Goal: Task Accomplishment & Management: Manage account settings

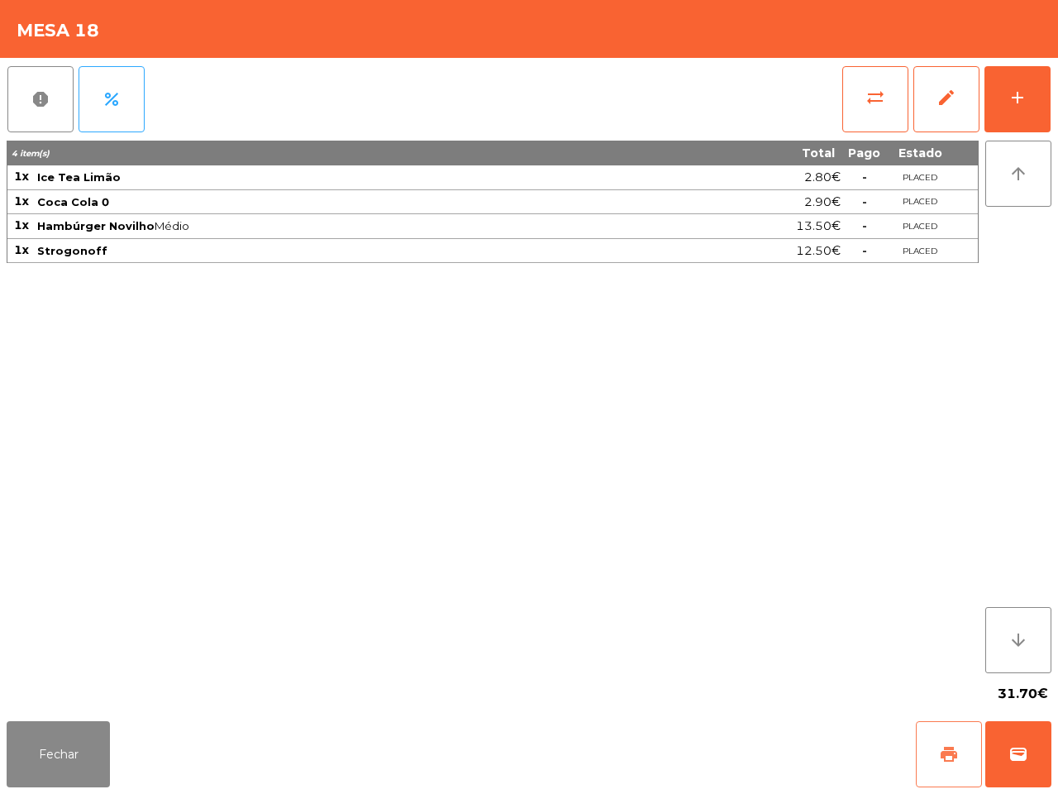
click at [960, 746] on button "print" at bounding box center [949, 754] width 66 height 66
click at [75, 765] on button "Fechar" at bounding box center [58, 754] width 103 height 66
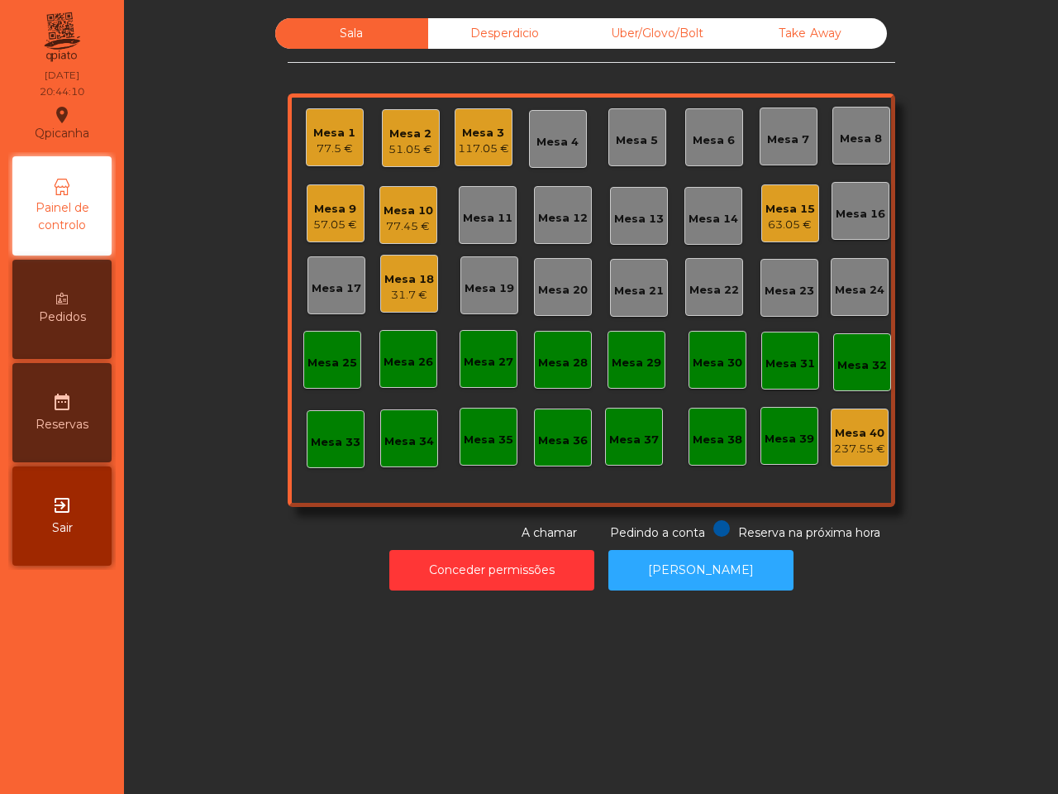
click at [393, 147] on div "51.05 €" at bounding box center [410, 149] width 44 height 17
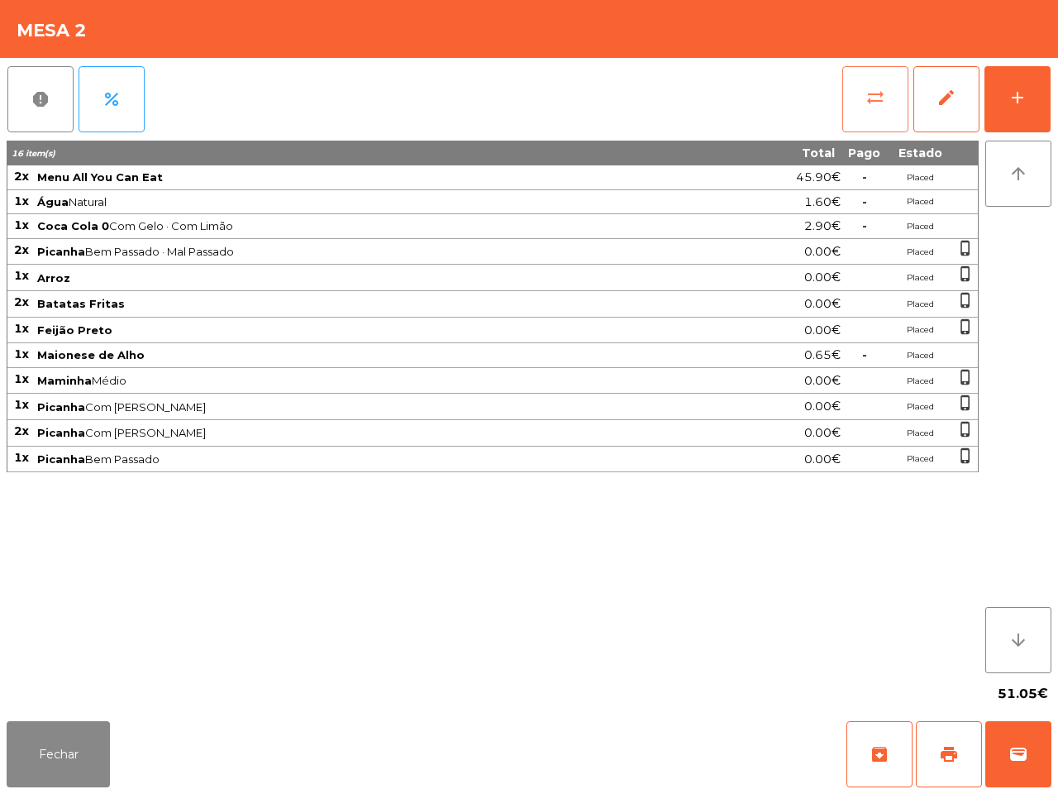
click at [898, 113] on button "sync_alt" at bounding box center [875, 99] width 66 height 66
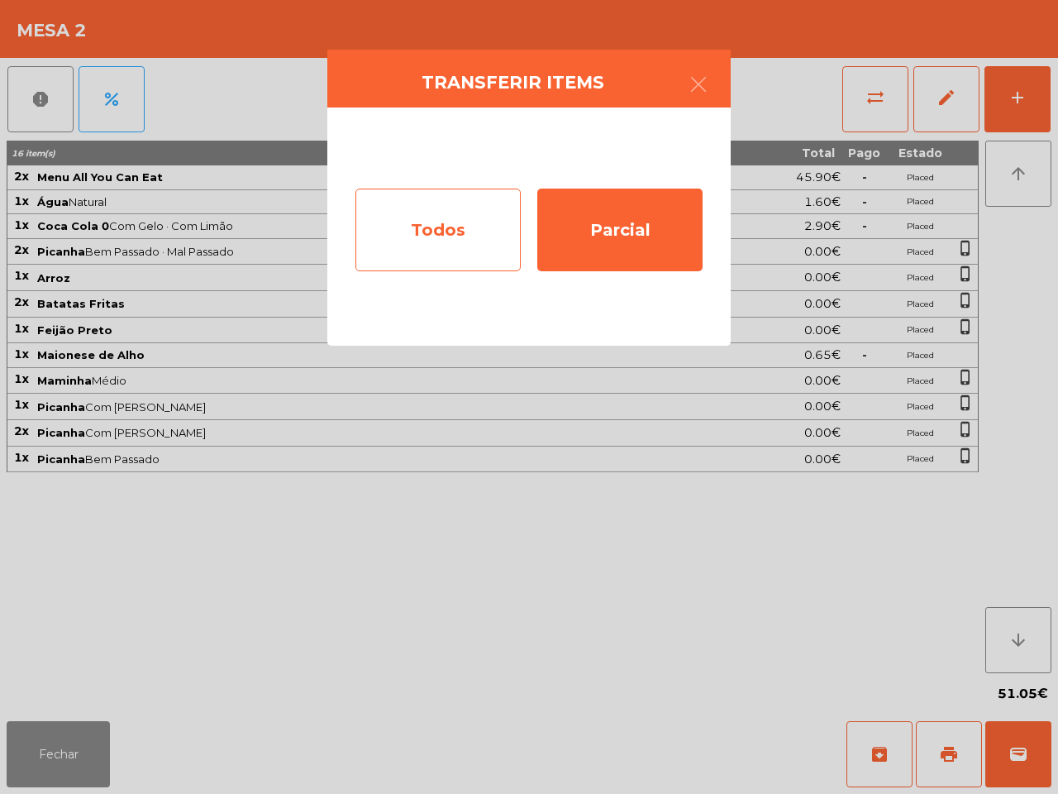
click at [501, 219] on div "Todos" at bounding box center [437, 229] width 165 height 83
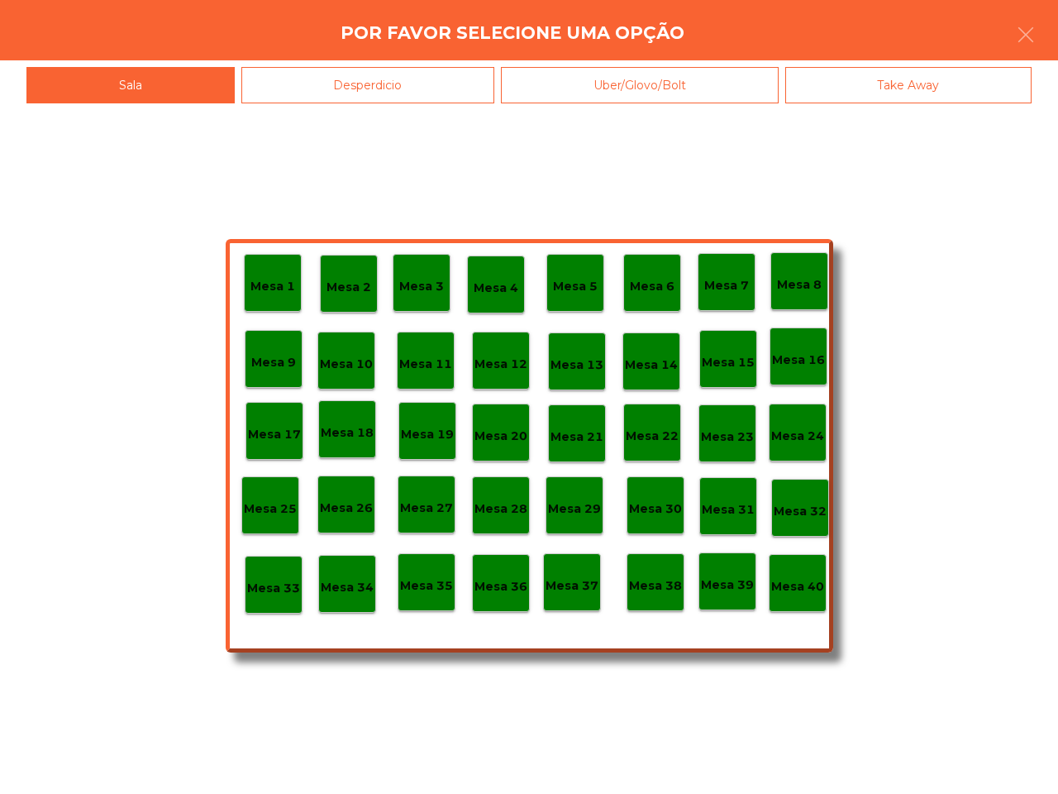
click at [798, 584] on p "Mesa 40" at bounding box center [797, 586] width 53 height 19
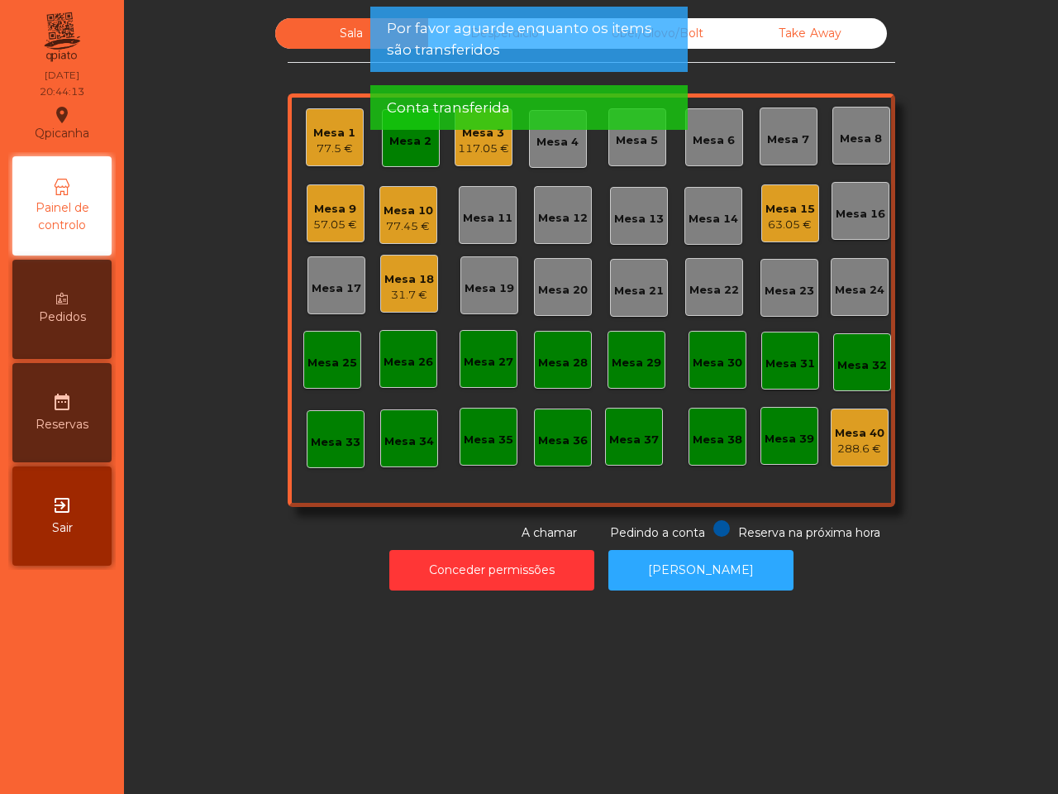
click at [419, 288] on div "31.7 €" at bounding box center [409, 295] width 50 height 17
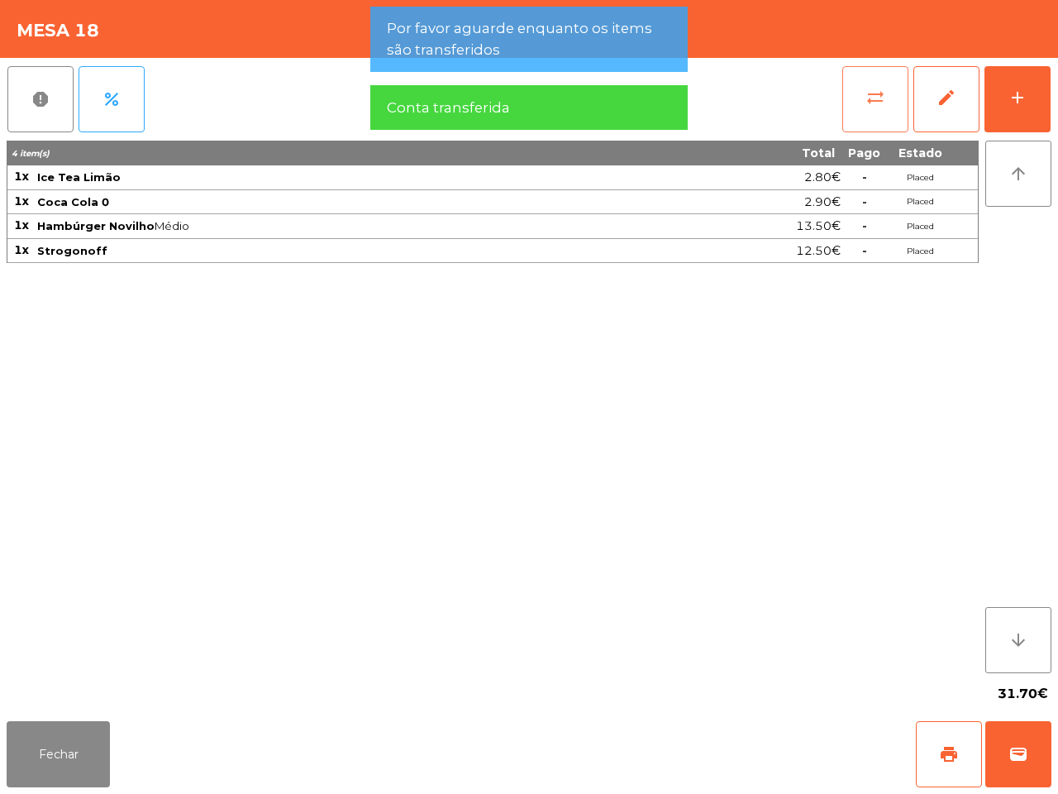
click at [853, 96] on button "sync_alt" at bounding box center [875, 99] width 66 height 66
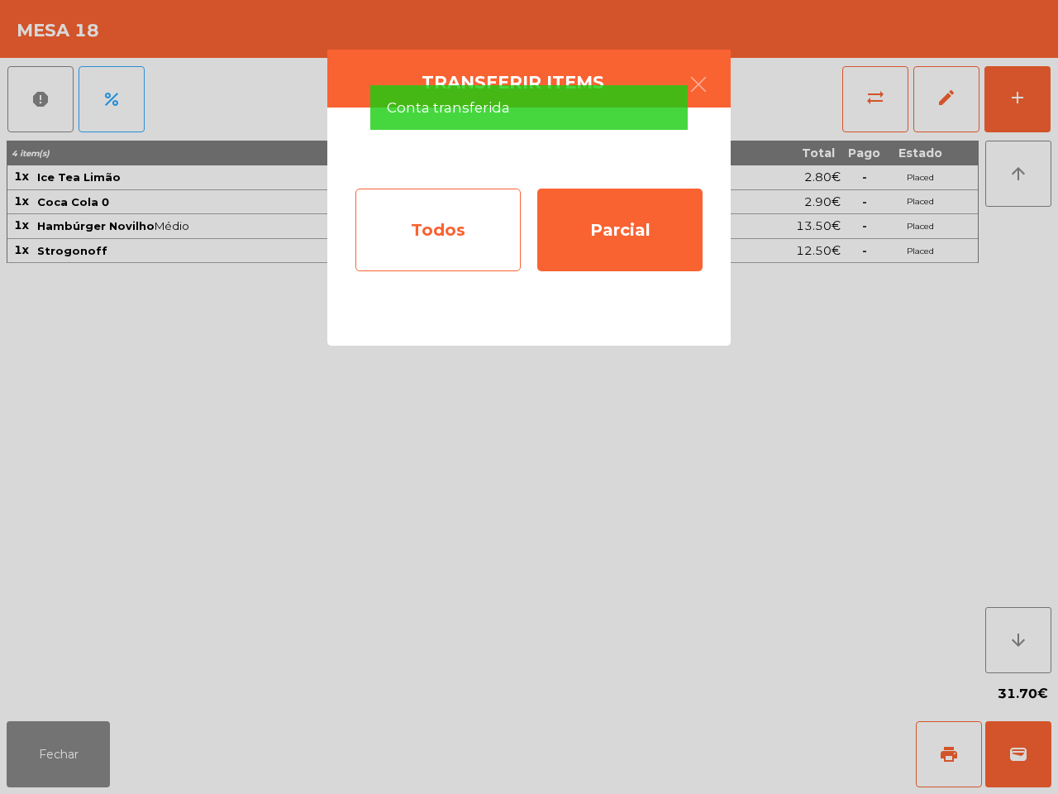
click at [420, 208] on div "Todos" at bounding box center [437, 229] width 165 height 83
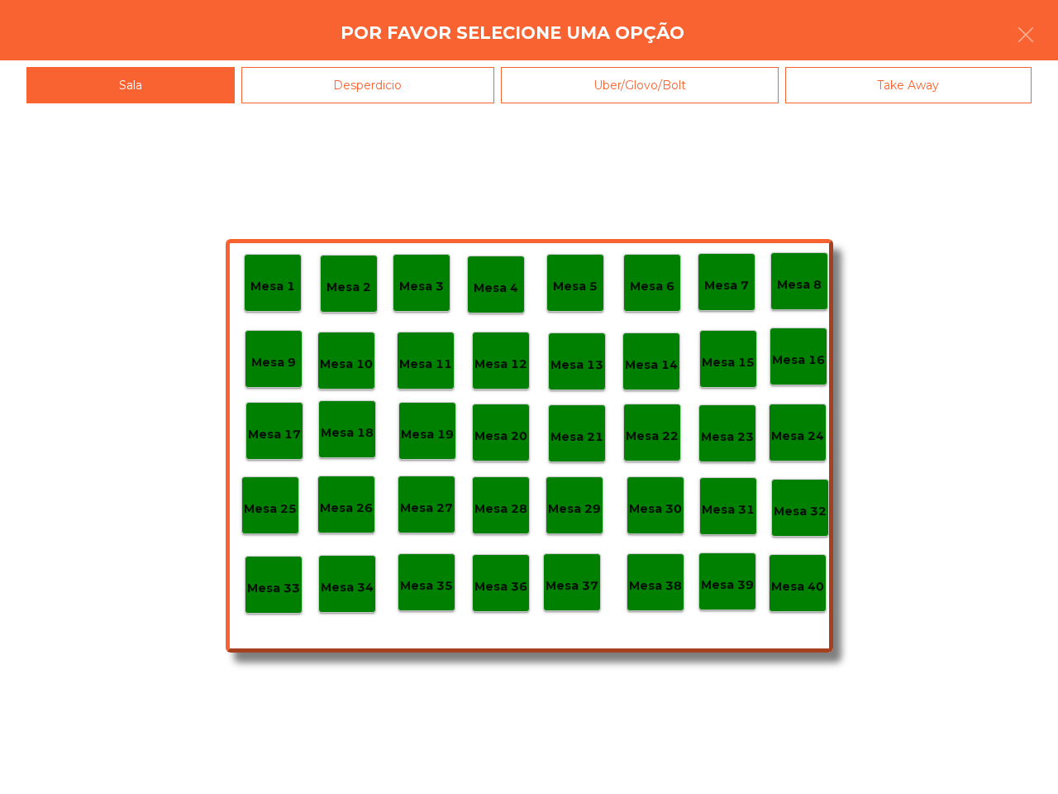
click at [783, 580] on p "Mesa 40" at bounding box center [797, 586] width 53 height 19
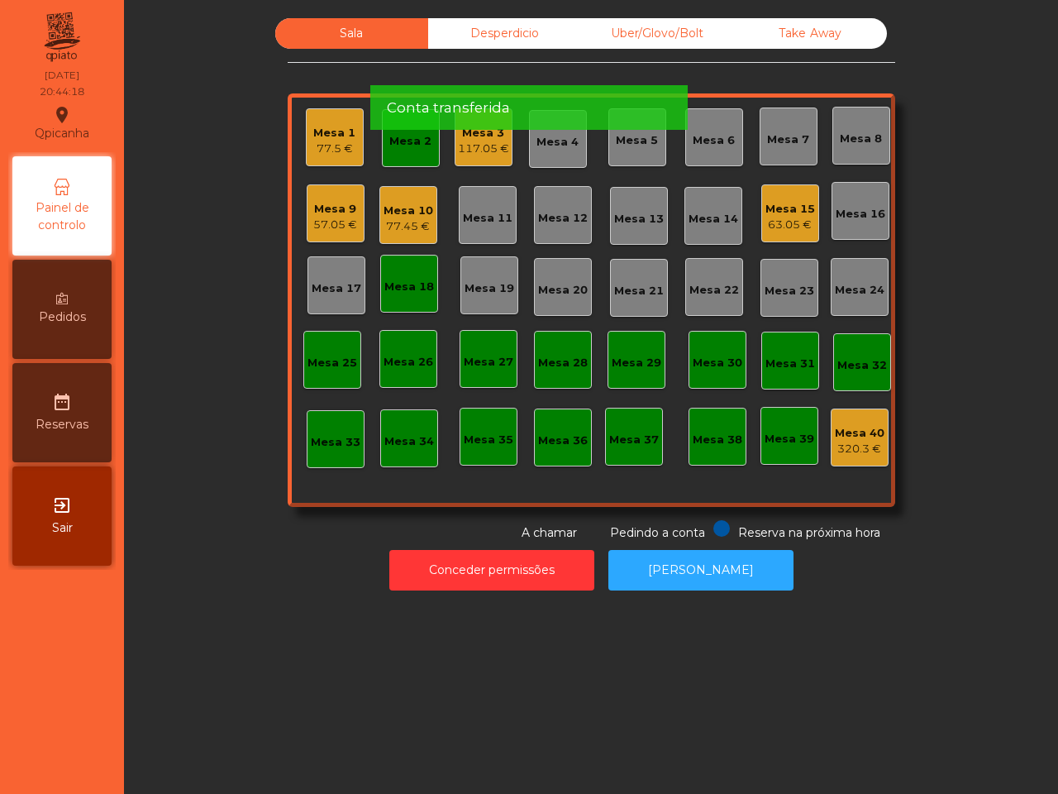
click at [418, 150] on div "Mesa 2" at bounding box center [411, 138] width 58 height 58
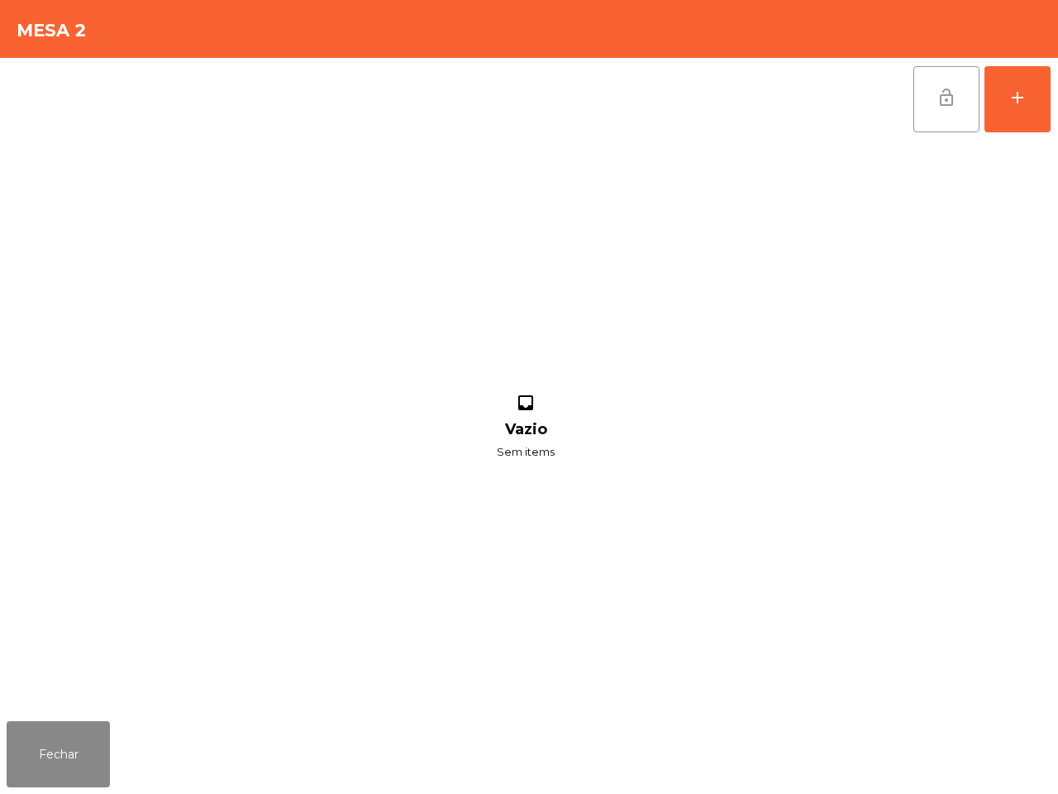
click at [959, 92] on button "lock_open" at bounding box center [946, 99] width 66 height 66
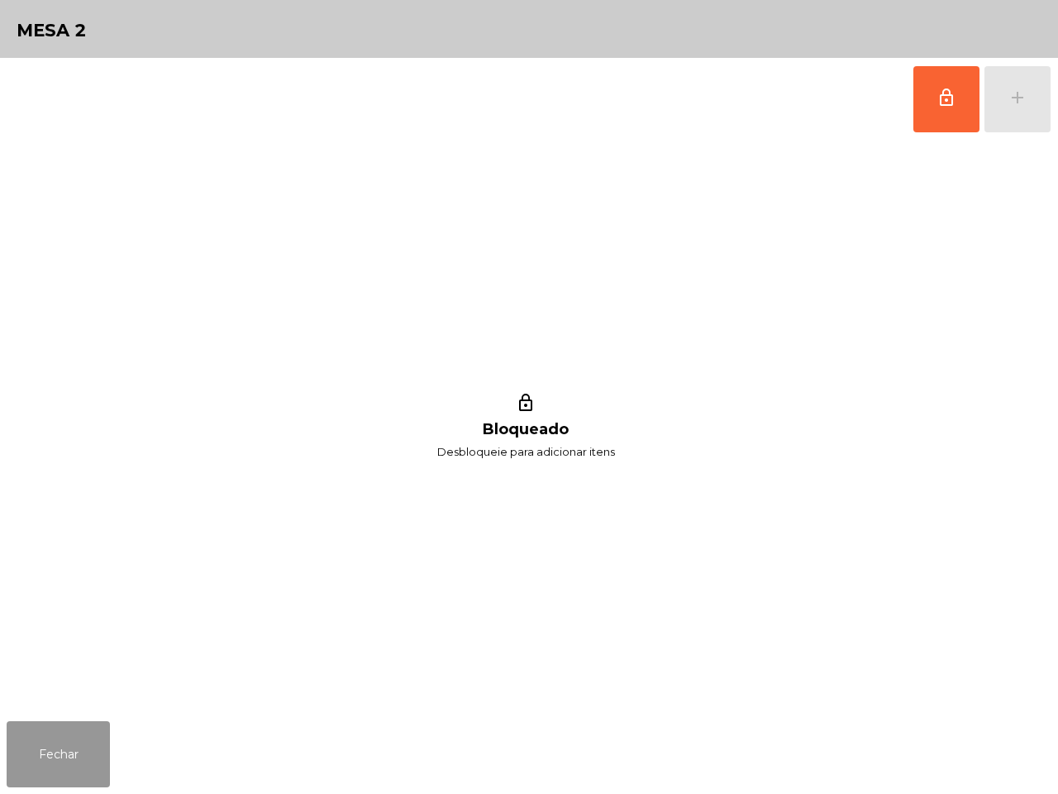
drag, startPoint x: 88, startPoint y: 733, endPoint x: 133, endPoint y: 715, distance: 49.0
click at [88, 734] on button "Fechar" at bounding box center [58, 754] width 103 height 66
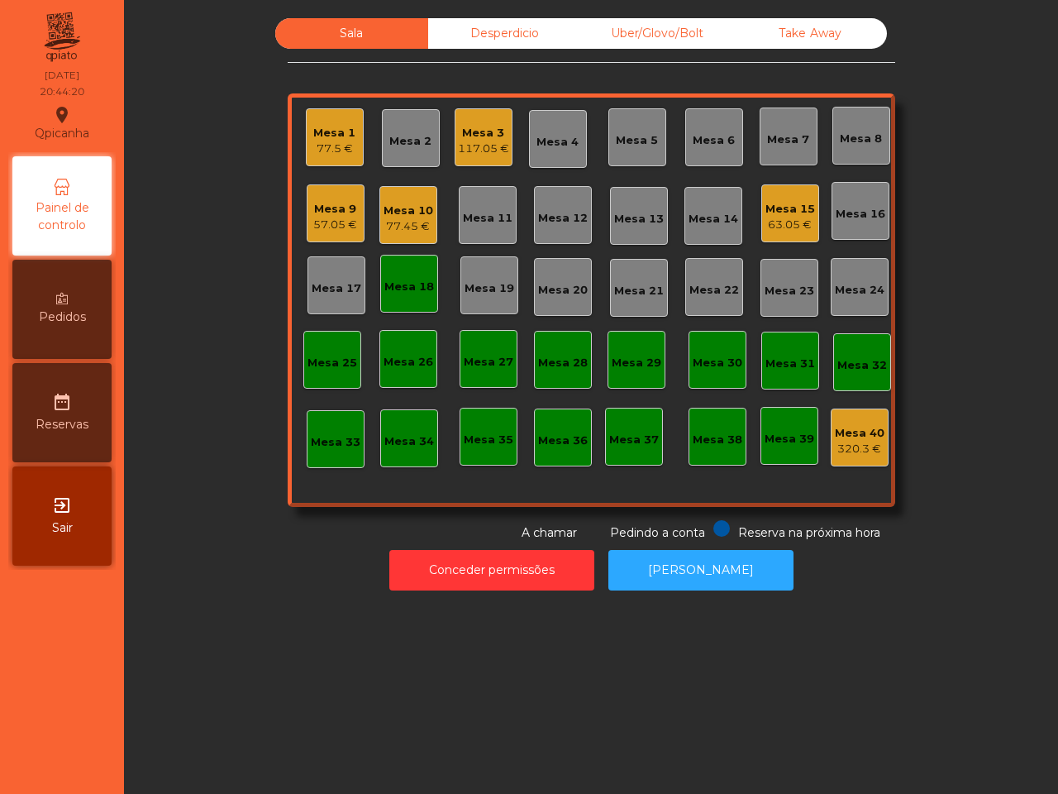
click at [393, 277] on div "Mesa 18" at bounding box center [409, 283] width 50 height 23
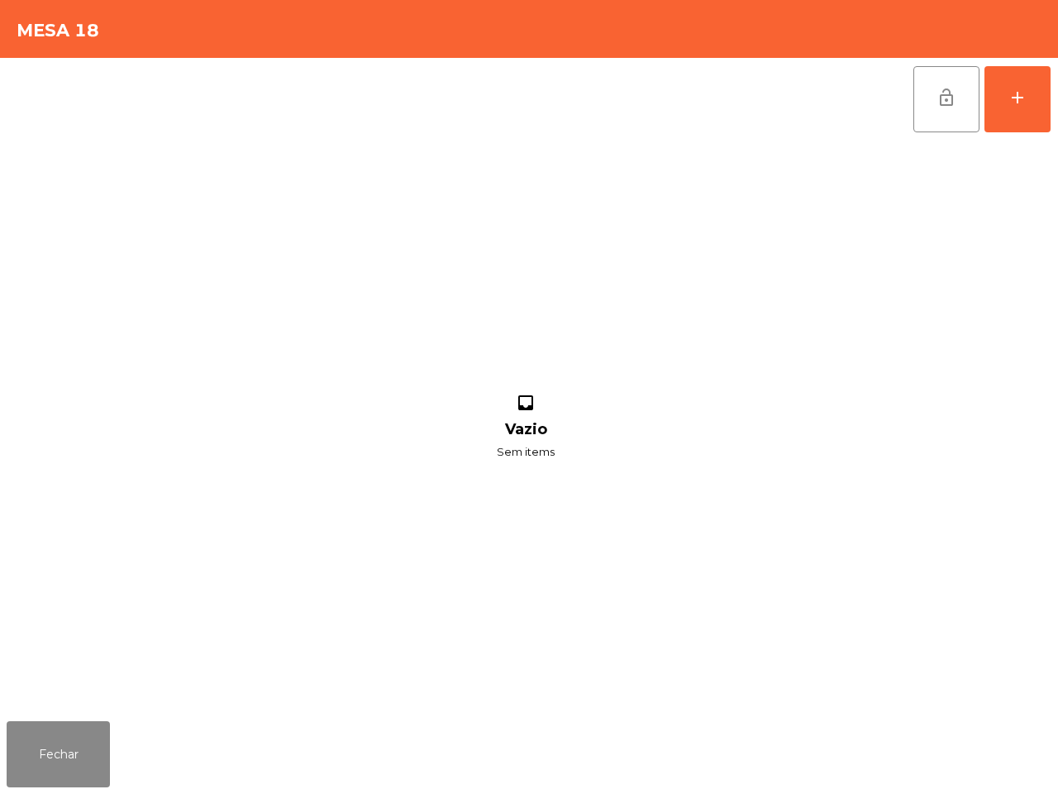
drag, startPoint x: 931, startPoint y: 117, endPoint x: 870, endPoint y: 143, distance: 66.6
click at [932, 117] on button "lock_open" at bounding box center [946, 99] width 66 height 66
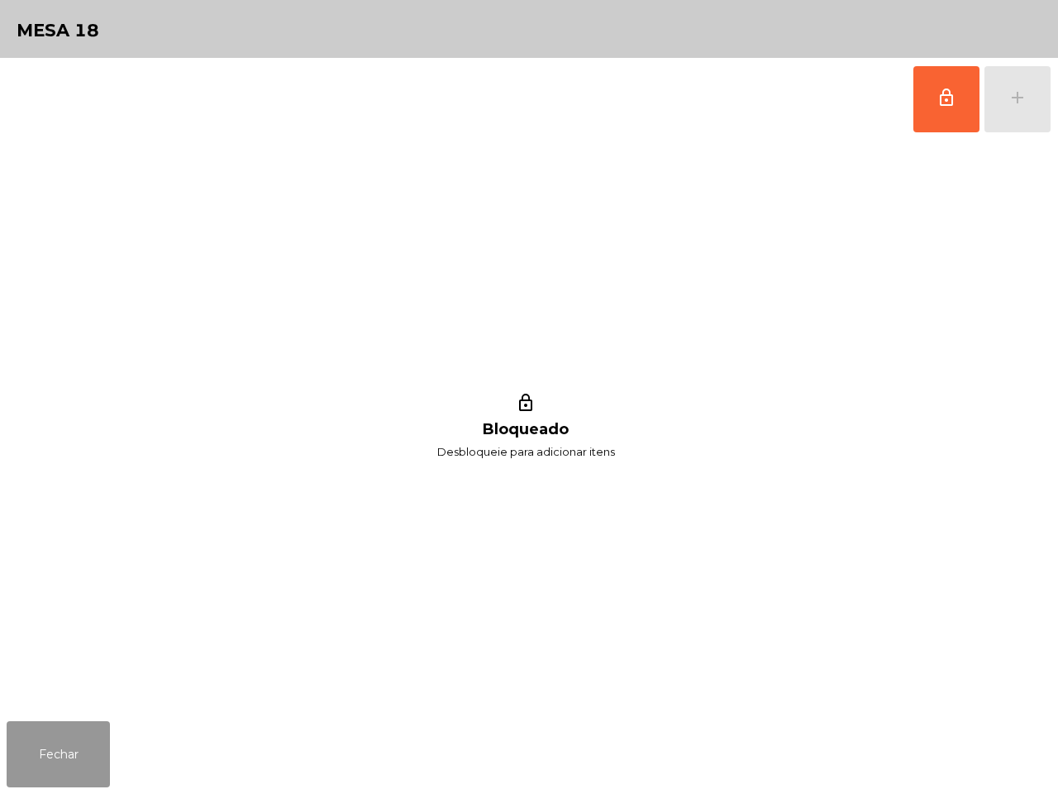
click at [42, 728] on button "Fechar" at bounding box center [58, 754] width 103 height 66
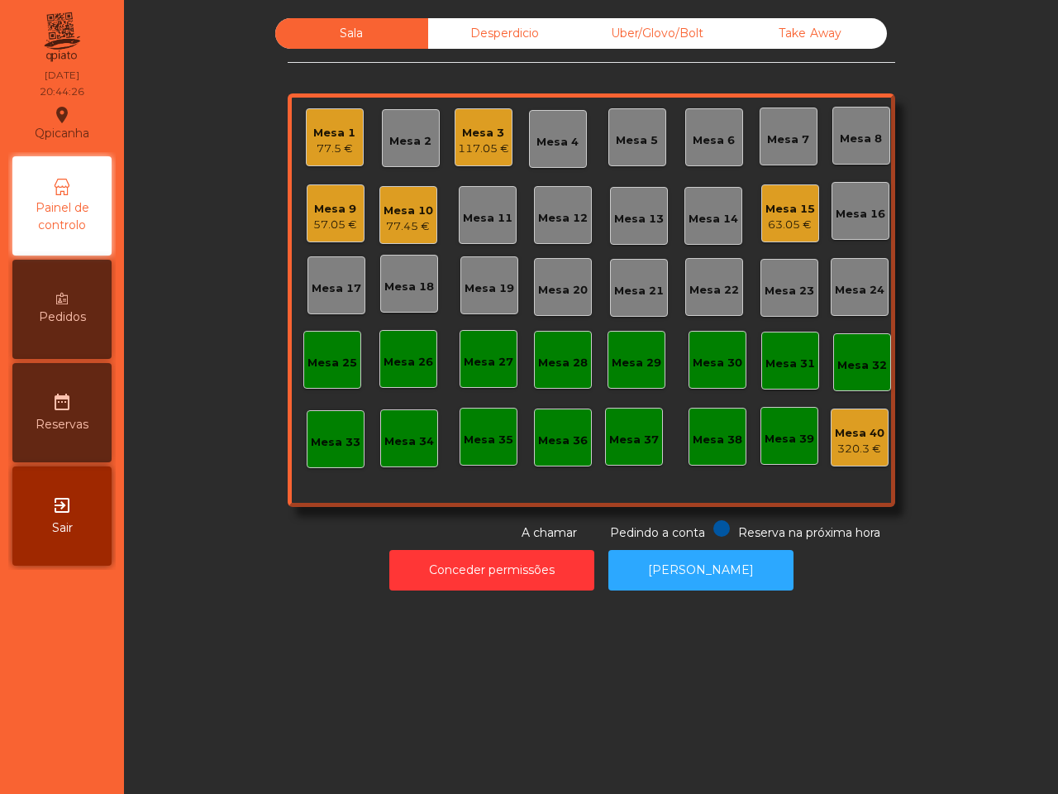
drag, startPoint x: 529, startPoint y: 39, endPoint x: 671, endPoint y: 46, distance: 142.4
click at [530, 40] on div "Desperdicio" at bounding box center [504, 33] width 153 height 31
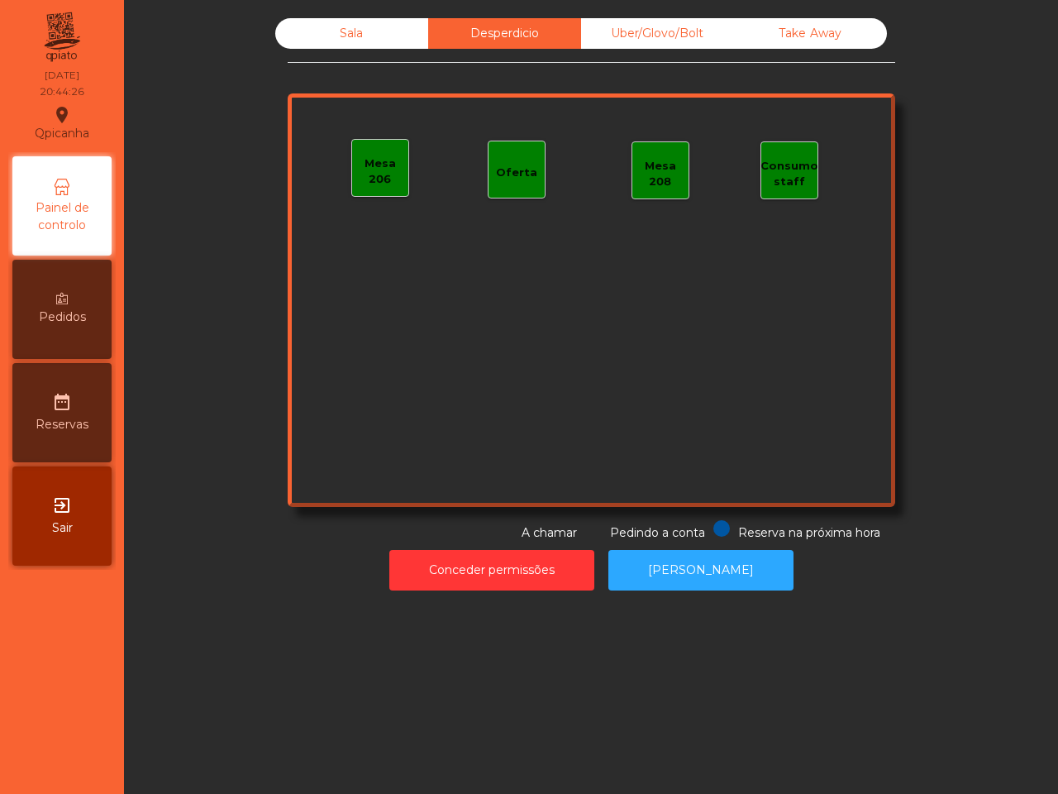
click at [676, 50] on div "Sala Desperdicio Uber/Glovo/Bolt Take Away Mesa 206 Oferta Mesa 208 Consumo sta…" at bounding box center [592, 279] width 608 height 523
click at [688, 43] on div "Uber/Glovo/Bolt" at bounding box center [657, 33] width 153 height 31
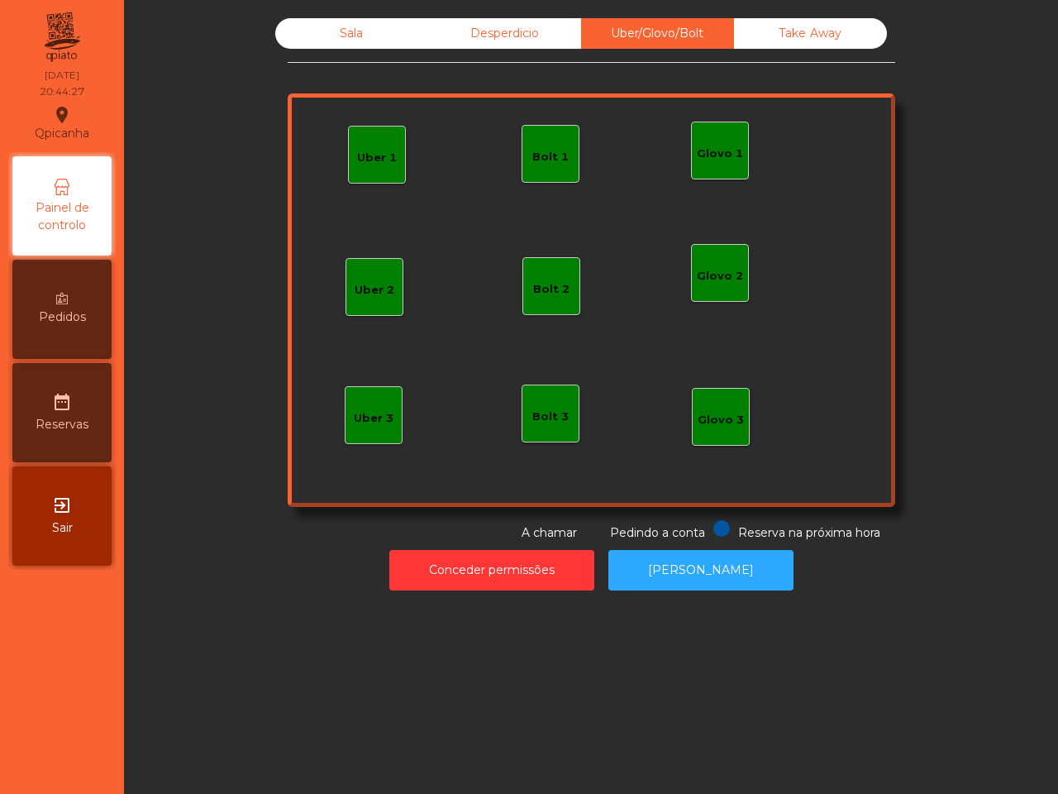
click at [759, 37] on div "Take Away" at bounding box center [810, 33] width 153 height 31
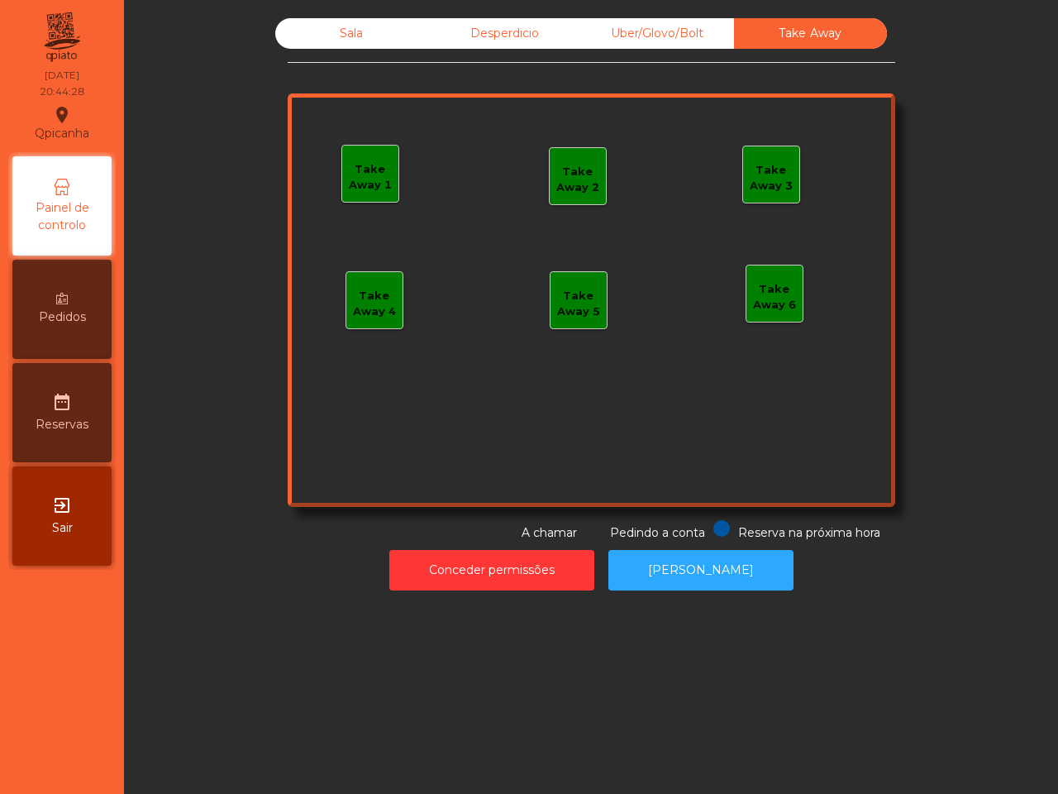
click at [332, 46] on div "Sala" at bounding box center [351, 33] width 153 height 31
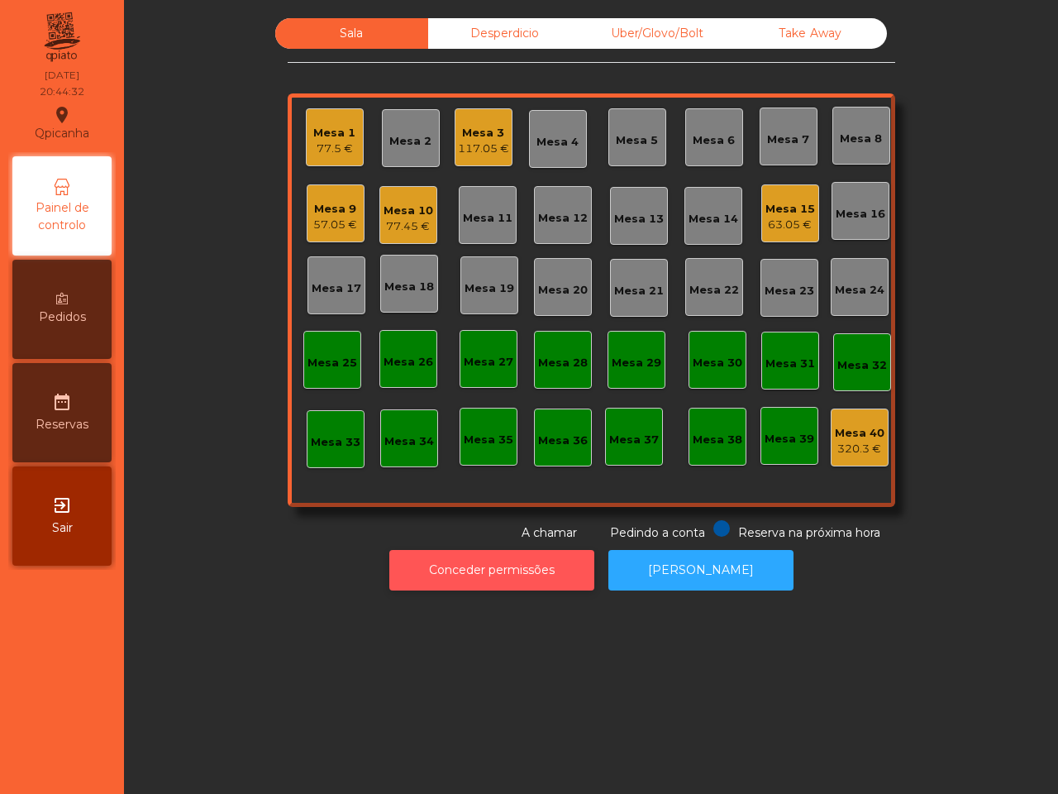
click at [456, 574] on button "Conceder permissões" at bounding box center [491, 570] width 205 height 41
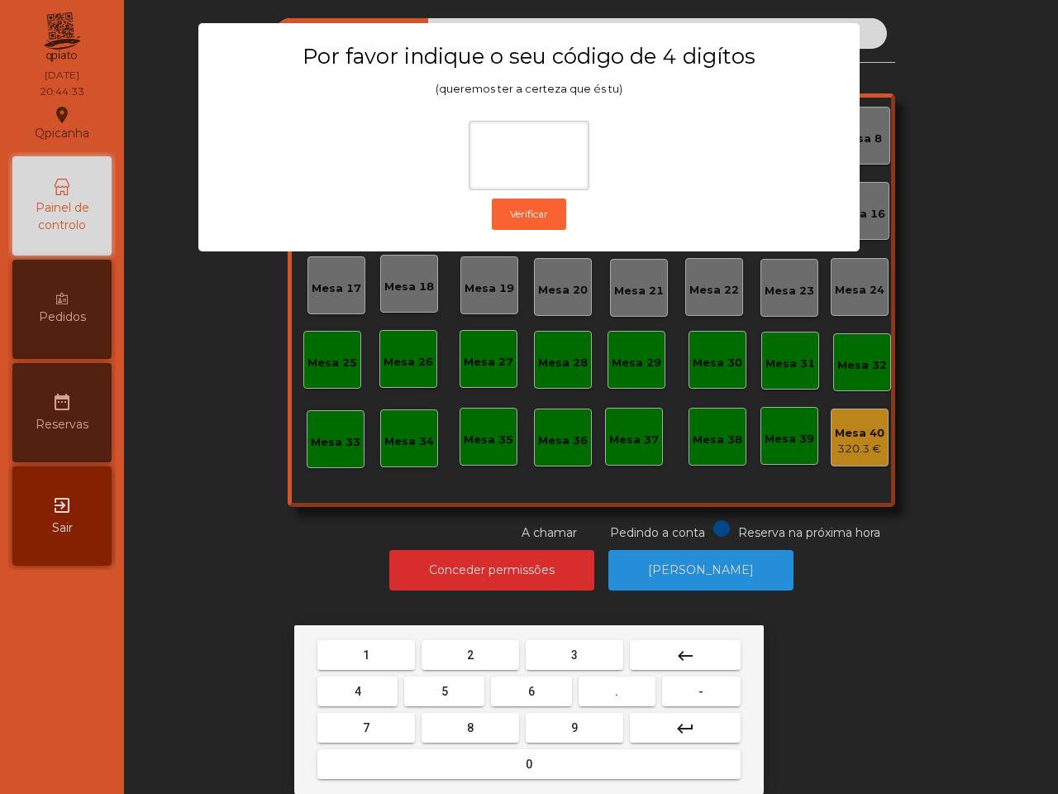
click at [387, 641] on button "1" at bounding box center [366, 655] width 98 height 30
click at [563, 726] on button "9" at bounding box center [575, 728] width 98 height 30
drag, startPoint x: 377, startPoint y: 693, endPoint x: 398, endPoint y: 717, distance: 31.6
click at [378, 693] on button "4" at bounding box center [357, 691] width 80 height 30
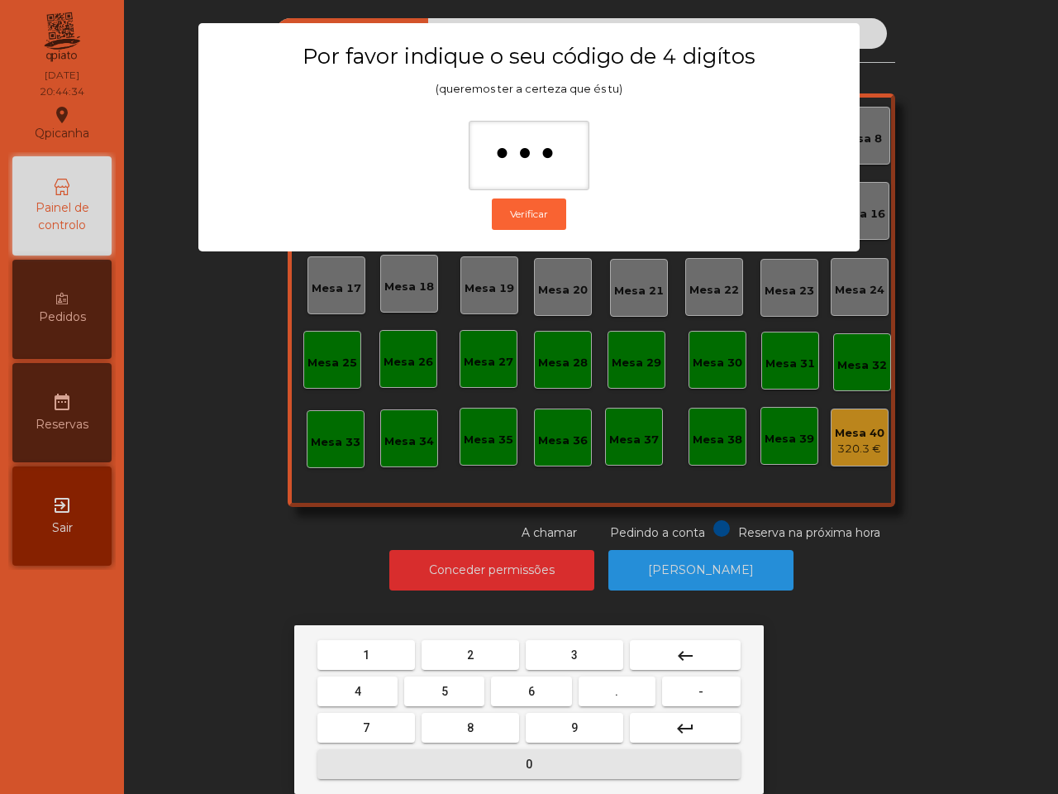
click at [436, 766] on button "0" at bounding box center [528, 764] width 423 height 30
type input "****"
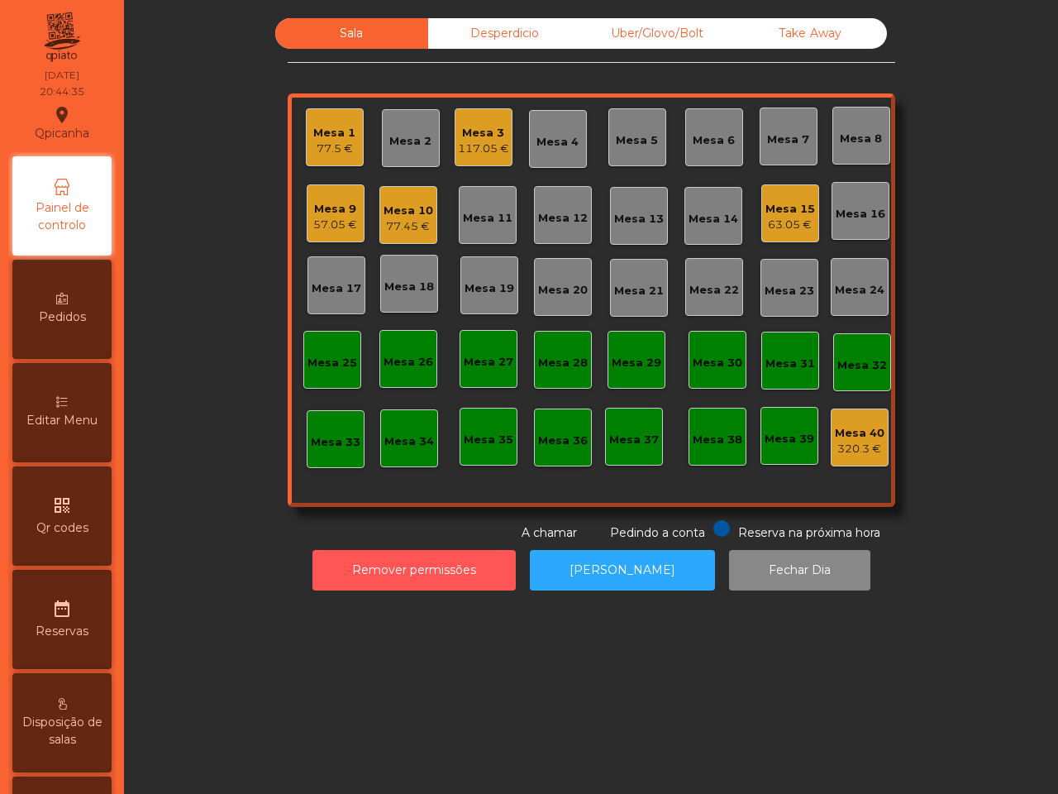
scroll to position [620, 0]
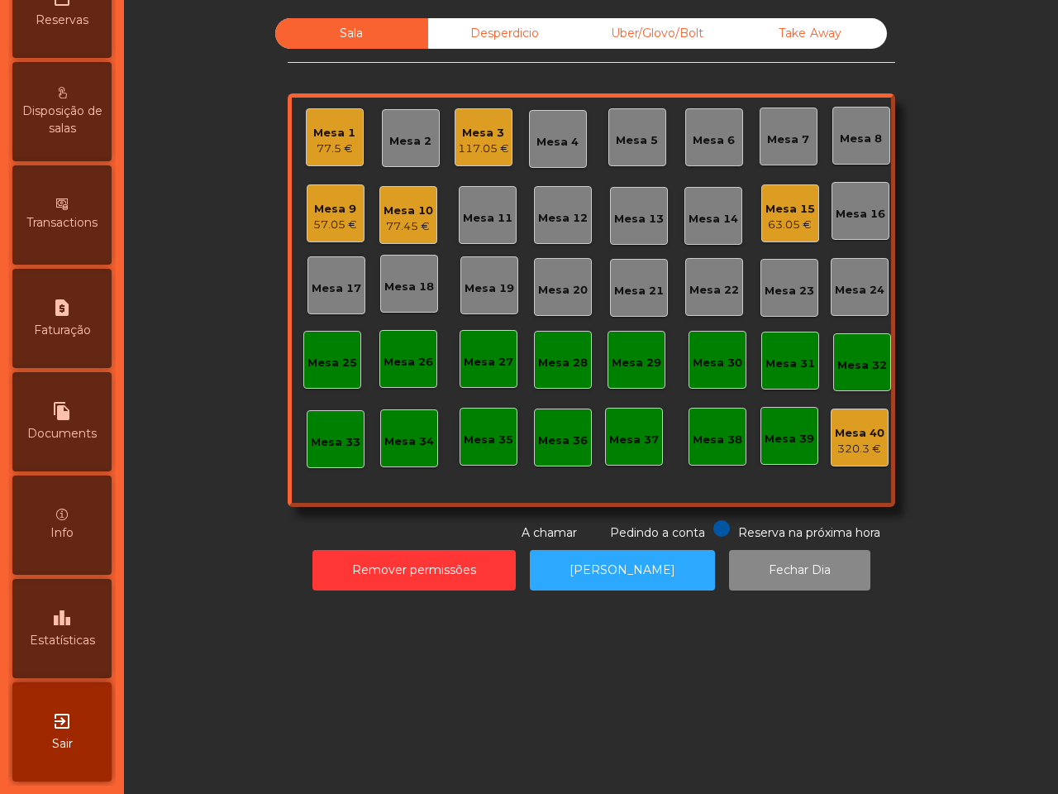
click at [77, 650] on div "leaderboard Estatísticas" at bounding box center [61, 628] width 99 height 99
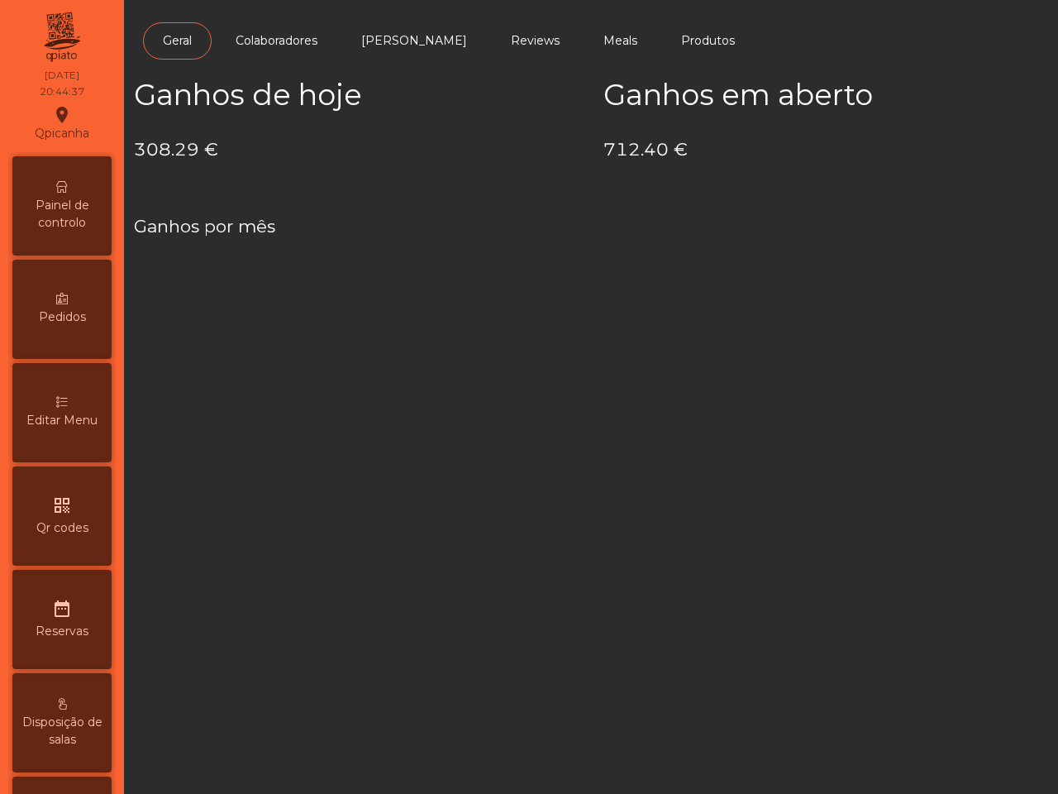
click at [92, 197] on span "Painel de controlo" at bounding box center [62, 214] width 91 height 35
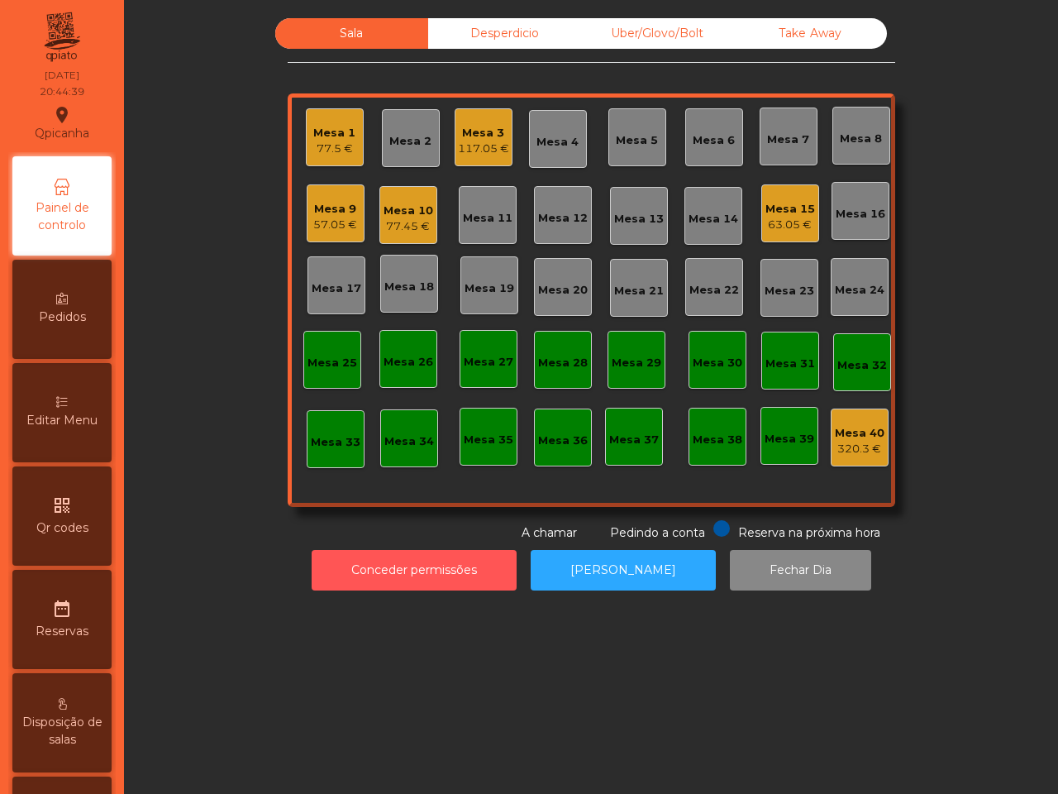
click at [357, 558] on button "Conceder permissões" at bounding box center [414, 570] width 205 height 41
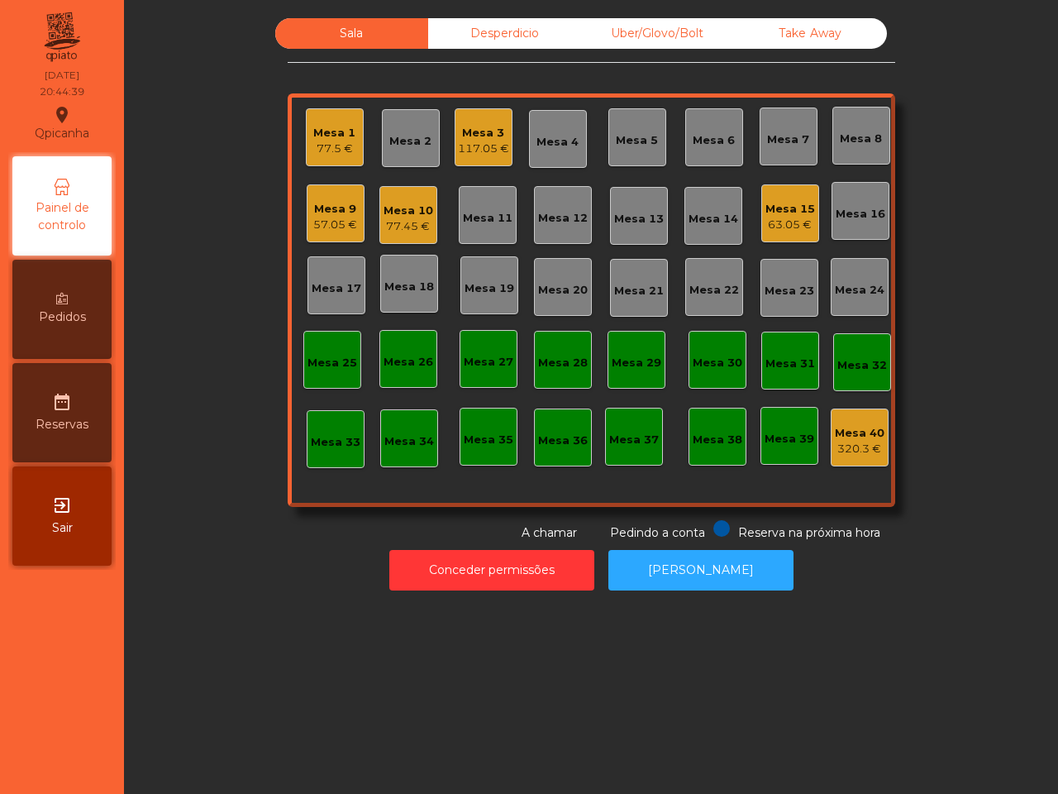
click at [294, 536] on div "Reserva na próxima hora Pedindo a conta A chamar" at bounding box center [588, 530] width 601 height 21
click at [252, 527] on div "Sala Desperdicio Uber/Glovo/Bolt Take Away Mesa 1 77.5 € Mesa 2 Mesa 3 117.05 €…" at bounding box center [590, 279] width 889 height 523
click at [617, 37] on div "Uber/Glovo/Bolt" at bounding box center [657, 33] width 153 height 31
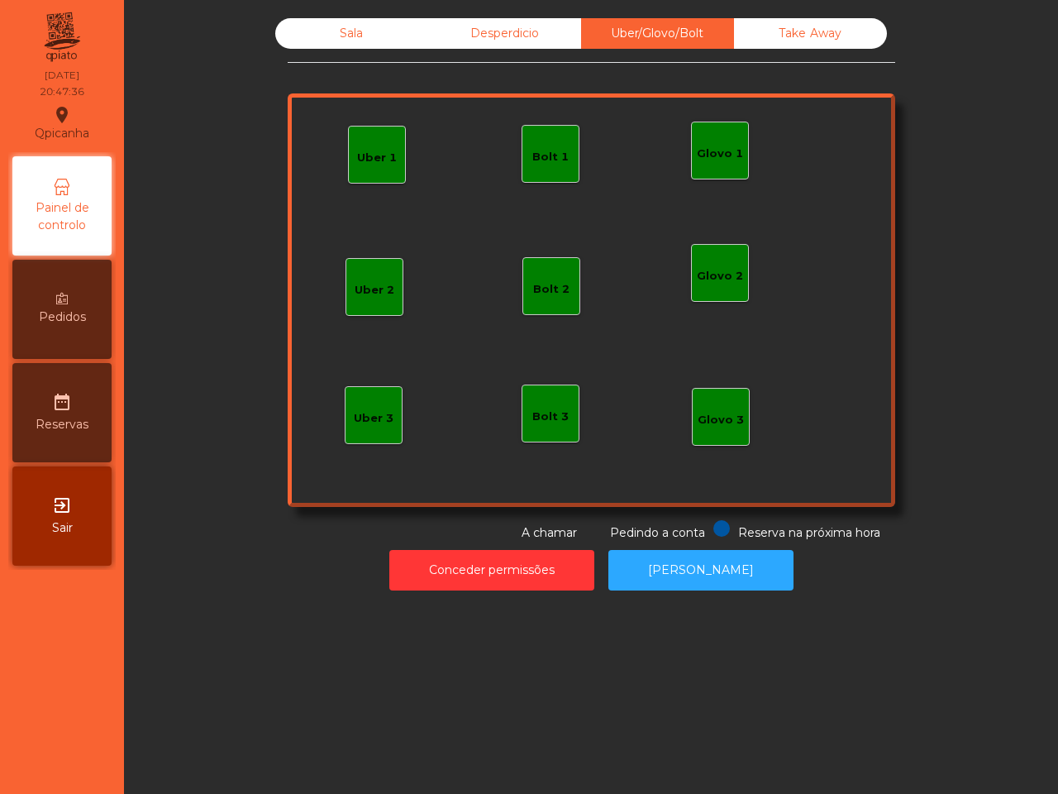
click at [522, 165] on div "Bolt 1" at bounding box center [551, 154] width 58 height 58
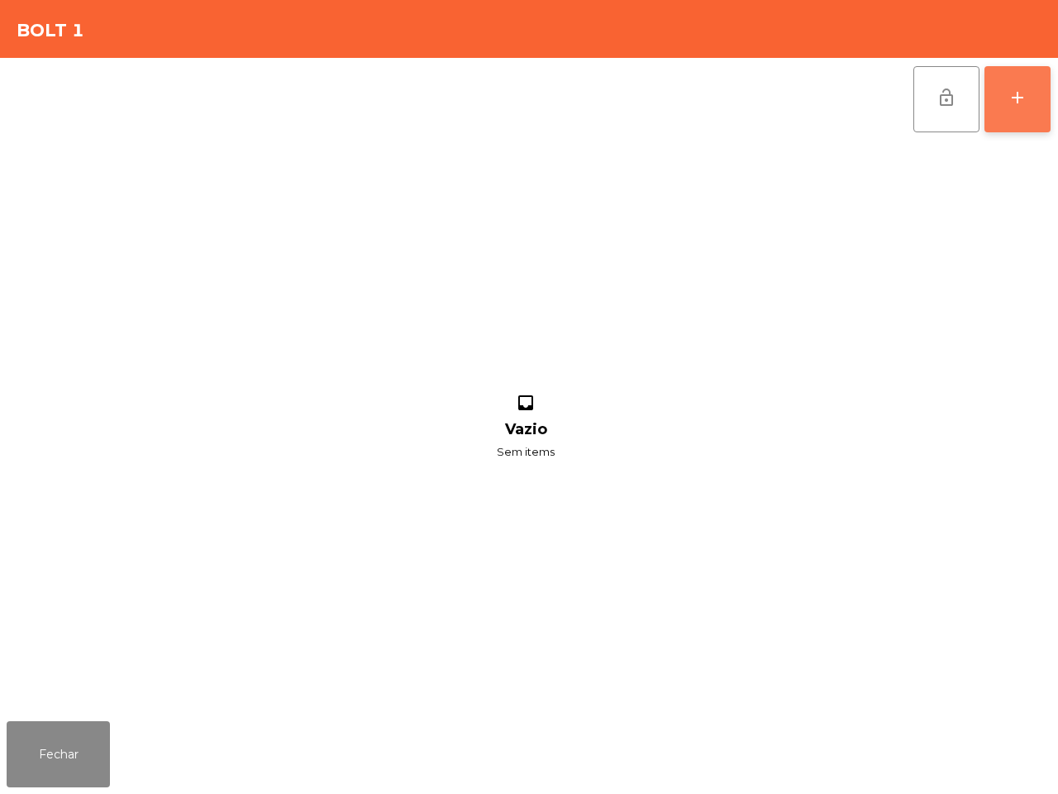
click at [1005, 85] on button "add" at bounding box center [1017, 99] width 66 height 66
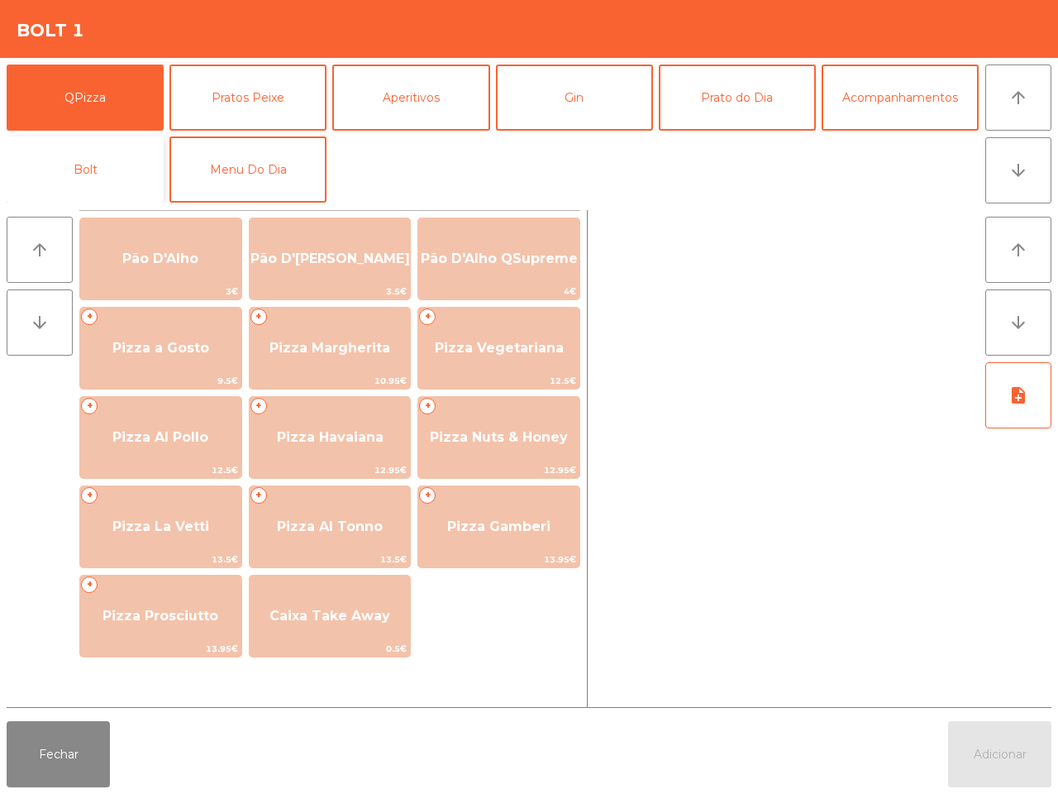
click at [96, 178] on button "Bolt" at bounding box center [85, 169] width 157 height 66
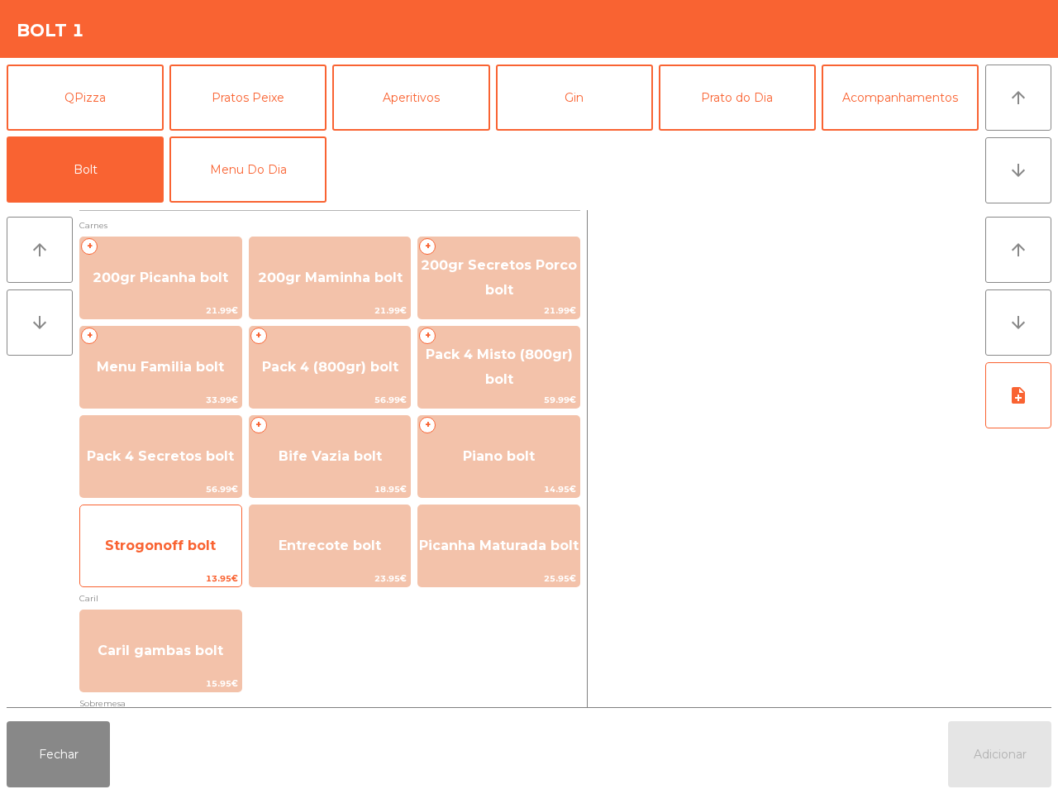
click at [179, 552] on span "Strogonoff bolt" at bounding box center [160, 545] width 161 height 45
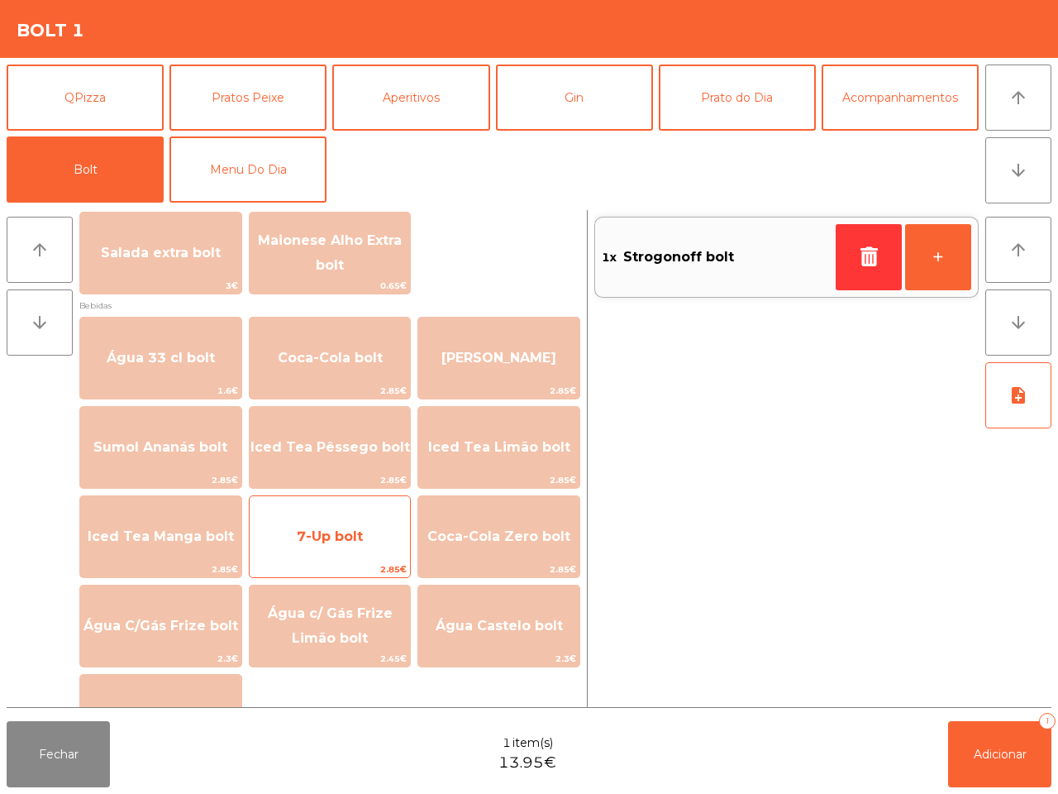
scroll to position [827, 0]
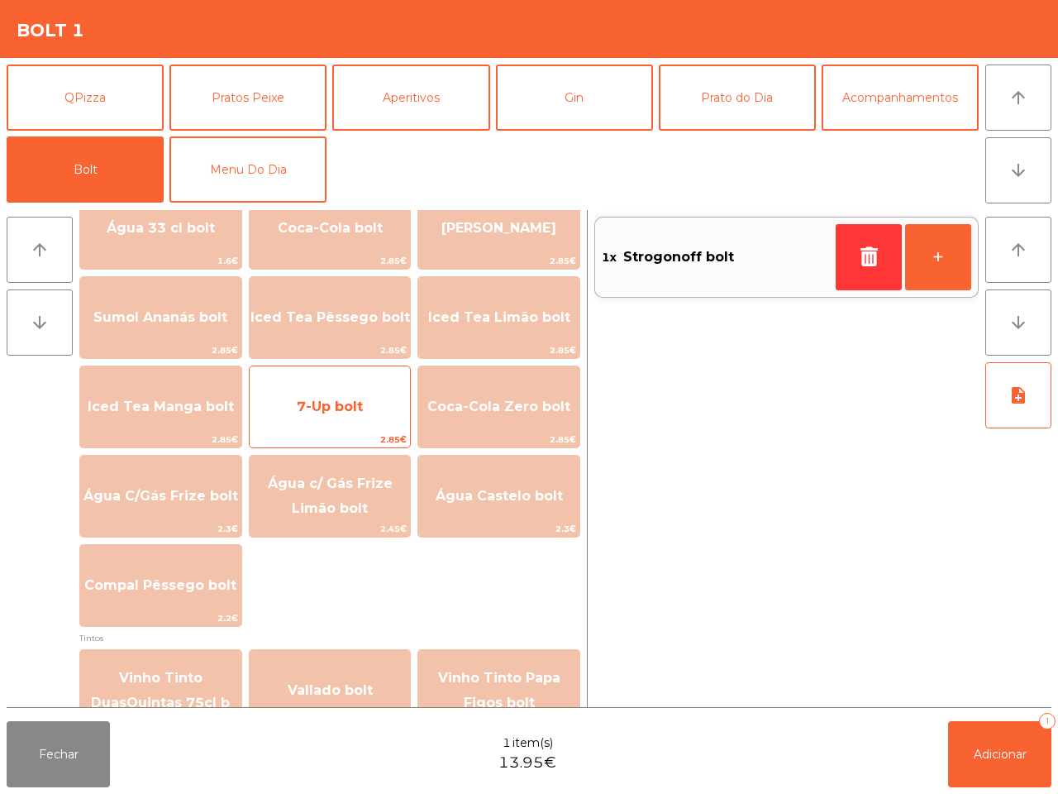
click at [353, 407] on span "7-Up bolt" at bounding box center [330, 406] width 66 height 16
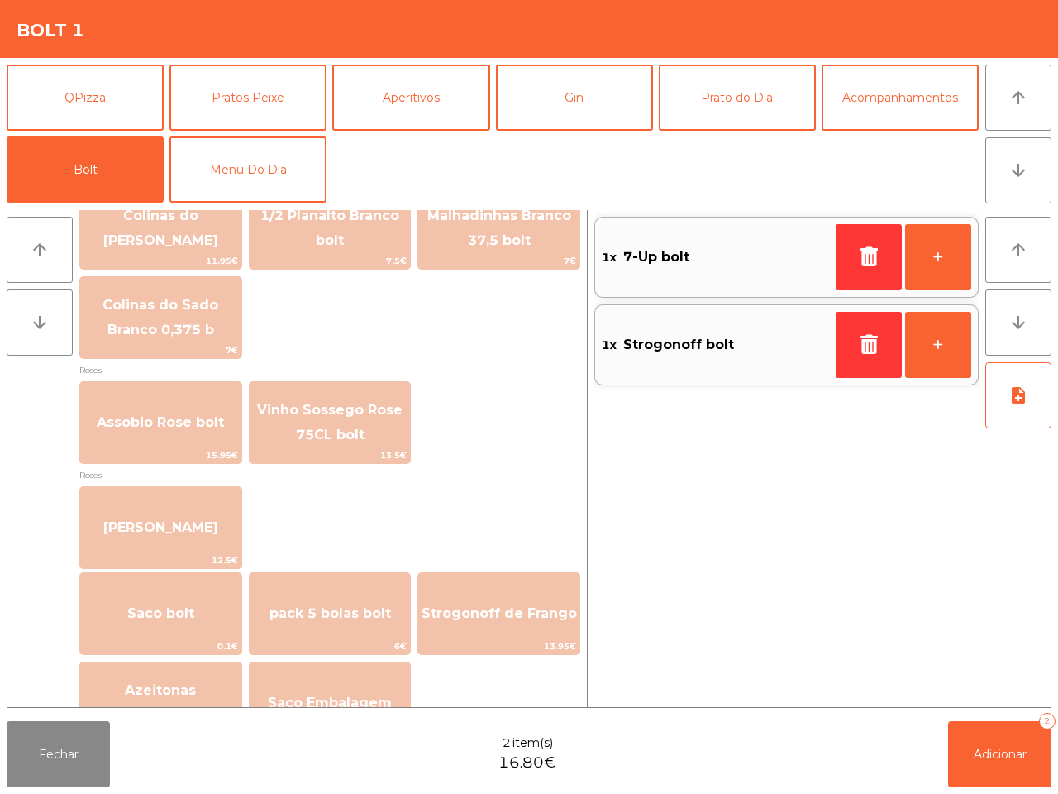
scroll to position [1883, 0]
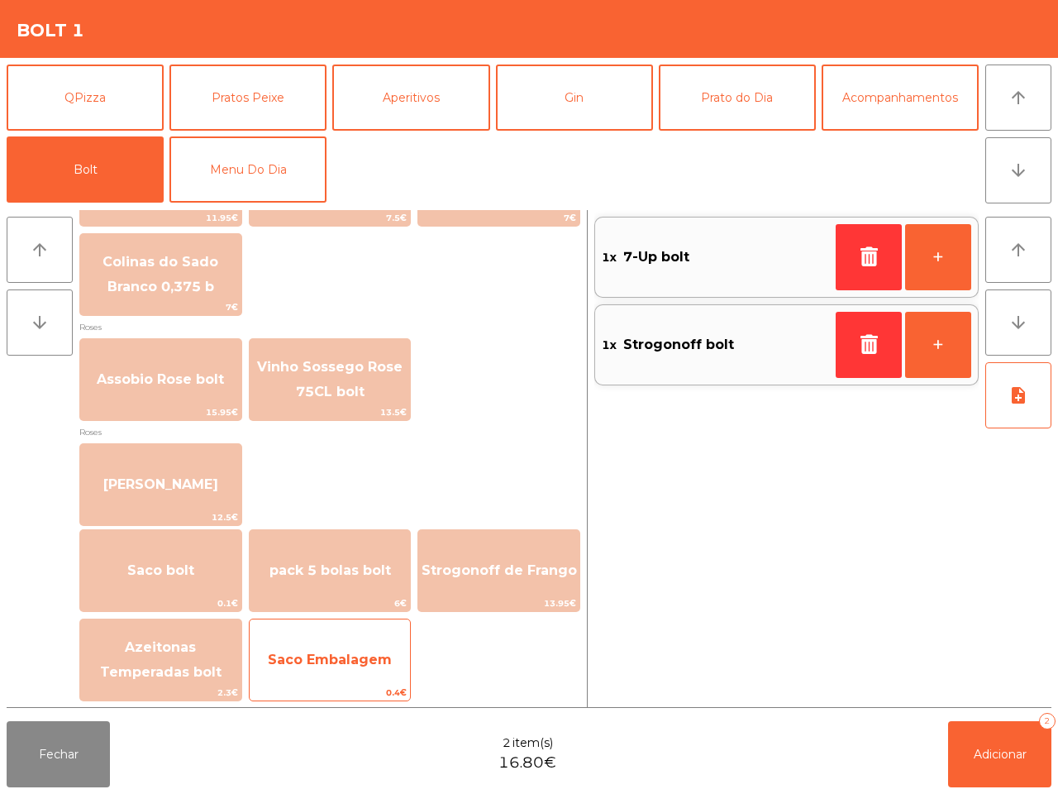
click at [329, 674] on span "Saco Embalagem" at bounding box center [330, 659] width 161 height 45
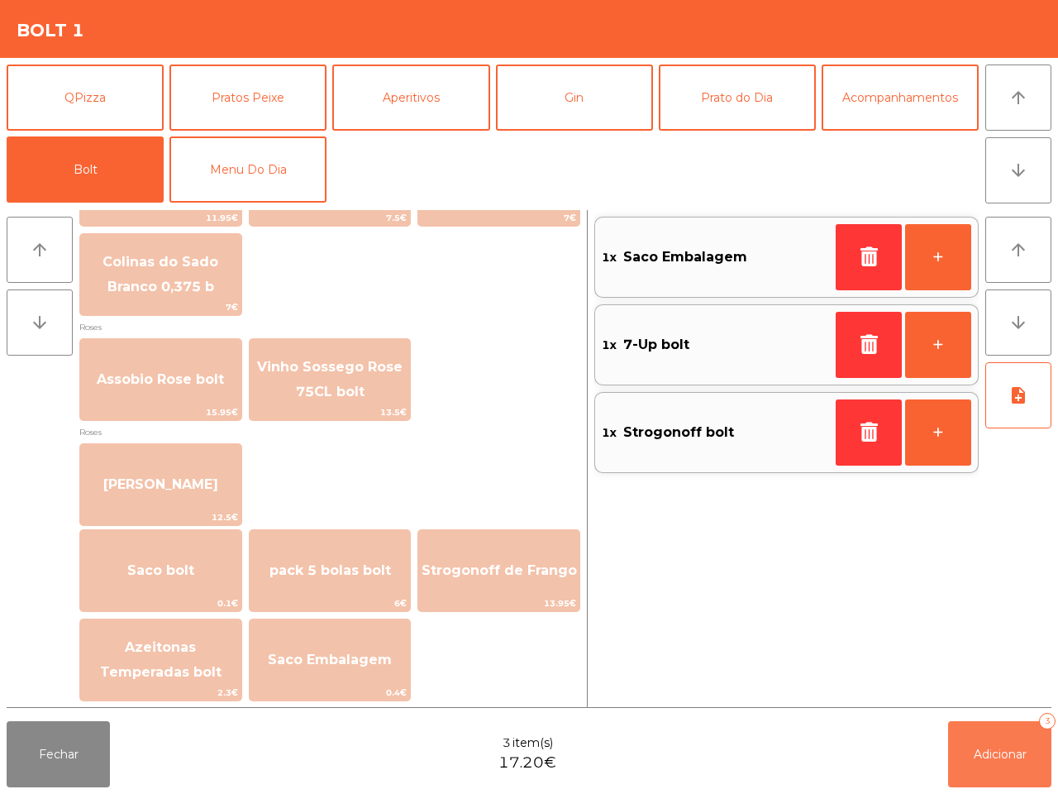
click at [1015, 736] on button "Adicionar 3" at bounding box center [999, 754] width 103 height 66
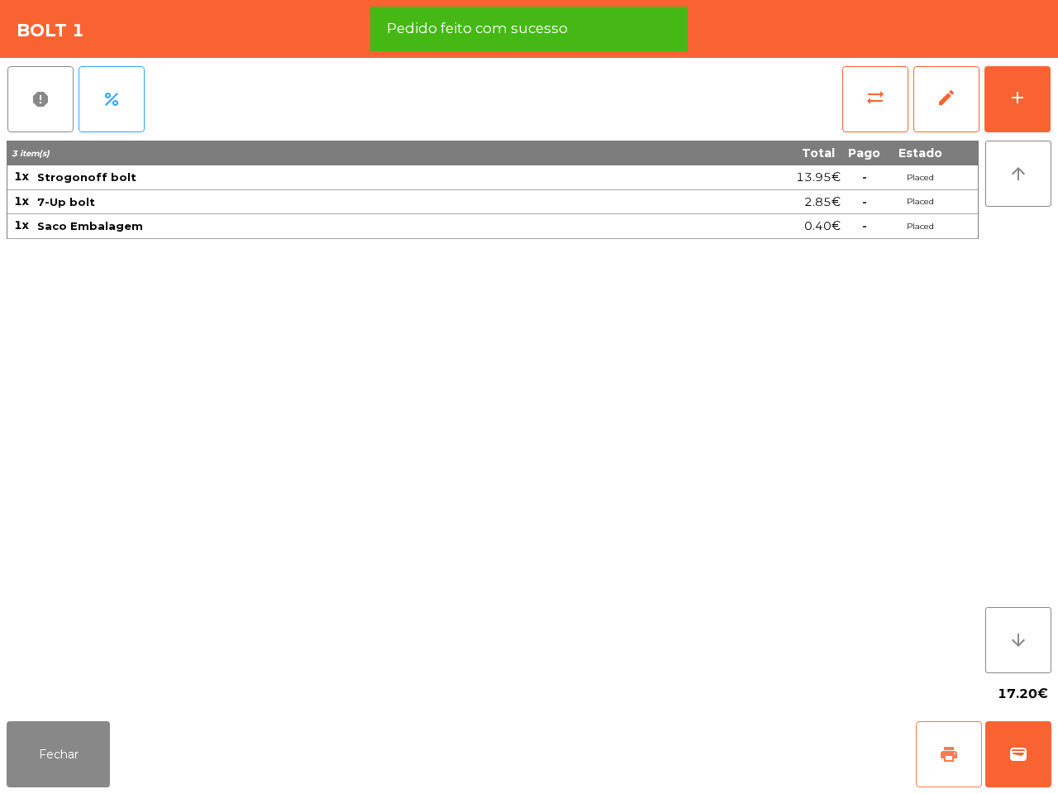
click at [943, 752] on span "print" at bounding box center [949, 754] width 20 height 20
click at [1019, 738] on button "wallet" at bounding box center [1018, 754] width 66 height 66
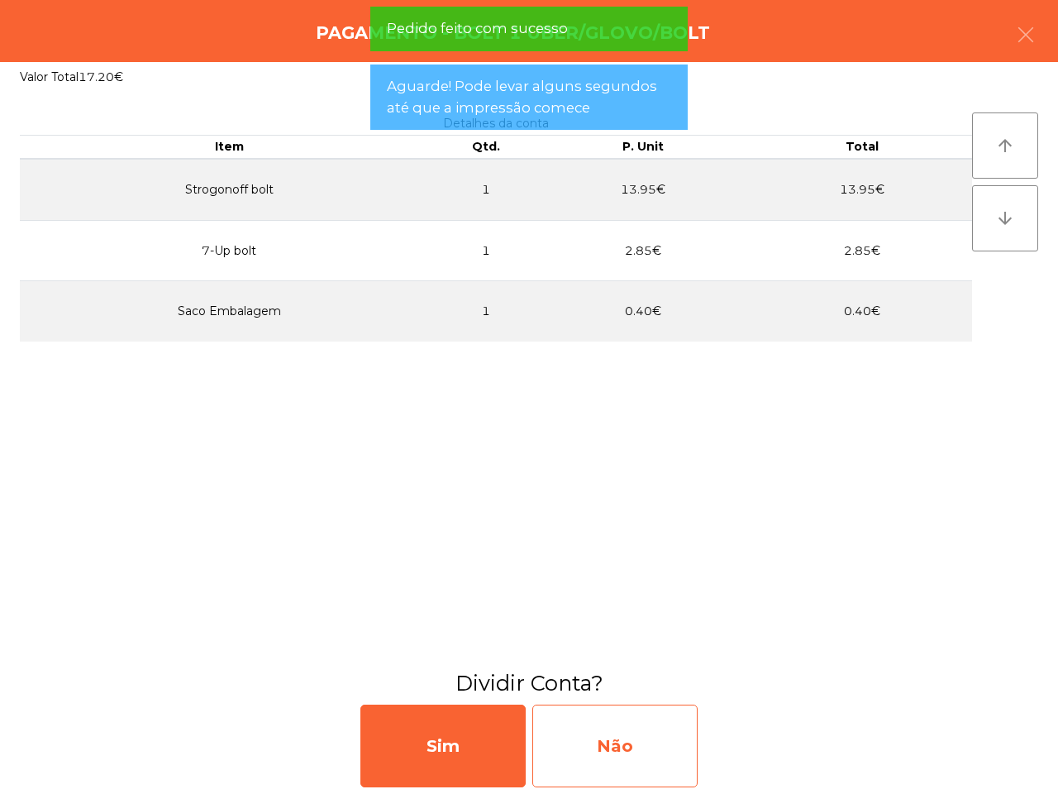
click at [684, 727] on div "Não" at bounding box center [614, 745] width 165 height 83
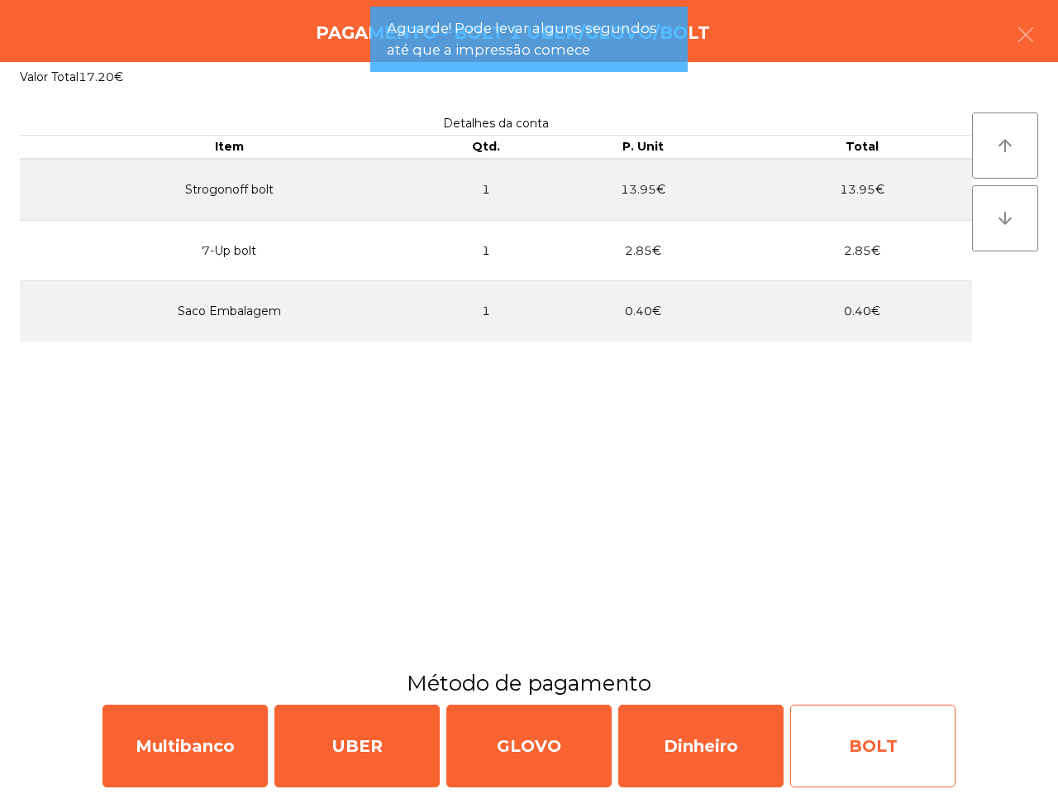
click at [847, 755] on div "BOLT" at bounding box center [872, 745] width 165 height 83
select select "**"
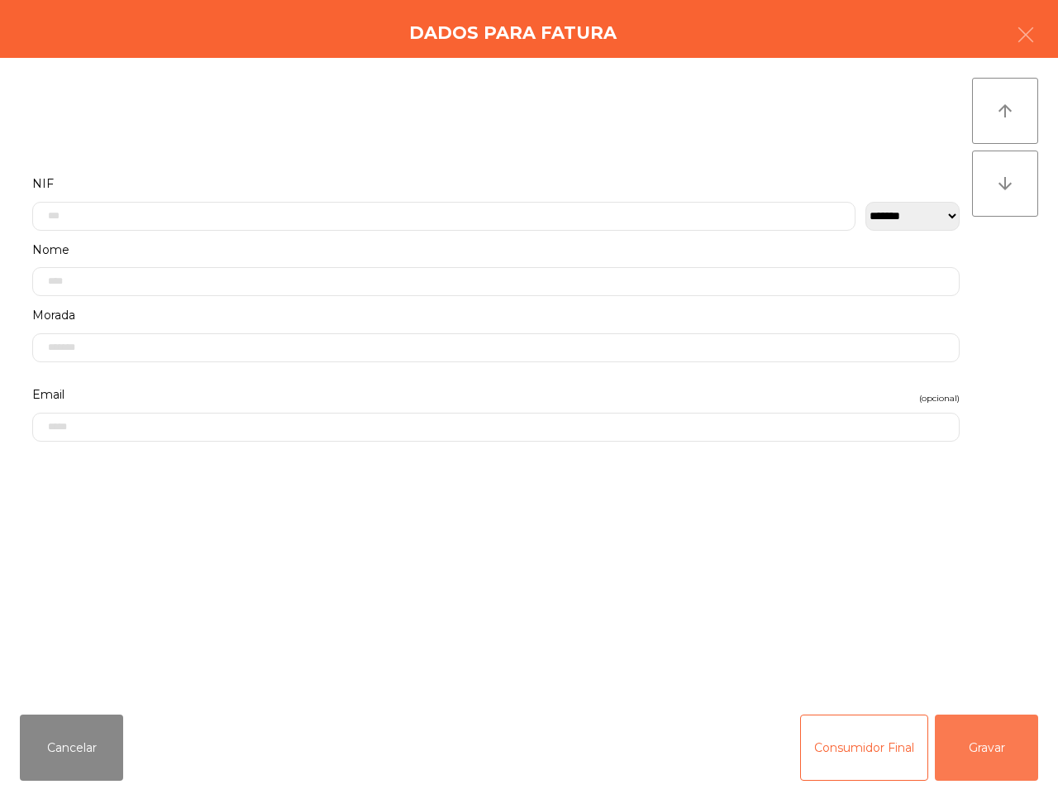
click at [1009, 758] on button "Gravar" at bounding box center [986, 747] width 103 height 66
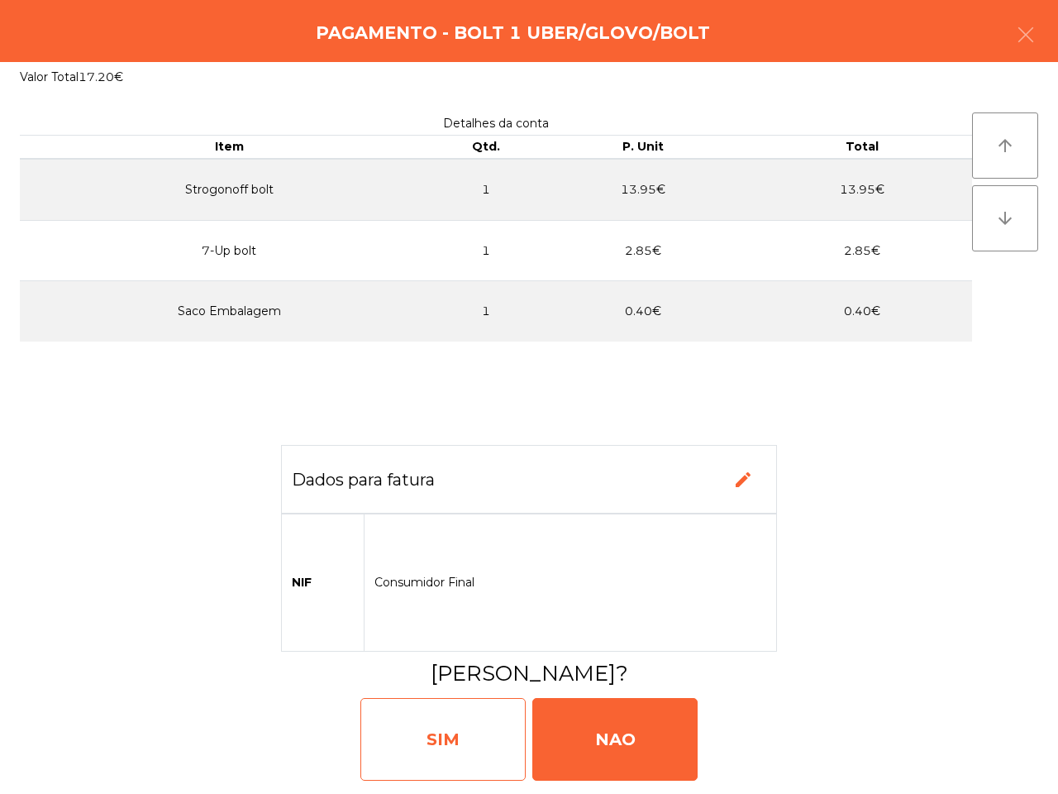
click at [507, 740] on div "SIM" at bounding box center [442, 739] width 165 height 83
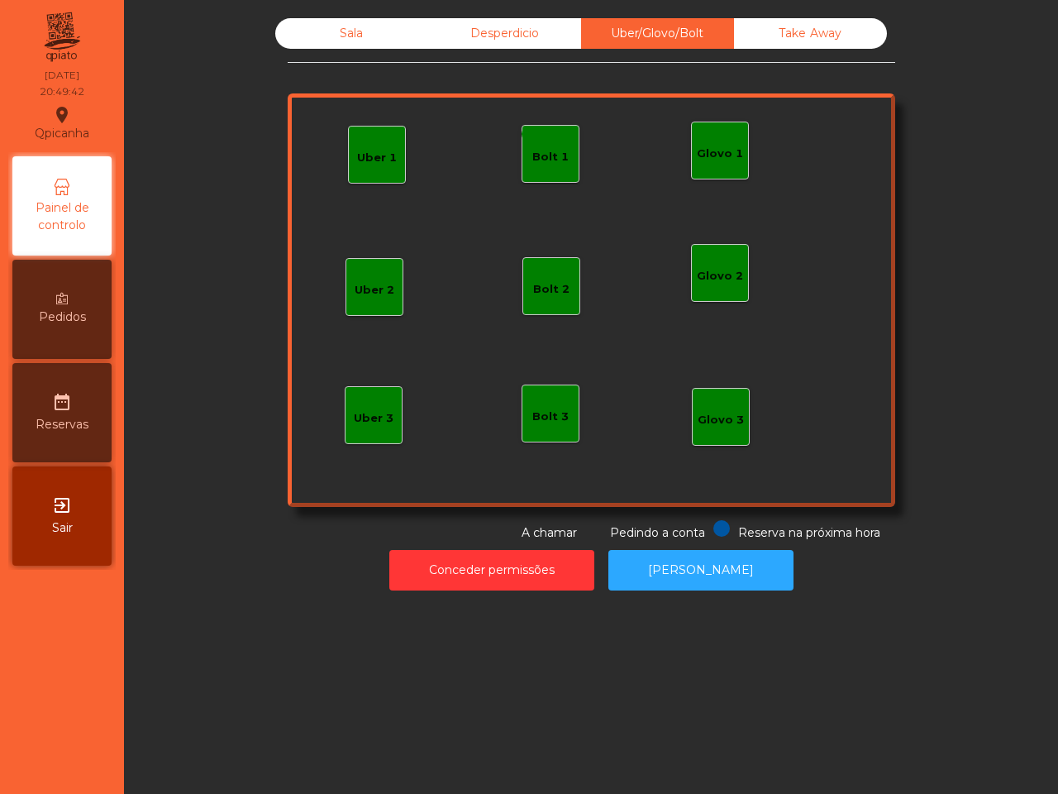
click at [318, 31] on div "Sala" at bounding box center [351, 33] width 153 height 31
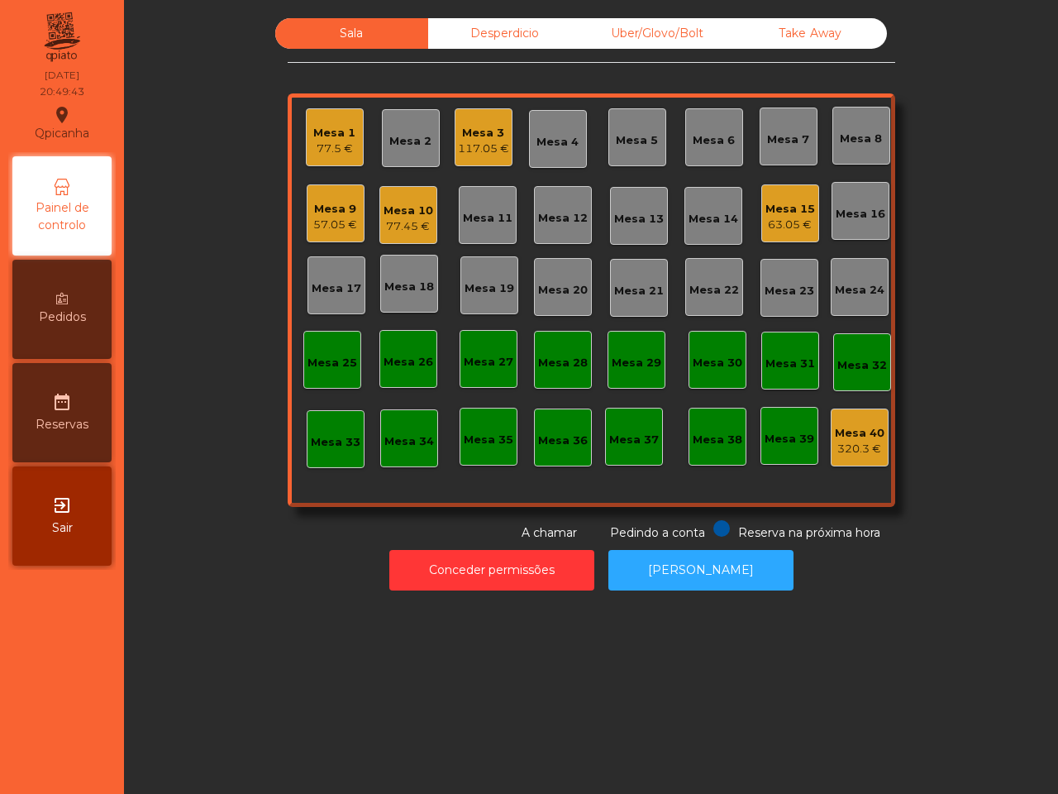
click at [765, 212] on div "Mesa 15" at bounding box center [790, 209] width 50 height 17
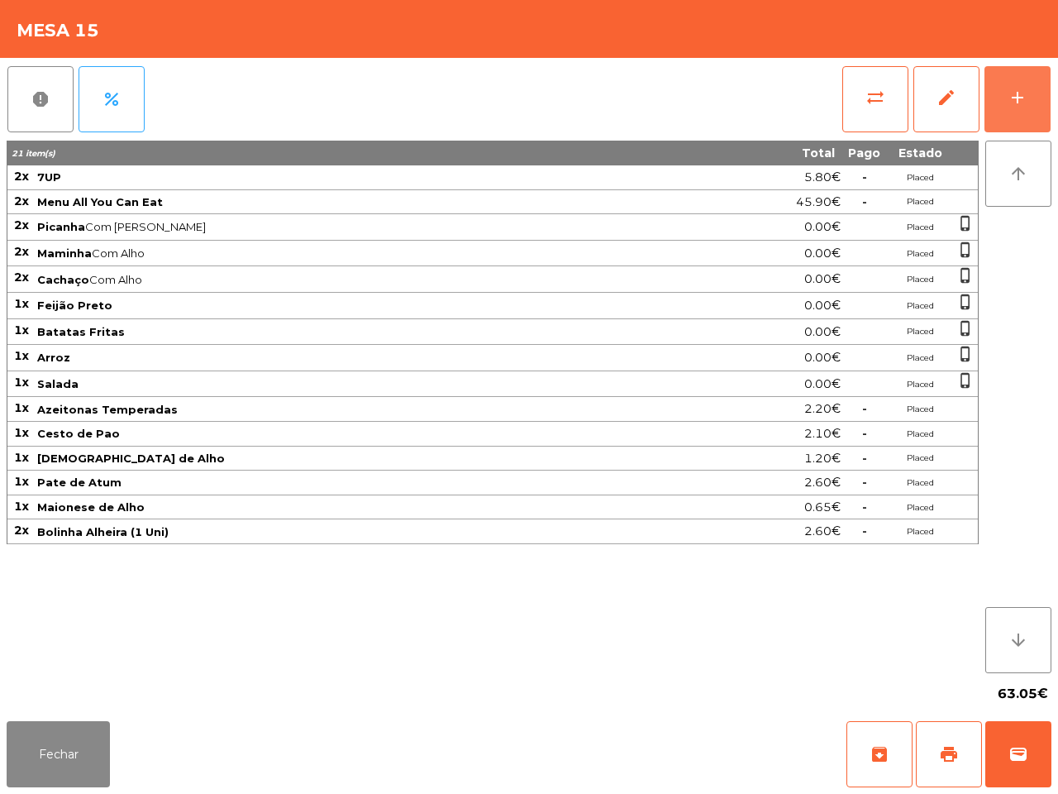
click at [1031, 88] on button "add" at bounding box center [1017, 99] width 66 height 66
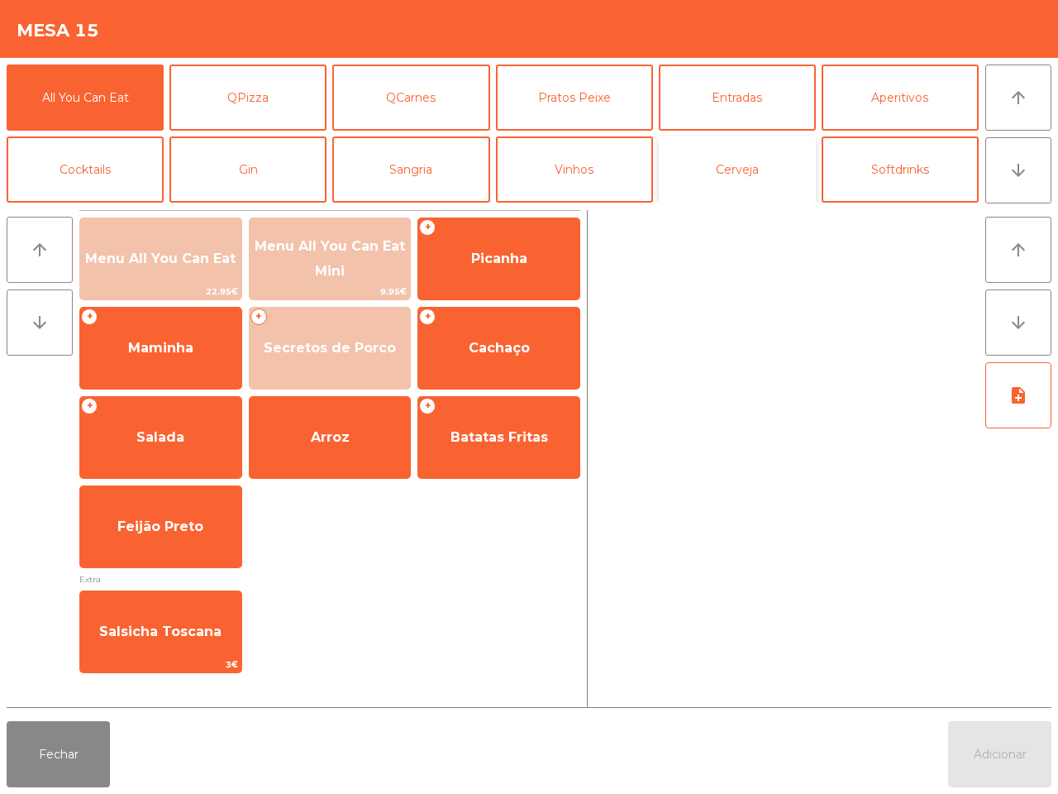
click at [789, 179] on button "Cerveja" at bounding box center [737, 169] width 157 height 66
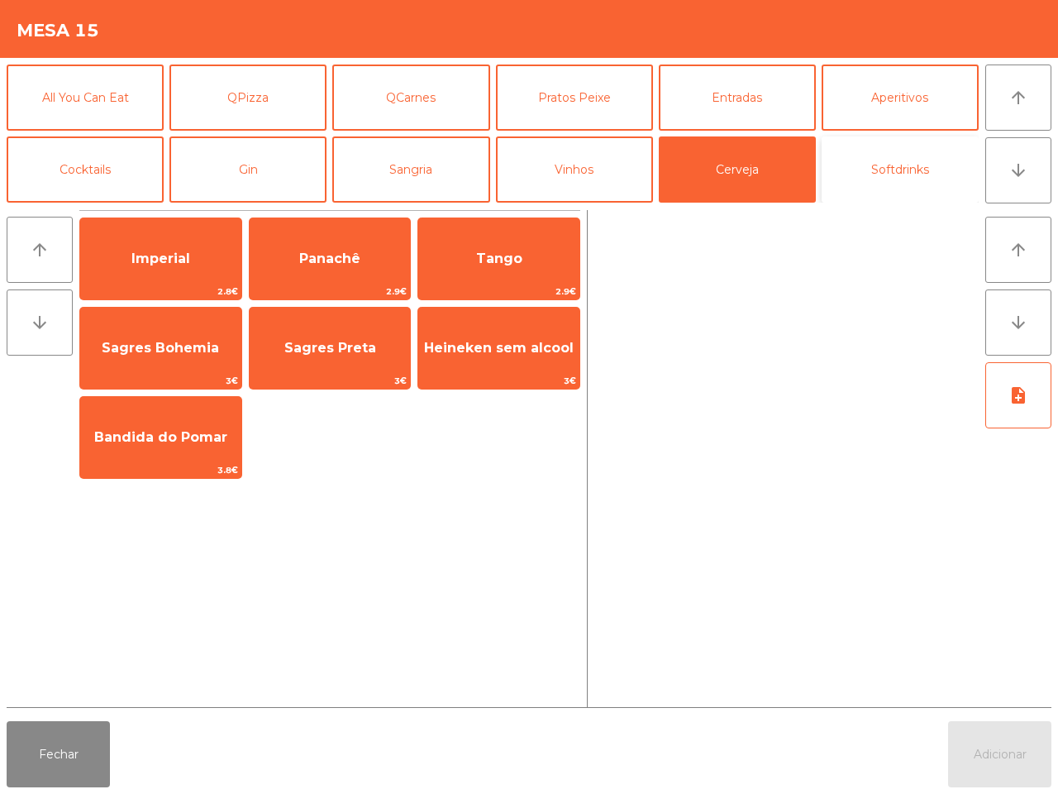
click at [894, 179] on button "Softdrinks" at bounding box center [900, 169] width 157 height 66
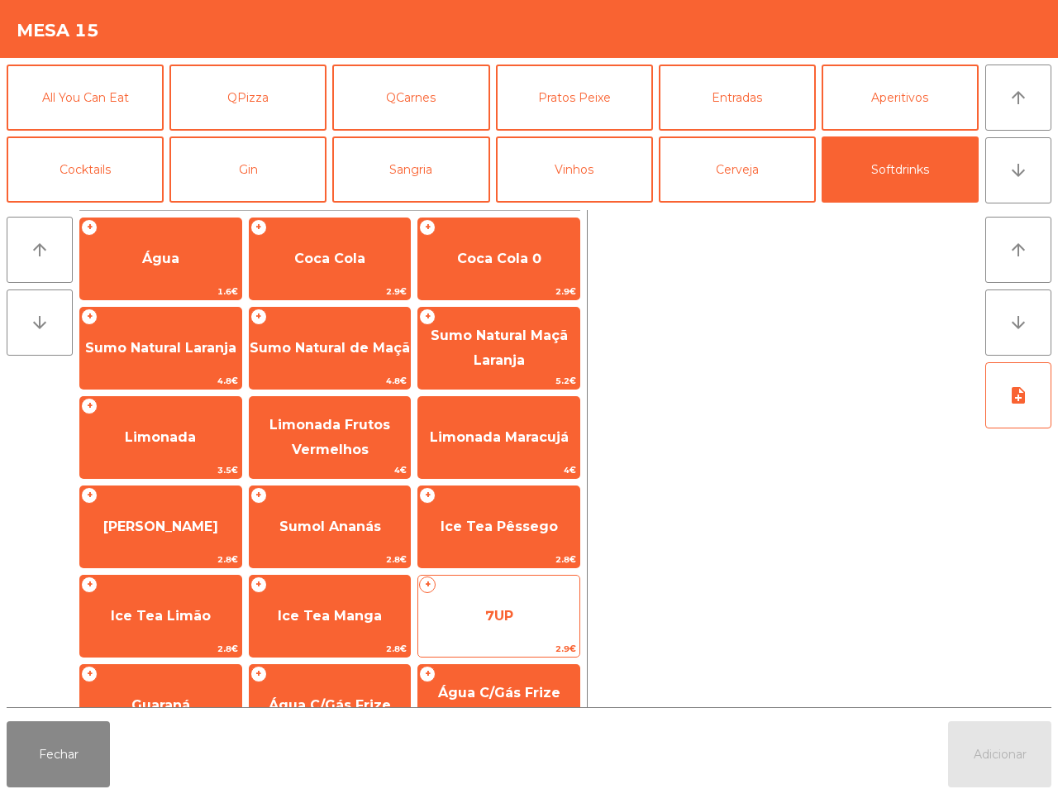
click at [460, 617] on span "7UP" at bounding box center [498, 615] width 161 height 45
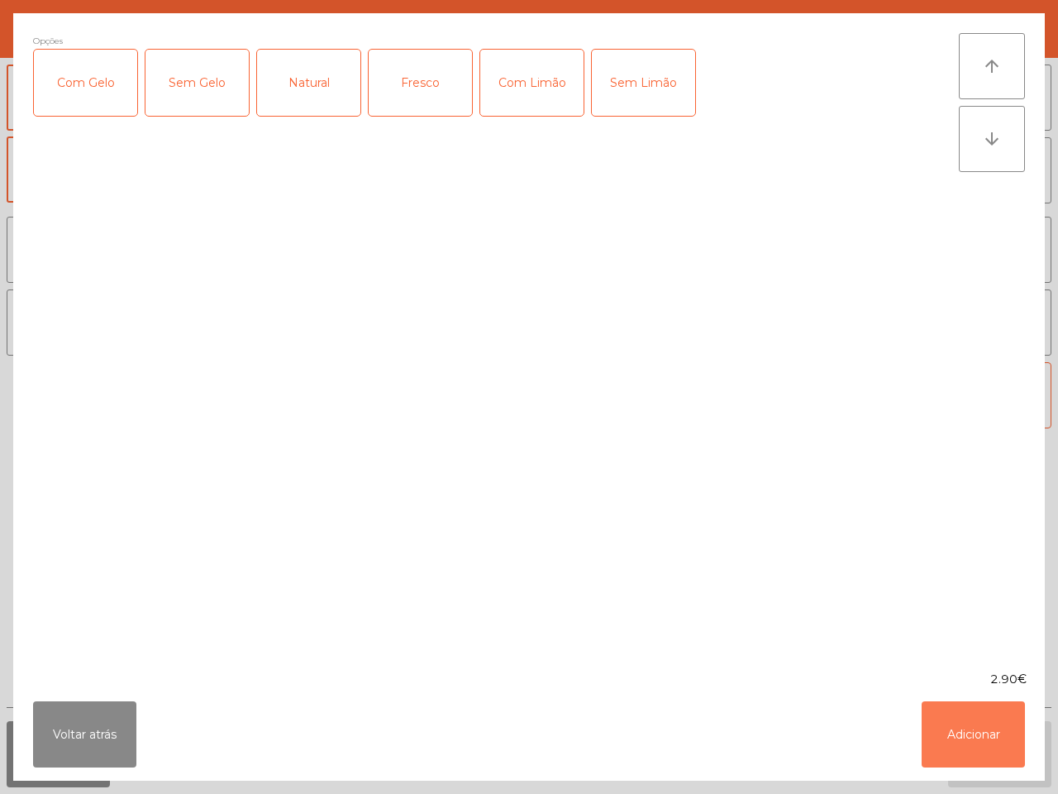
click at [1005, 717] on button "Adicionar" at bounding box center [973, 734] width 103 height 66
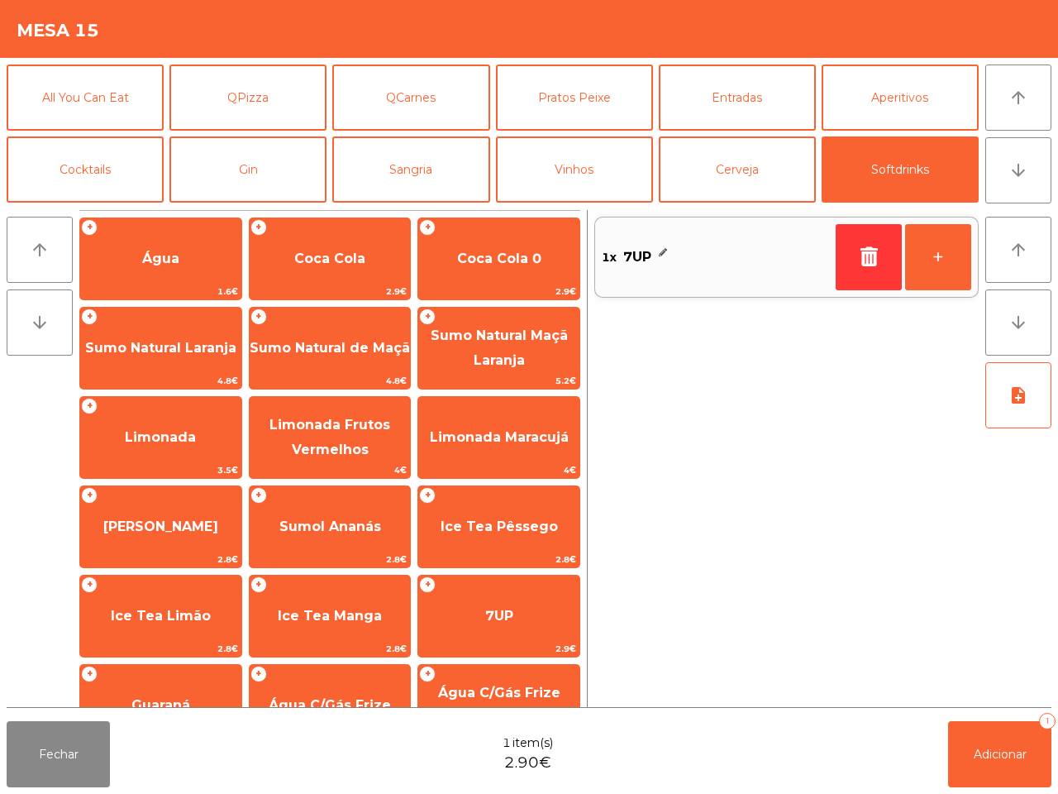
scroll to position [135, 0]
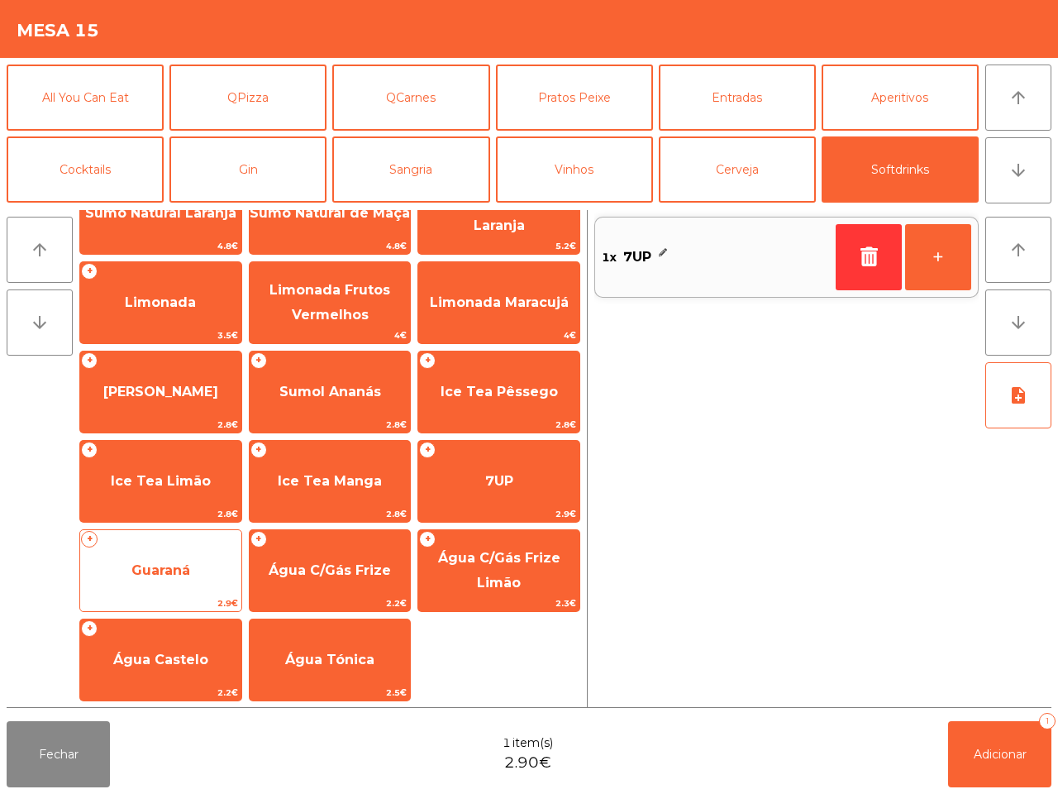
click at [201, 577] on span "Guaraná" at bounding box center [160, 570] width 161 height 45
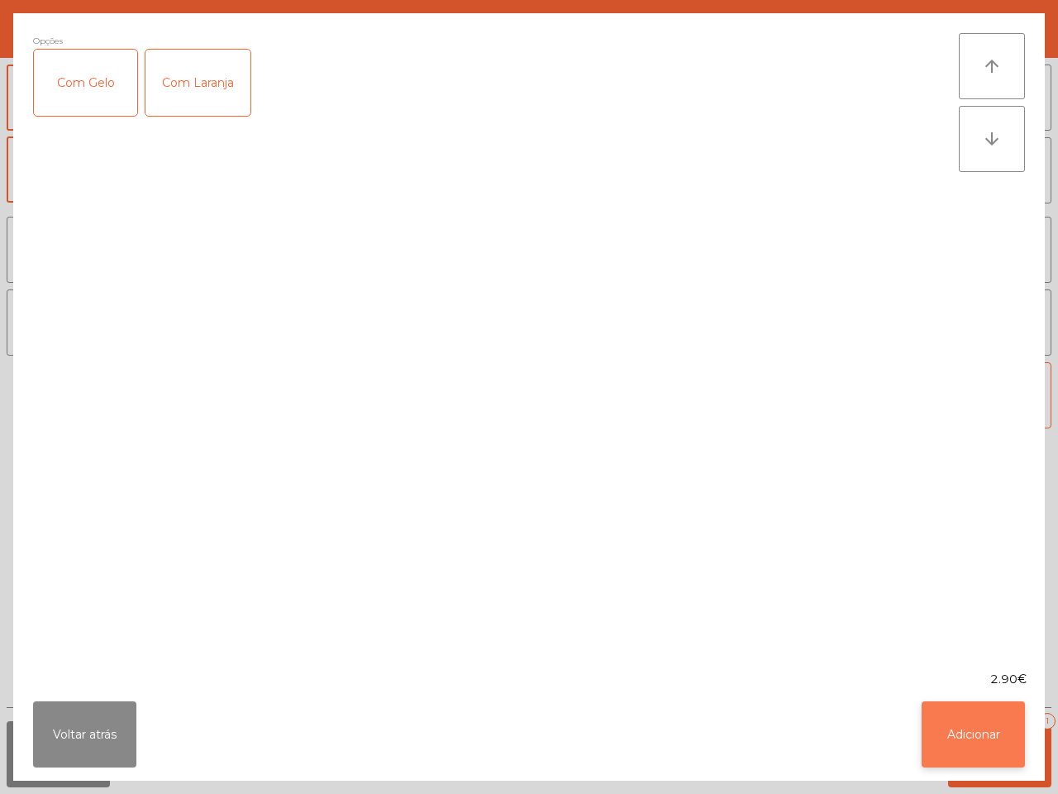
click at [999, 728] on button "Adicionar" at bounding box center [973, 734] width 103 height 66
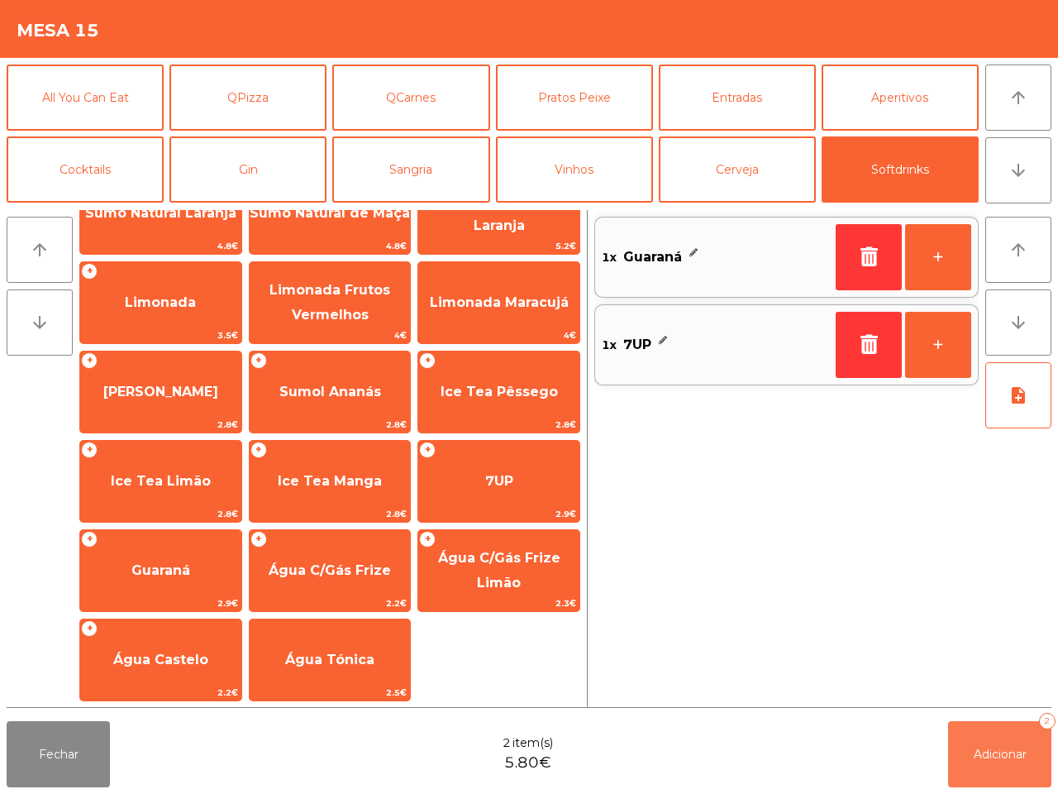
click at [1000, 738] on button "Adicionar 2" at bounding box center [999, 754] width 103 height 66
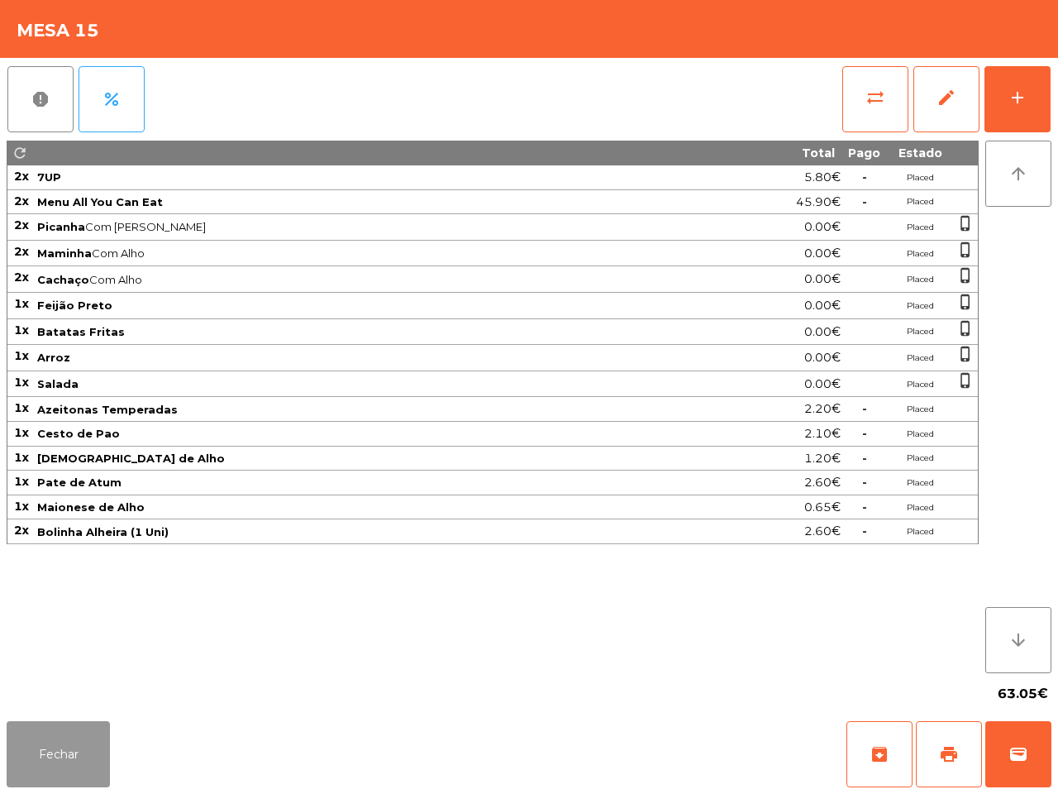
click at [42, 736] on button "Fechar" at bounding box center [58, 754] width 103 height 66
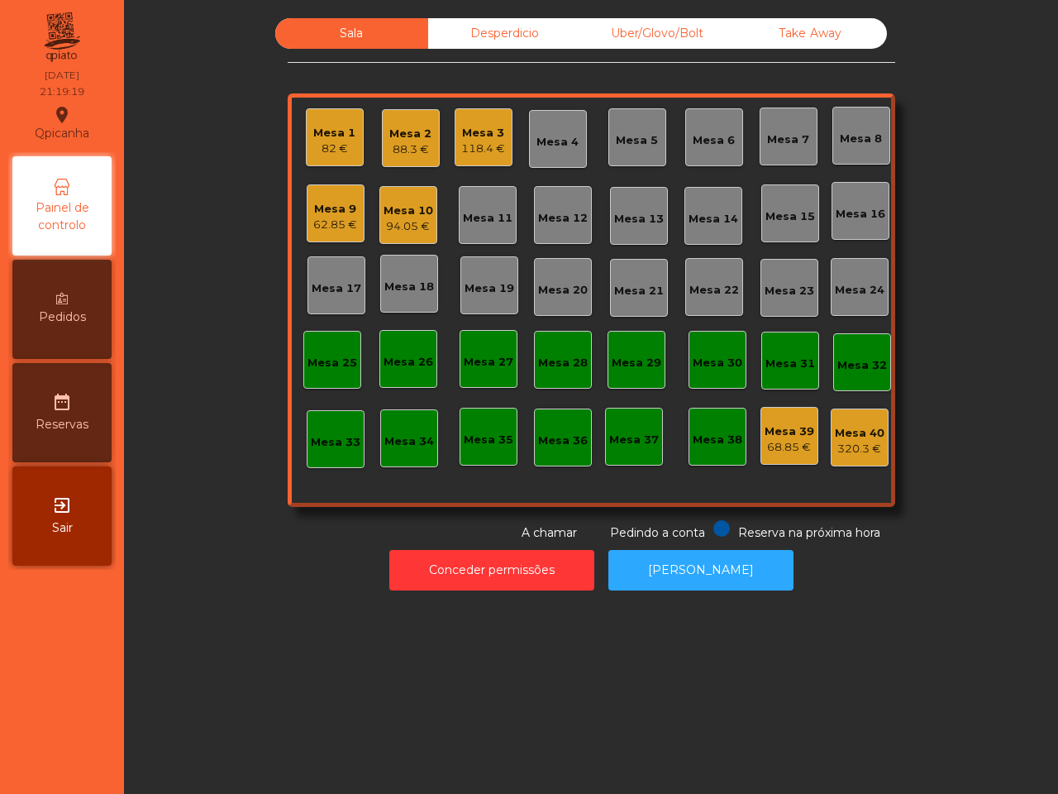
click at [485, 269] on div "Mesa 19" at bounding box center [489, 285] width 58 height 58
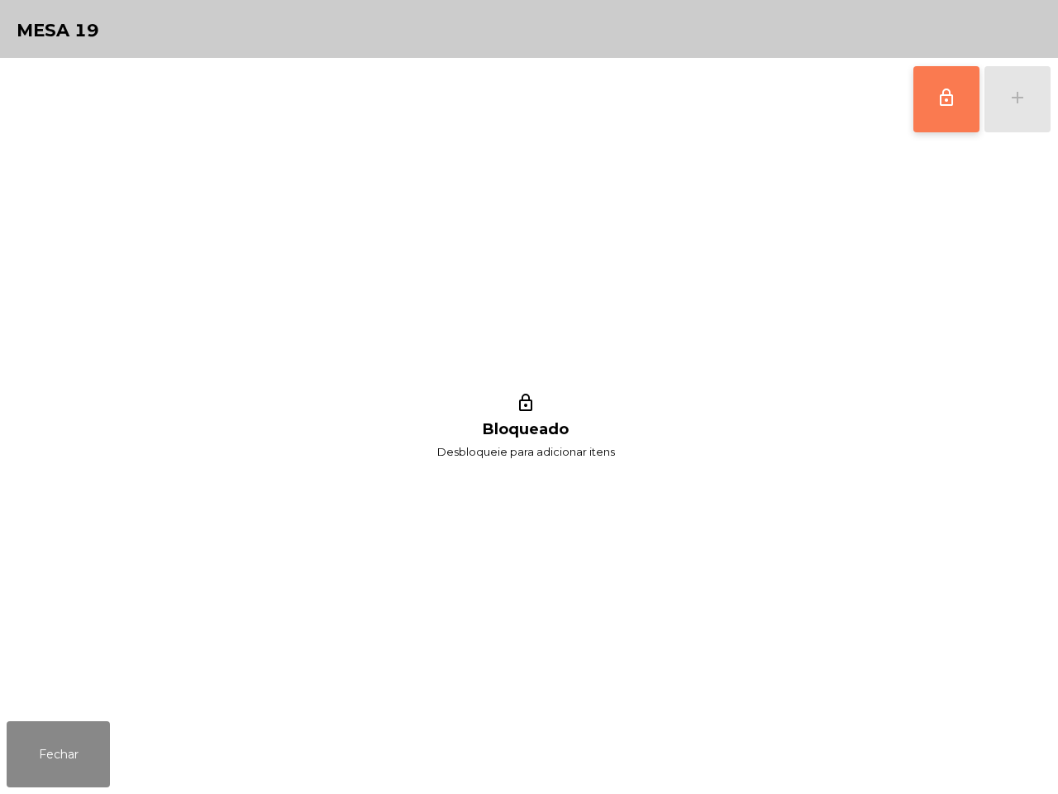
click at [932, 88] on button "lock_outline" at bounding box center [946, 99] width 66 height 66
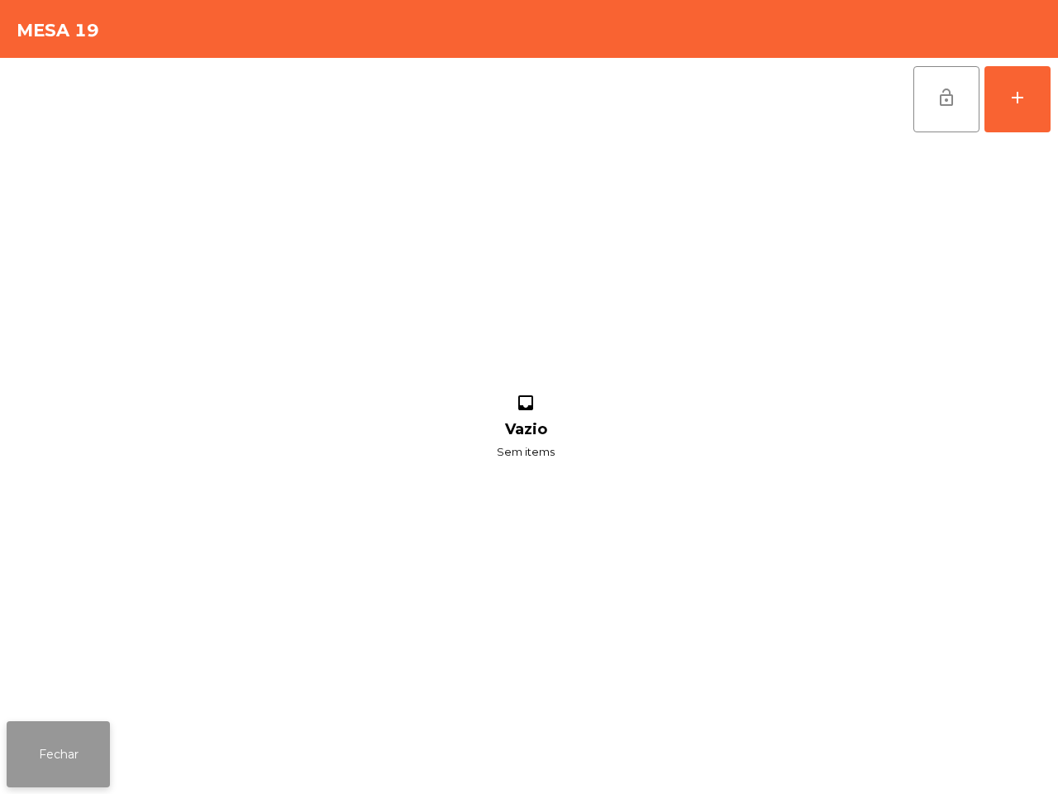
click at [84, 733] on button "Fechar" at bounding box center [58, 754] width 103 height 66
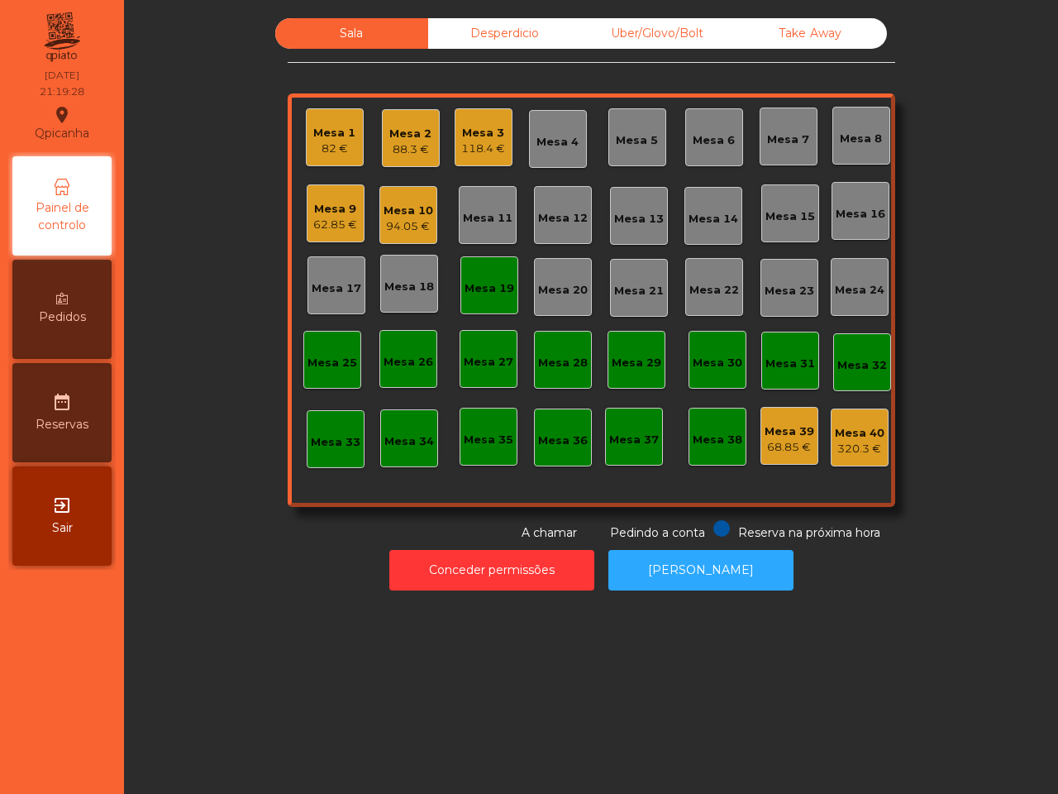
click at [238, 436] on div "Sala Desperdicio Uber/Glovo/Bolt Take Away Mesa 1 82 € Mesa 2 88.3 € Mesa 3 118…" at bounding box center [590, 279] width 889 height 523
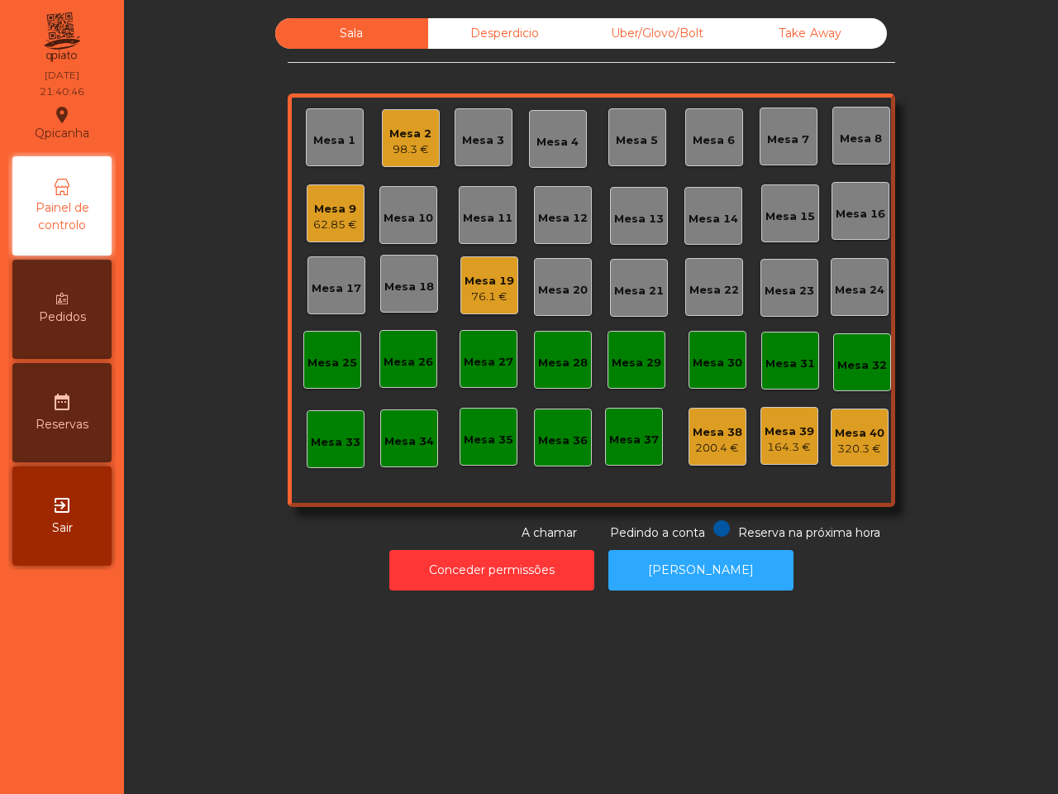
click at [397, 136] on div "Mesa 2" at bounding box center [410, 134] width 42 height 17
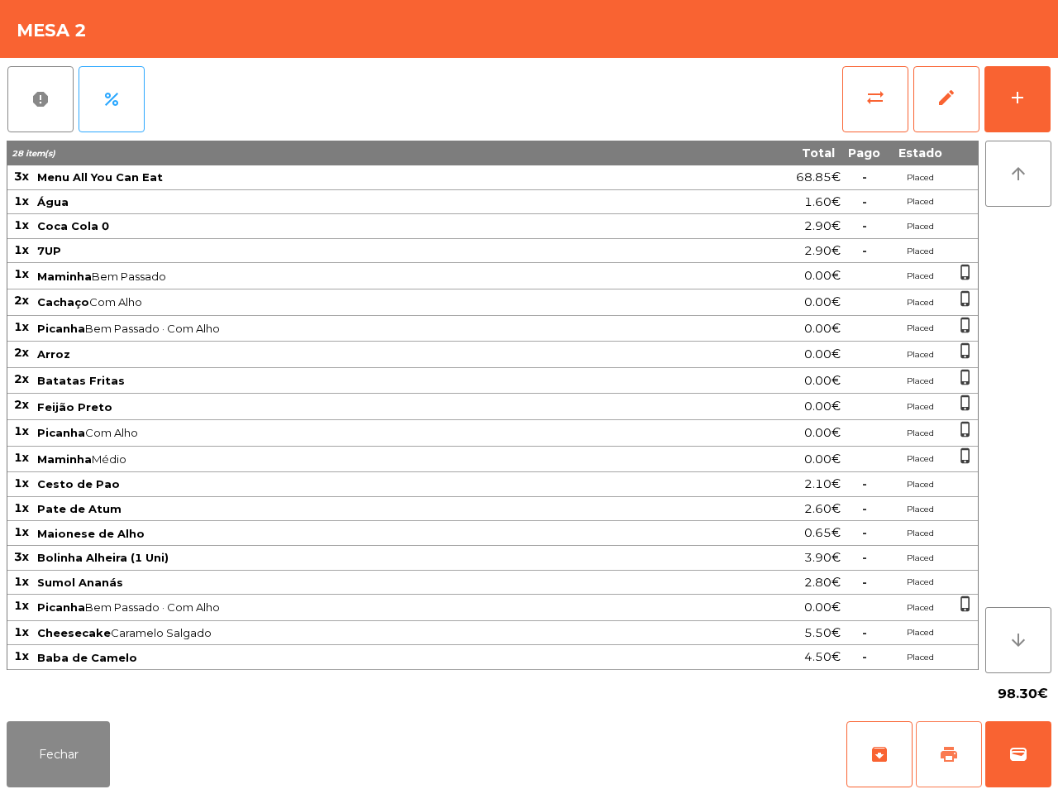
click at [943, 746] on span "print" at bounding box center [949, 754] width 20 height 20
click at [62, 746] on button "Fechar" at bounding box center [58, 754] width 103 height 66
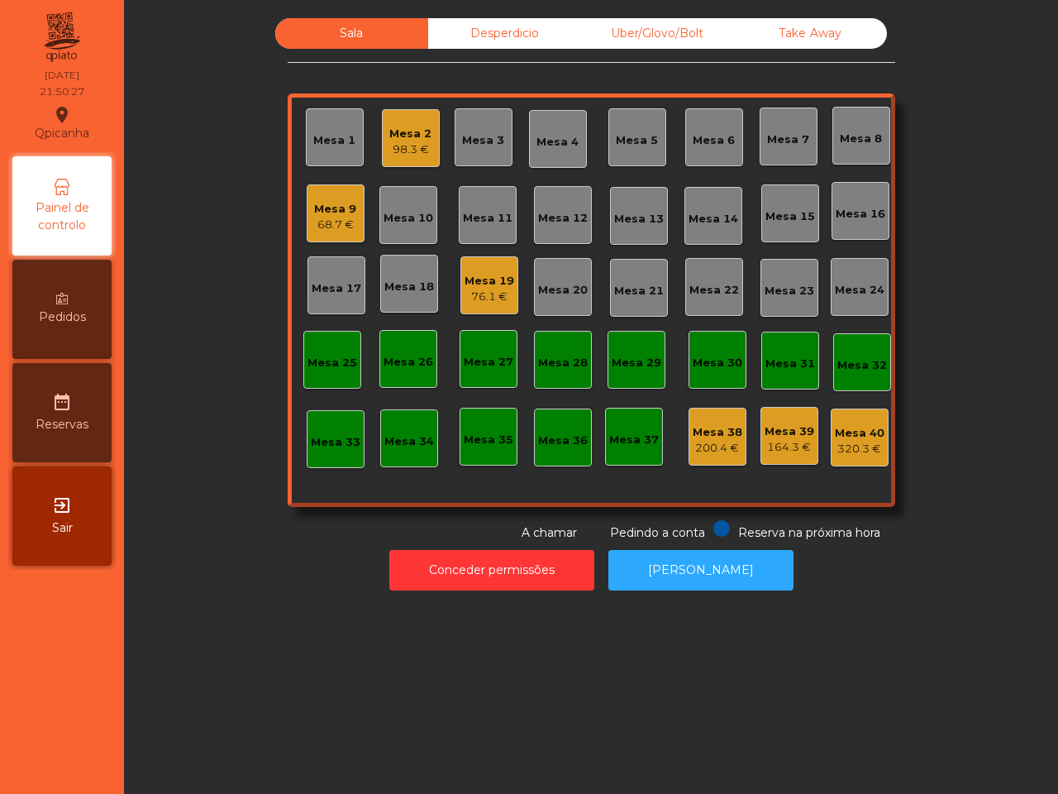
click at [240, 763] on div "Sala Desperdicio Uber/Glovo/Bolt Take Away Mesa 1 Mesa 2 98.3 € Mesa 3 Mesa 4 M…" at bounding box center [591, 397] width 934 height 794
click at [316, 211] on div "Mesa 9" at bounding box center [335, 209] width 42 height 17
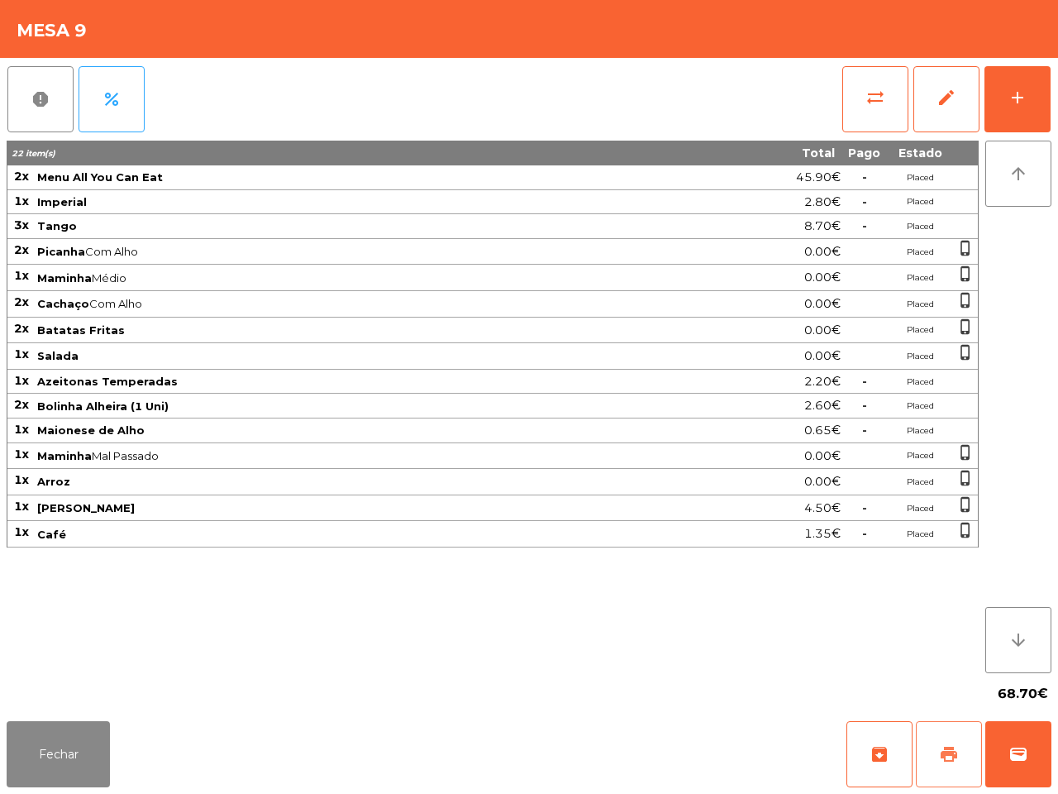
click at [947, 778] on button "print" at bounding box center [949, 754] width 66 height 66
click at [68, 732] on button "Fechar" at bounding box center [58, 754] width 103 height 66
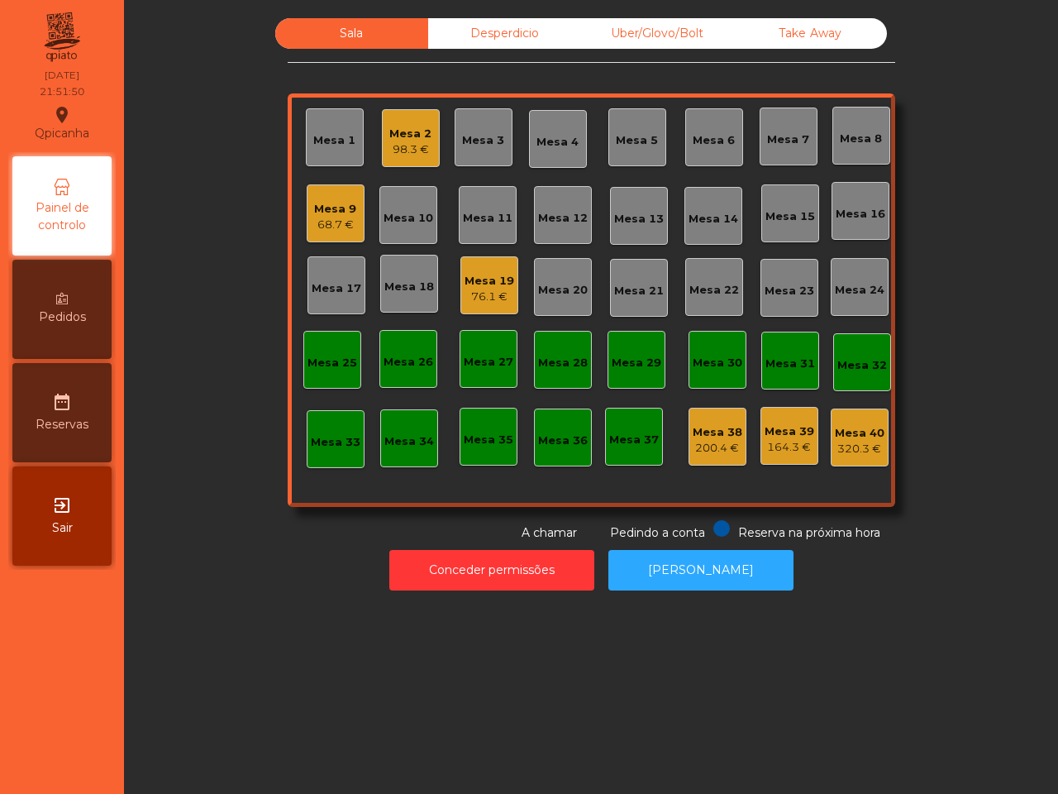
click at [329, 227] on div "68.7 €" at bounding box center [335, 225] width 42 height 17
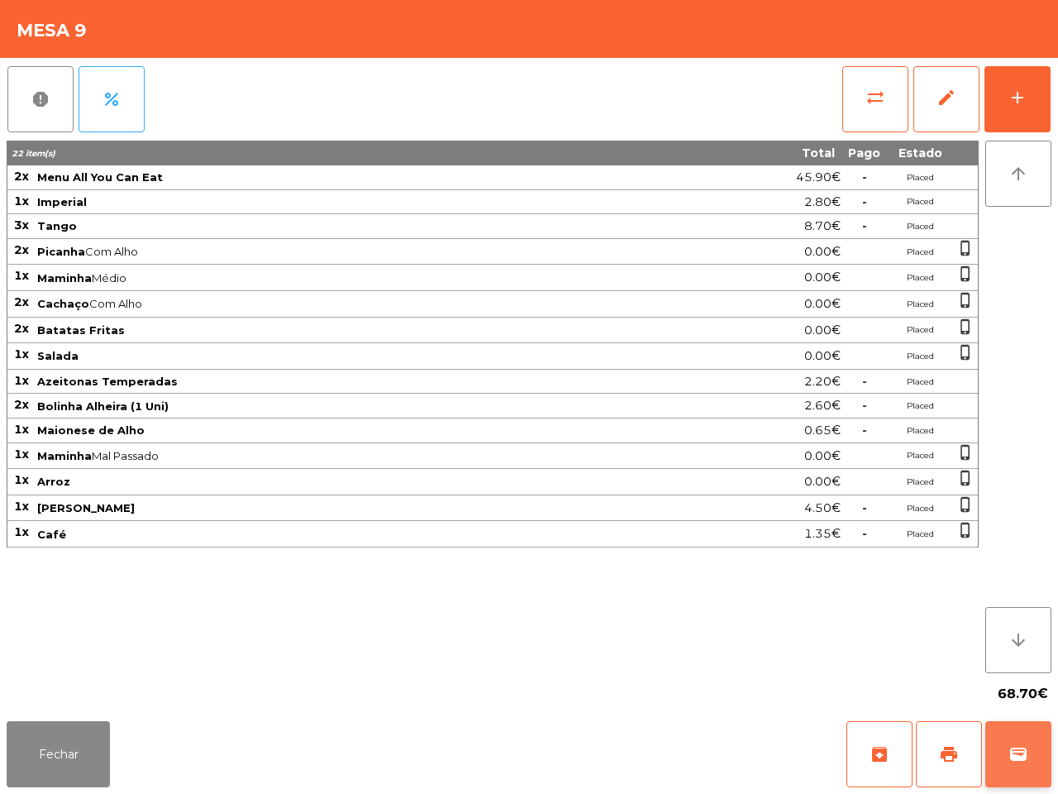
click at [1023, 749] on span "wallet" at bounding box center [1018, 754] width 20 height 20
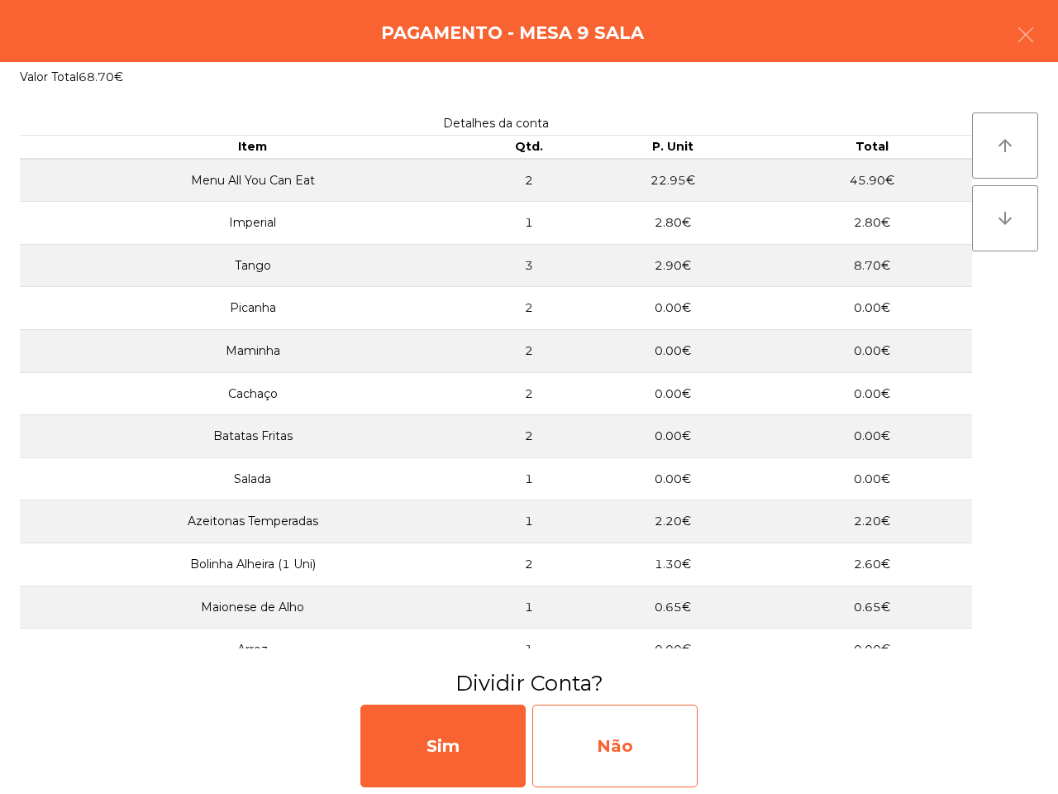
click at [621, 754] on div "Não" at bounding box center [614, 745] width 165 height 83
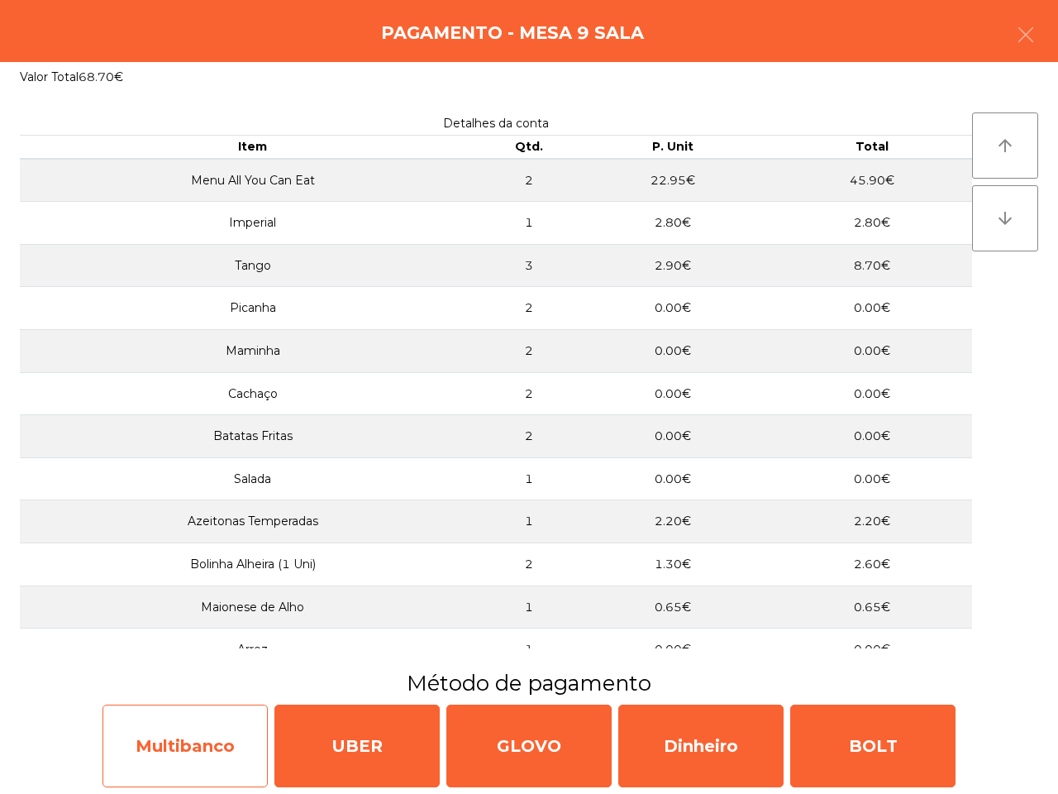
click at [213, 740] on div "Multibanco" at bounding box center [184, 745] width 165 height 83
select select "**"
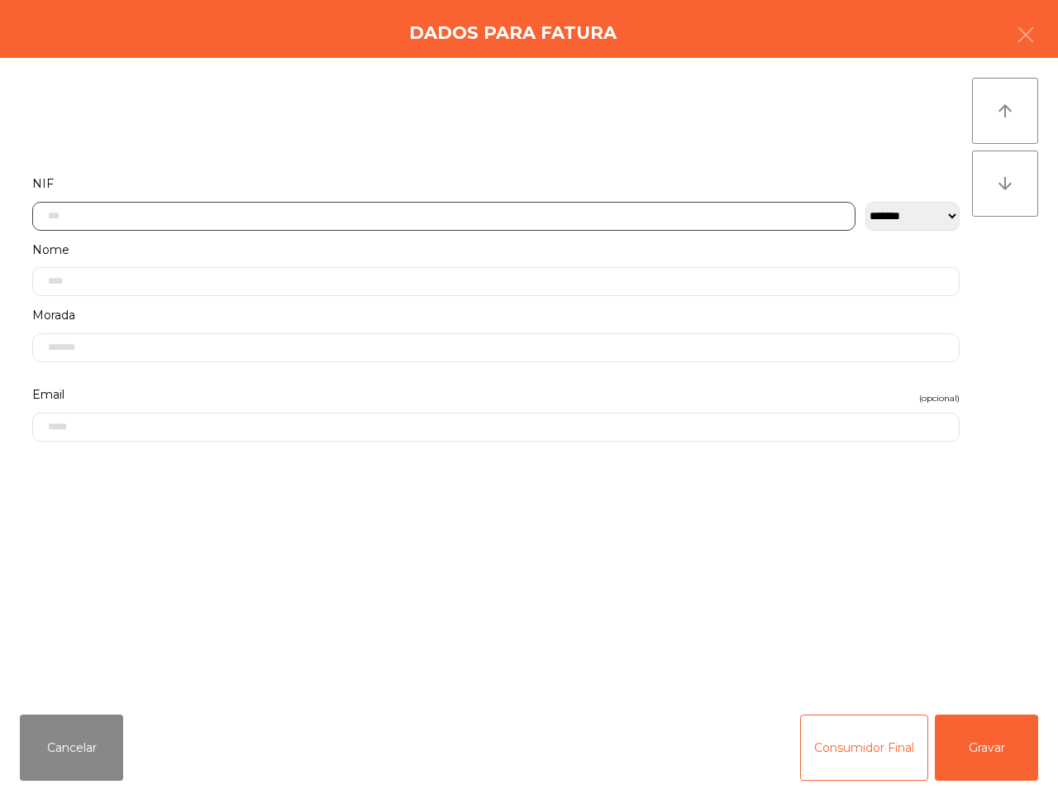
click at [362, 207] on input "text" at bounding box center [443, 216] width 823 height 29
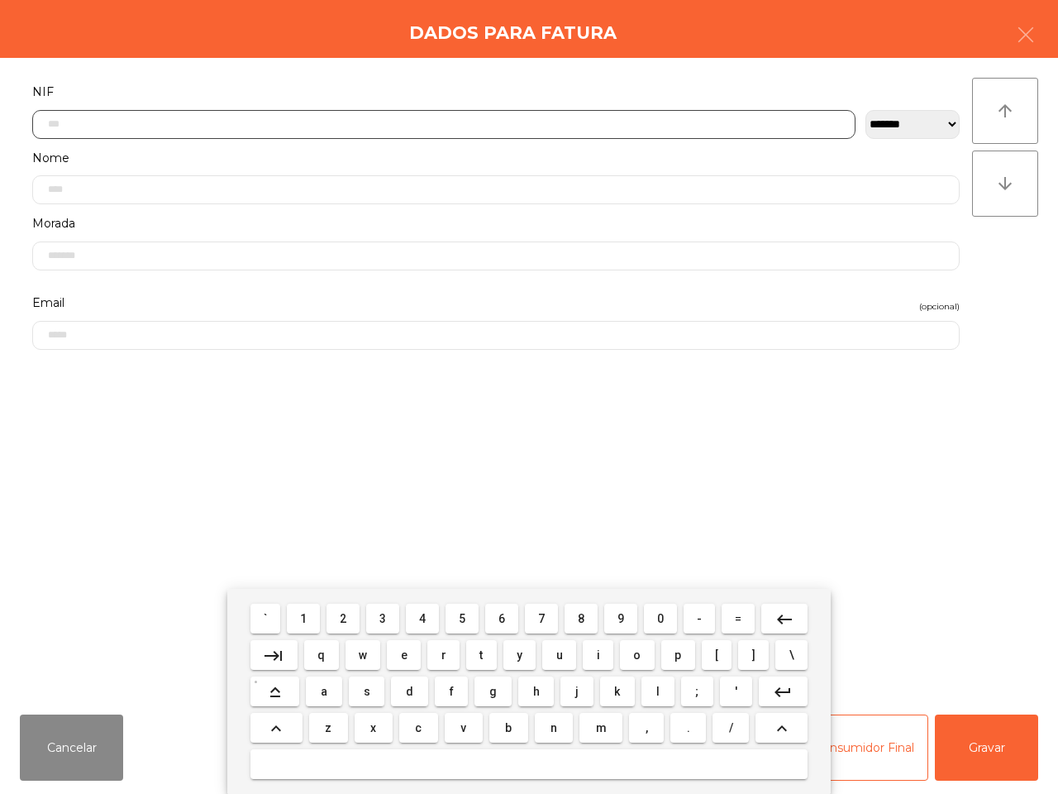
scroll to position [93, 0]
click at [457, 614] on button "5" at bounding box center [462, 618] width 33 height 30
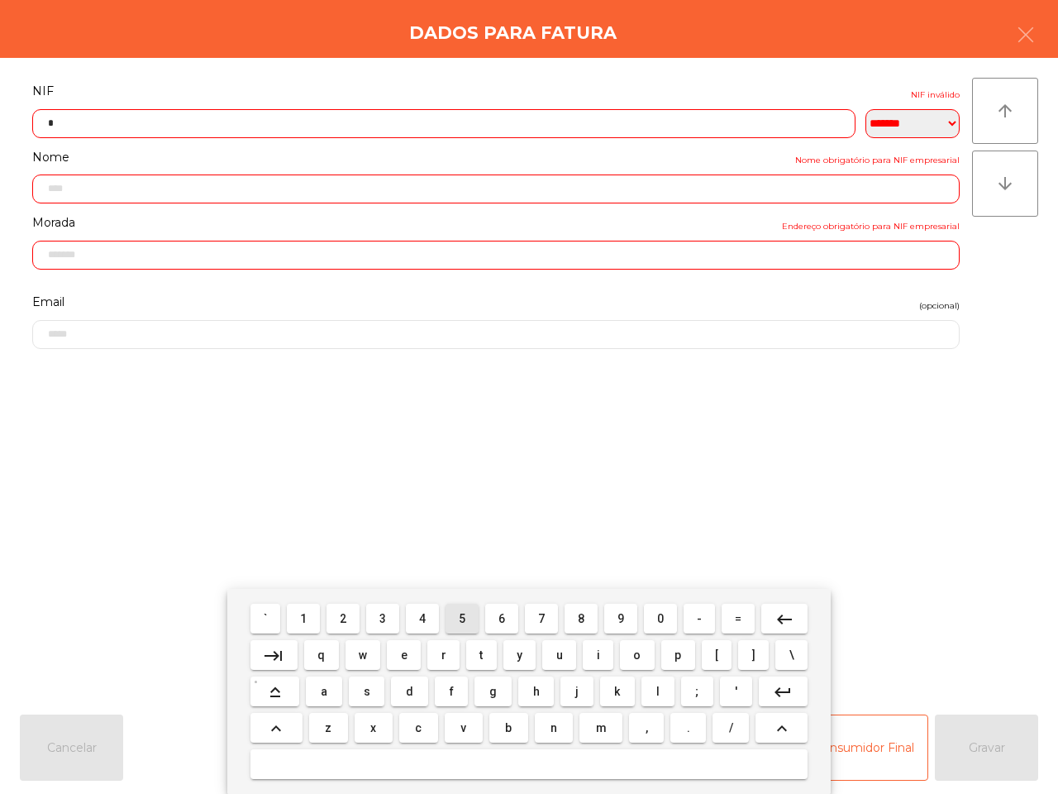
click at [651, 609] on button "0" at bounding box center [660, 618] width 33 height 30
click at [380, 614] on button "3" at bounding box center [382, 618] width 33 height 30
click at [548, 614] on button "7" at bounding box center [541, 618] width 33 height 30
click at [580, 617] on span "8" at bounding box center [581, 618] width 7 height 13
click at [465, 618] on span "5" at bounding box center [462, 618] width 7 height 13
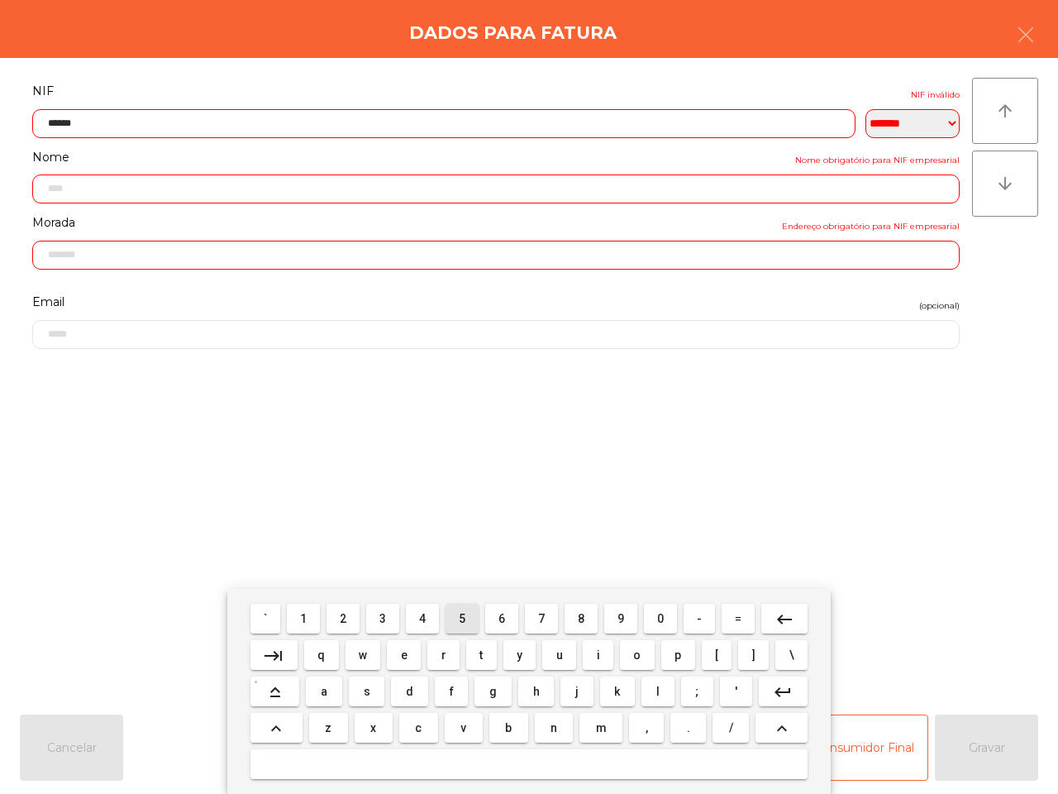
click at [423, 614] on span "4" at bounding box center [422, 618] width 7 height 13
click at [508, 614] on button "6" at bounding box center [501, 618] width 33 height 30
click at [507, 614] on button "6" at bounding box center [501, 618] width 33 height 30
type input "*********"
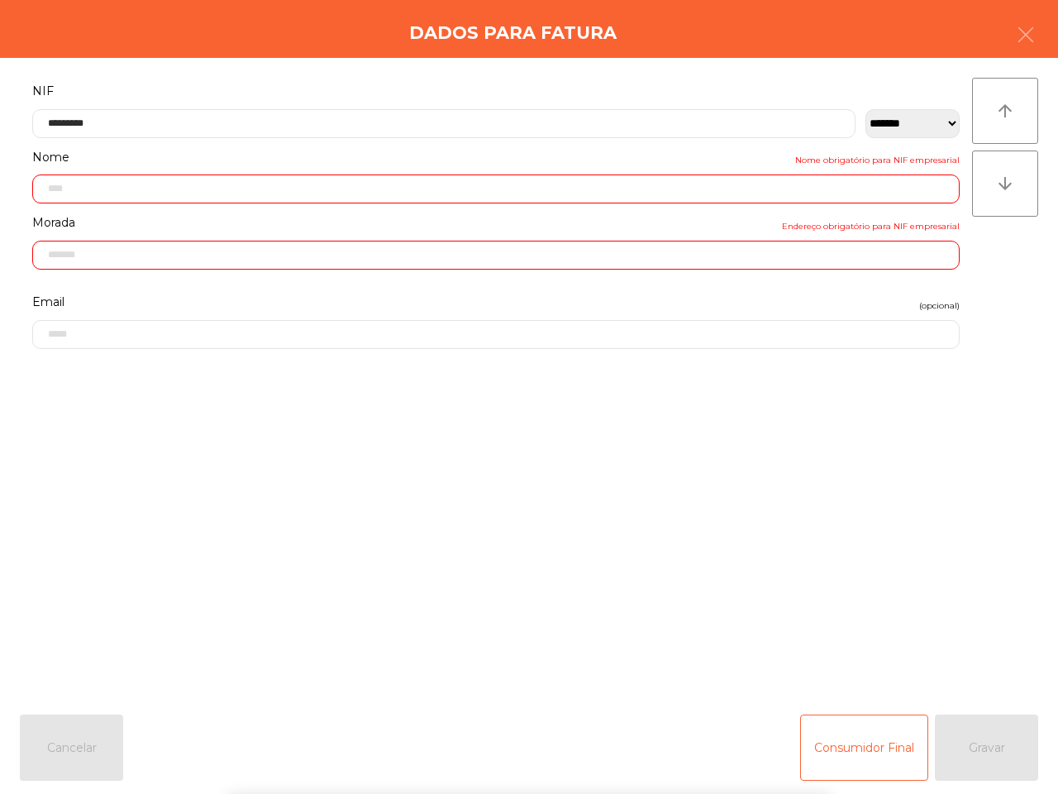
click at [541, 475] on form "**********" at bounding box center [496, 381] width 952 height 603
type input "**********"
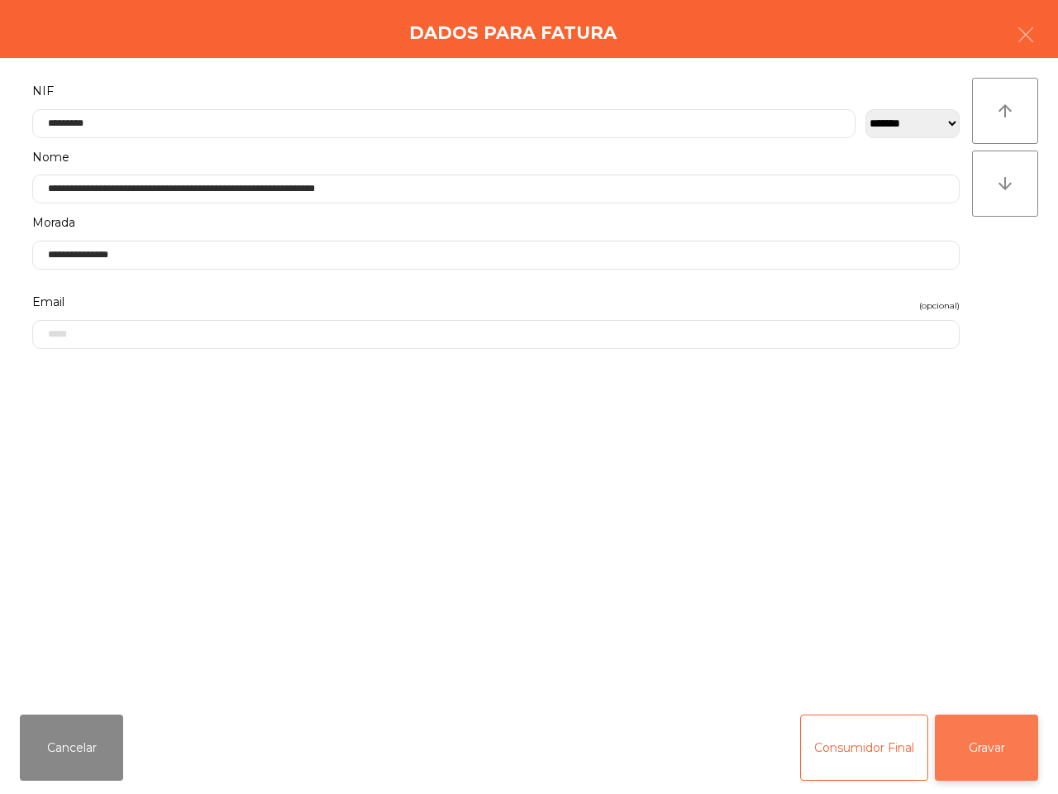
click at [984, 734] on button "Gravar" at bounding box center [986, 747] width 103 height 66
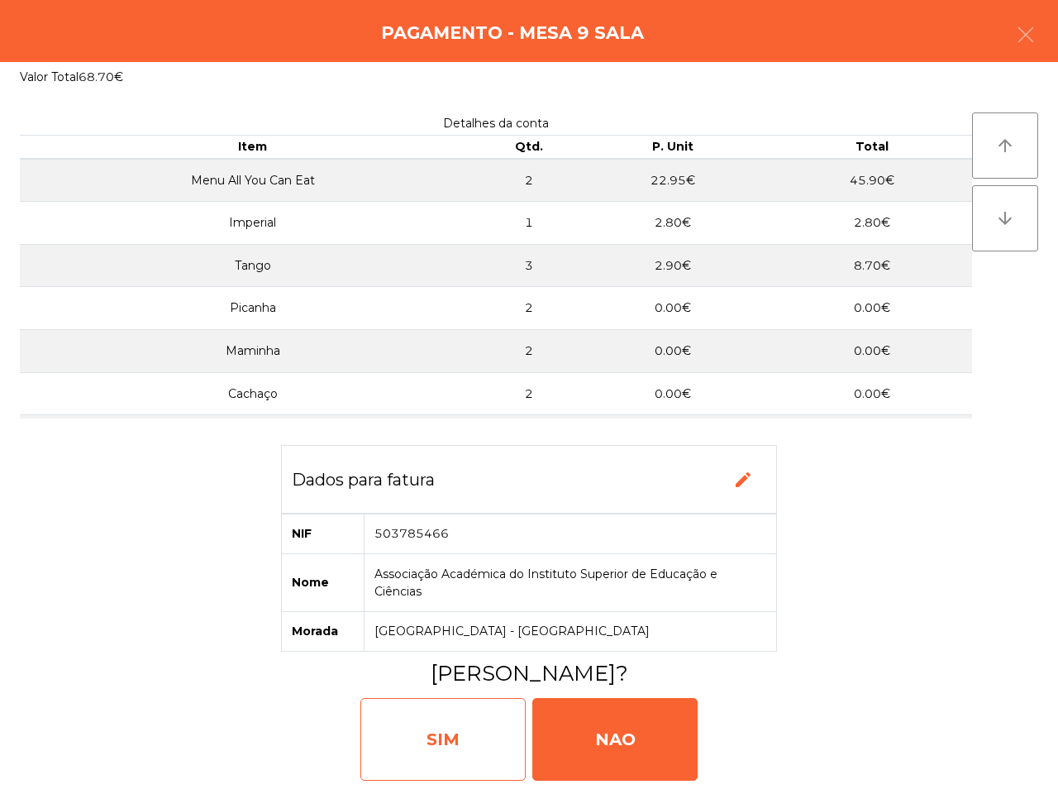
click at [480, 732] on div "SIM" at bounding box center [442, 739] width 165 height 83
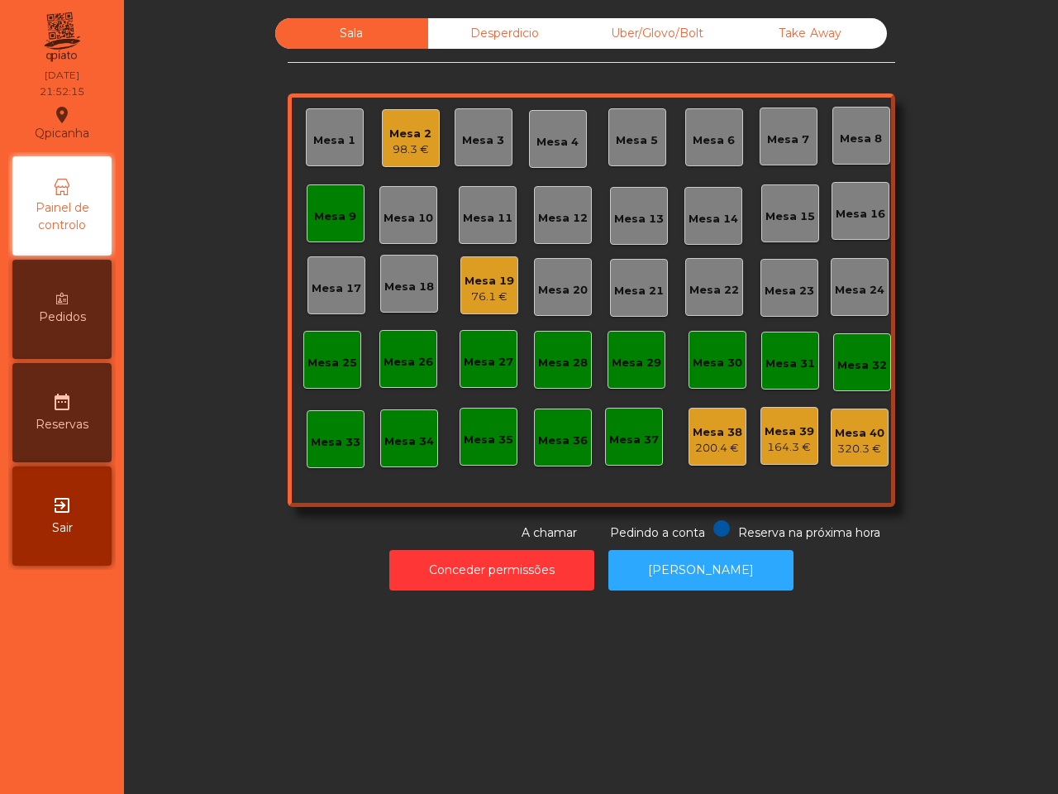
click at [314, 221] on div "Mesa 9" at bounding box center [335, 216] width 42 height 17
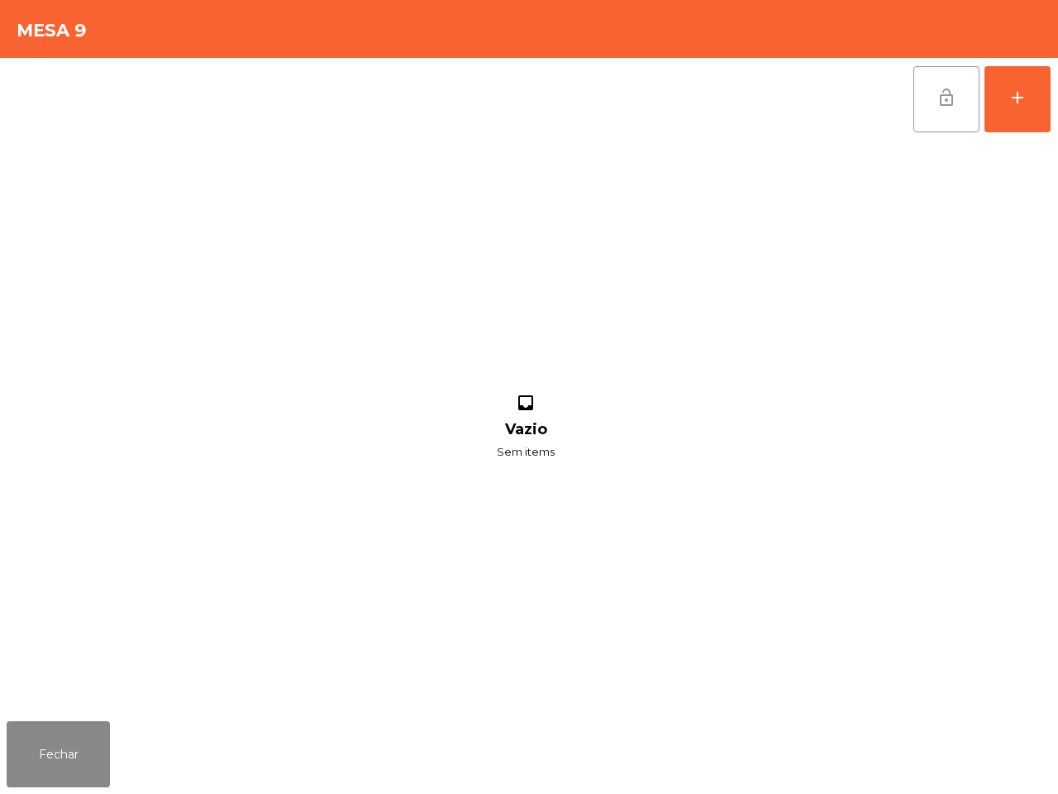
click at [964, 83] on button "lock_open" at bounding box center [946, 99] width 66 height 66
click at [43, 762] on button "Fechar" at bounding box center [58, 754] width 103 height 66
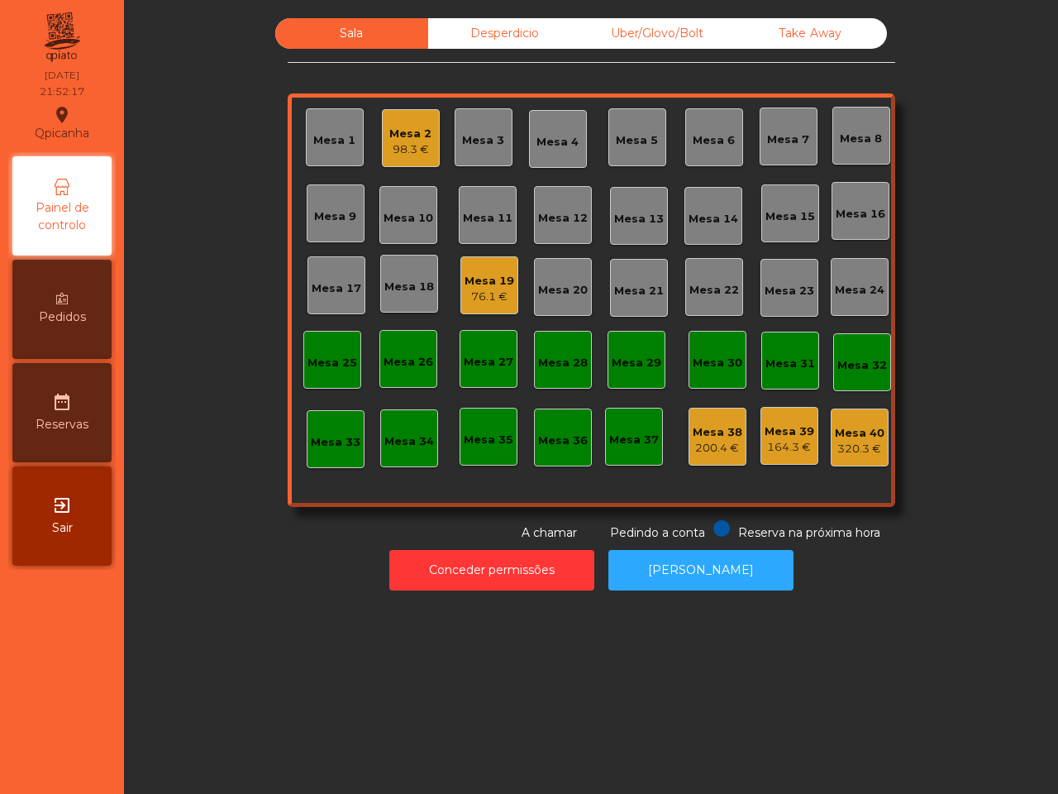
click at [408, 126] on div "Mesa 2" at bounding box center [410, 134] width 42 height 17
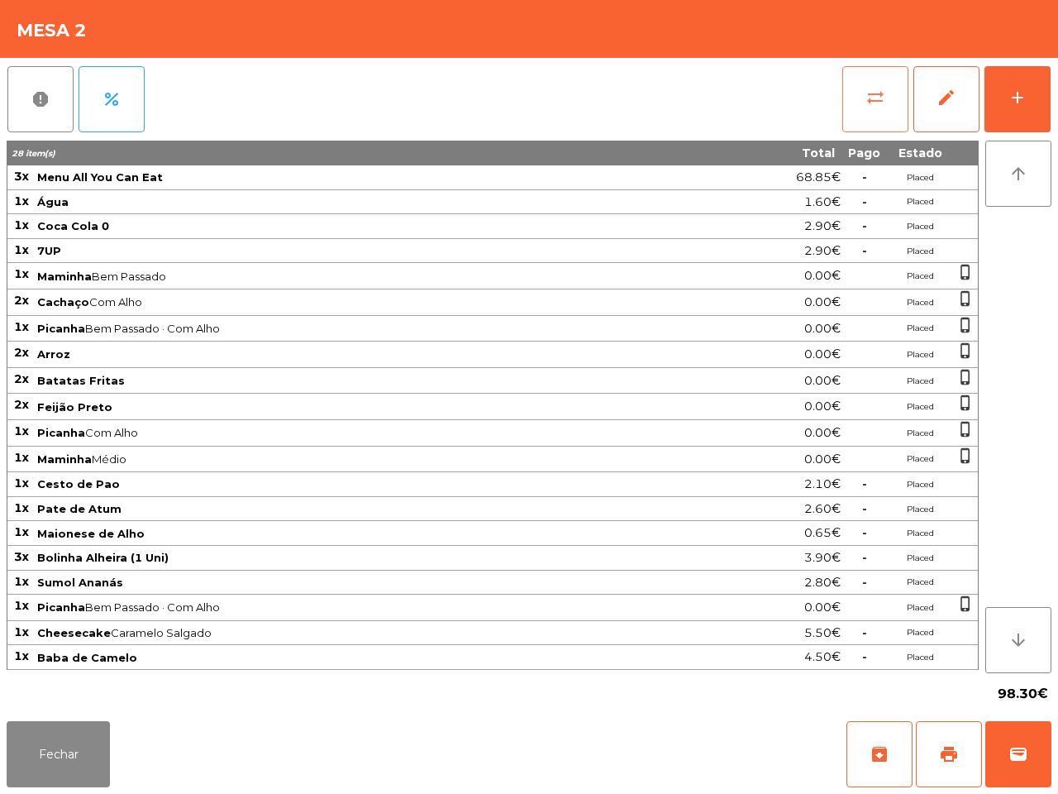
click at [864, 104] on button "sync_alt" at bounding box center [875, 99] width 66 height 66
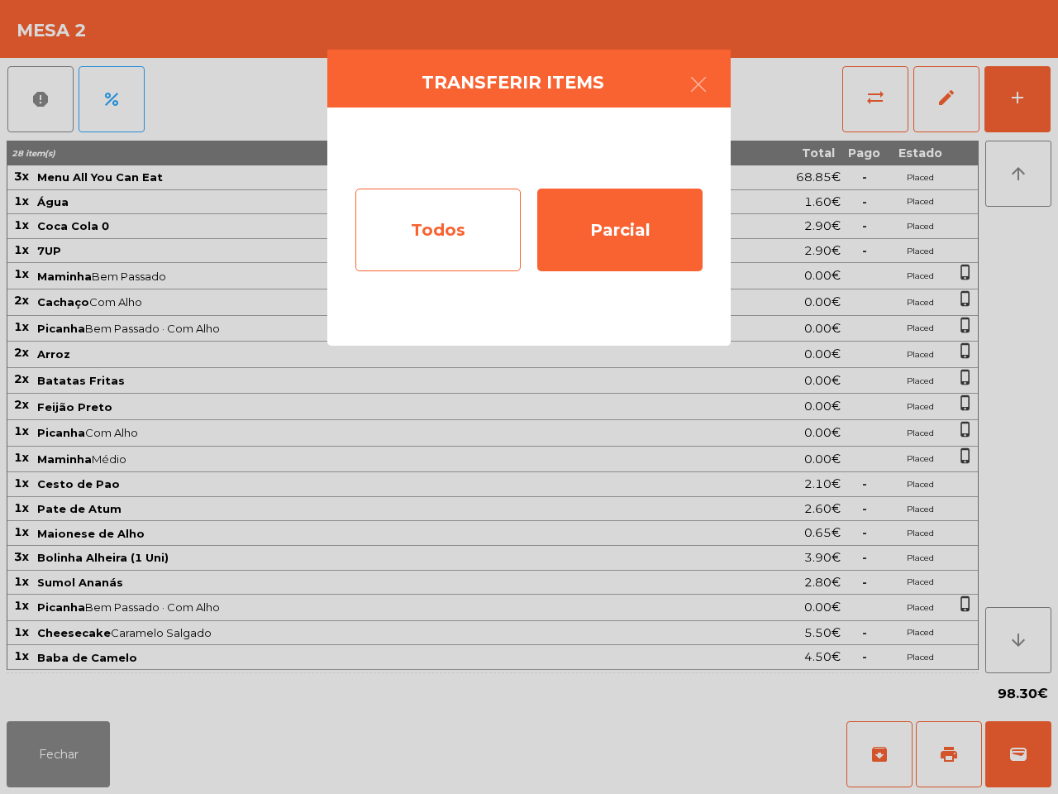
click at [450, 245] on div "Todos" at bounding box center [437, 229] width 165 height 83
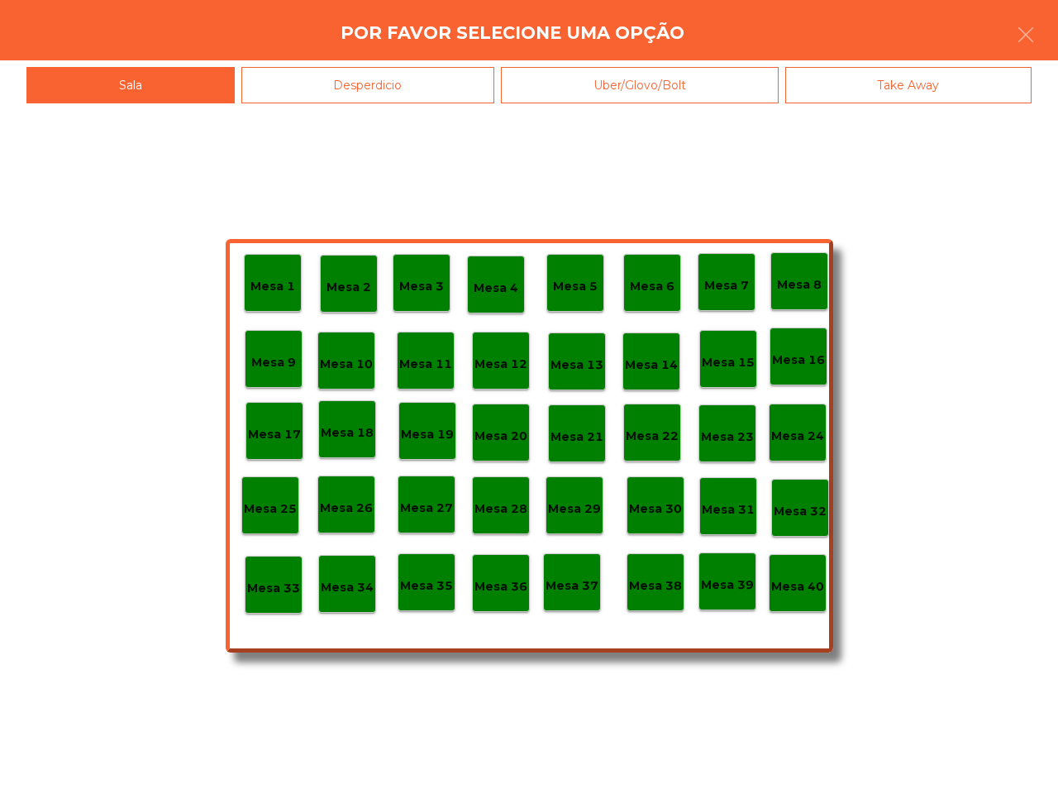
click at [806, 587] on p "Mesa 40" at bounding box center [797, 586] width 53 height 19
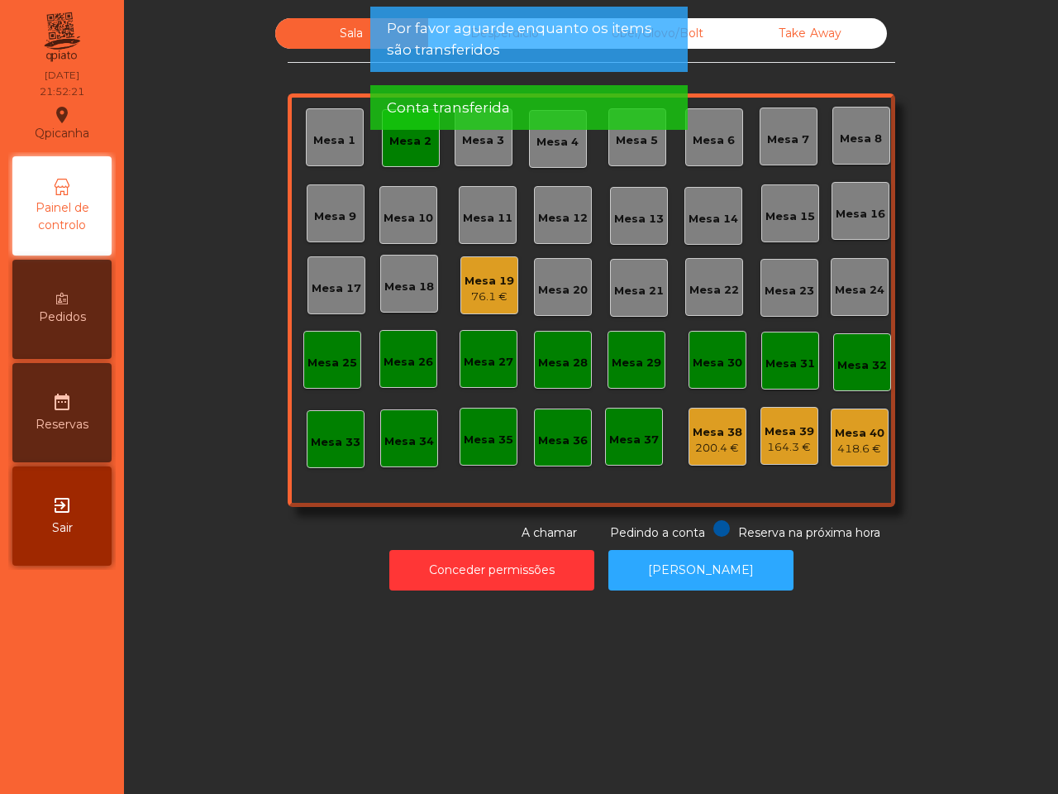
click at [406, 157] on div "Mesa 2" at bounding box center [411, 138] width 58 height 58
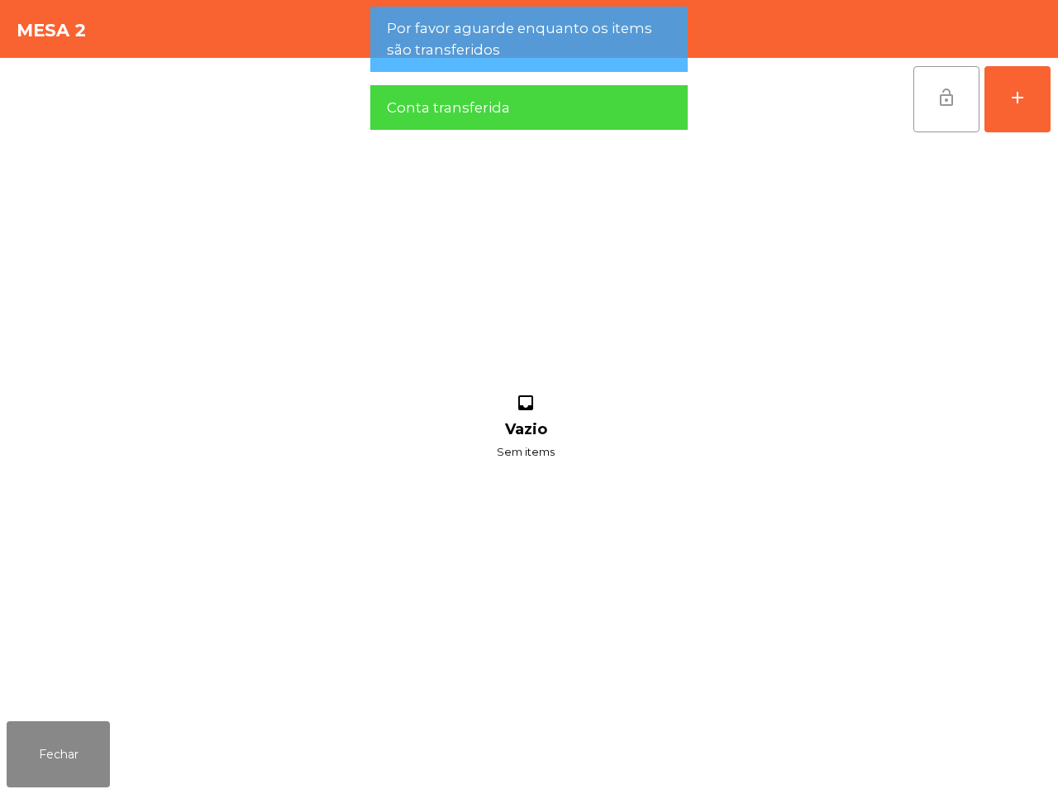
click at [949, 100] on span "lock_open" at bounding box center [947, 98] width 20 height 20
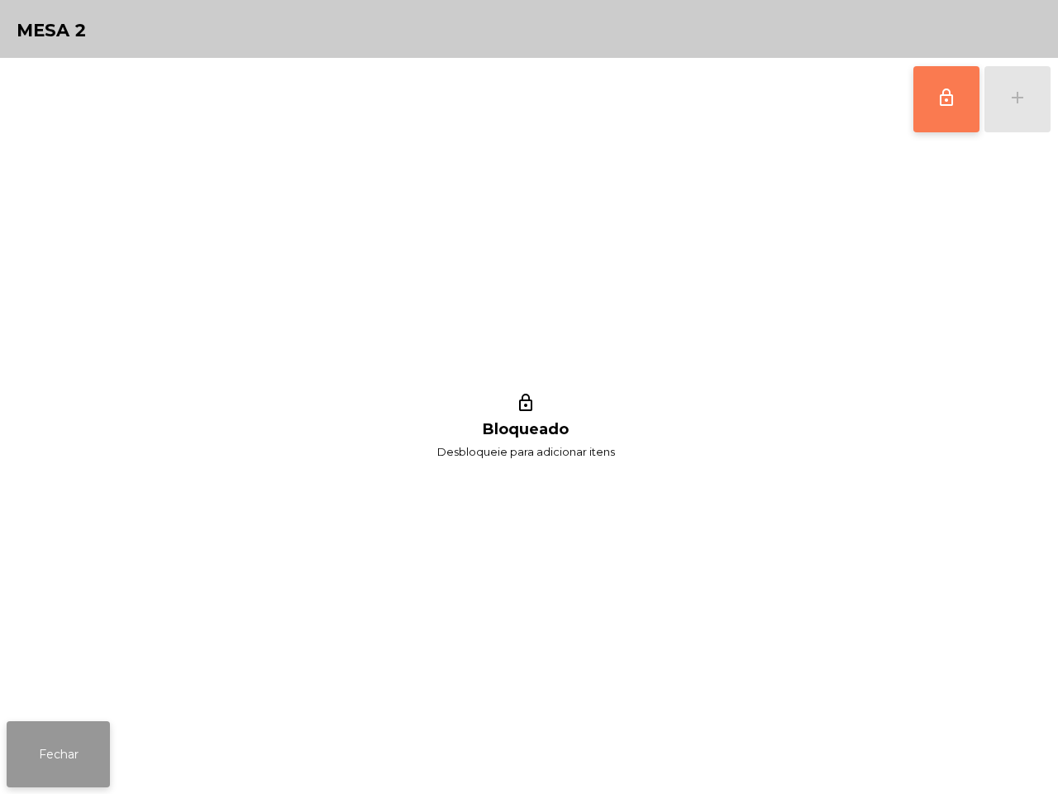
click at [36, 762] on button "Fechar" at bounding box center [58, 754] width 103 height 66
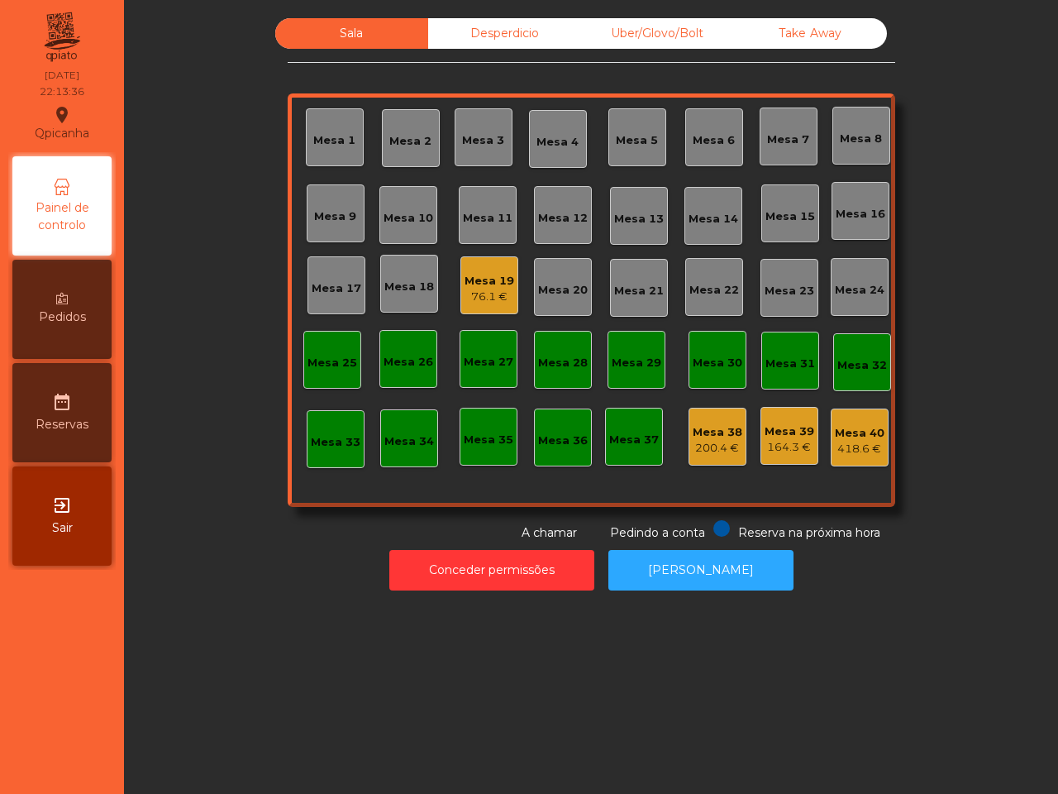
click at [97, 654] on nav "Qpicanha location_on [DATE] 22:13:36 Painel de controlo Pedidos date_range Rese…" at bounding box center [62, 397] width 124 height 794
click at [472, 296] on div "76.1 €" at bounding box center [490, 296] width 50 height 17
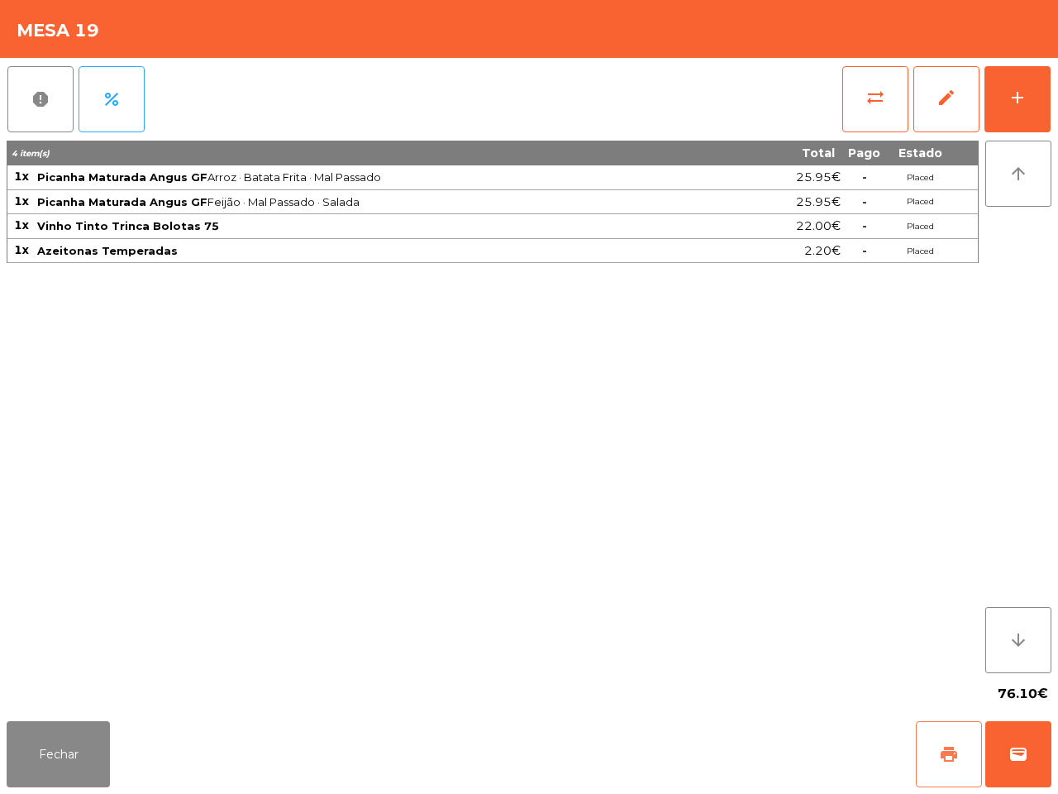
click at [927, 752] on button "print" at bounding box center [949, 754] width 66 height 66
click at [98, 755] on button "Fechar" at bounding box center [58, 754] width 103 height 66
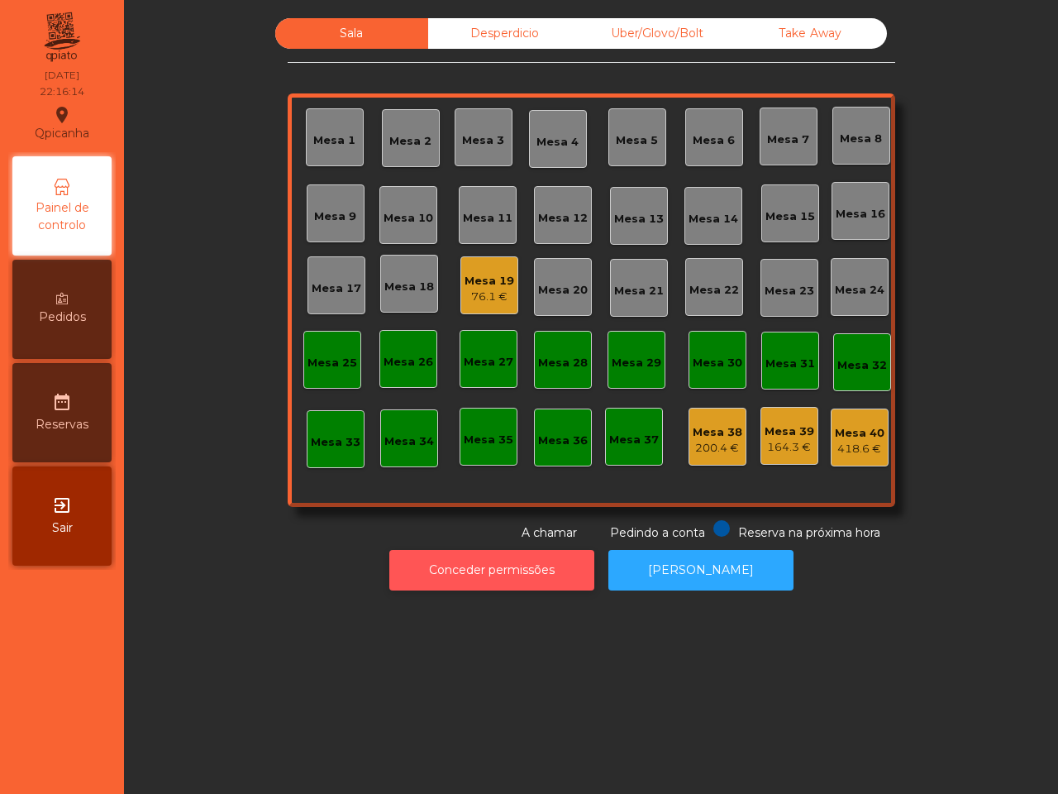
click at [540, 560] on button "Conceder permissões" at bounding box center [491, 570] width 205 height 41
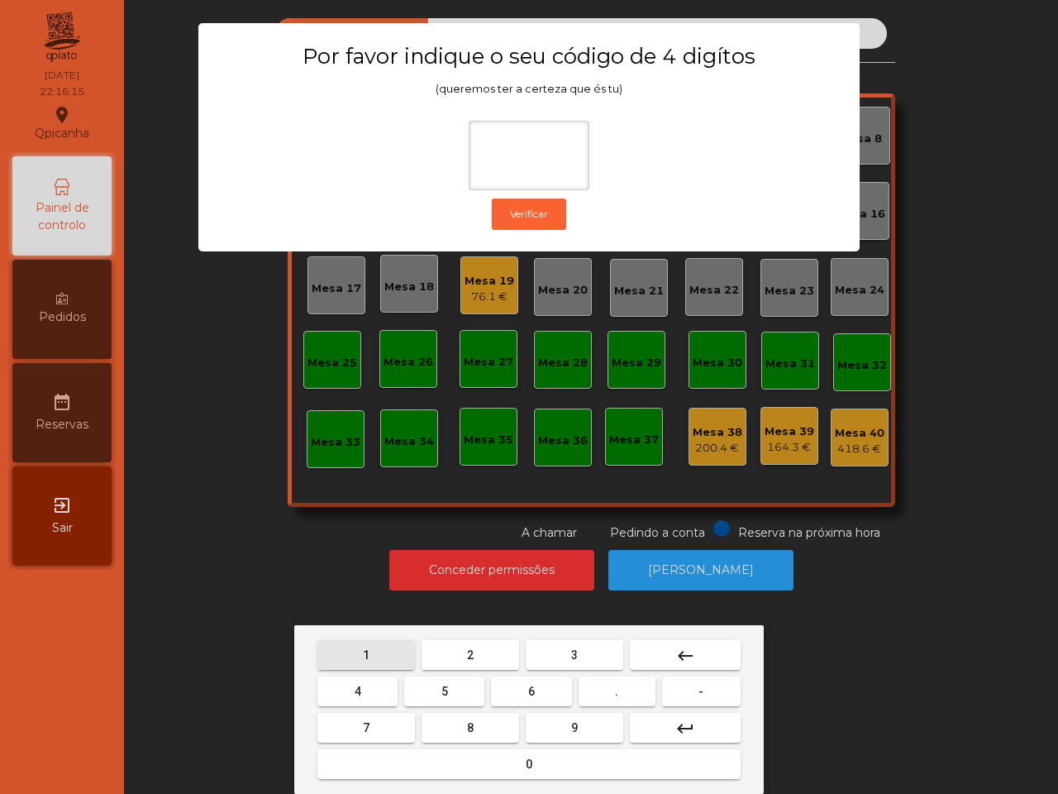
click at [379, 641] on button "1" at bounding box center [366, 655] width 98 height 30
click at [558, 726] on button "9" at bounding box center [575, 728] width 98 height 30
click at [366, 695] on button "4" at bounding box center [357, 691] width 80 height 30
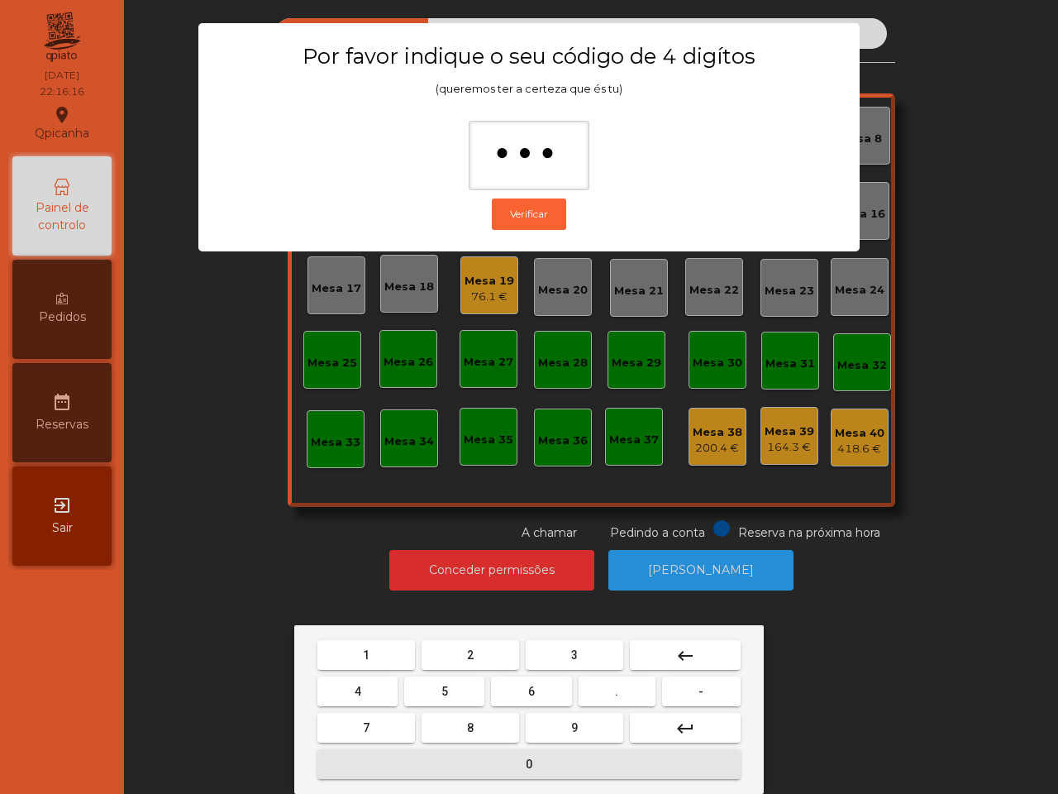
click at [427, 760] on button "0" at bounding box center [528, 764] width 423 height 30
type input "****"
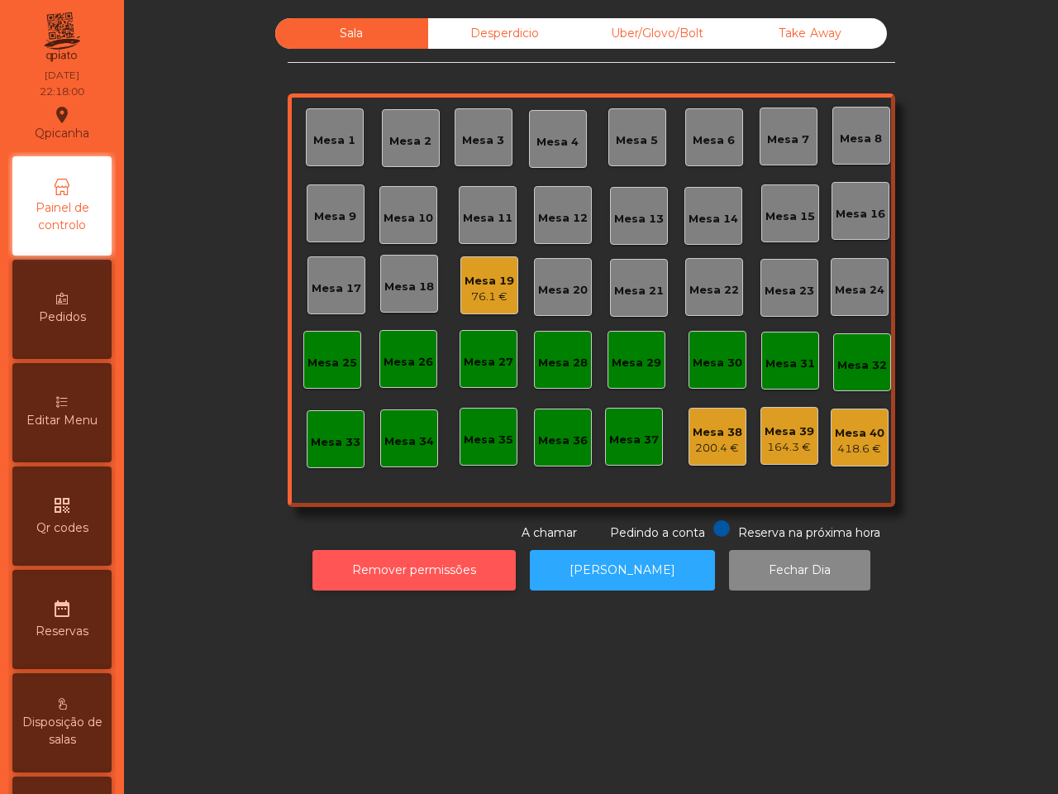
click at [388, 579] on button "Remover permissões" at bounding box center [413, 570] width 203 height 41
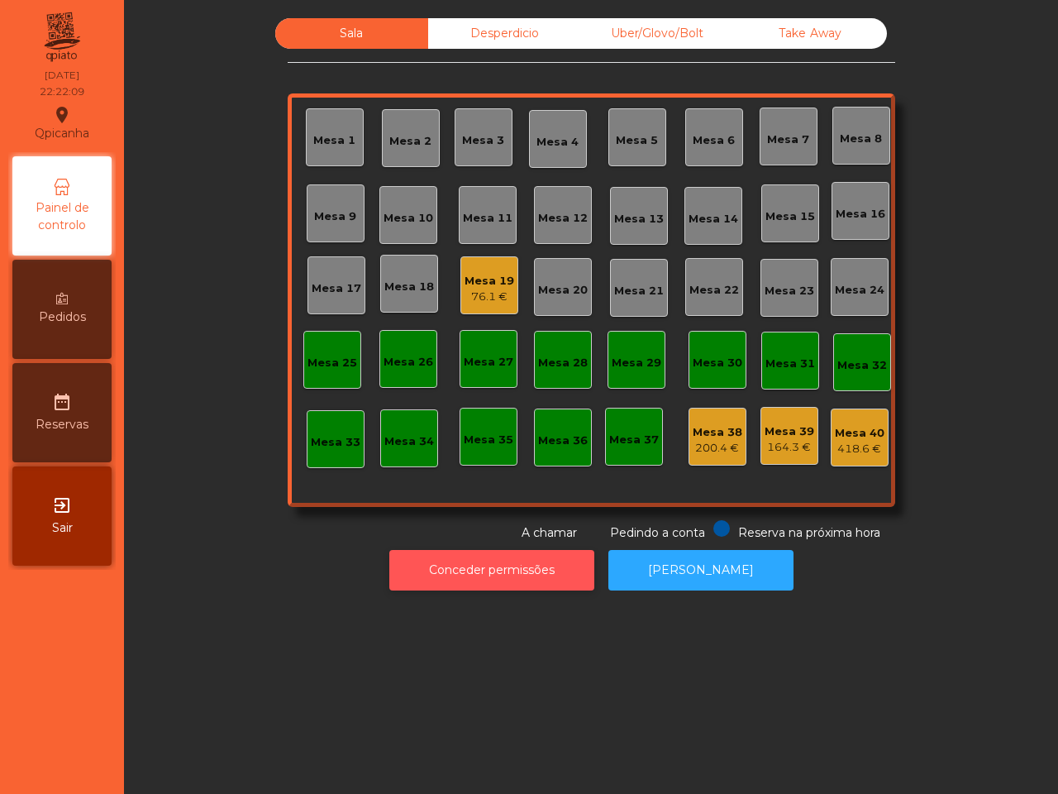
drag, startPoint x: 465, startPoint y: 542, endPoint x: 465, endPoint y: 554, distance: 11.6
click at [465, 546] on div "Conceder permissões Abrir [PERSON_NAME]" at bounding box center [590, 569] width 889 height 57
click at [465, 555] on button "Conceder permissões" at bounding box center [491, 570] width 205 height 41
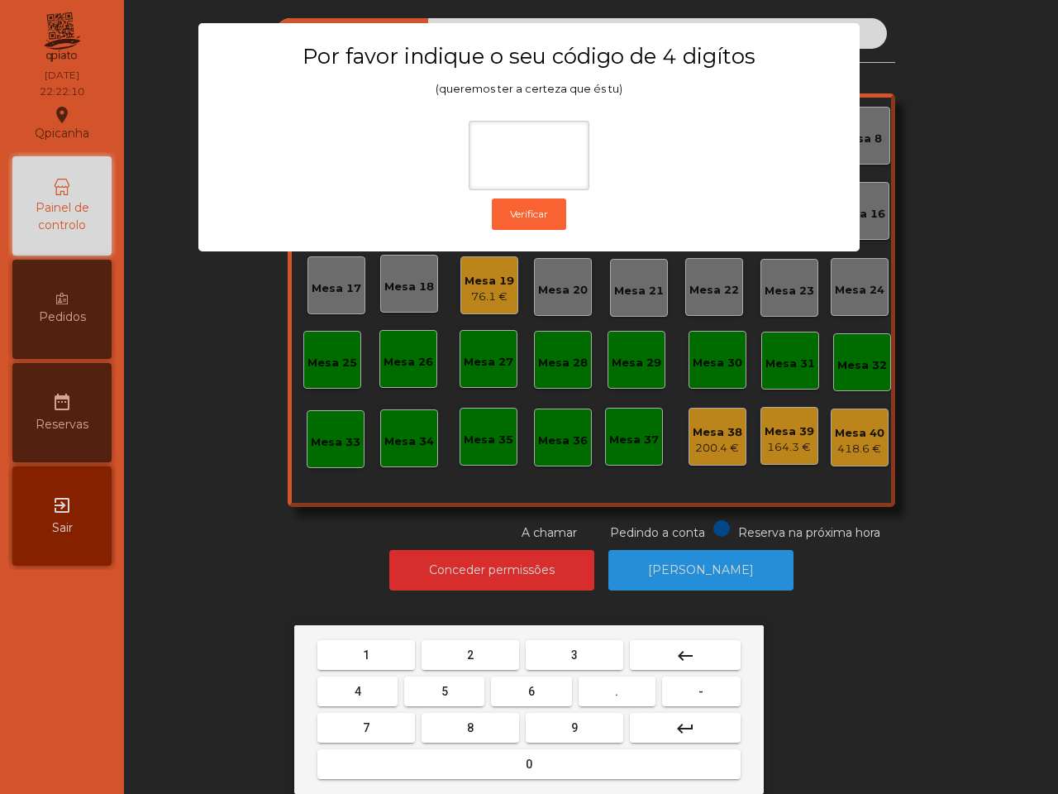
click at [348, 651] on button "1" at bounding box center [366, 655] width 98 height 30
click at [547, 721] on button "9" at bounding box center [575, 728] width 98 height 30
click at [373, 691] on button "4" at bounding box center [357, 691] width 80 height 30
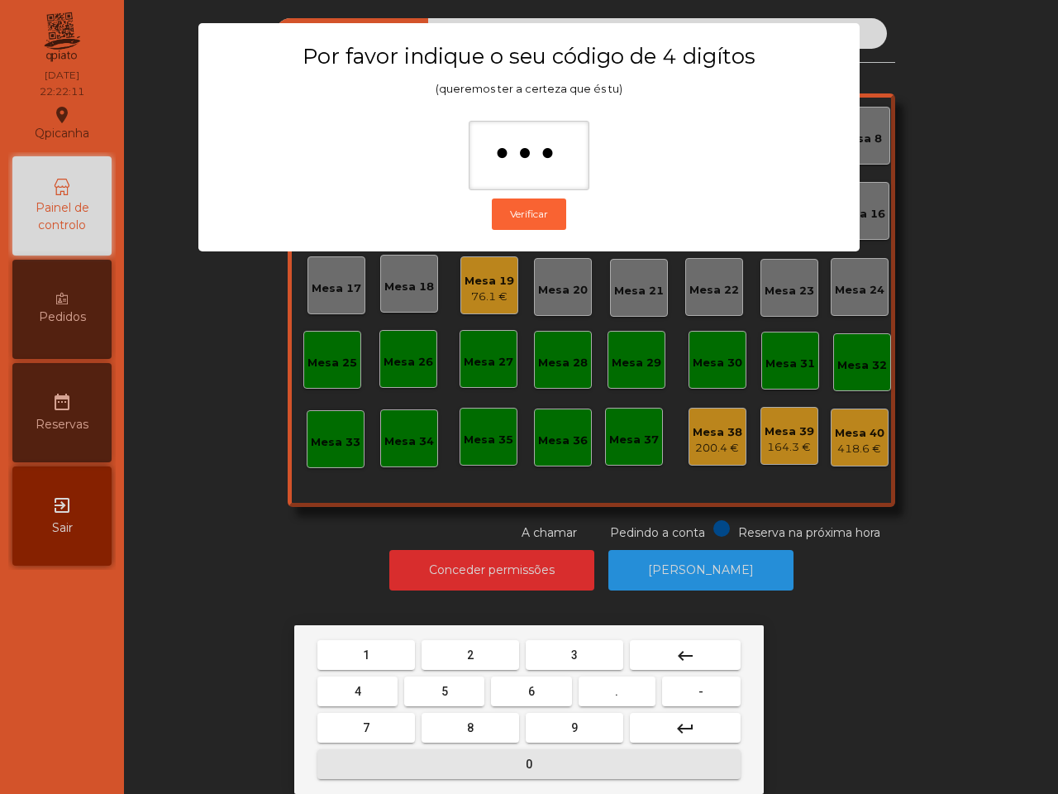
click at [455, 766] on button "0" at bounding box center [528, 764] width 423 height 30
type input "****"
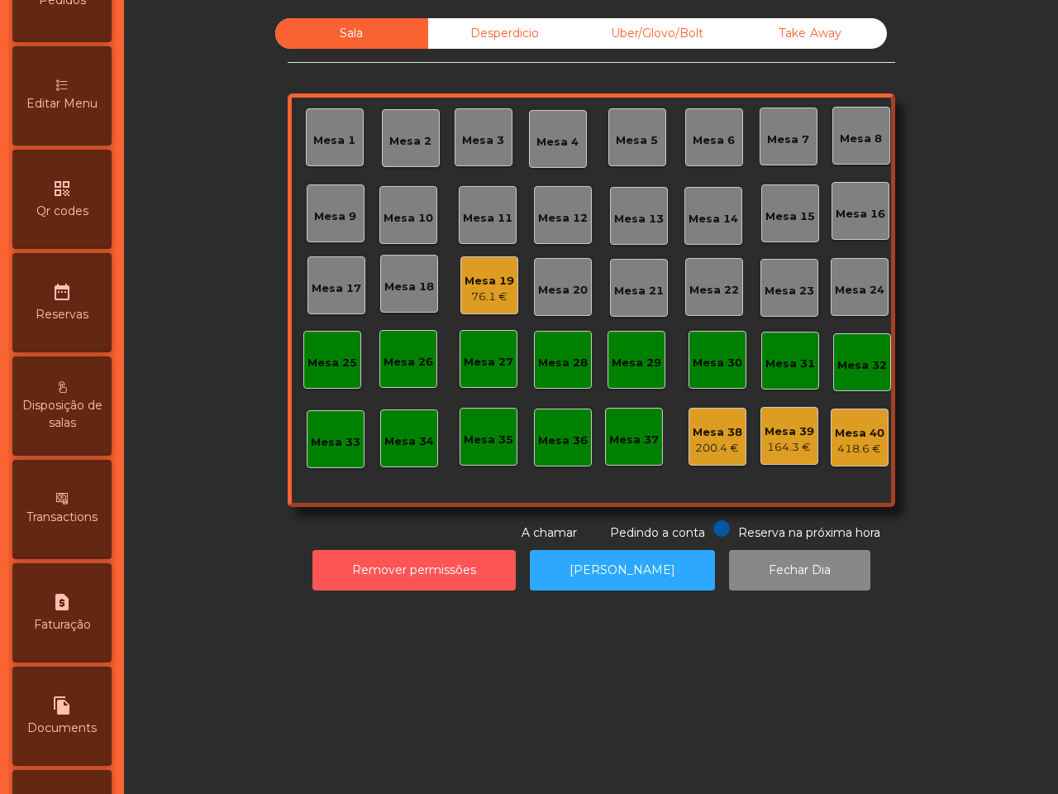
scroll to position [628, 0]
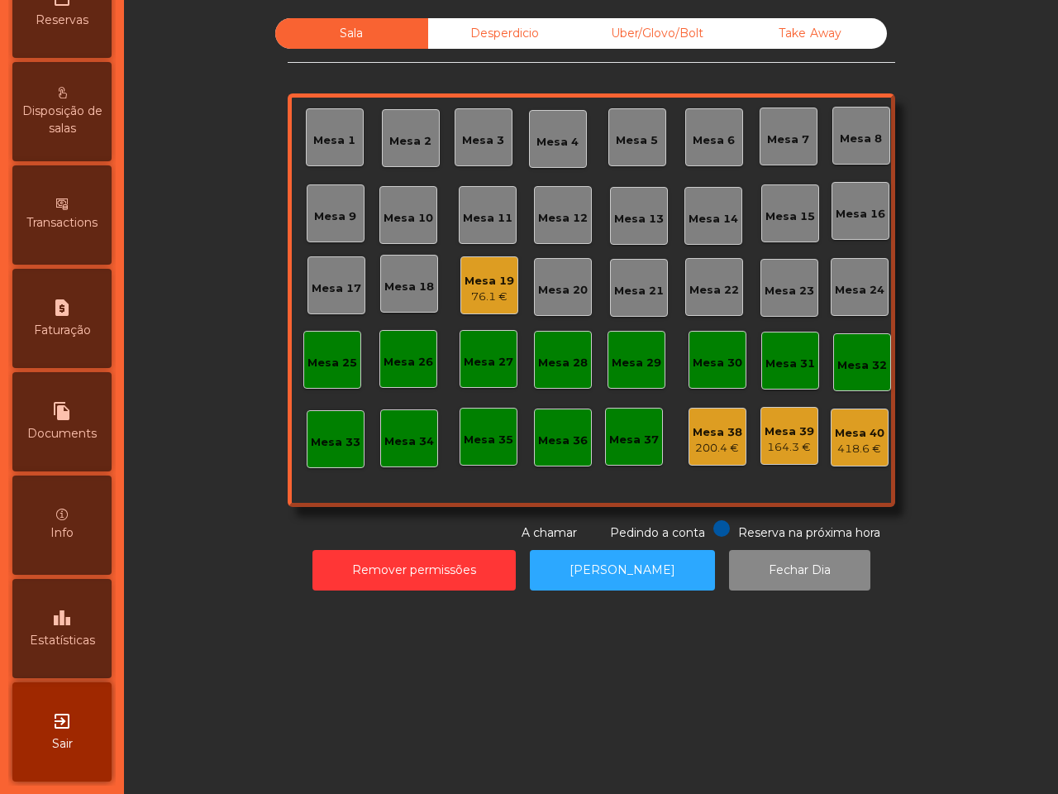
click at [76, 632] on span "Estatísticas" at bounding box center [62, 640] width 65 height 17
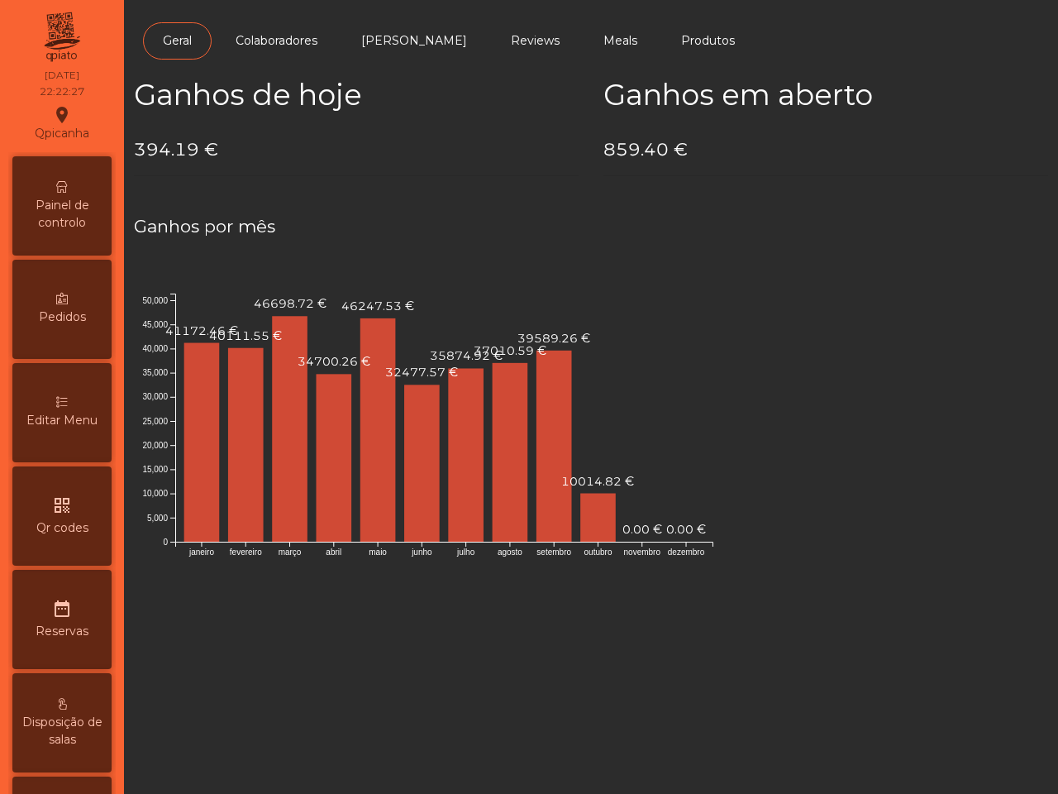
click at [75, 208] on span "Painel de controlo" at bounding box center [62, 214] width 91 height 35
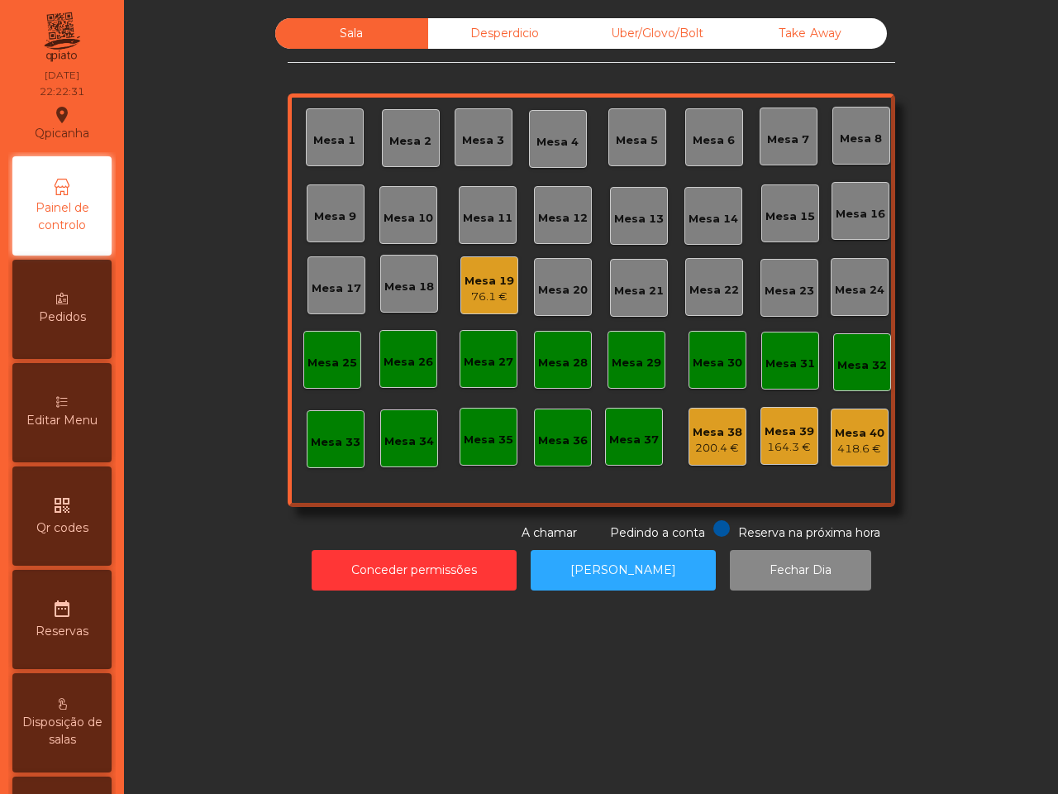
click at [717, 444] on div "200.4 €" at bounding box center [718, 448] width 50 height 17
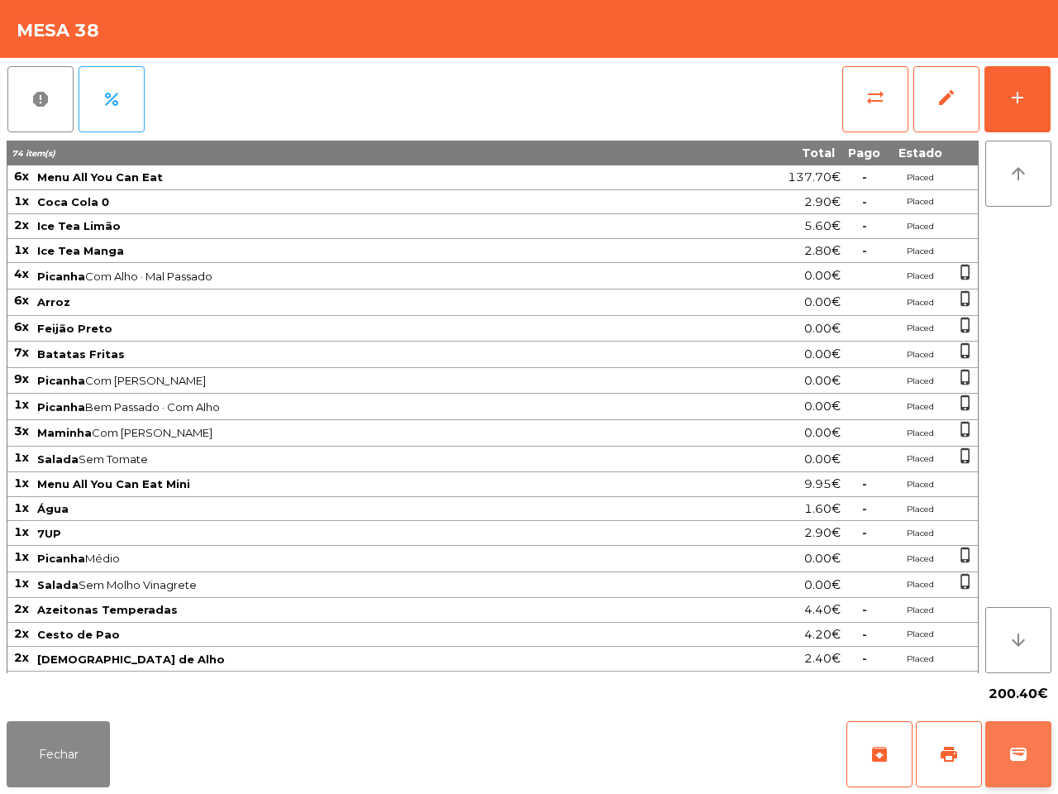
click at [1018, 749] on span "wallet" at bounding box center [1018, 754] width 20 height 20
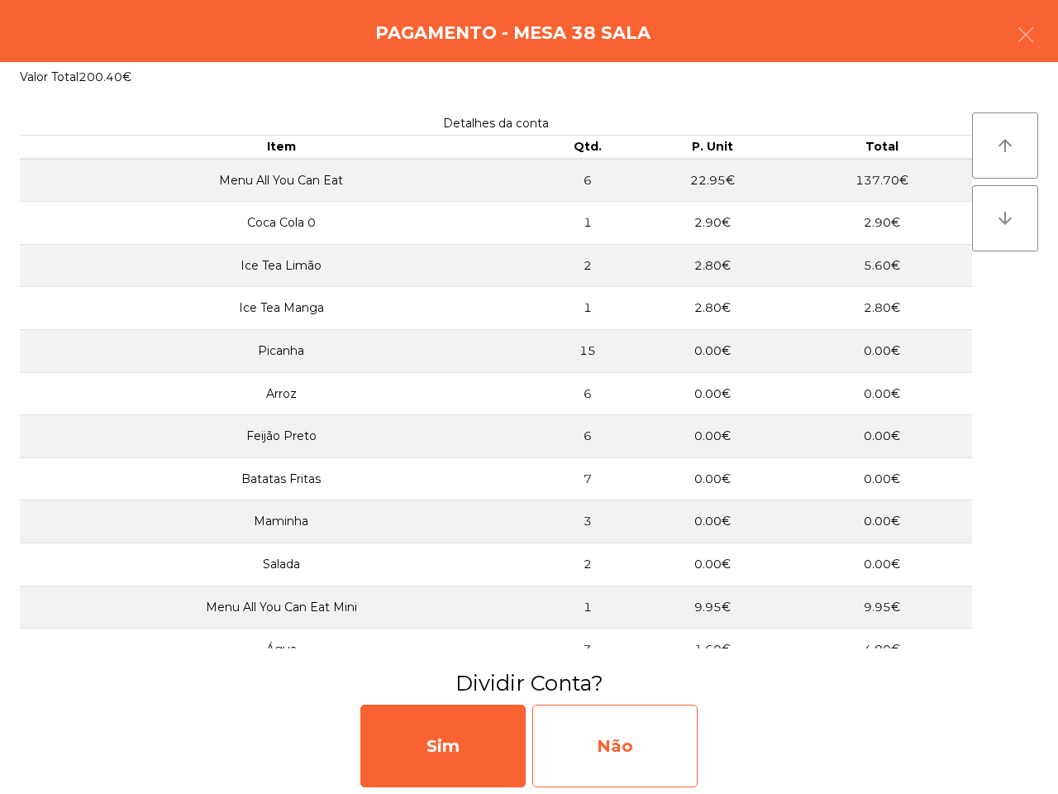
click at [605, 755] on div "Não" at bounding box center [614, 745] width 165 height 83
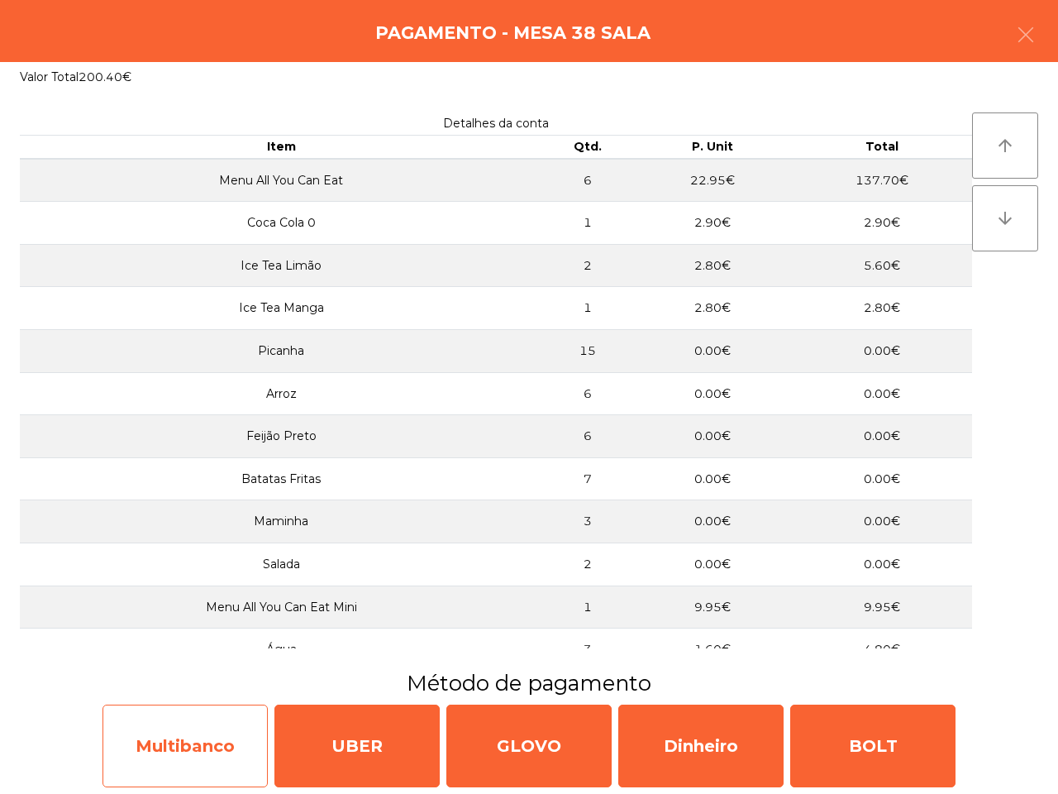
click at [265, 727] on div "Multibanco" at bounding box center [184, 745] width 165 height 83
select select "**"
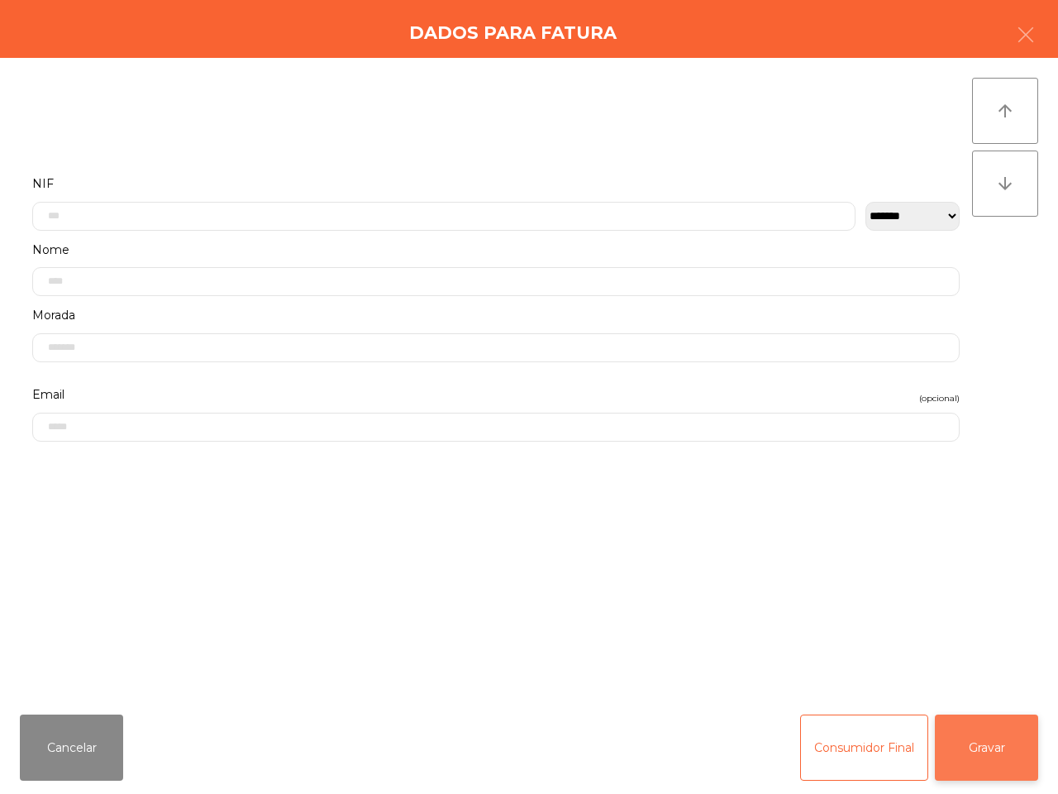
click at [978, 756] on button "Gravar" at bounding box center [986, 747] width 103 height 66
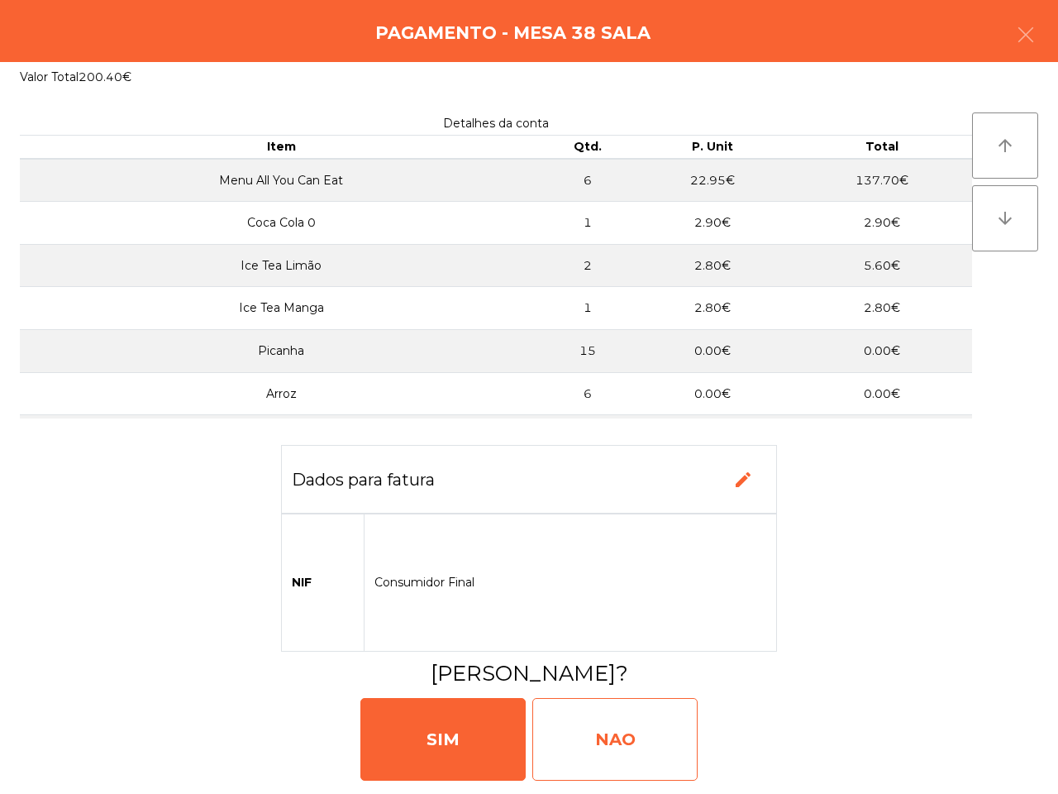
click at [659, 749] on div "NAO" at bounding box center [614, 739] width 165 height 83
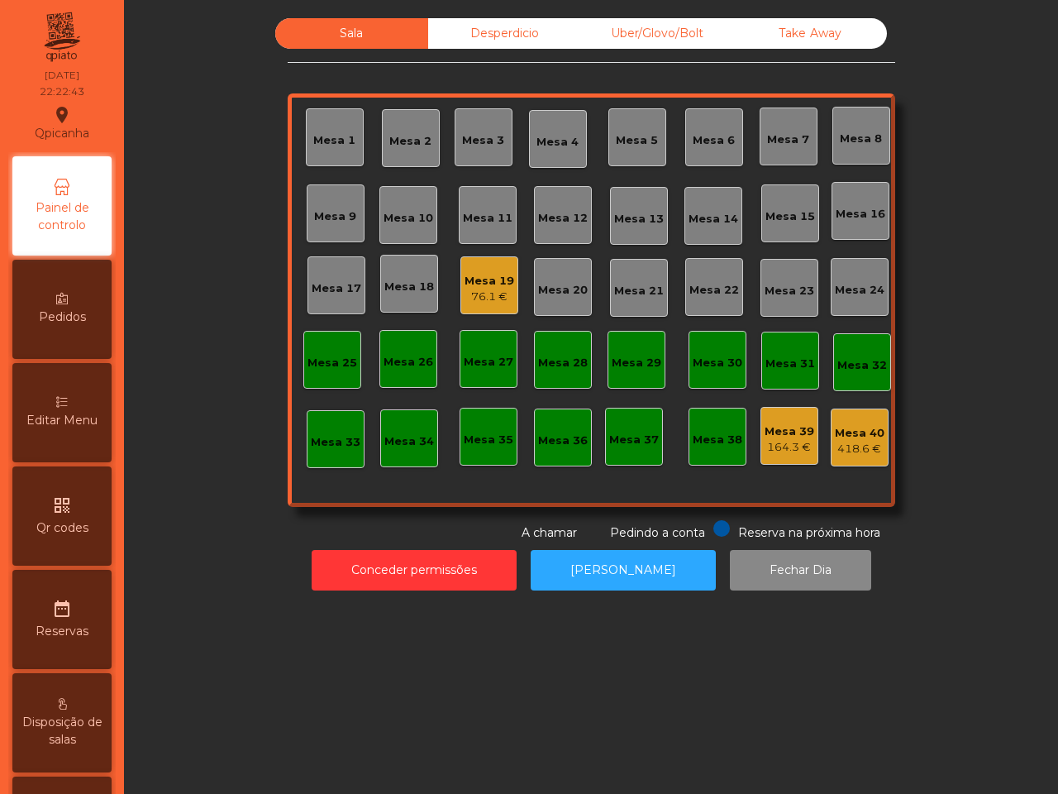
click at [835, 445] on div "418.6 €" at bounding box center [860, 449] width 50 height 17
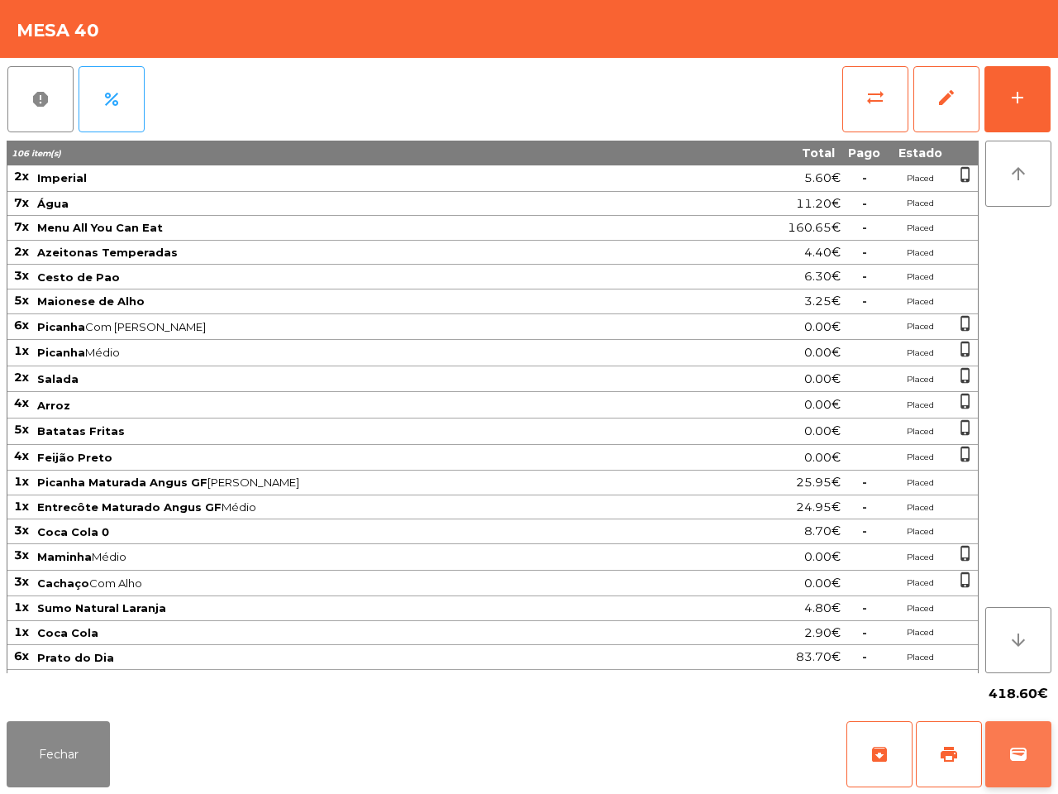
click at [1044, 762] on button "wallet" at bounding box center [1018, 754] width 66 height 66
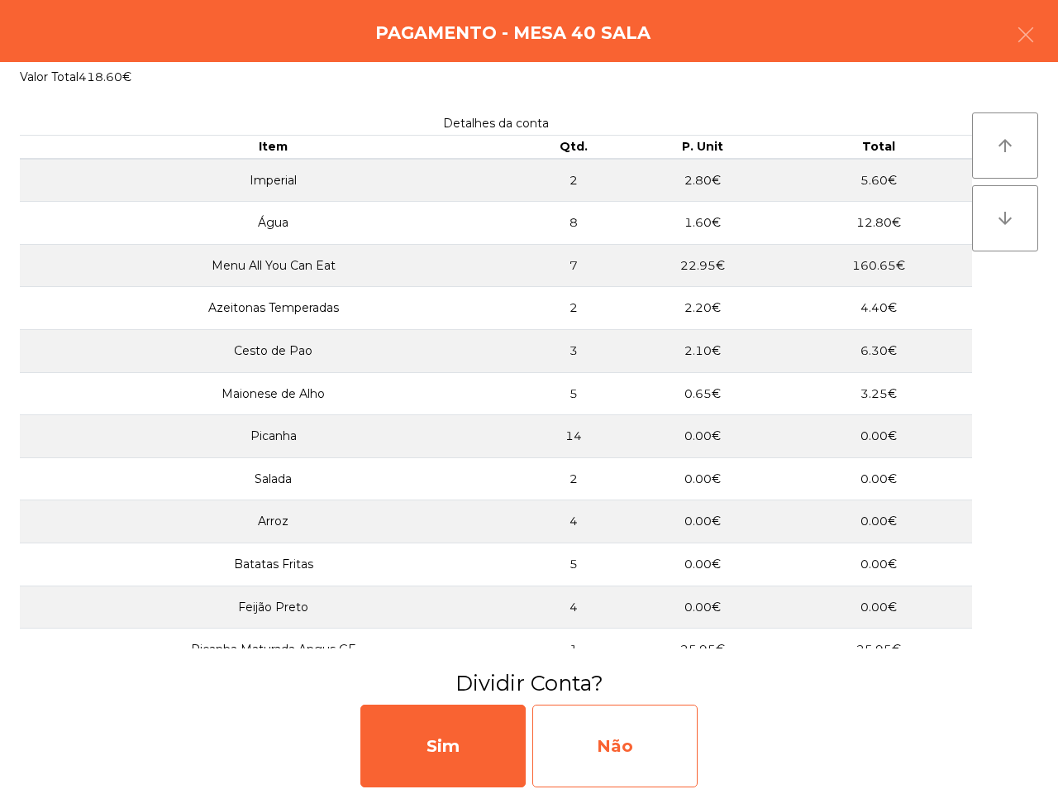
click at [556, 749] on div "Não" at bounding box center [614, 745] width 165 height 83
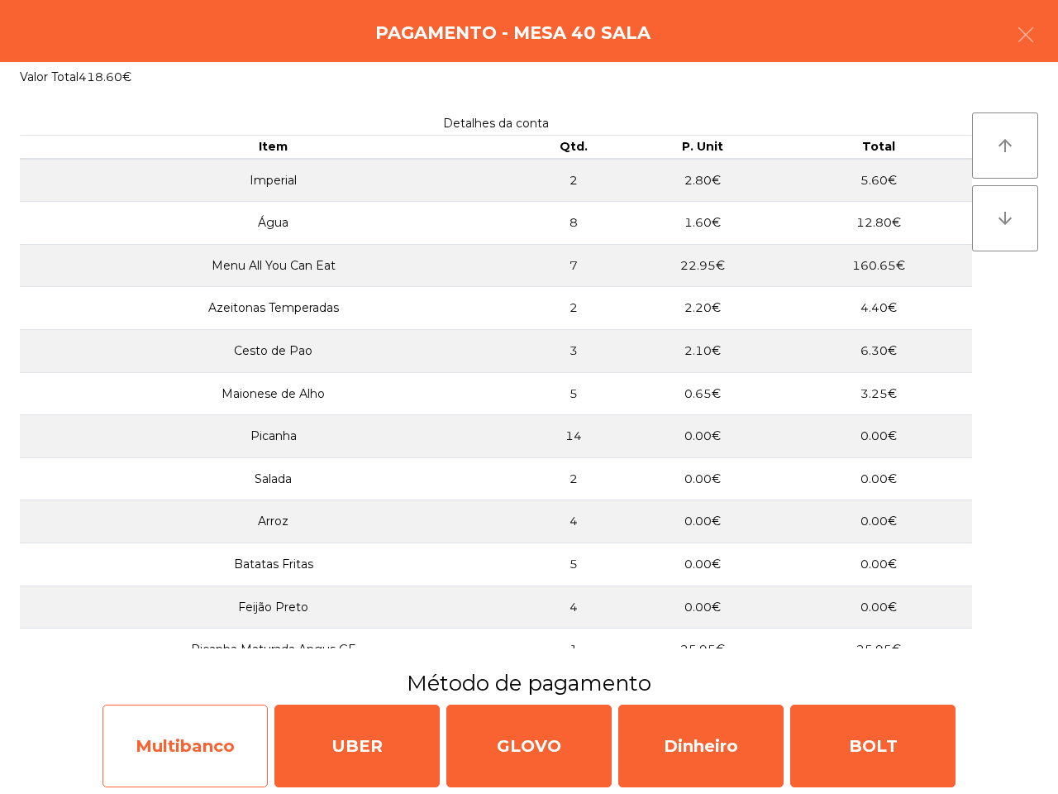
click at [190, 727] on div "Multibanco" at bounding box center [184, 745] width 165 height 83
select select "**"
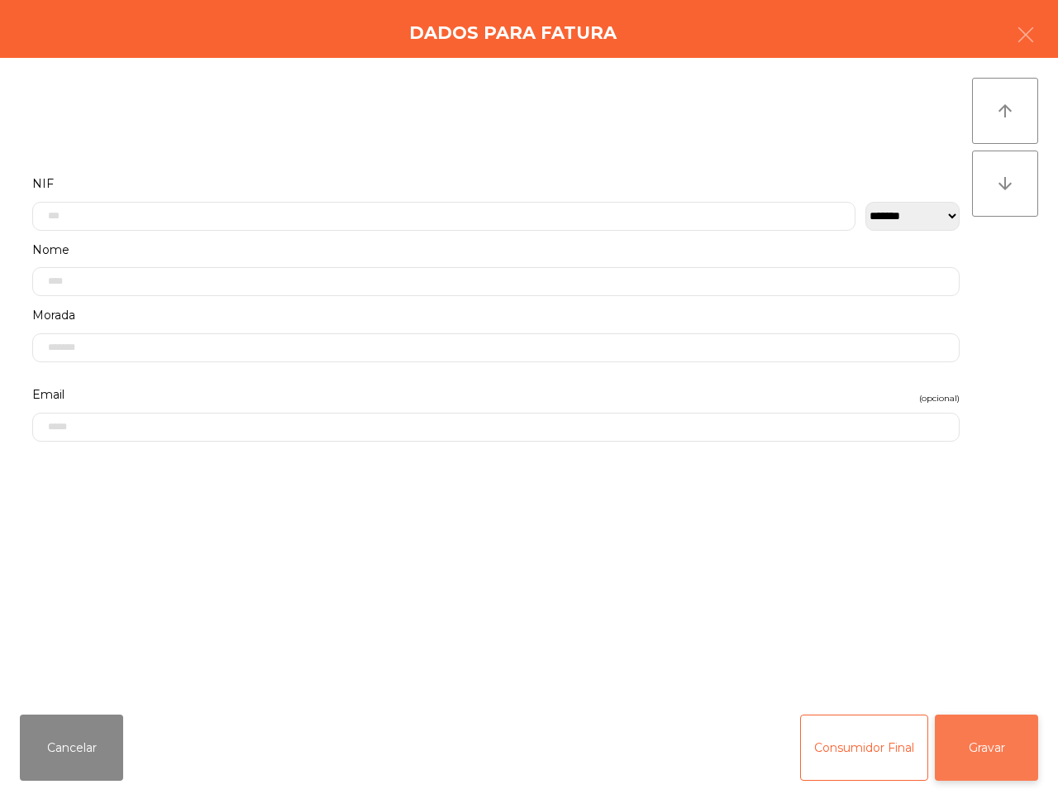
click at [973, 754] on button "Gravar" at bounding box center [986, 747] width 103 height 66
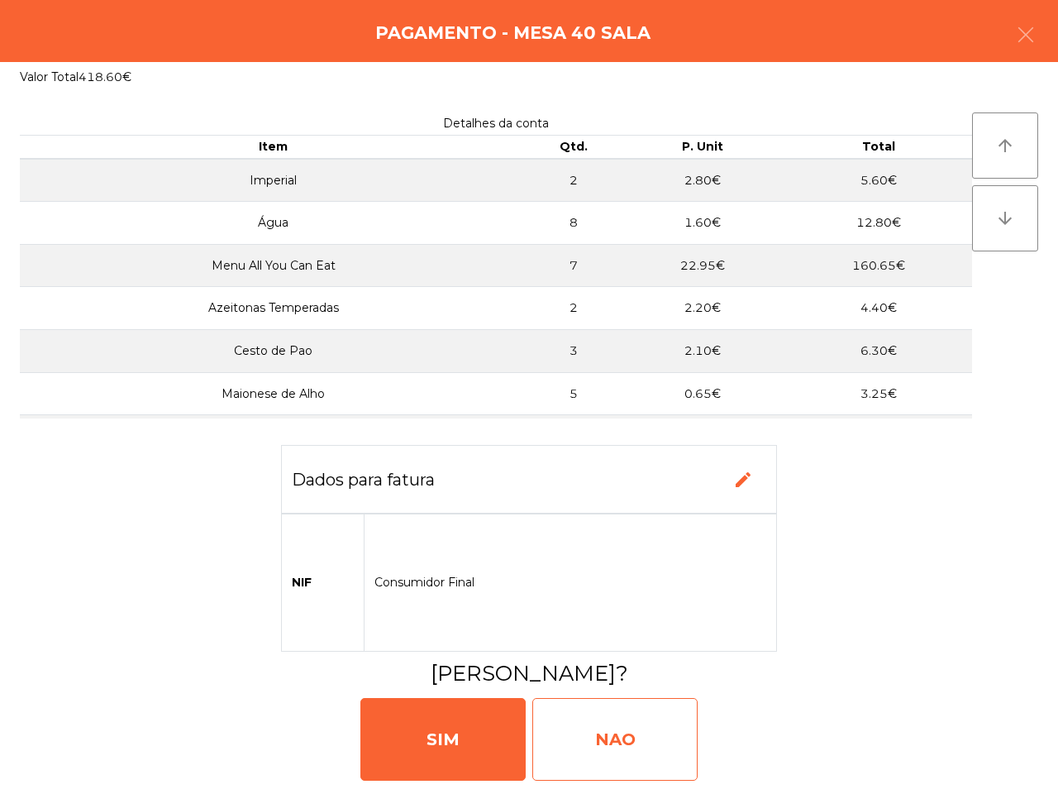
click at [576, 730] on div "NAO" at bounding box center [614, 739] width 165 height 83
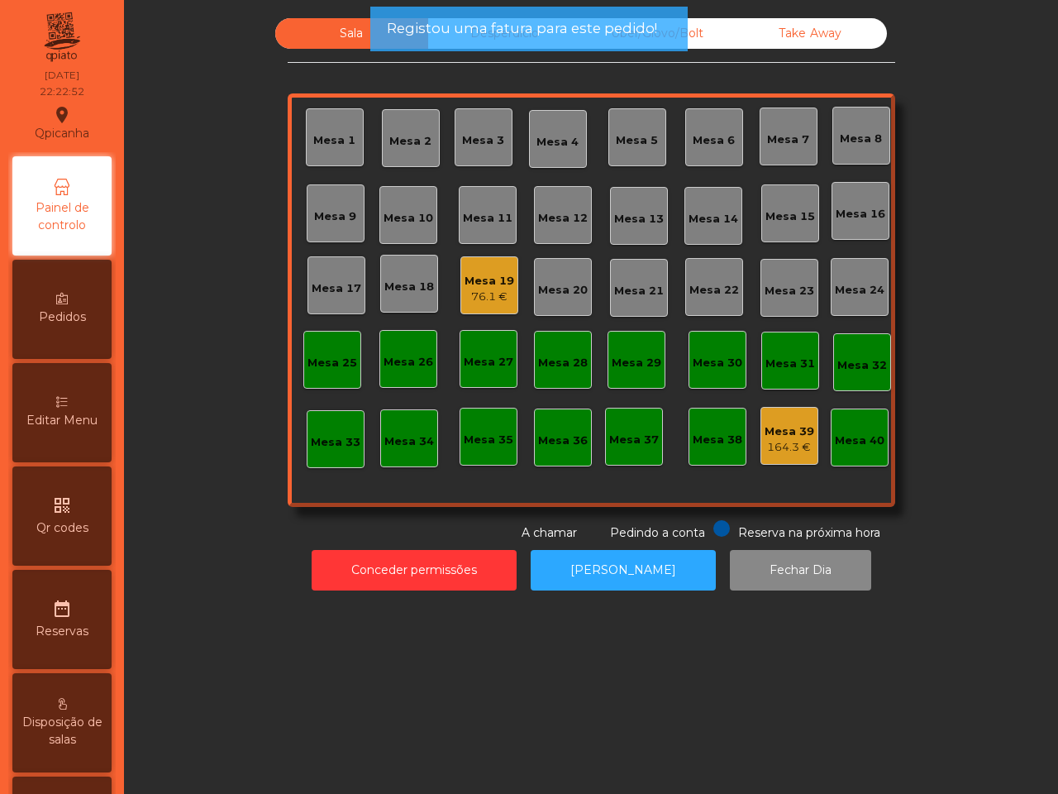
click at [488, 285] on div "Mesa 19" at bounding box center [490, 281] width 50 height 17
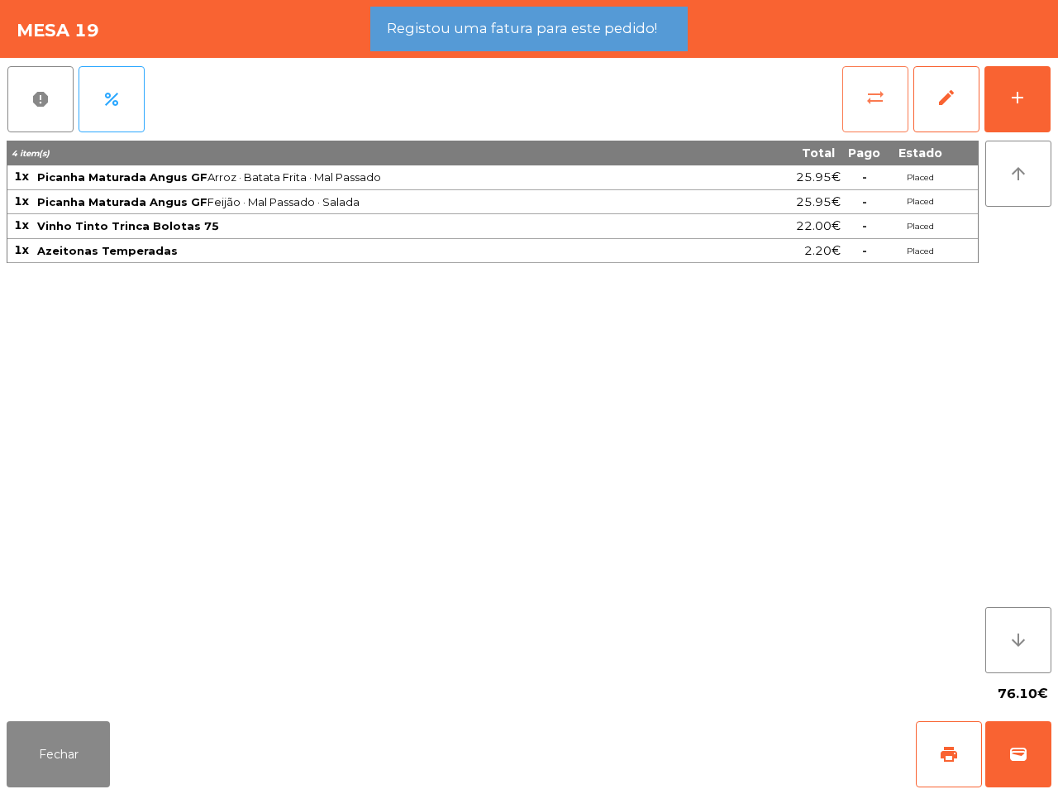
click at [846, 91] on button "sync_alt" at bounding box center [875, 99] width 66 height 66
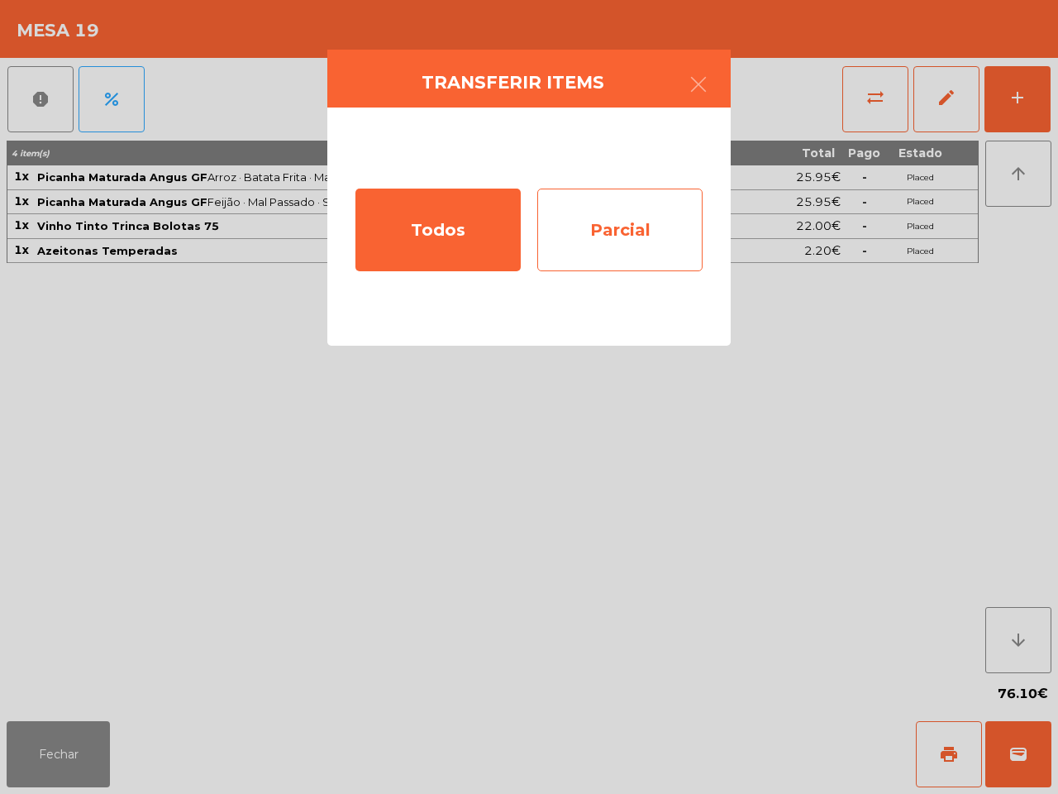
click at [593, 213] on div "Parcial" at bounding box center [619, 229] width 165 height 83
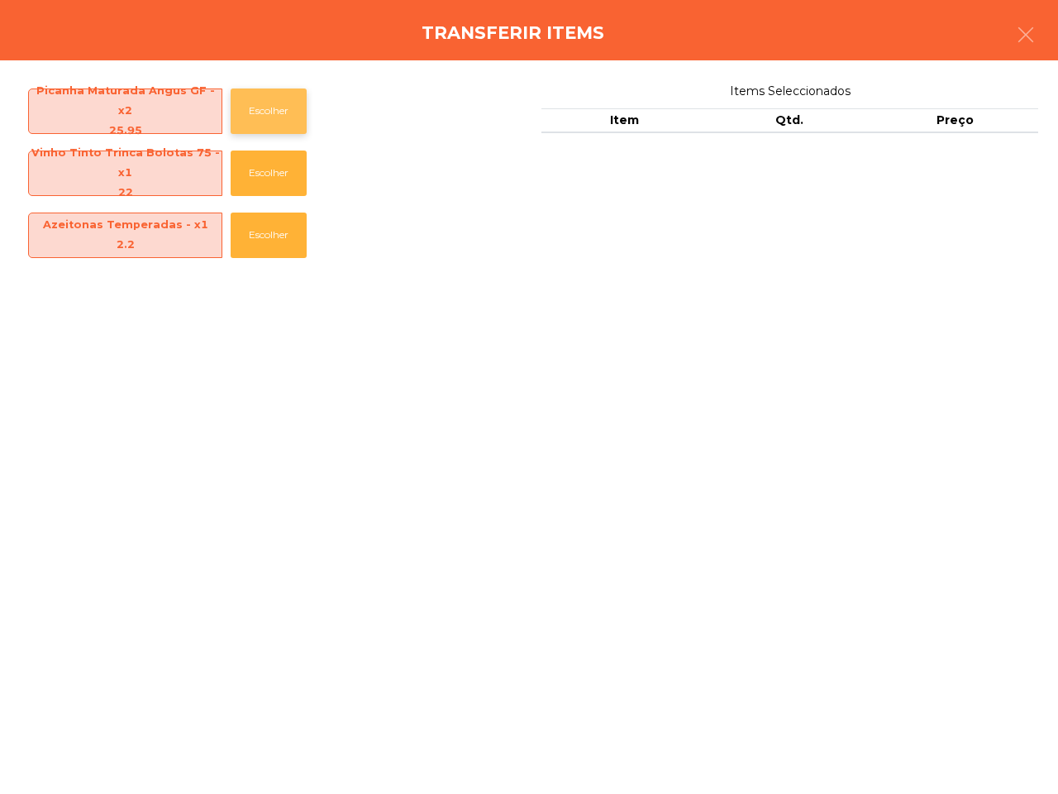
click at [261, 108] on button "Escolher" at bounding box center [269, 110] width 76 height 45
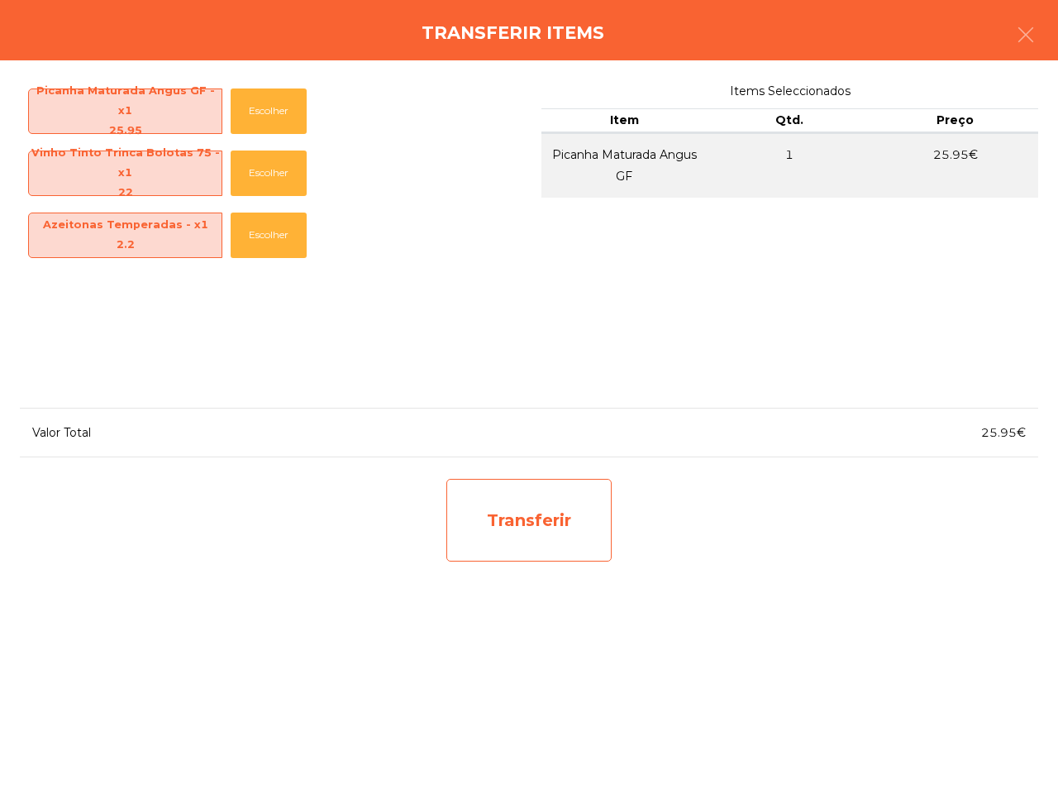
click at [547, 540] on div "Transferir" at bounding box center [528, 520] width 165 height 83
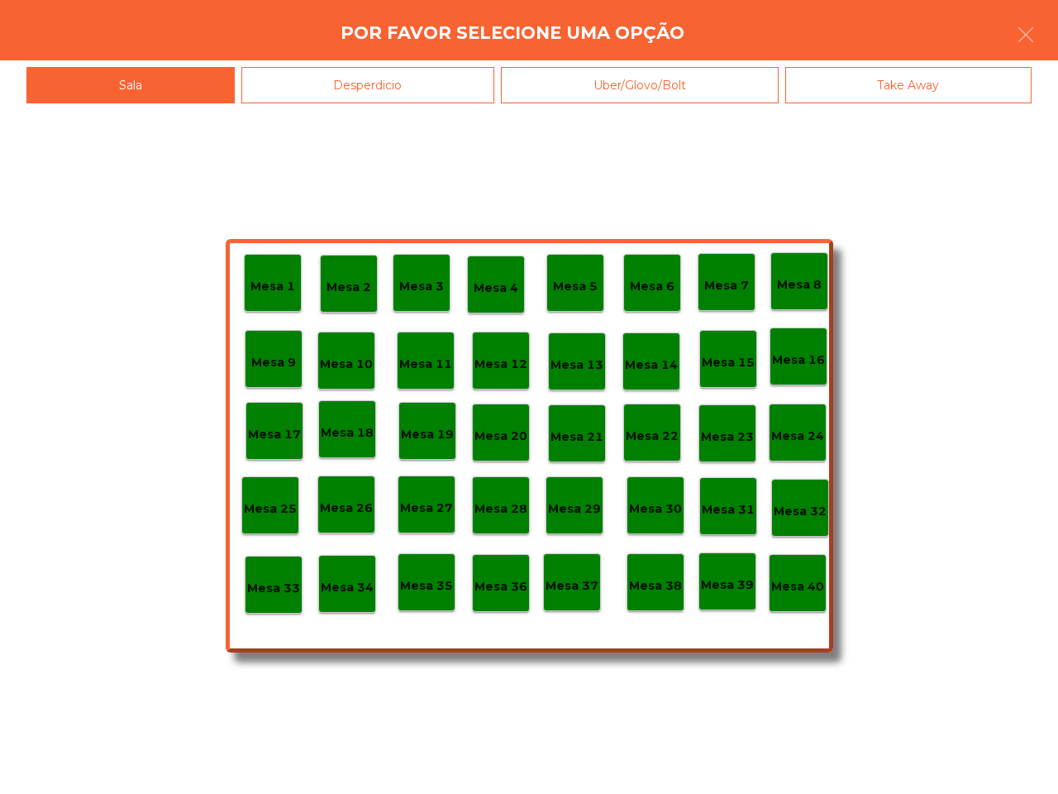
click at [703, 562] on div "Mesa 39" at bounding box center [727, 581] width 58 height 58
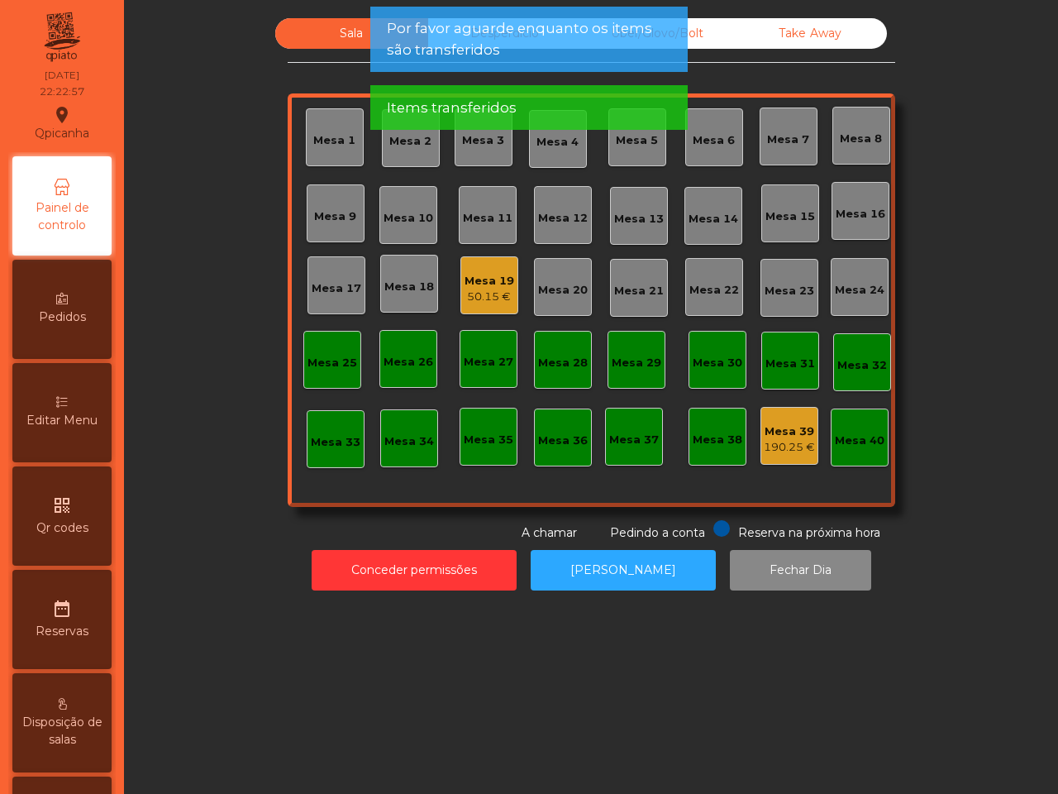
click at [770, 426] on div "Mesa 39" at bounding box center [789, 431] width 51 height 17
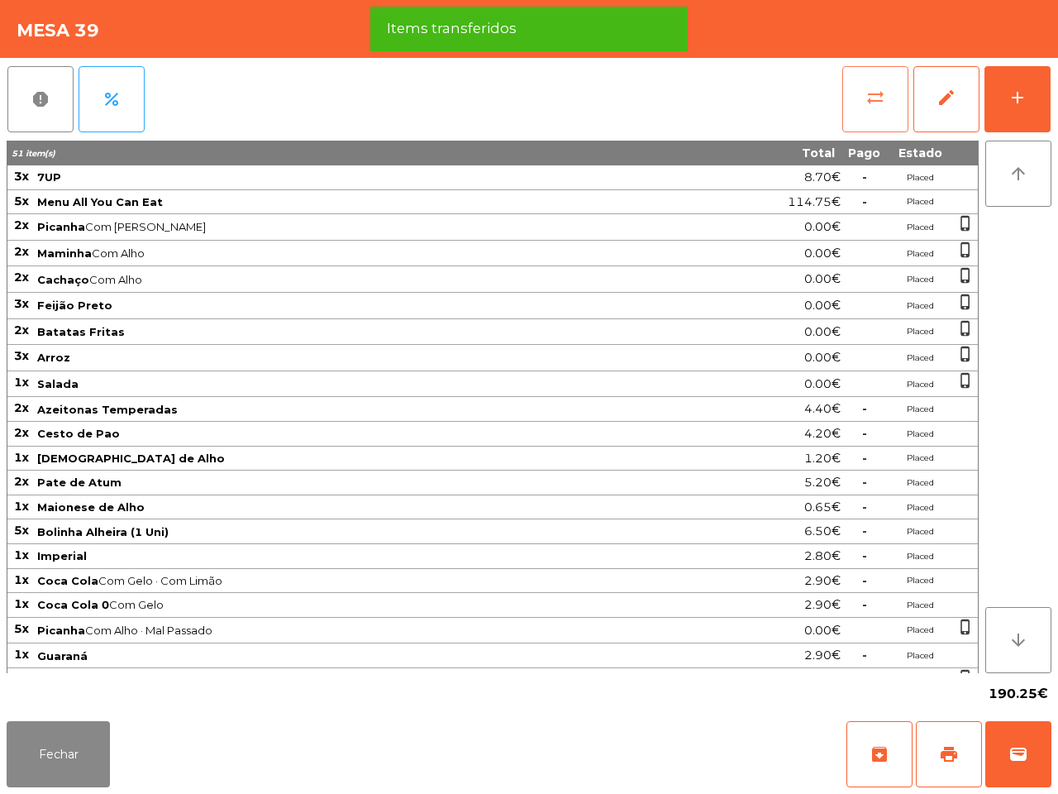
click at [906, 91] on button "sync_alt" at bounding box center [875, 99] width 66 height 66
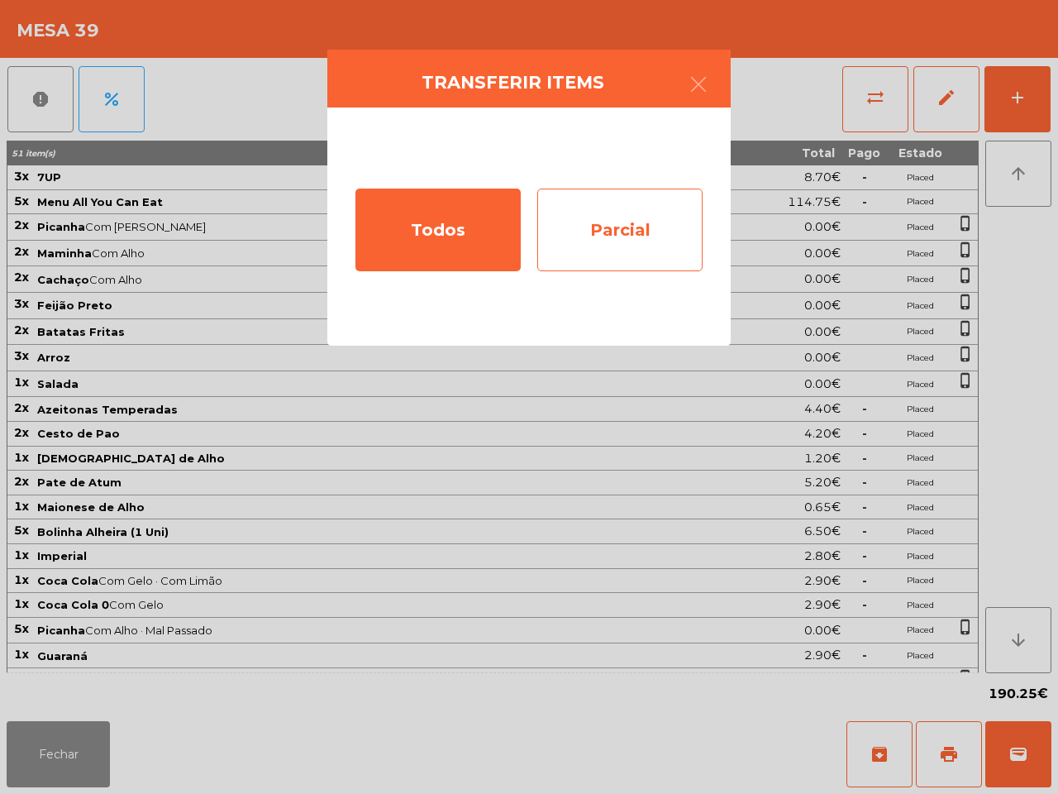
click at [637, 221] on div "Parcial" at bounding box center [619, 229] width 165 height 83
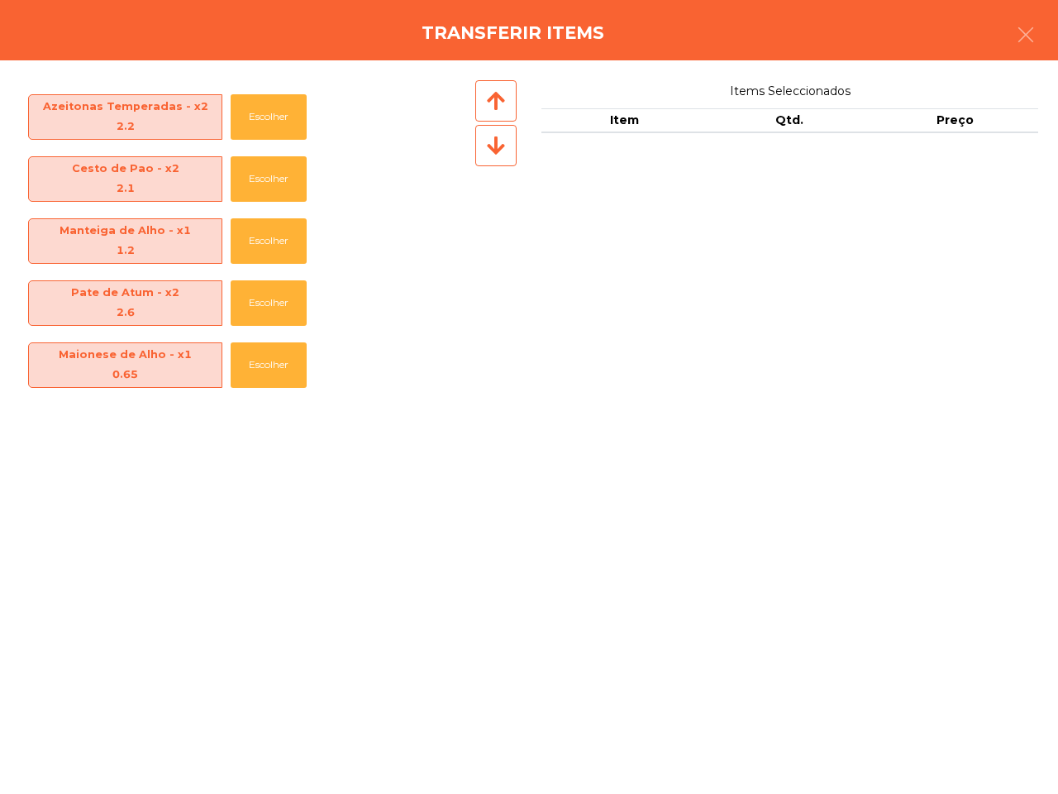
scroll to position [517, 0]
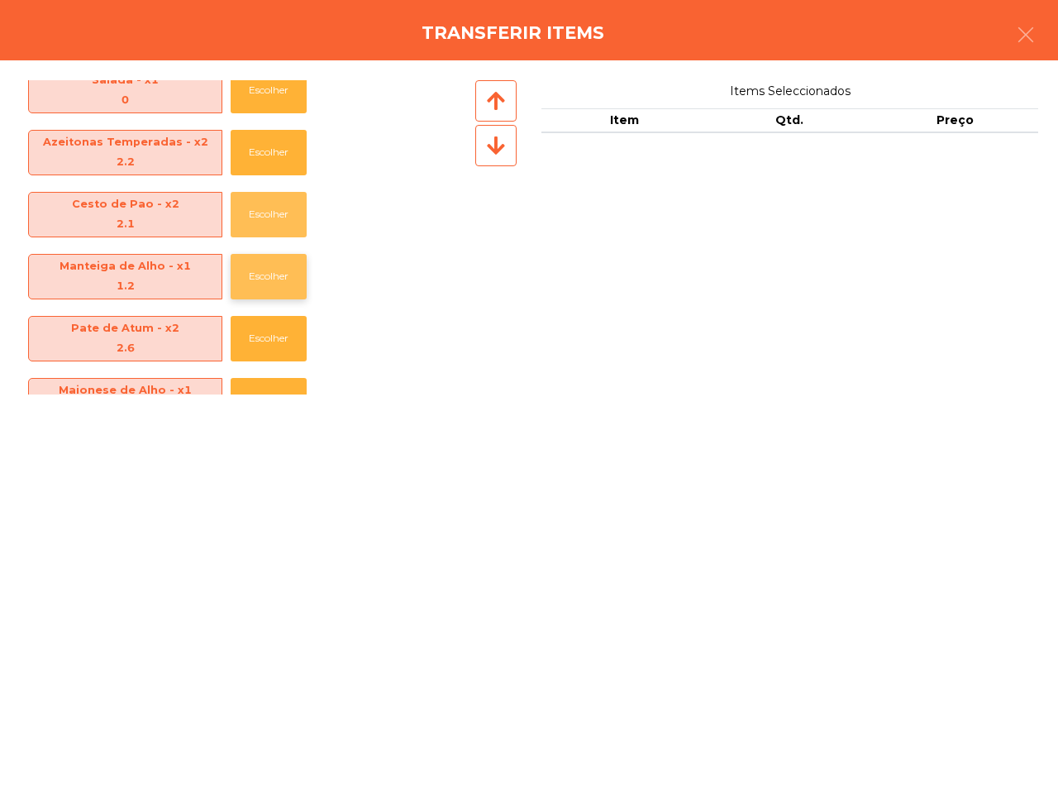
click at [253, 207] on button "Escolher" at bounding box center [269, 214] width 76 height 45
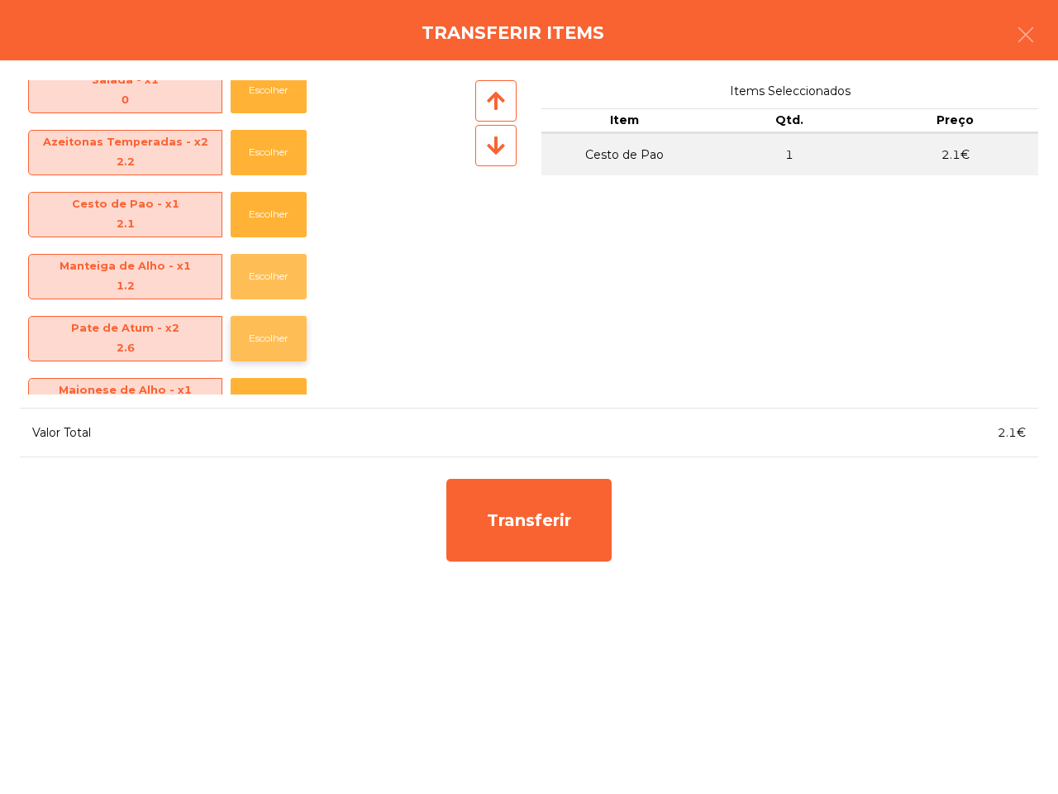
drag, startPoint x: 261, startPoint y: 269, endPoint x: 266, endPoint y: 287, distance: 18.1
click at [262, 269] on button "Escolher" at bounding box center [269, 276] width 76 height 45
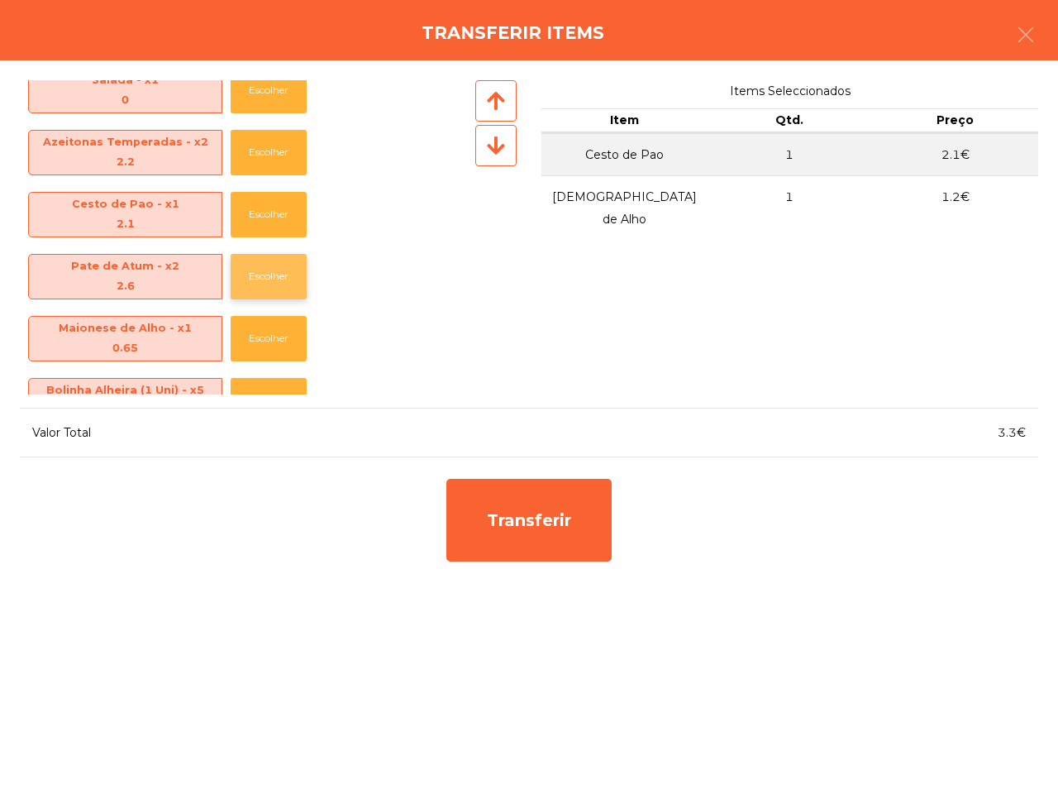
click at [259, 295] on button "Escolher" at bounding box center [269, 276] width 76 height 45
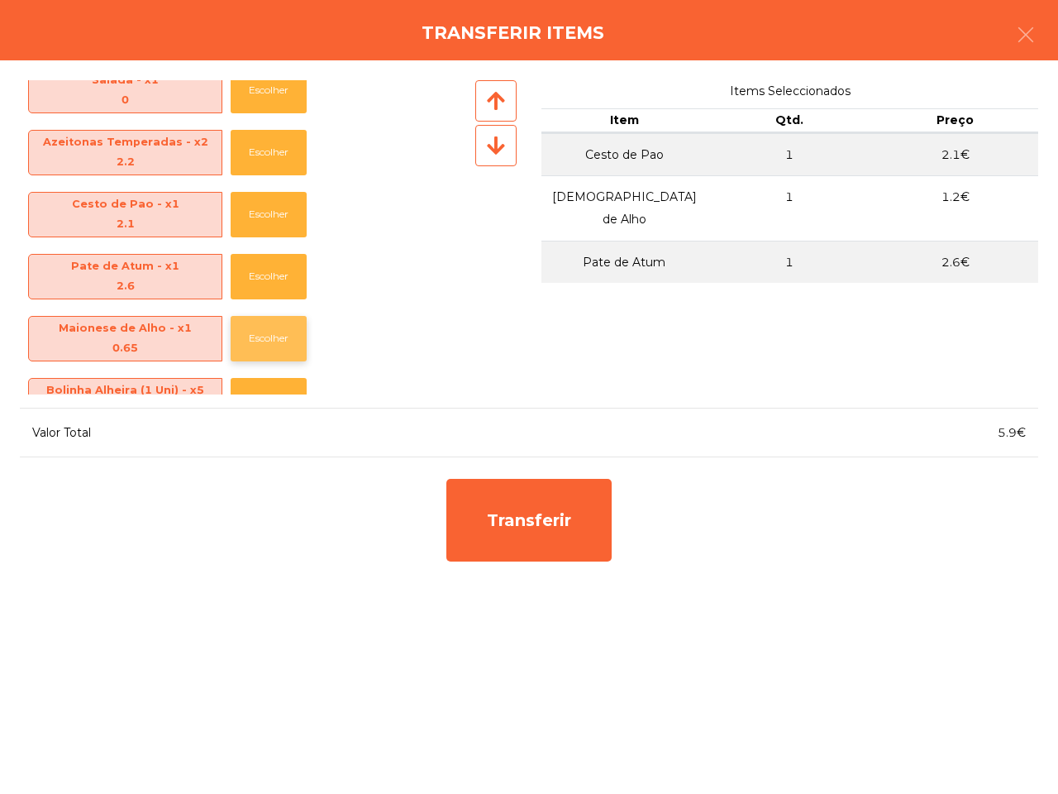
click at [259, 337] on button "Escolher" at bounding box center [269, 338] width 76 height 45
click at [261, 325] on button "Escolher" at bounding box center [269, 338] width 76 height 45
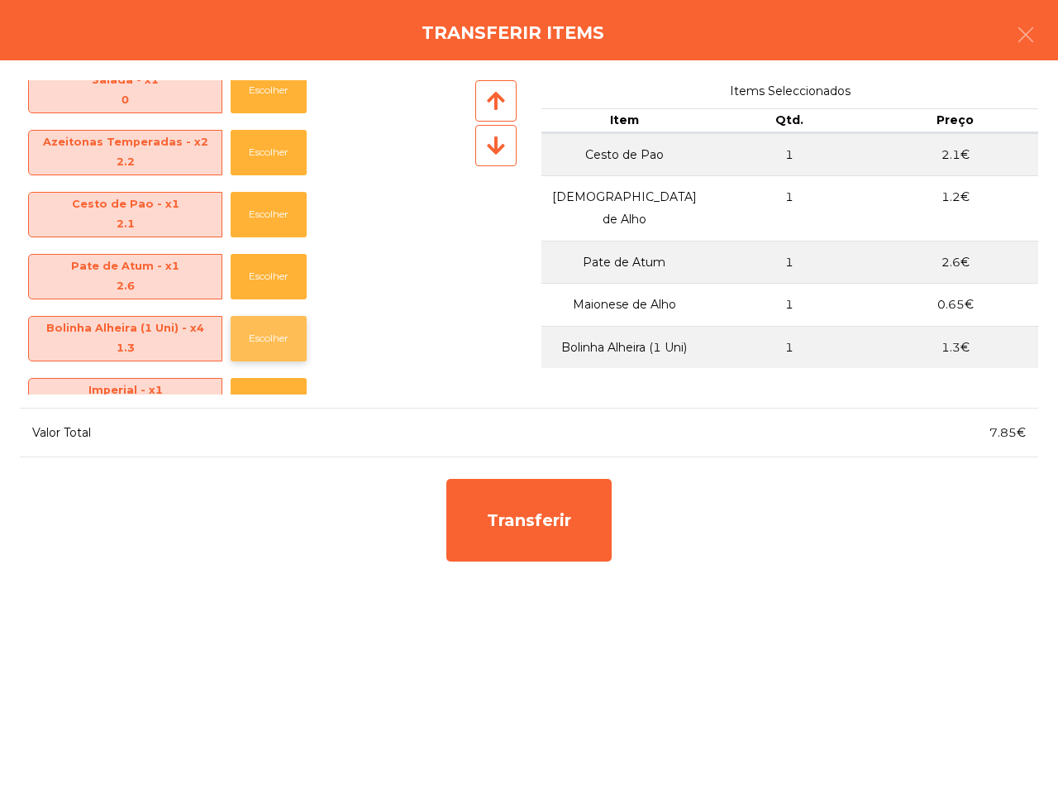
click at [265, 331] on button "Escolher" at bounding box center [269, 338] width 76 height 45
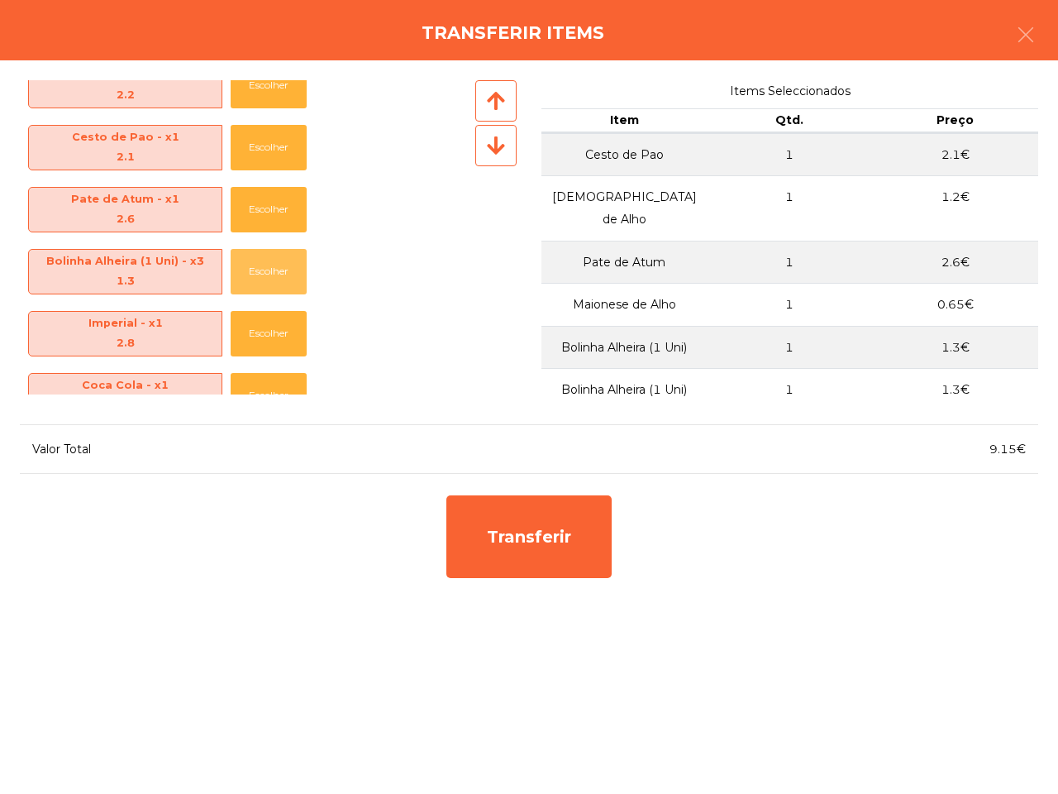
scroll to position [620, 0]
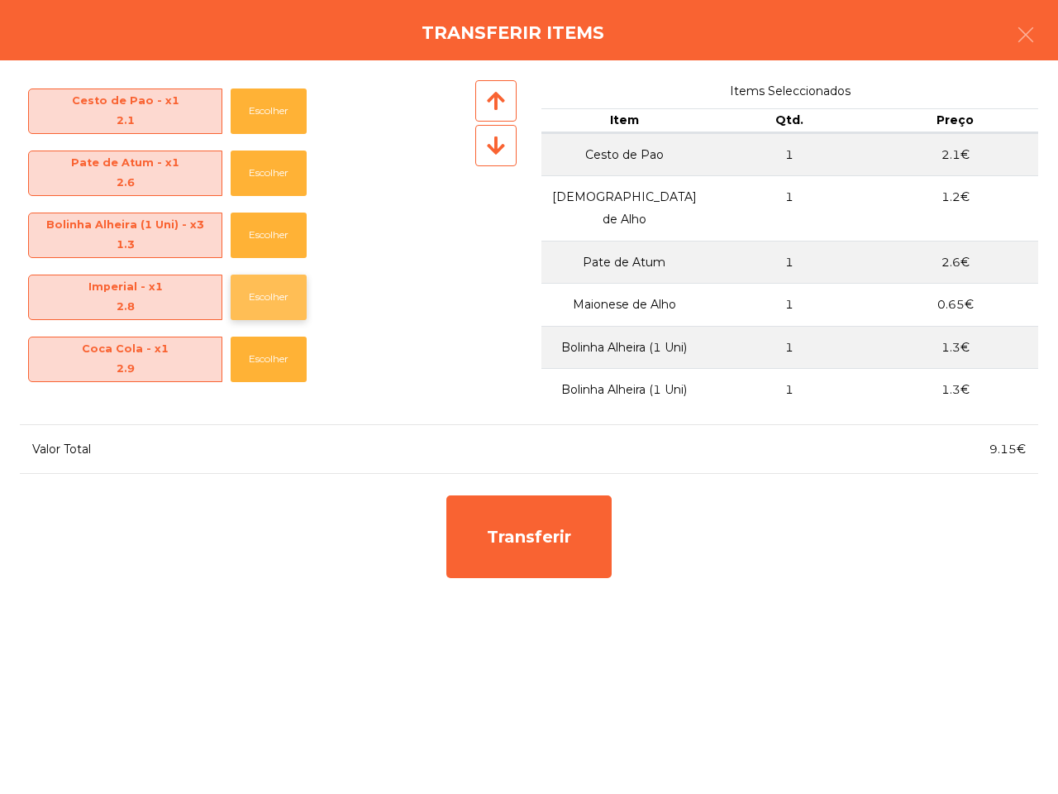
click at [255, 291] on button "Escolher" at bounding box center [269, 296] width 76 height 45
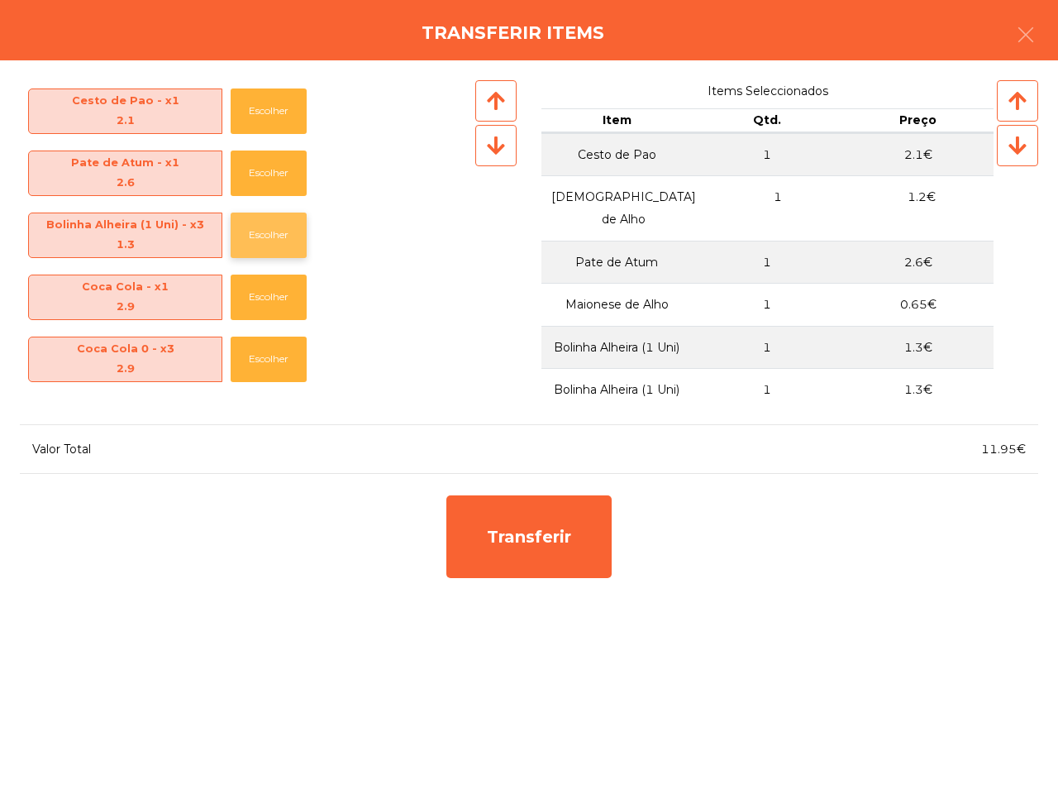
click at [270, 231] on button "Escolher" at bounding box center [269, 234] width 76 height 45
click at [258, 179] on button "Escolher" at bounding box center [269, 172] width 76 height 45
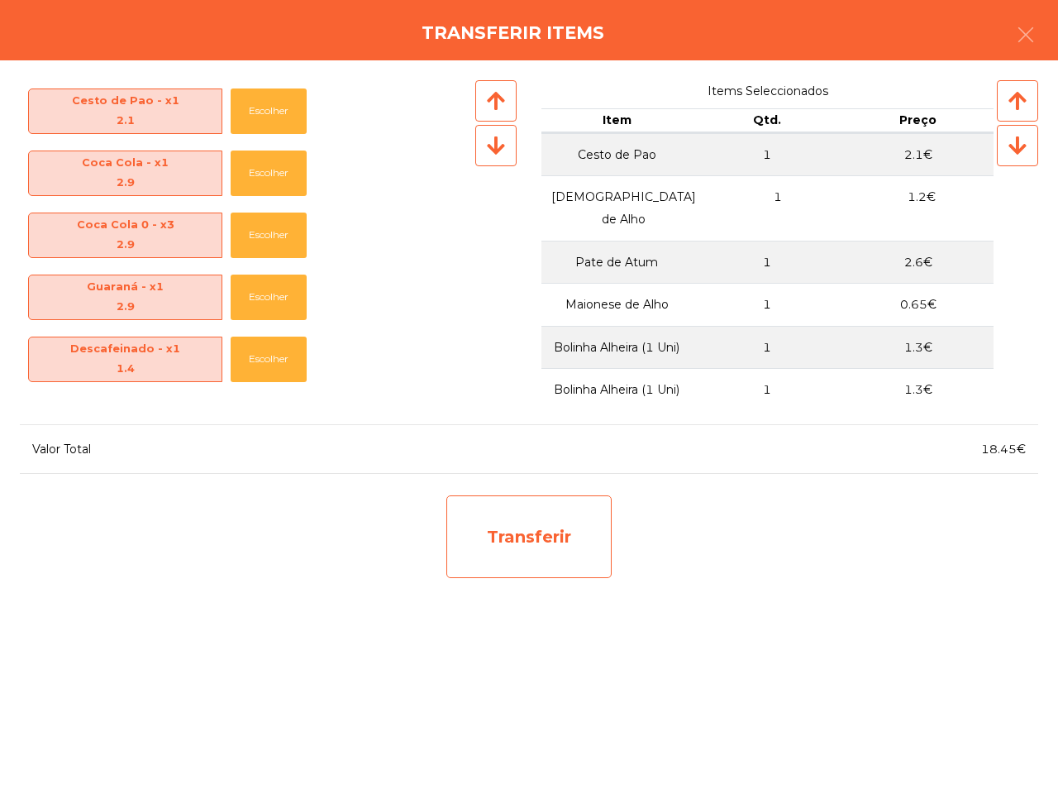
drag, startPoint x: 522, startPoint y: 484, endPoint x: 517, endPoint y: 501, distance: 18.3
click at [522, 485] on div "7UP - x3 2.9 Escolher Menu All You Can Eat - x5 22.95 Escolher Picanha - x9 0 E…" at bounding box center [529, 426] width 1058 height 733
click at [519, 523] on div "Transferir" at bounding box center [528, 536] width 165 height 83
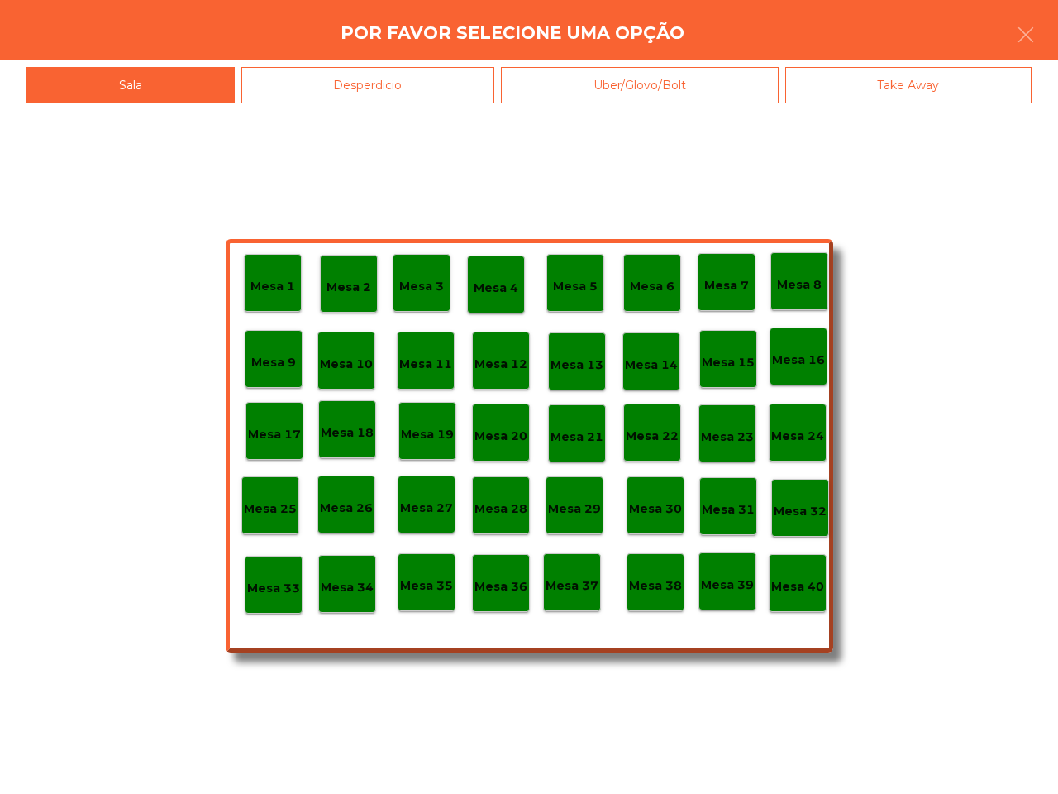
click at [446, 436] on p "Mesa 19" at bounding box center [427, 434] width 53 height 19
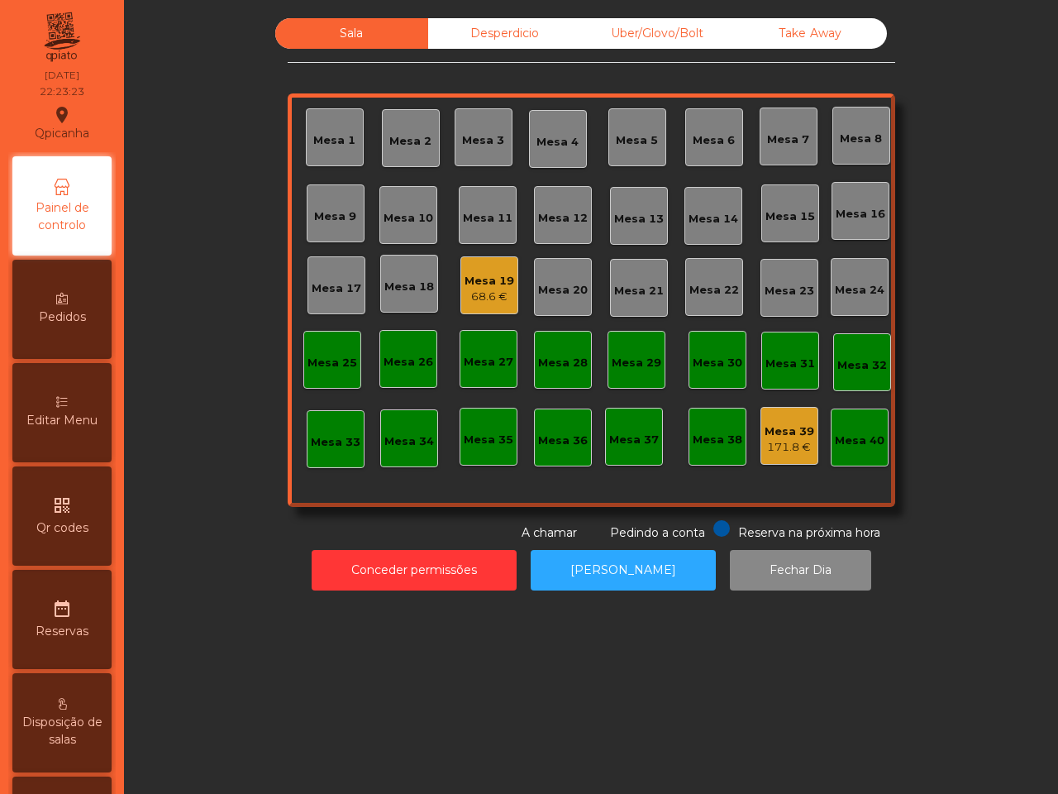
click at [769, 440] on div "171.8 €" at bounding box center [790, 447] width 50 height 17
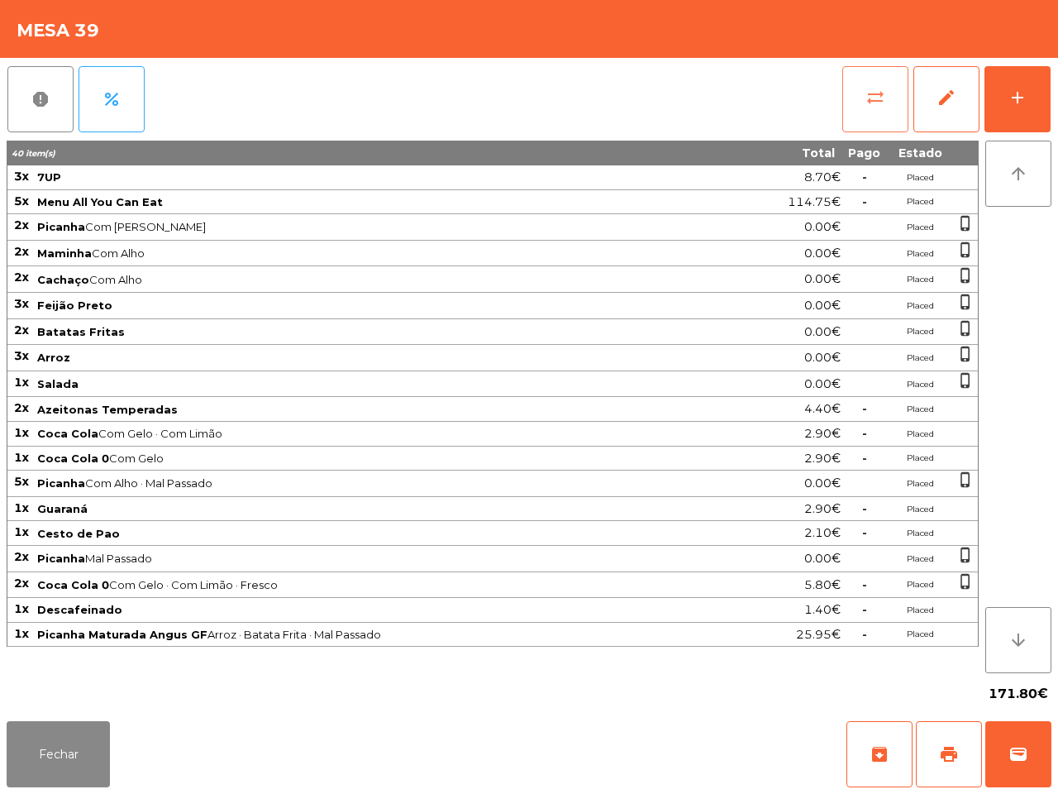
click at [844, 107] on button "sync_alt" at bounding box center [875, 99] width 66 height 66
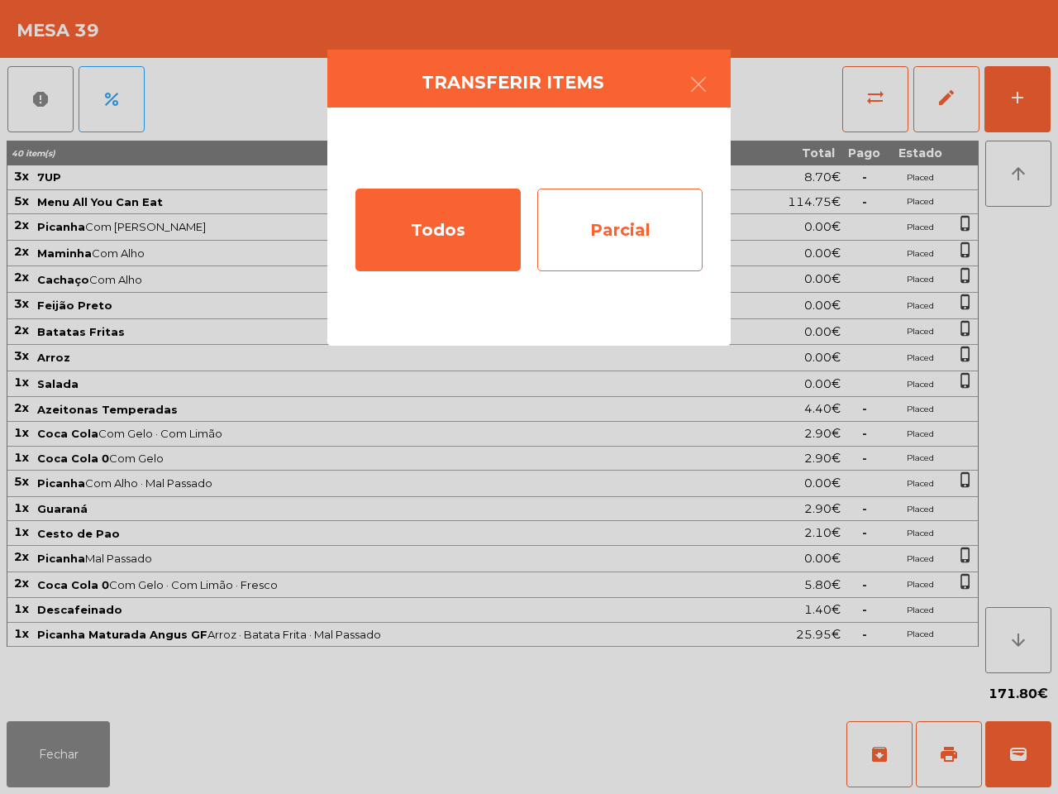
click at [601, 250] on div "Parcial" at bounding box center [619, 229] width 165 height 83
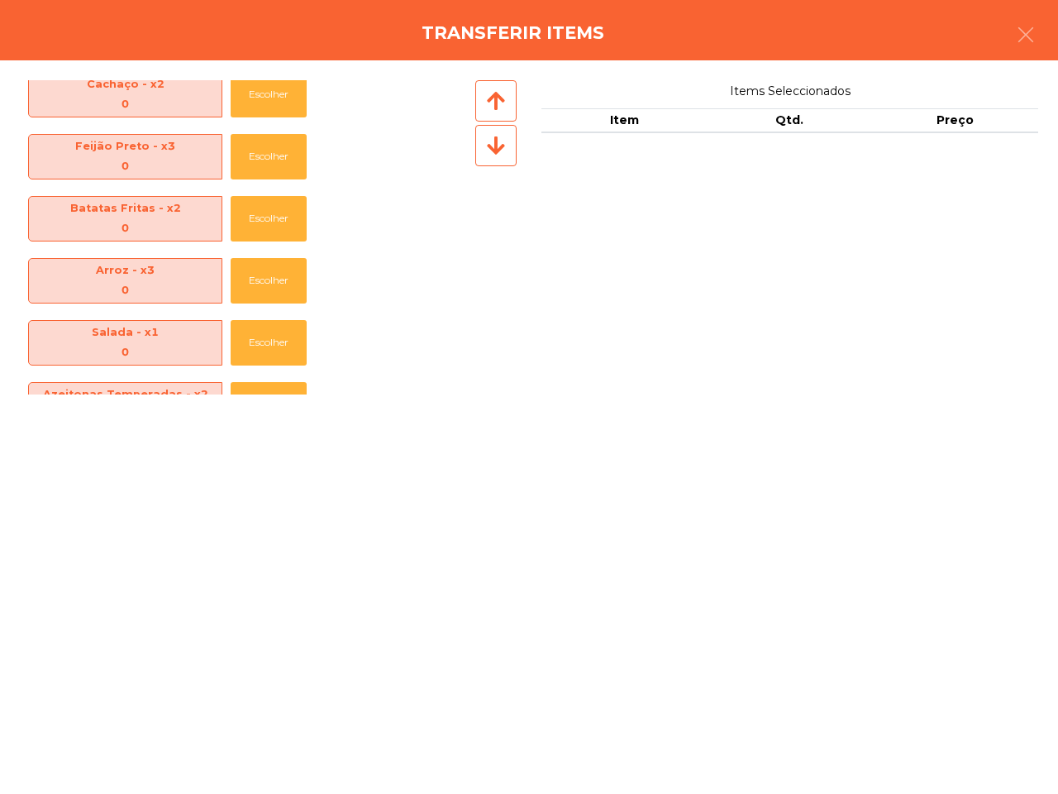
scroll to position [0, 0]
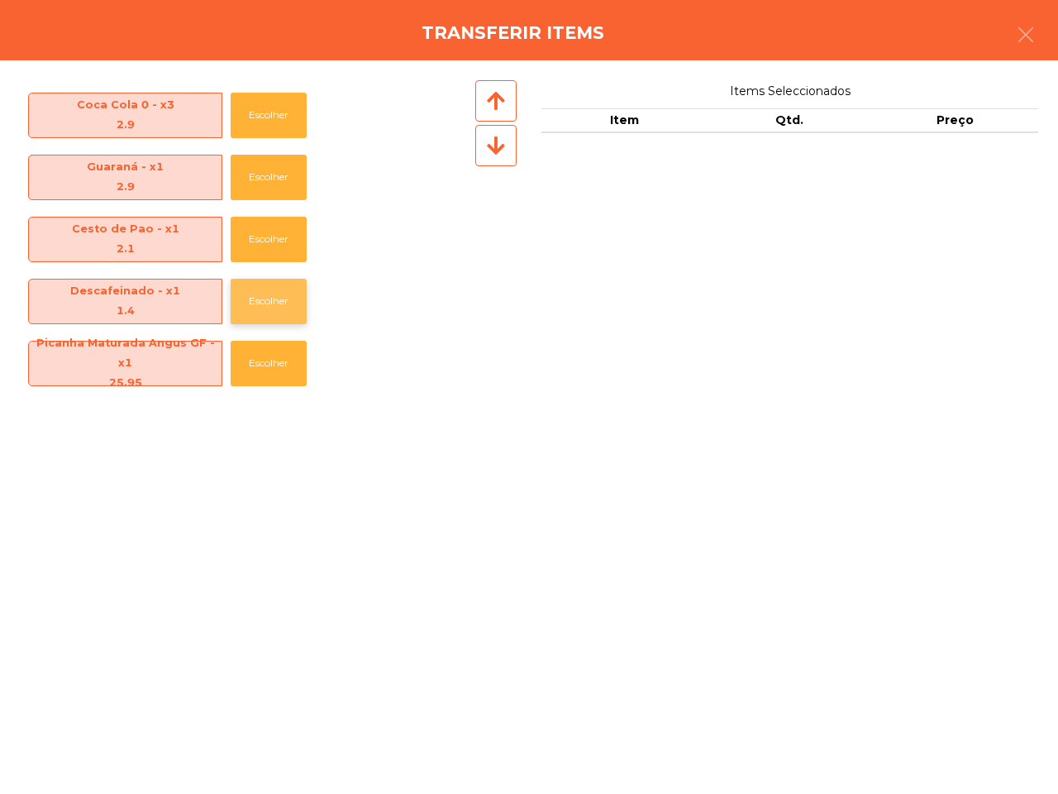
click at [248, 299] on button "Escolher" at bounding box center [269, 301] width 76 height 45
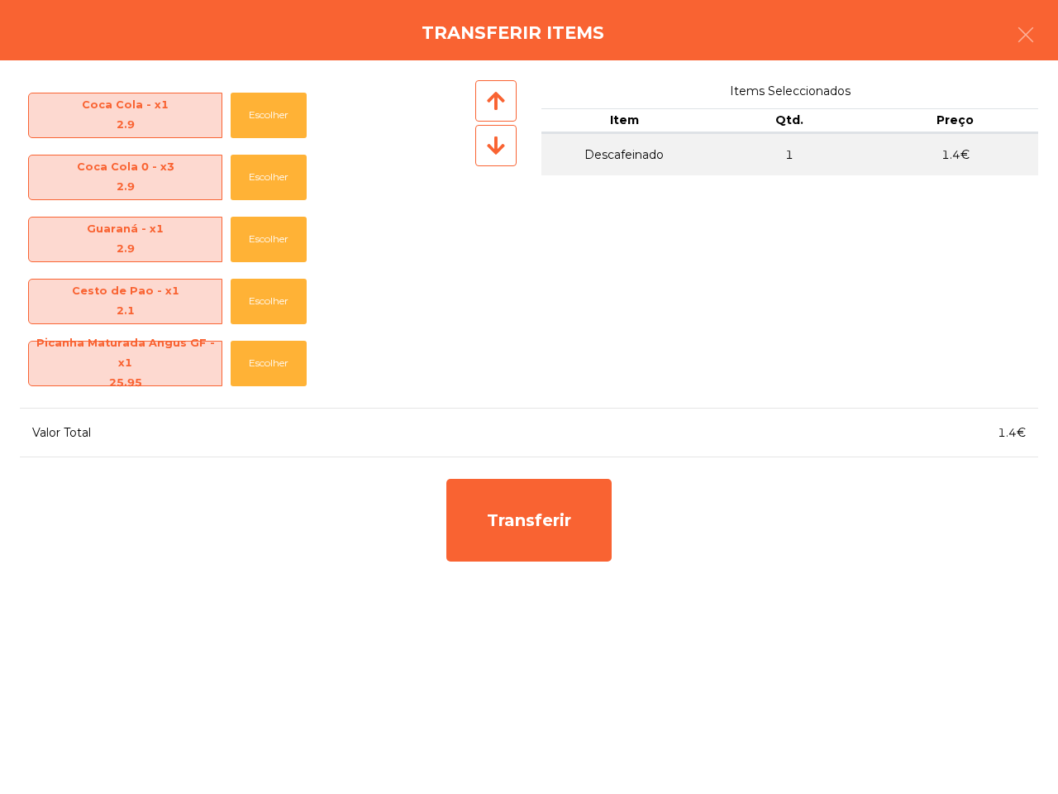
scroll to position [616, 0]
click at [551, 562] on div "Transferir" at bounding box center [529, 519] width 182 height 99
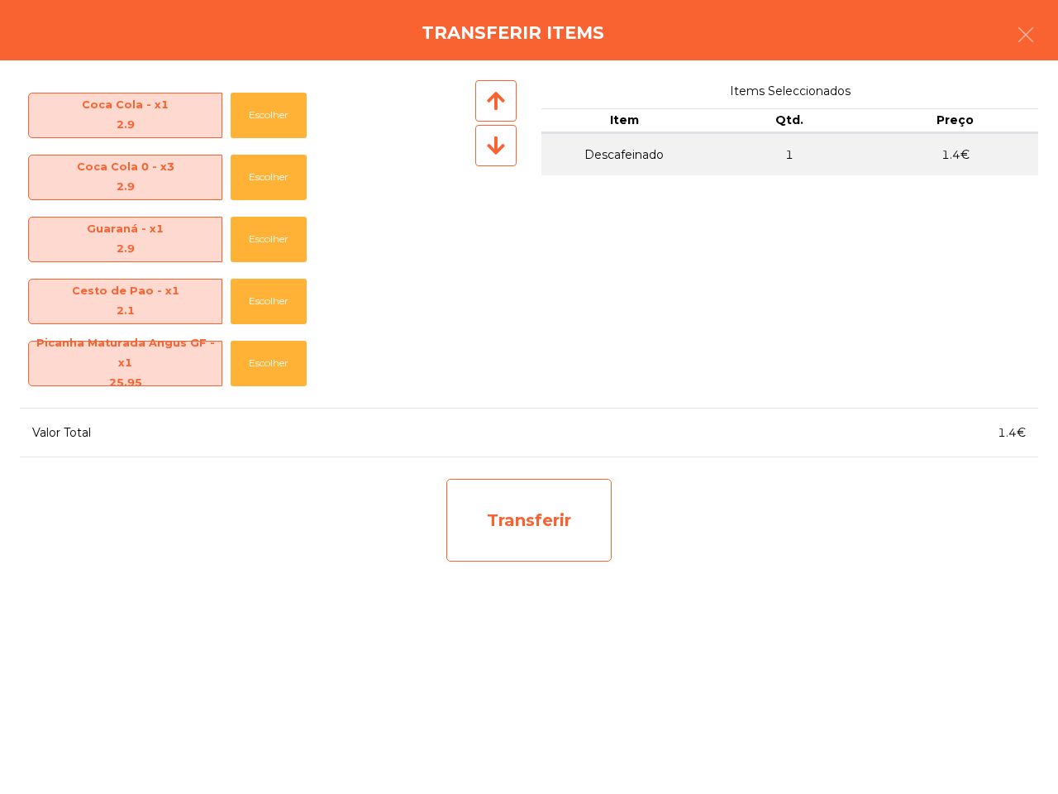
click at [554, 534] on div "Transferir" at bounding box center [528, 520] width 165 height 83
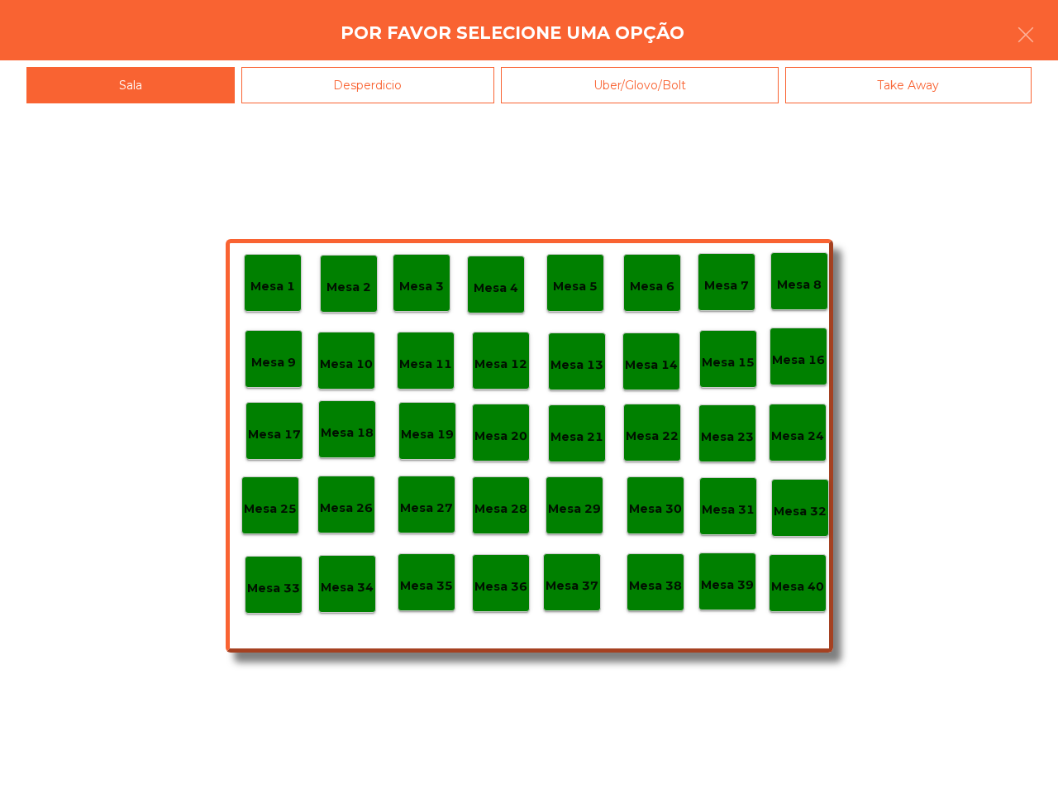
click at [438, 442] on p "Mesa 19" at bounding box center [427, 434] width 53 height 19
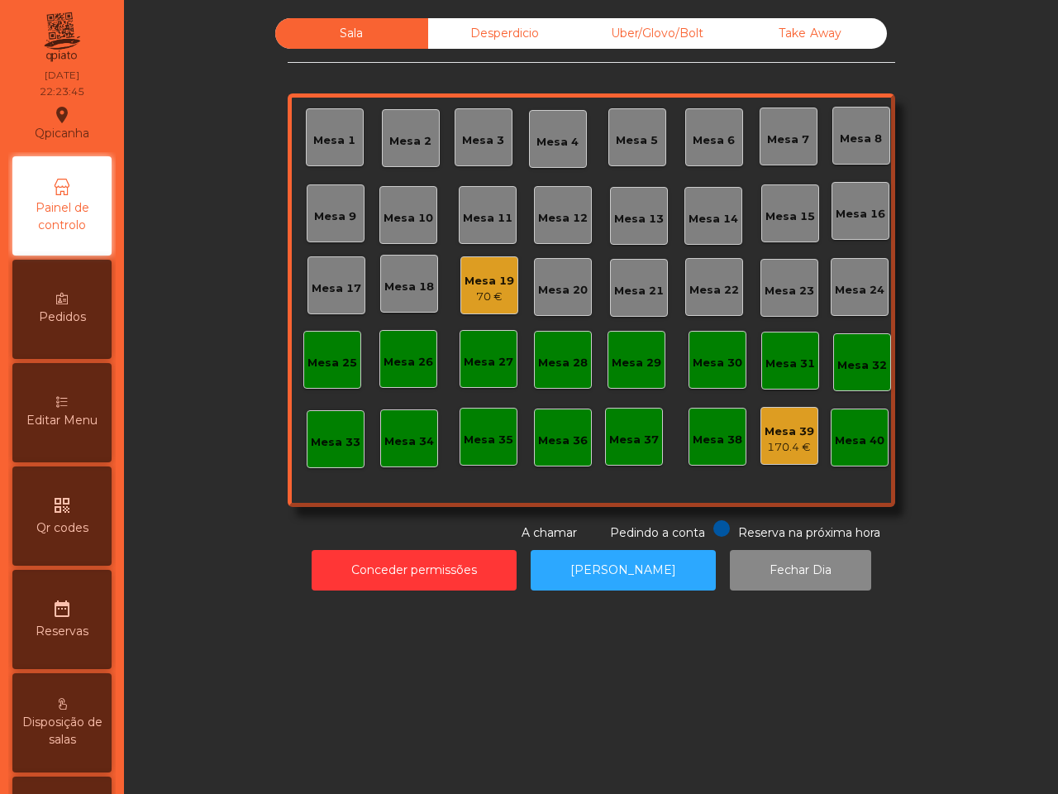
click at [787, 431] on div "Mesa 39" at bounding box center [790, 431] width 50 height 17
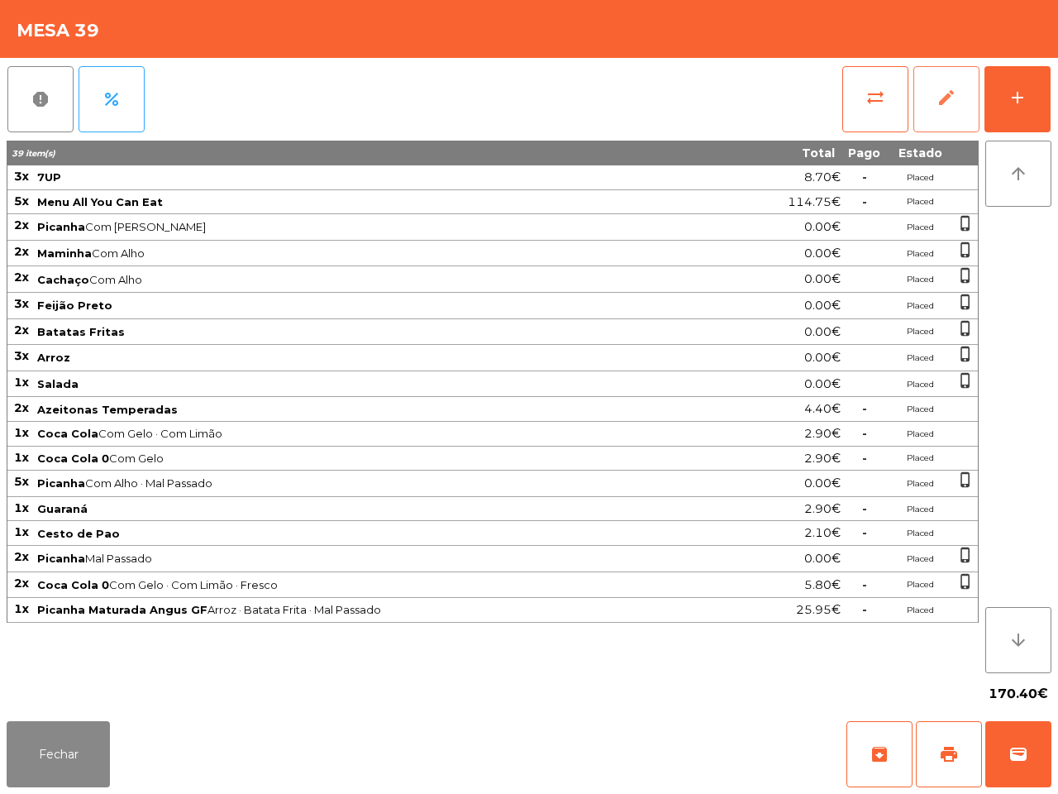
click at [938, 110] on button "edit" at bounding box center [946, 99] width 66 height 66
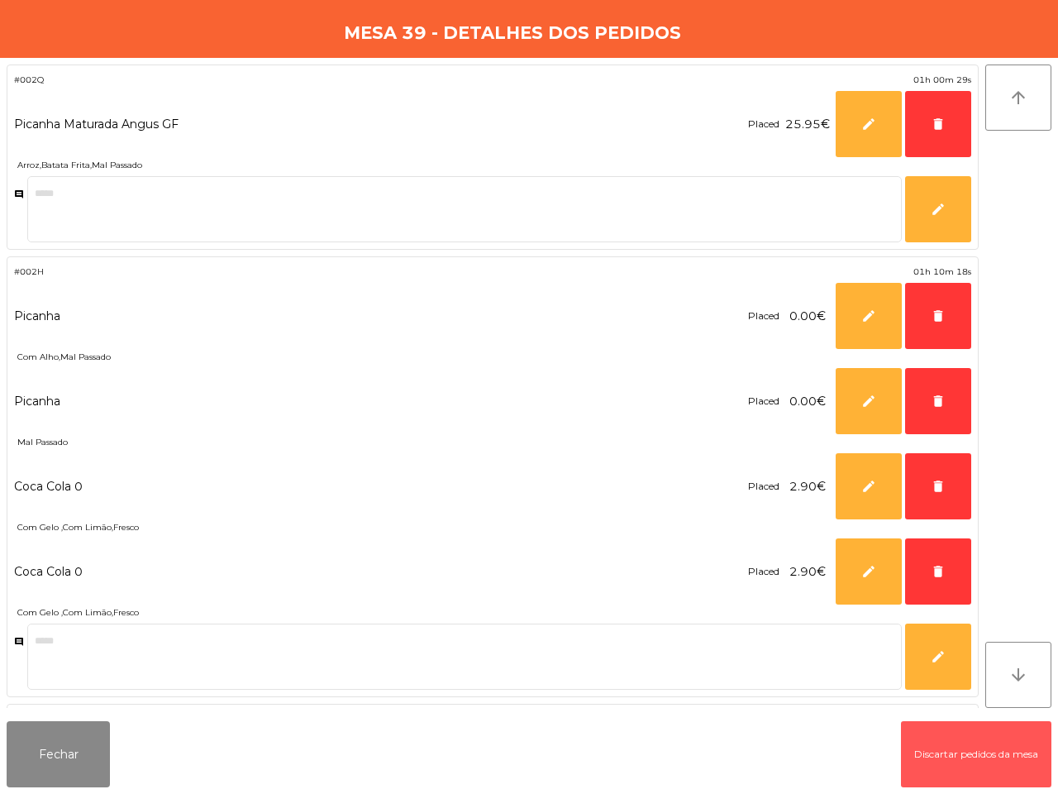
click at [956, 773] on button "Discartar pedidos da mesa" at bounding box center [976, 754] width 150 height 66
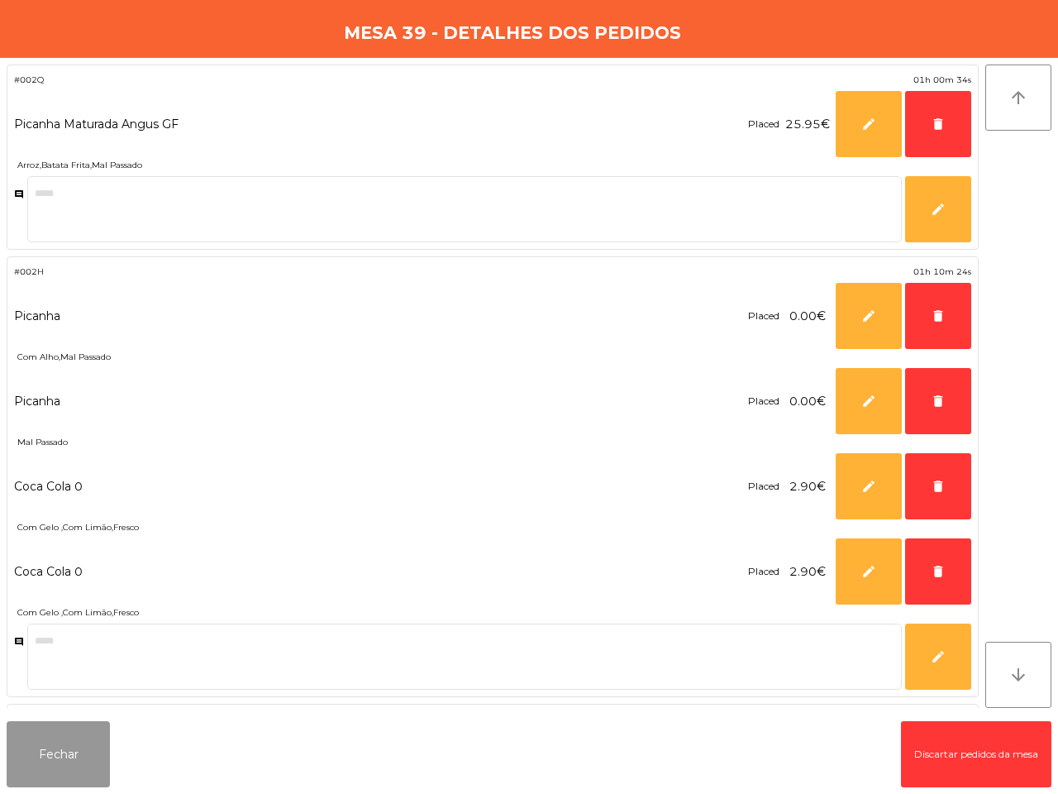
click at [70, 746] on button "Fechar" at bounding box center [58, 754] width 103 height 66
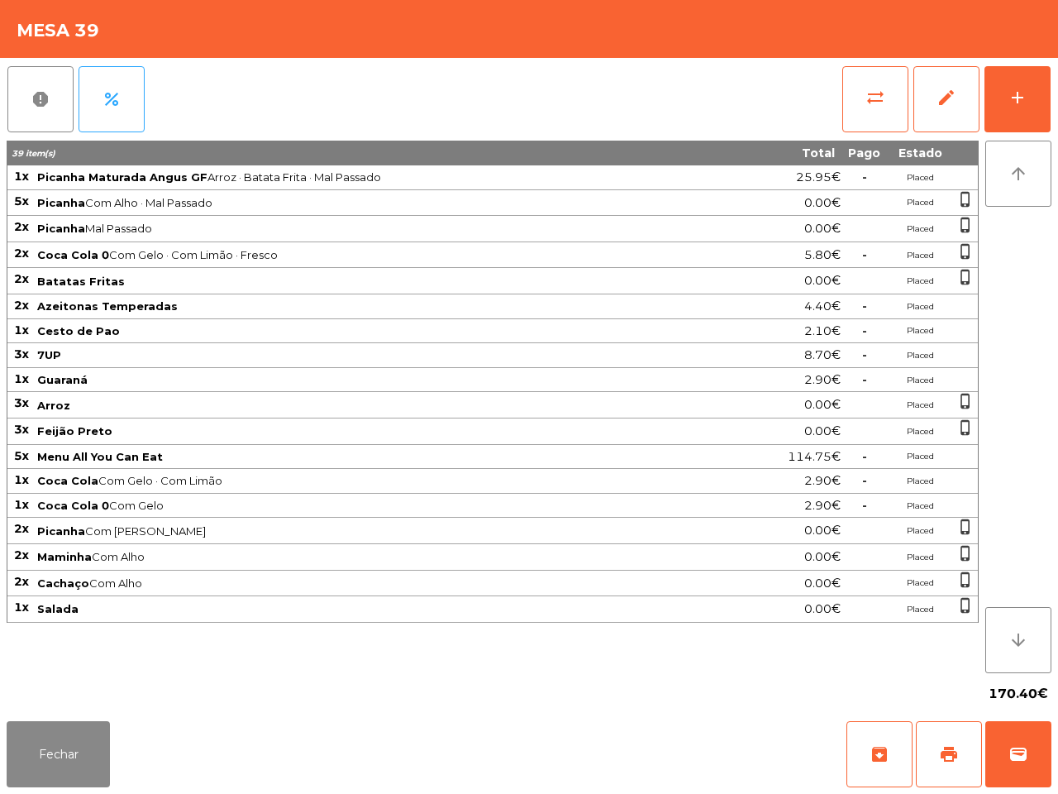
click at [59, 769] on div "Disposição de salas" at bounding box center [61, 722] width 99 height 99
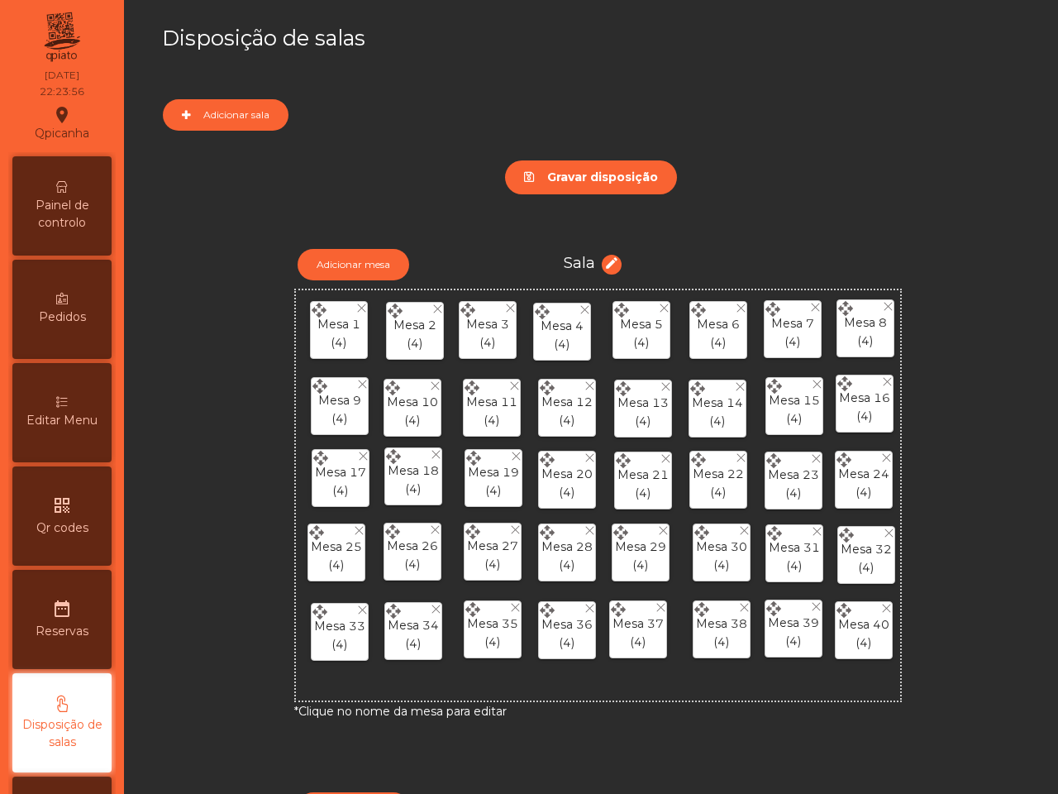
click at [60, 744] on span "Disposição de salas" at bounding box center [62, 733] width 91 height 35
click at [66, 211] on span "Painel de controlo" at bounding box center [62, 214] width 91 height 35
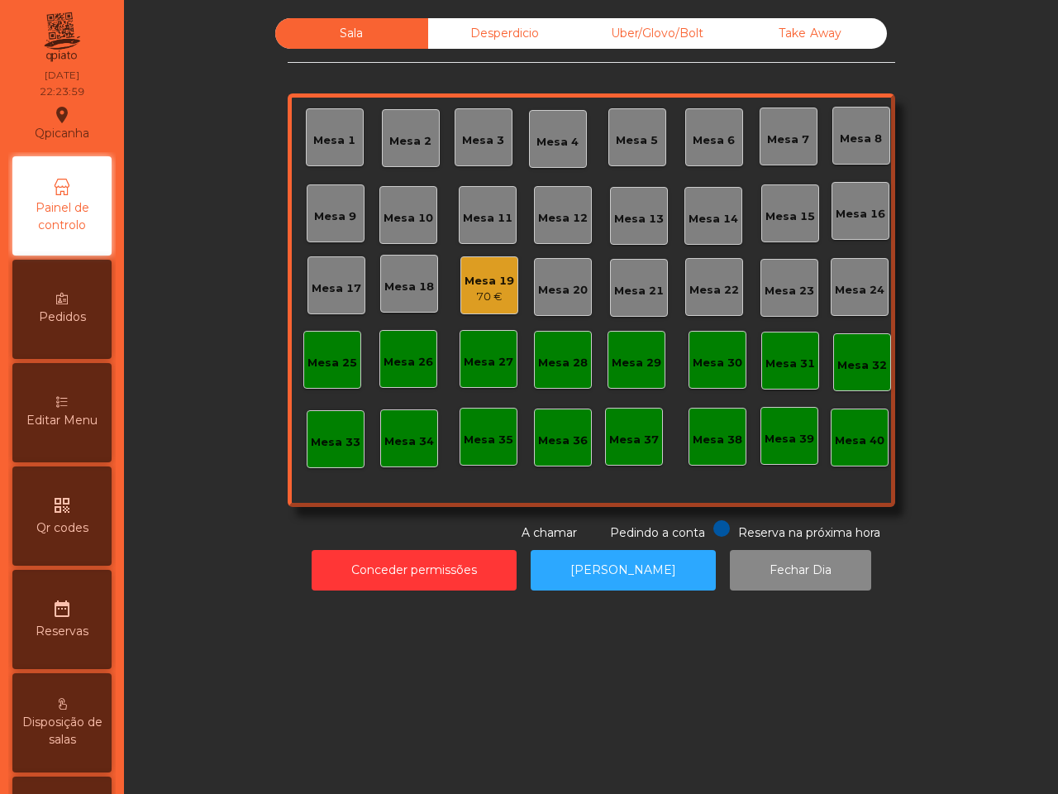
click at [465, 283] on div "Mesa 19" at bounding box center [490, 281] width 50 height 17
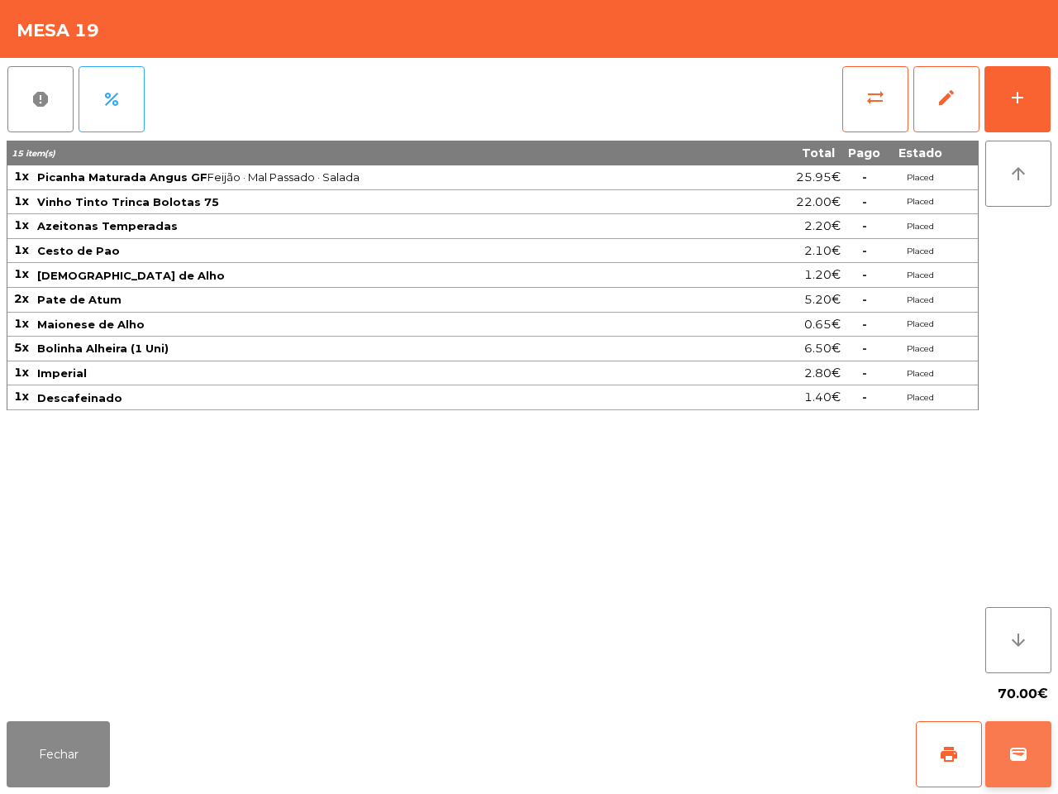
click at [1022, 734] on button "wallet" at bounding box center [1018, 754] width 66 height 66
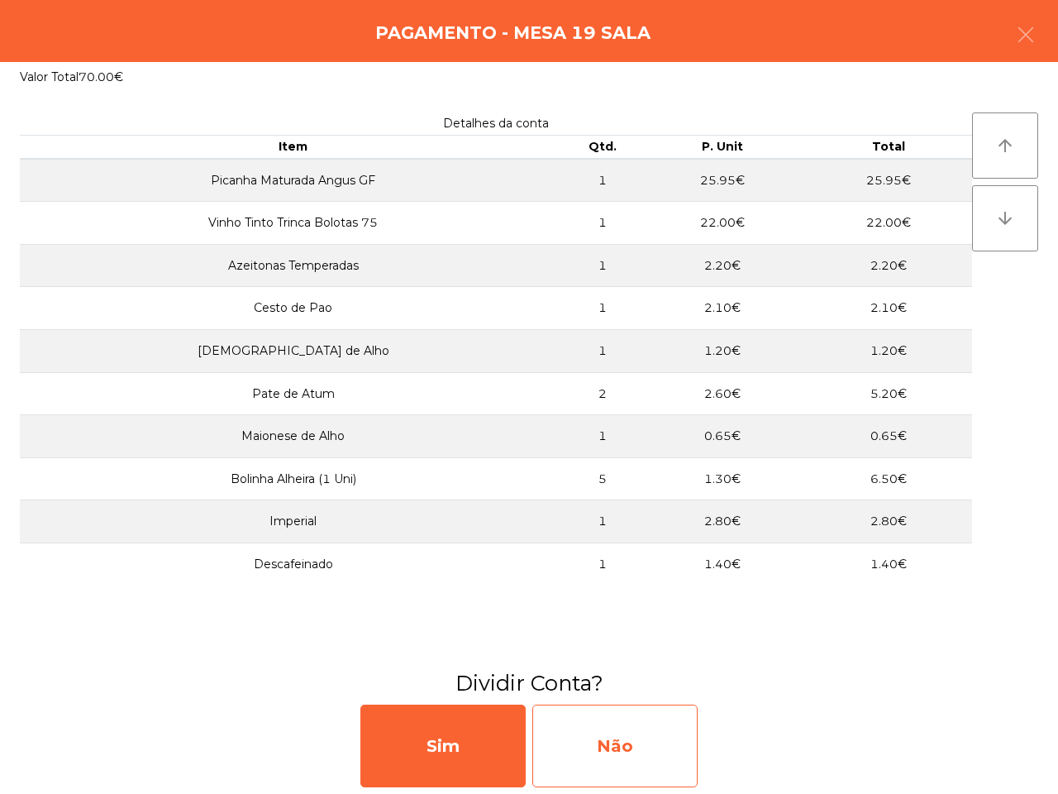
click at [628, 734] on div "Não" at bounding box center [614, 745] width 165 height 83
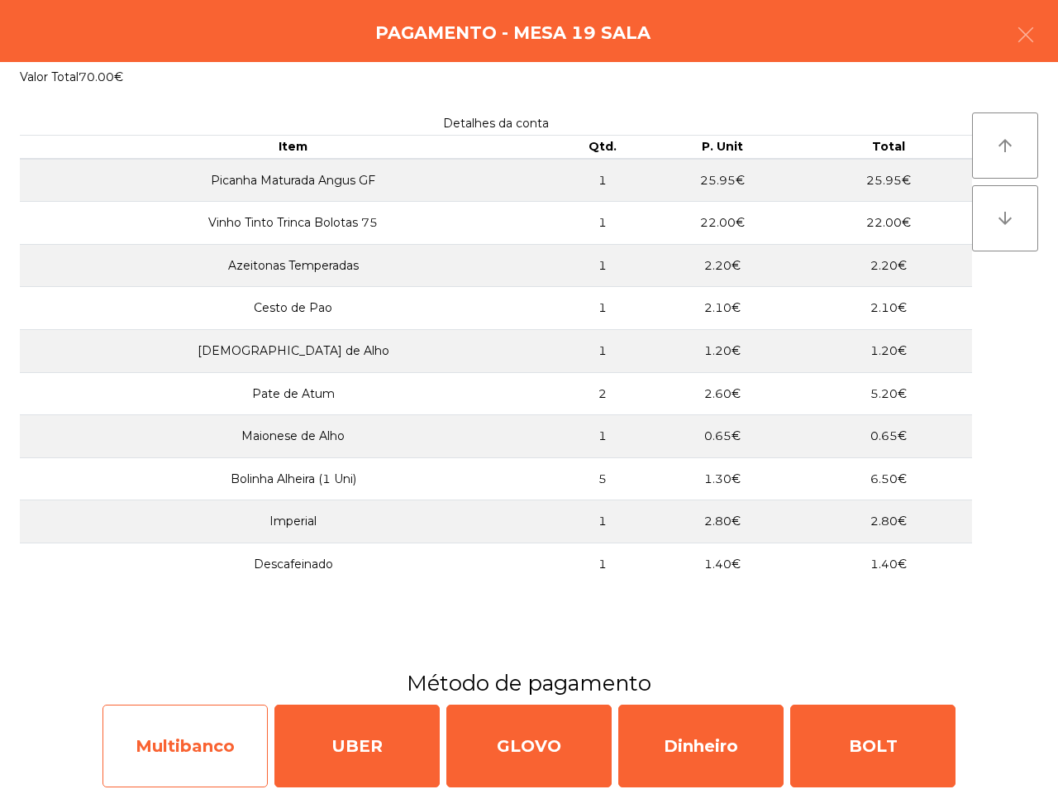
click at [232, 755] on div "Multibanco" at bounding box center [184, 745] width 165 height 83
select select "**"
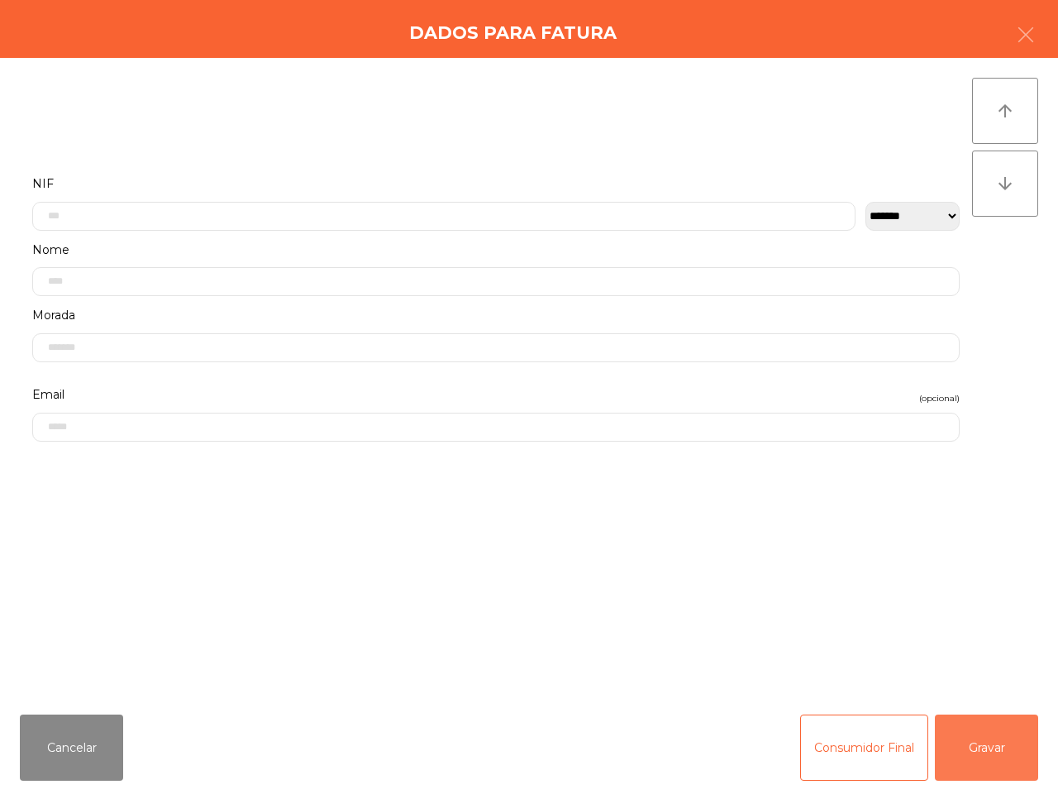
drag, startPoint x: 945, startPoint y: 742, endPoint x: 927, endPoint y: 723, distance: 25.7
click at [951, 742] on button "Gravar" at bounding box center [986, 747] width 103 height 66
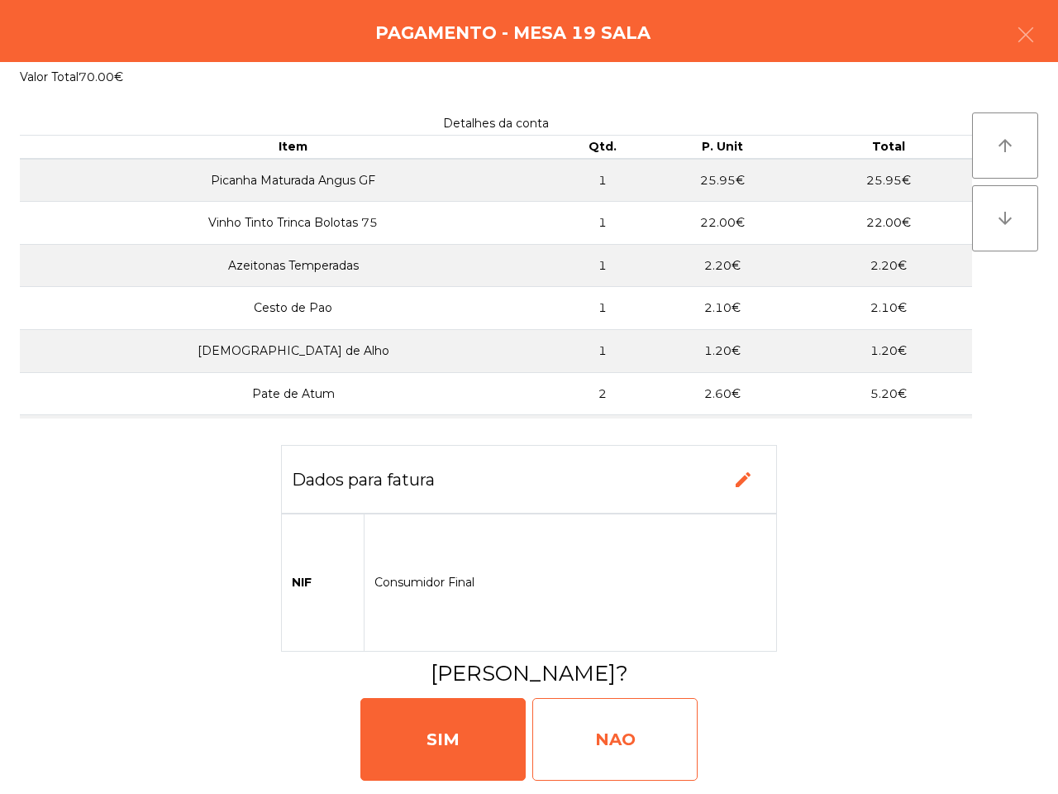
click at [617, 732] on div "NAO" at bounding box center [614, 739] width 165 height 83
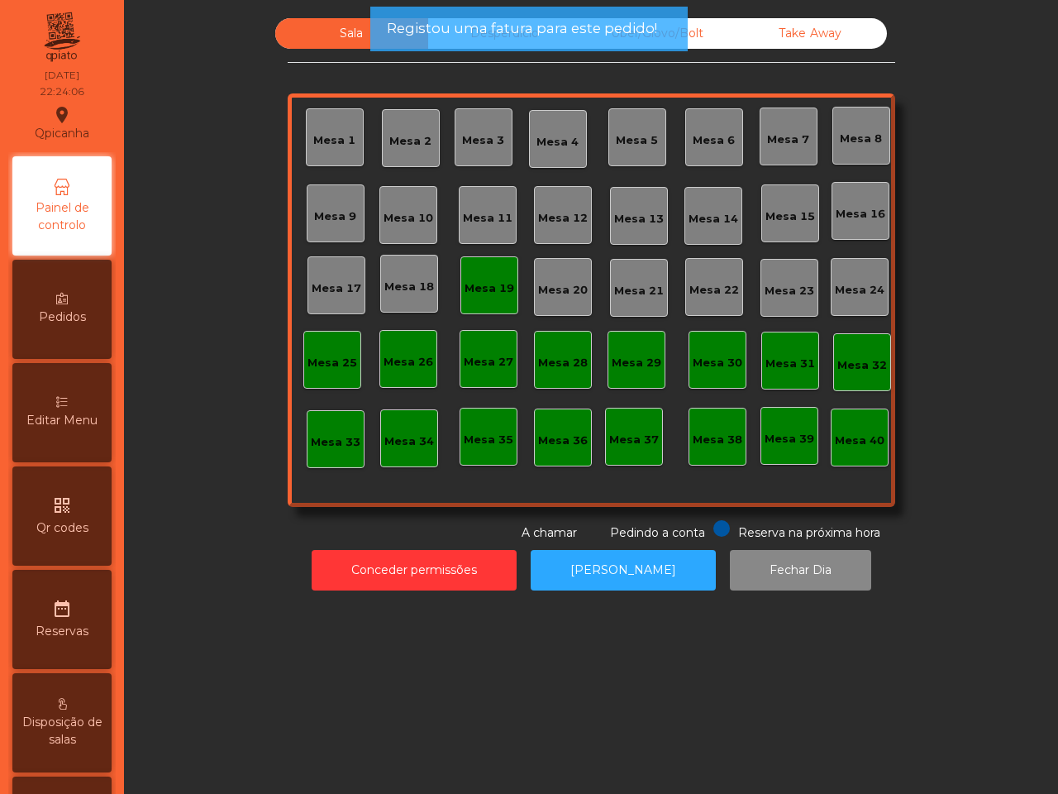
click at [493, 17] on div "Registou uma fatura para este pedido!" at bounding box center [528, 29] width 317 height 45
click at [494, 25] on span "Registou uma fatura para este pedido!" at bounding box center [522, 28] width 270 height 21
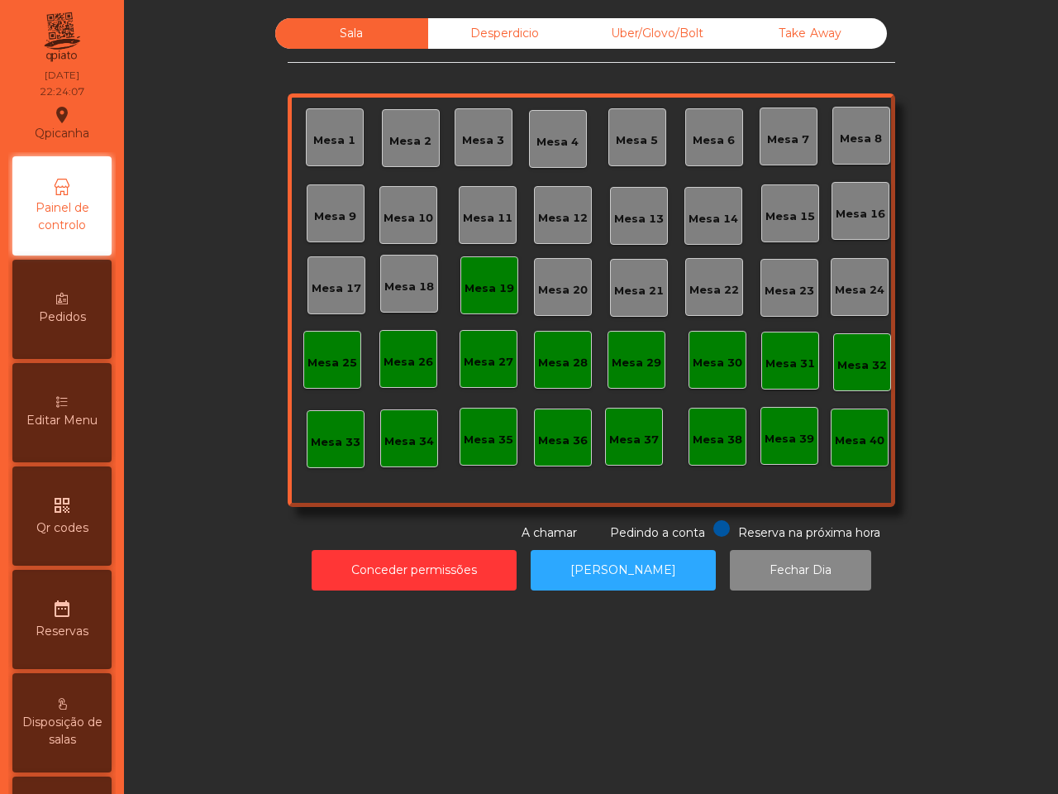
click at [492, 31] on div "Desperdicio" at bounding box center [504, 33] width 153 height 31
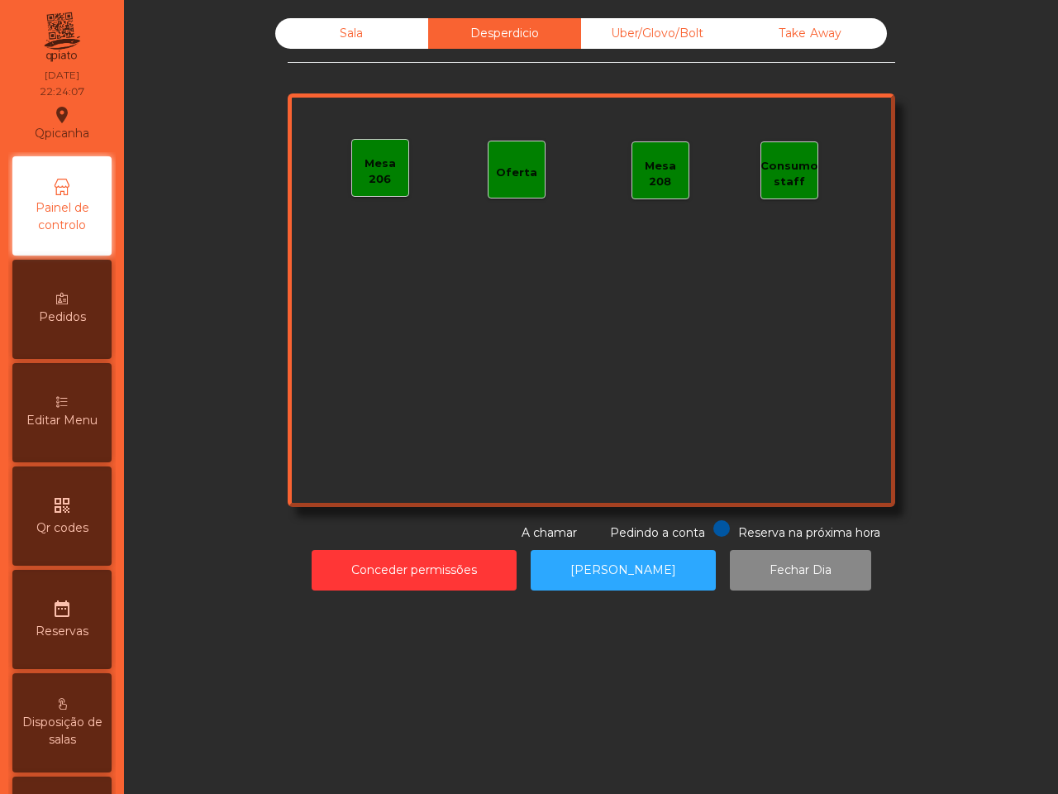
click at [621, 22] on div "Uber/Glovo/Bolt" at bounding box center [657, 33] width 153 height 31
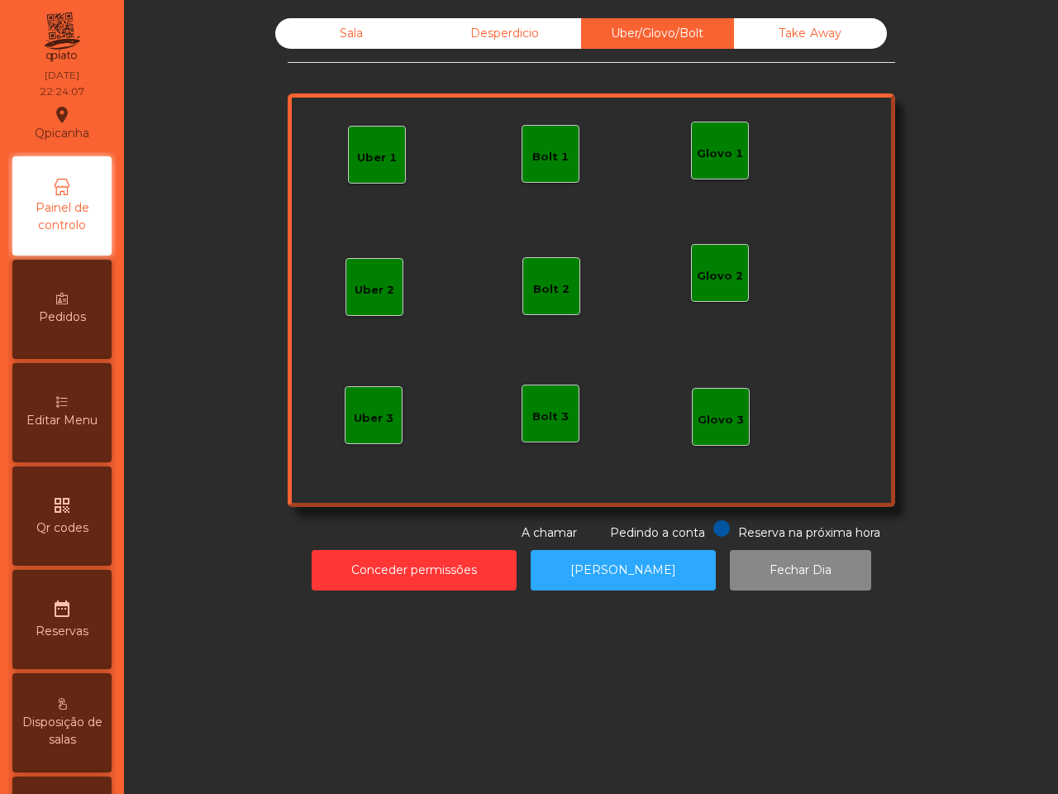
click at [741, 34] on div "Take Away" at bounding box center [810, 33] width 153 height 31
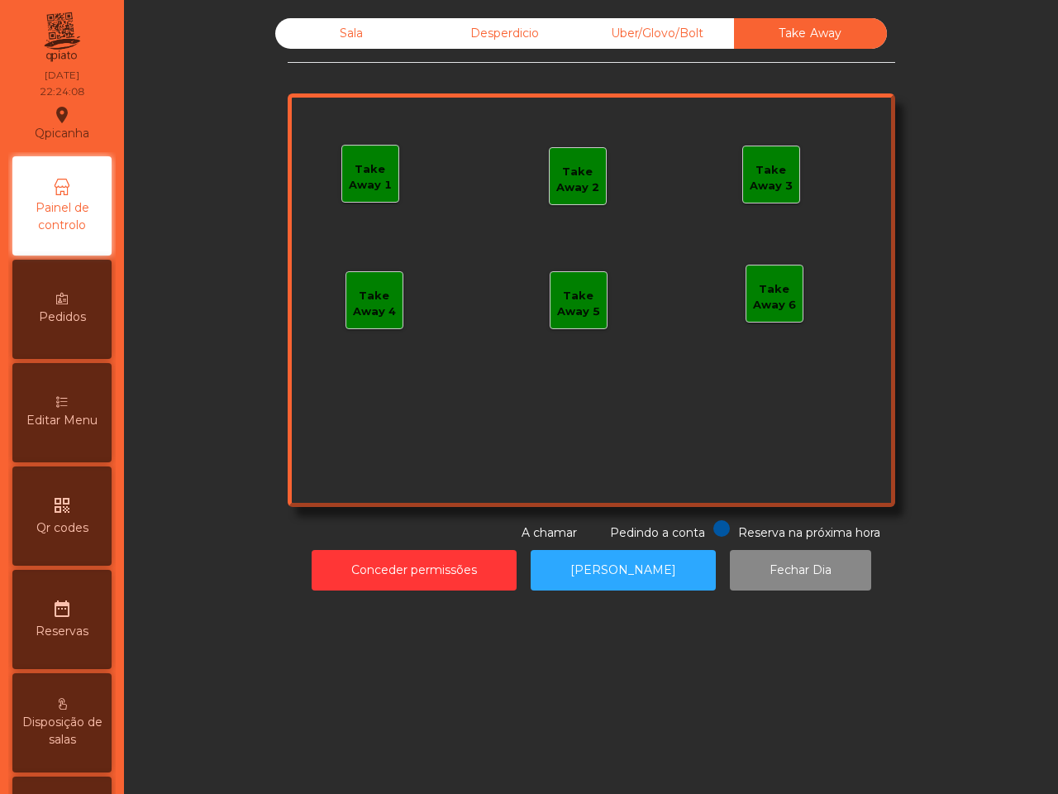
click at [362, 42] on div "Sala" at bounding box center [351, 33] width 153 height 31
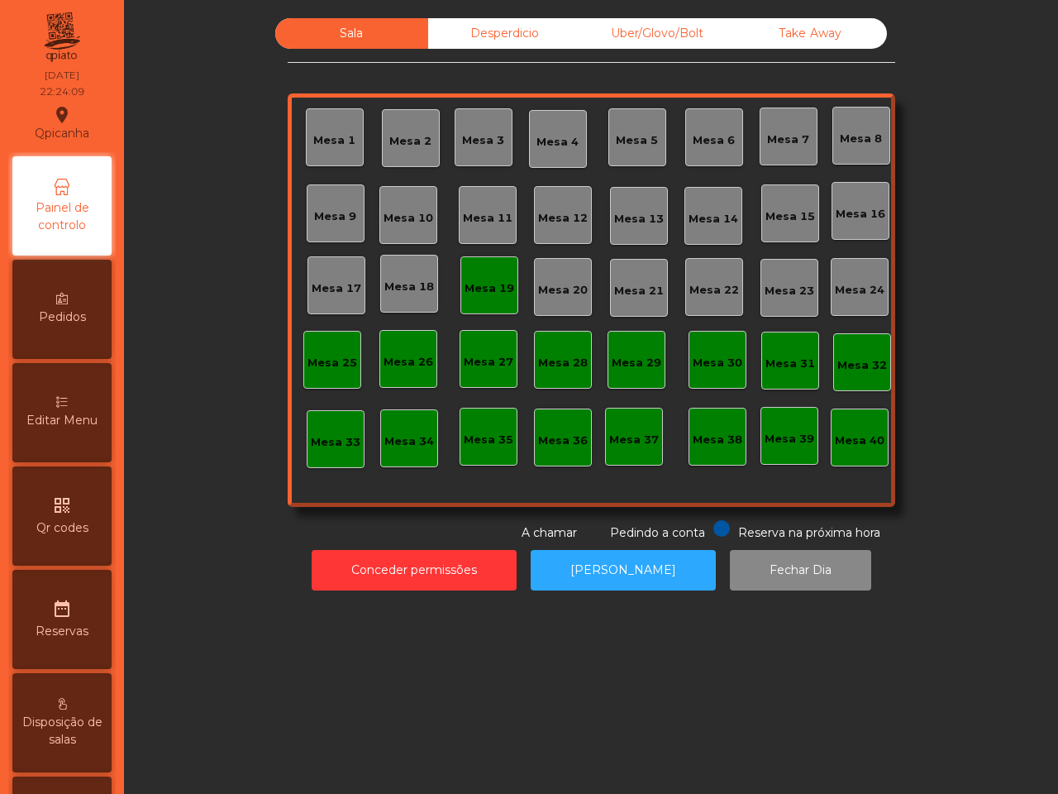
click at [477, 298] on div "Mesa 19" at bounding box center [489, 285] width 58 height 58
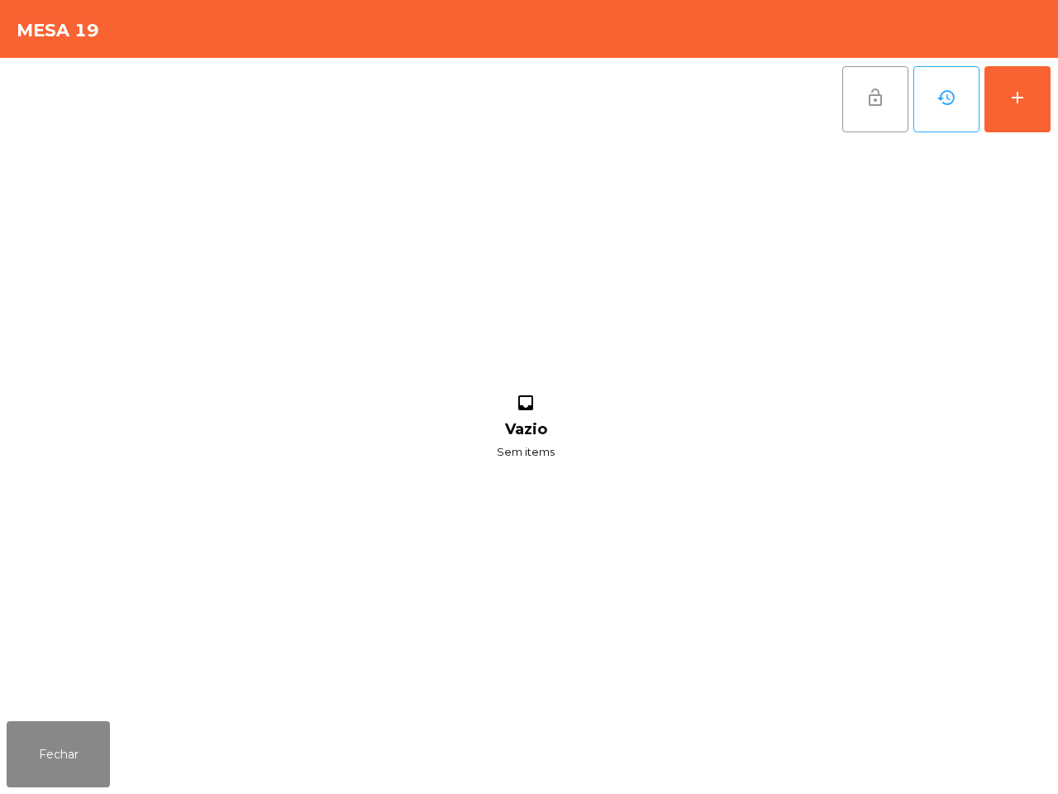
click at [854, 120] on button "lock_open" at bounding box center [875, 99] width 66 height 66
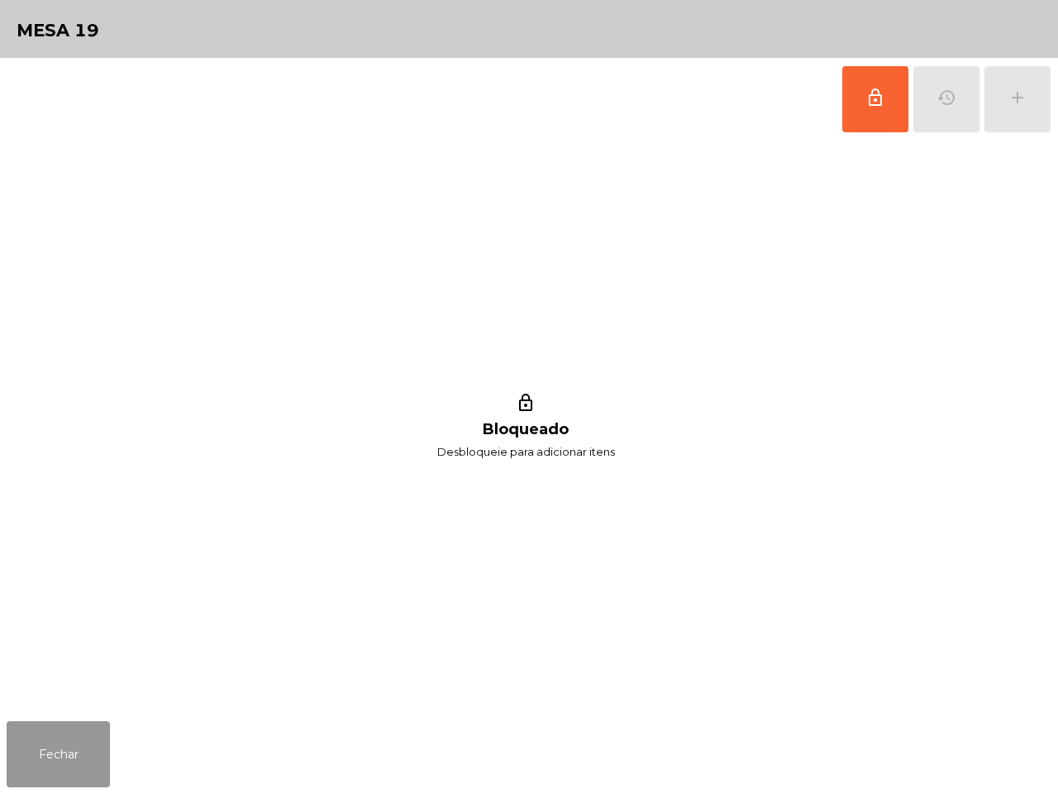
drag, startPoint x: 21, startPoint y: 744, endPoint x: 866, endPoint y: 500, distance: 880.0
click at [22, 744] on button "Fechar" at bounding box center [58, 754] width 103 height 66
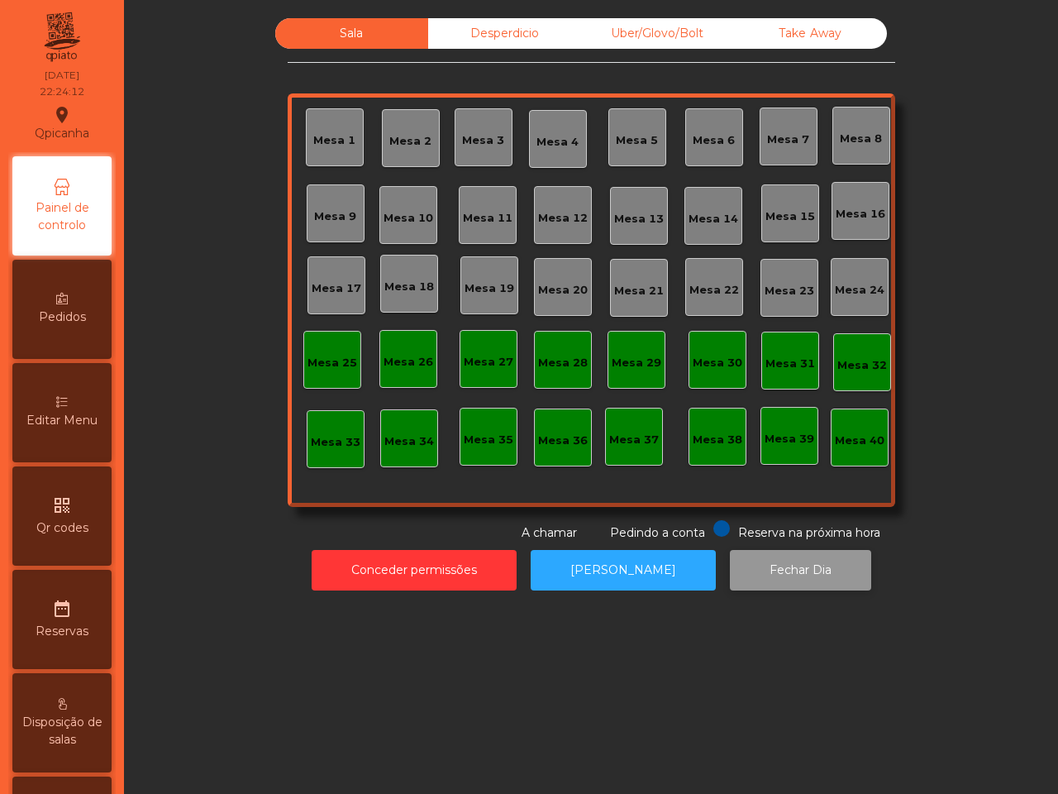
click at [802, 574] on button "Fechar Dia" at bounding box center [800, 570] width 141 height 41
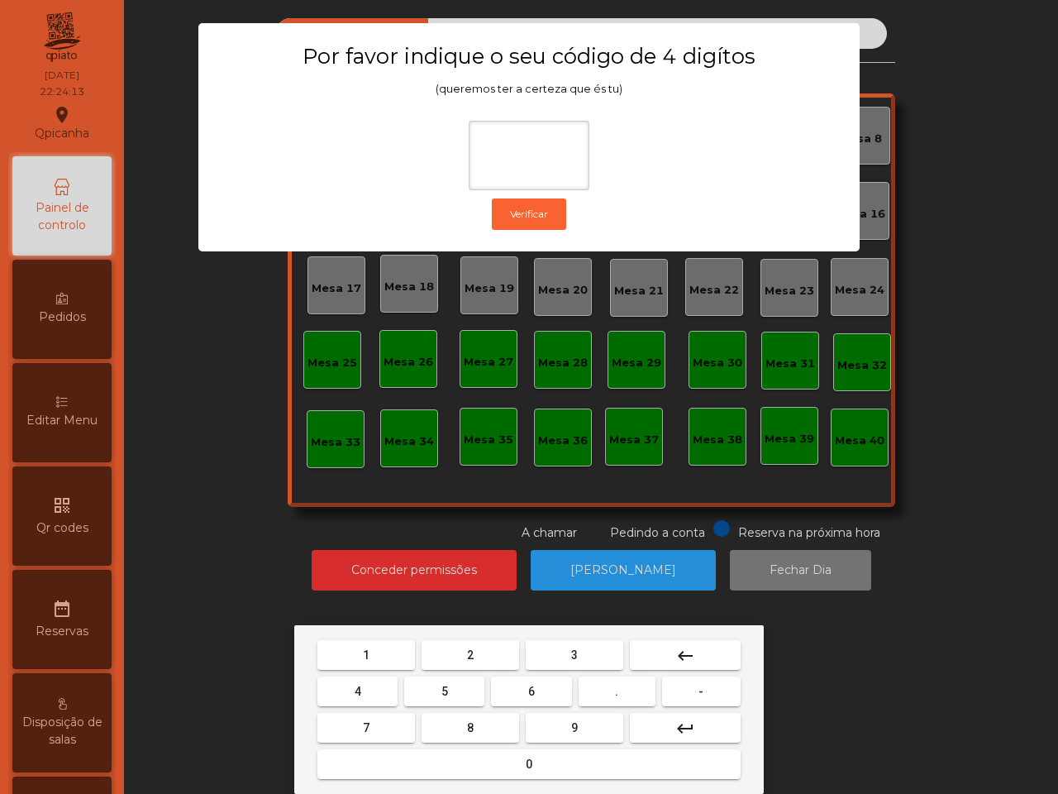
drag, startPoint x: 383, startPoint y: 665, endPoint x: 522, endPoint y: 705, distance: 145.2
click at [384, 665] on button "1" at bounding box center [366, 655] width 98 height 30
click at [542, 723] on button "9" at bounding box center [575, 728] width 98 height 30
click at [374, 694] on button "4" at bounding box center [357, 691] width 80 height 30
click at [446, 756] on button "0" at bounding box center [528, 764] width 423 height 30
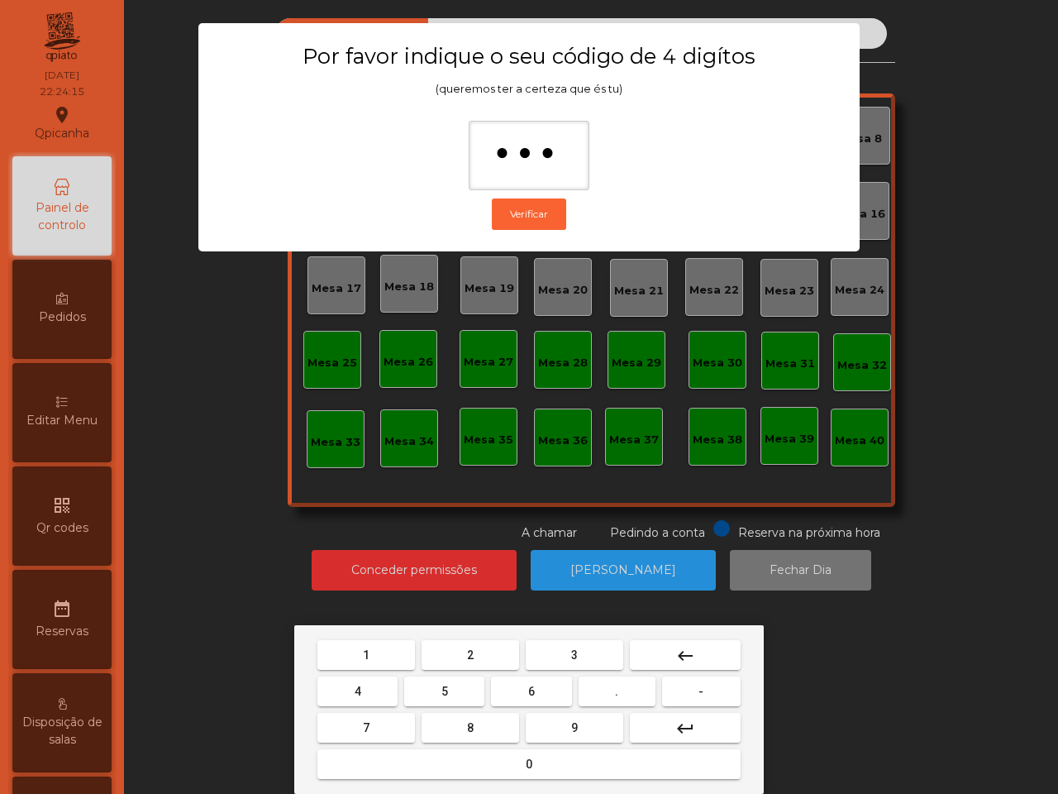
type input "****"
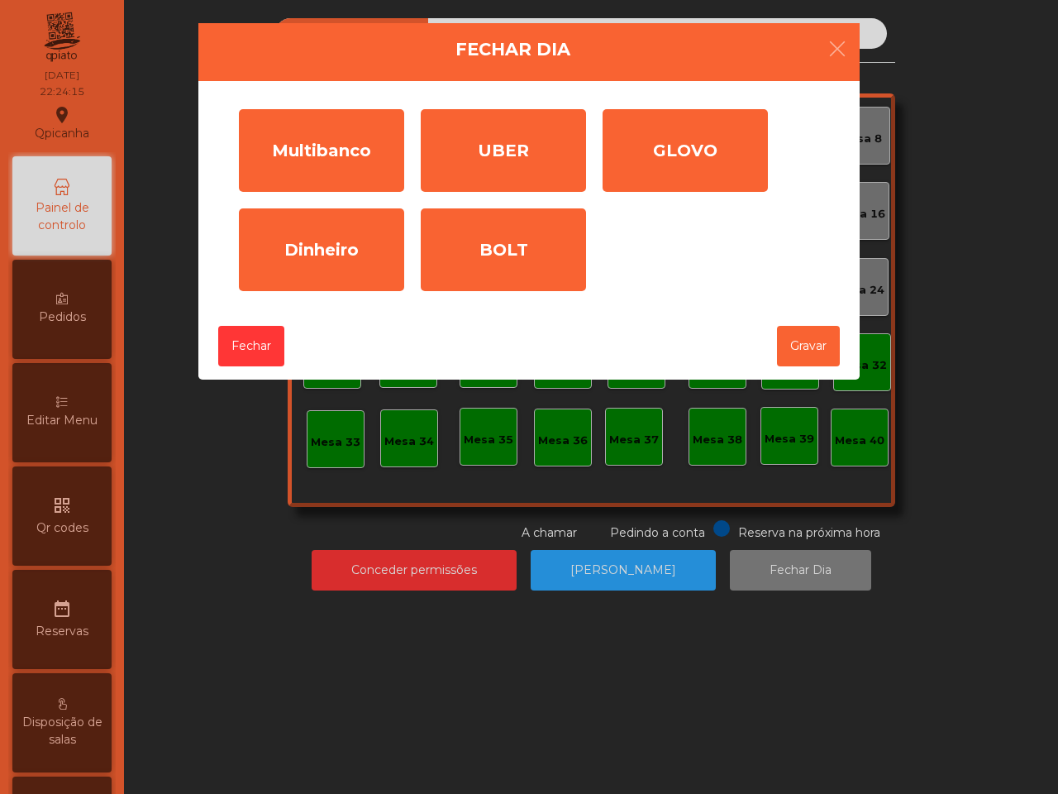
click at [344, 187] on div "Multibanco" at bounding box center [321, 150] width 165 height 83
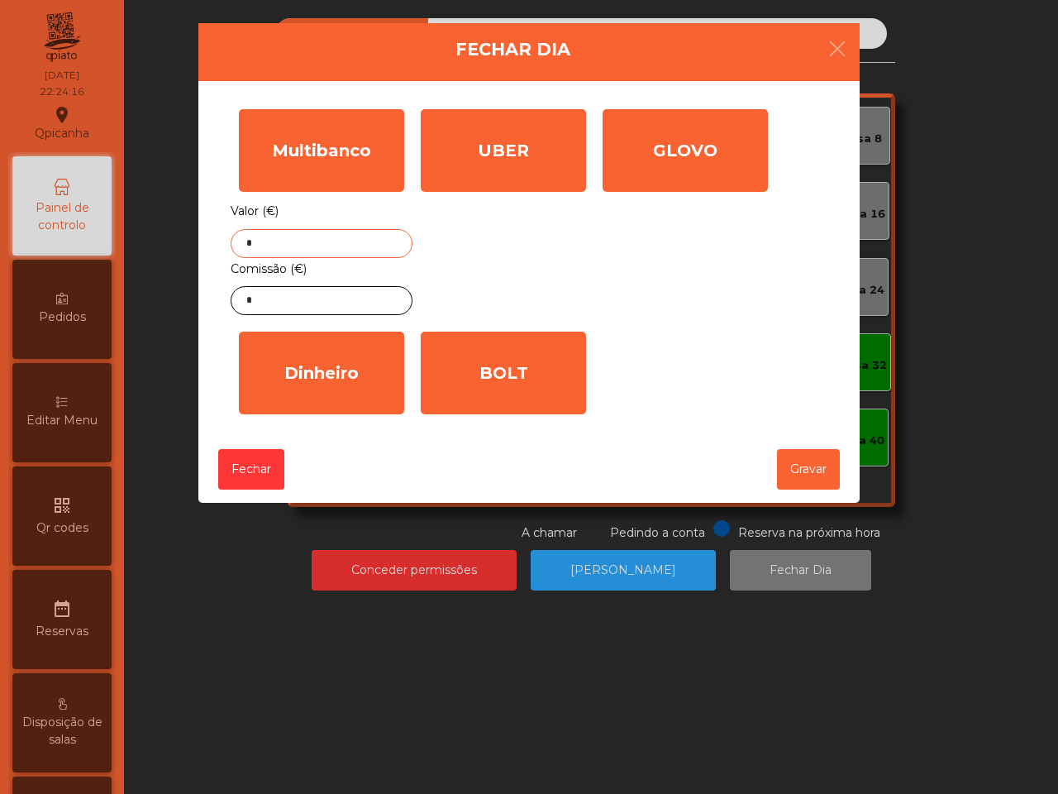
click at [335, 229] on input "*" at bounding box center [322, 243] width 182 height 29
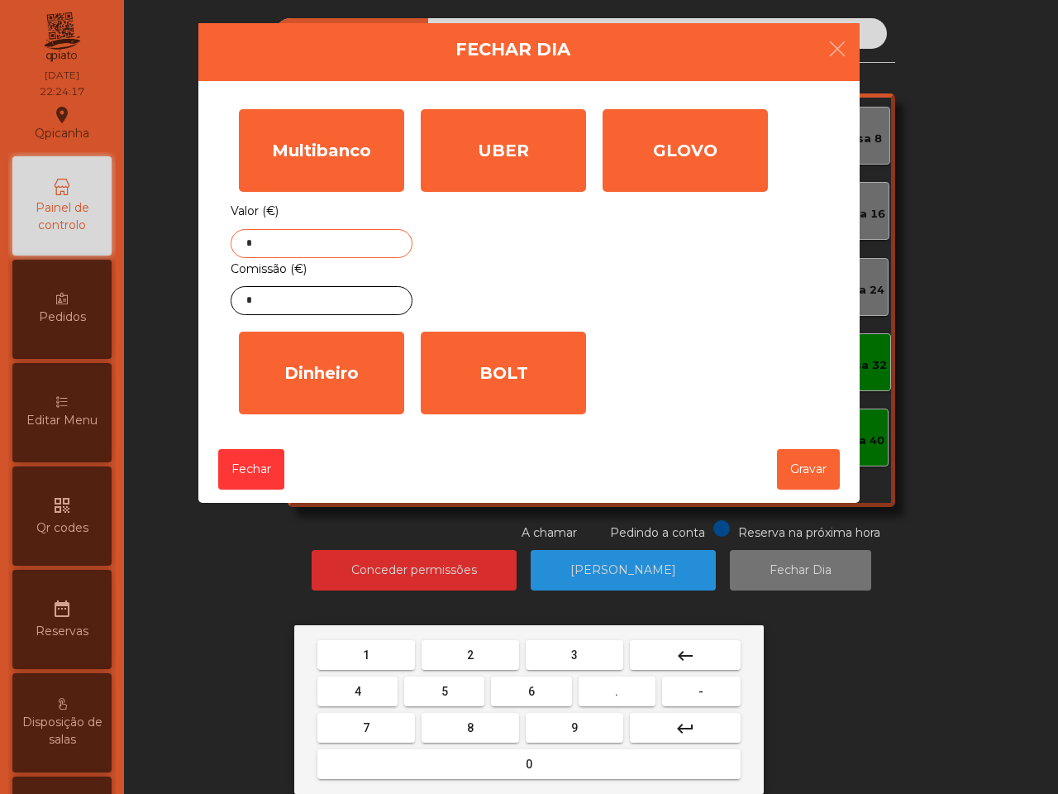
click at [380, 665] on button "1" at bounding box center [366, 655] width 98 height 30
click at [480, 767] on button "0" at bounding box center [528, 764] width 423 height 30
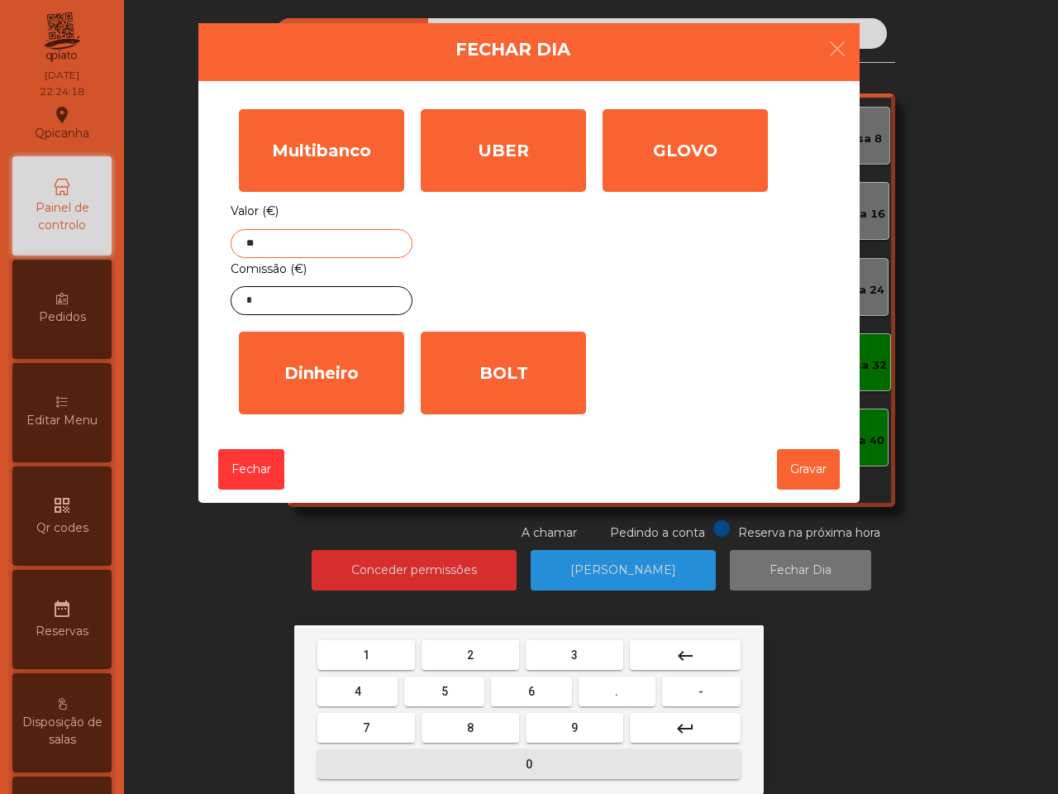
drag, startPoint x: 478, startPoint y: 645, endPoint x: 478, endPoint y: 696, distance: 51.2
click at [479, 645] on button "2" at bounding box center [471, 655] width 98 height 30
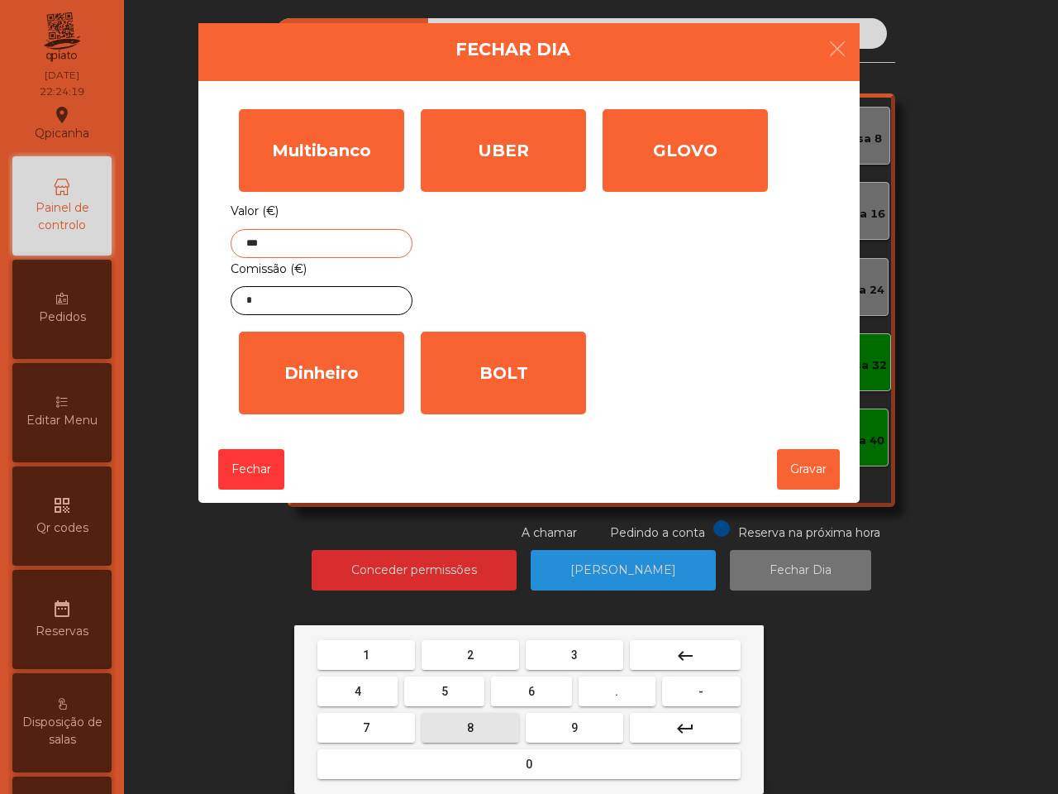
click at [471, 717] on button "8" at bounding box center [471, 728] width 98 height 30
type input "****"
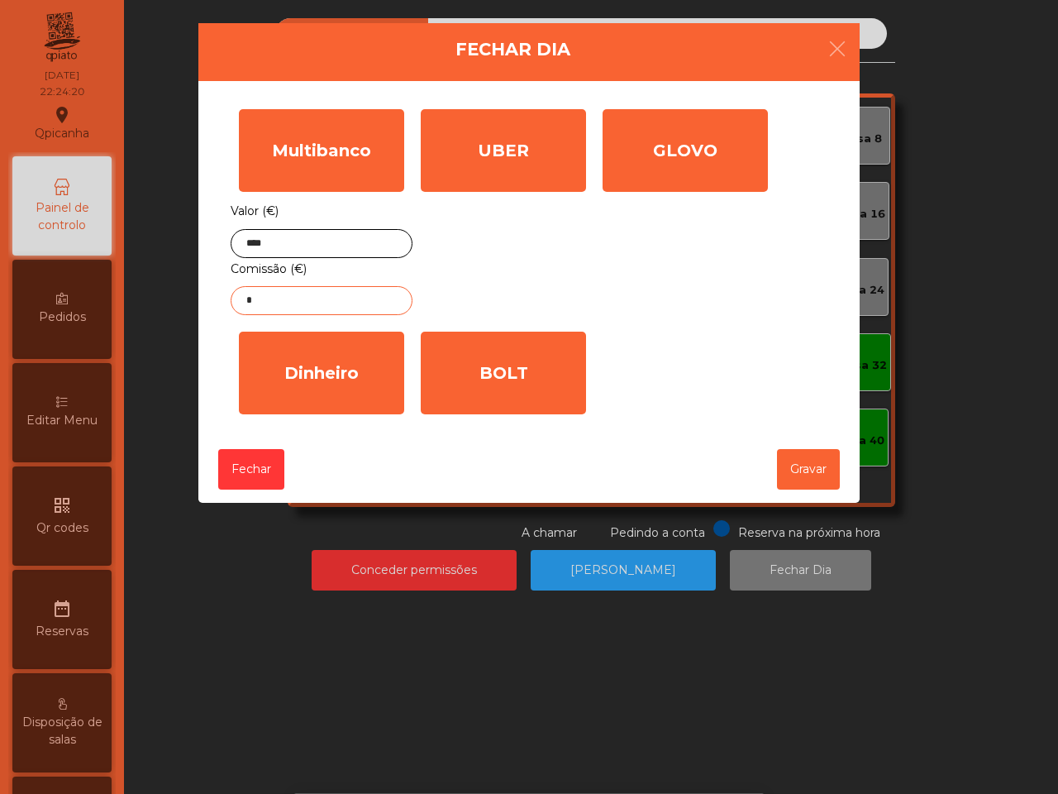
click at [380, 304] on input "*" at bounding box center [322, 300] width 182 height 29
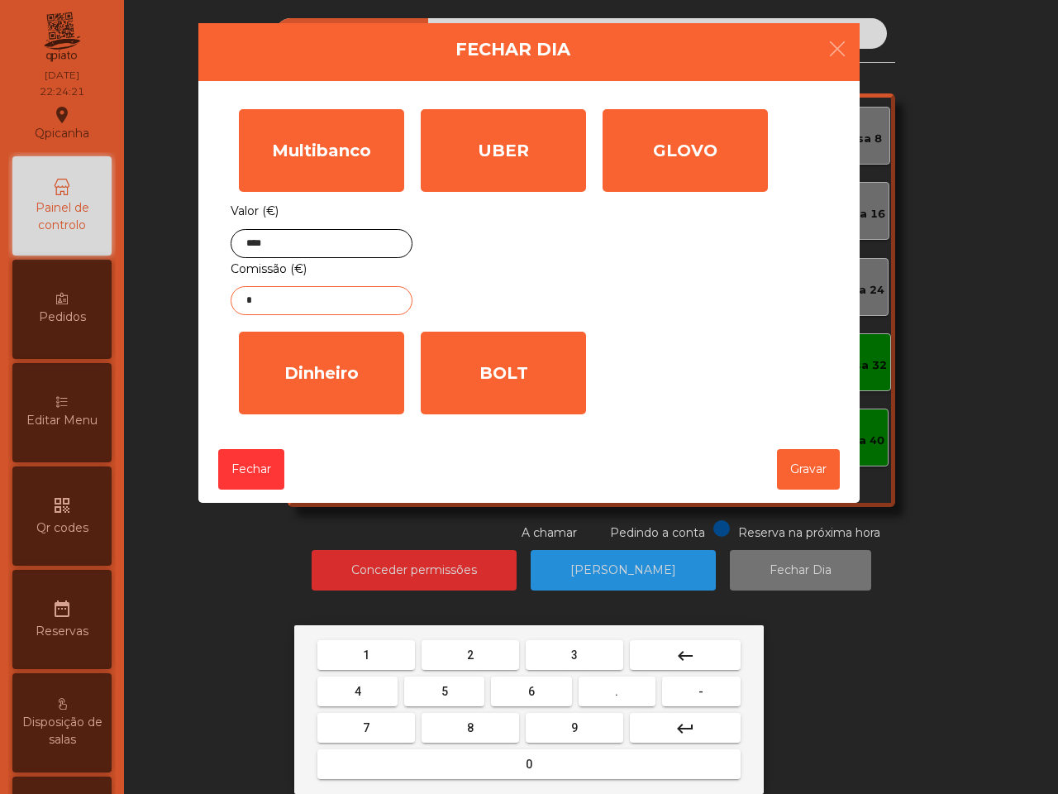
click at [455, 645] on button "2" at bounding box center [471, 655] width 98 height 30
click at [601, 679] on button "." at bounding box center [617, 691] width 77 height 30
click at [461, 691] on button "5" at bounding box center [444, 691] width 80 height 30
click at [463, 692] on button "5" at bounding box center [444, 691] width 80 height 30
type input "****"
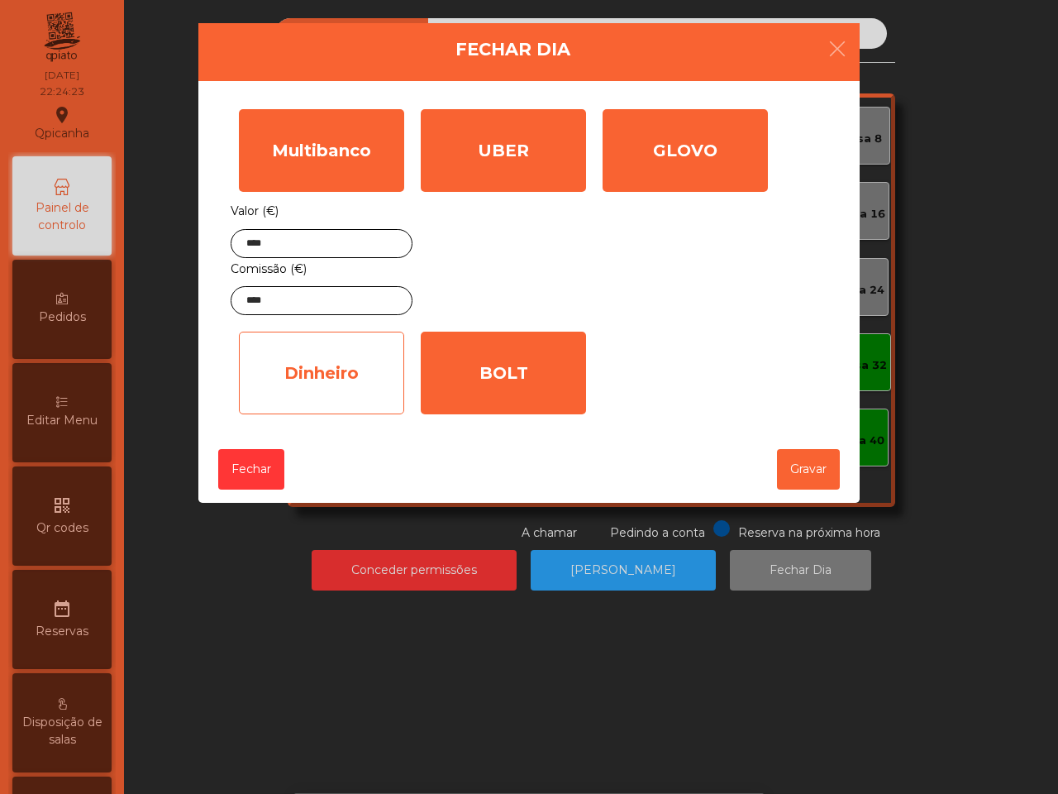
click at [291, 369] on div "Dinheiro" at bounding box center [321, 372] width 165 height 83
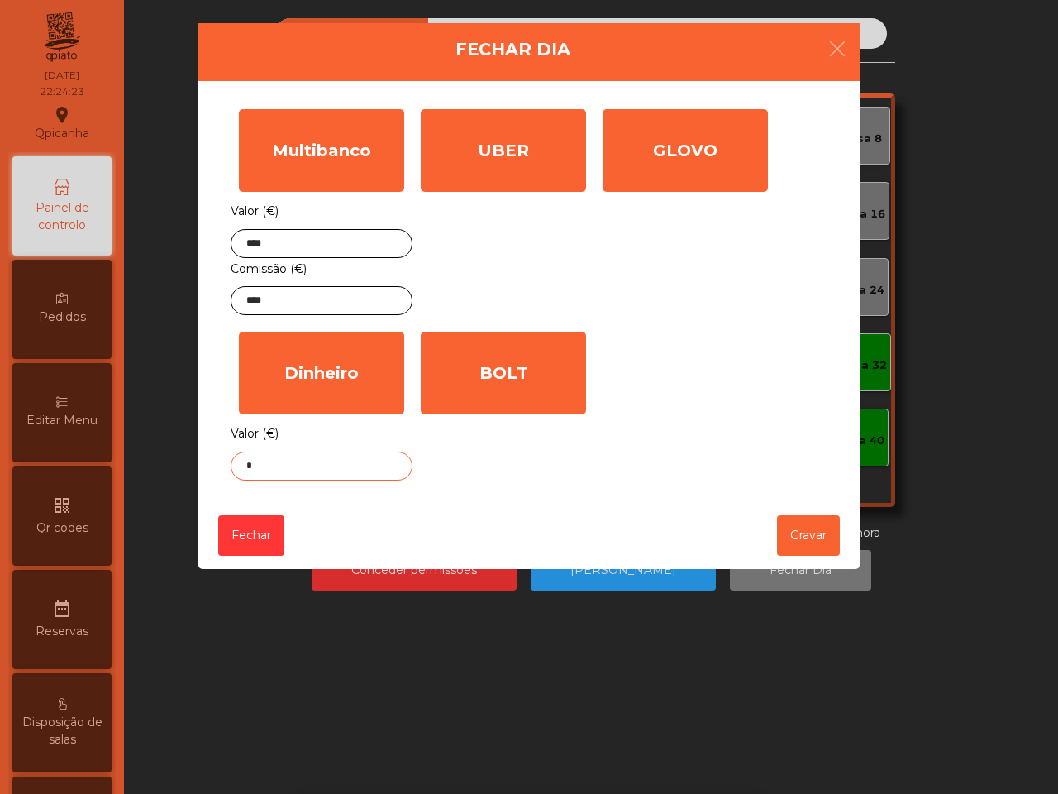
click at [285, 460] on input "*" at bounding box center [322, 465] width 182 height 29
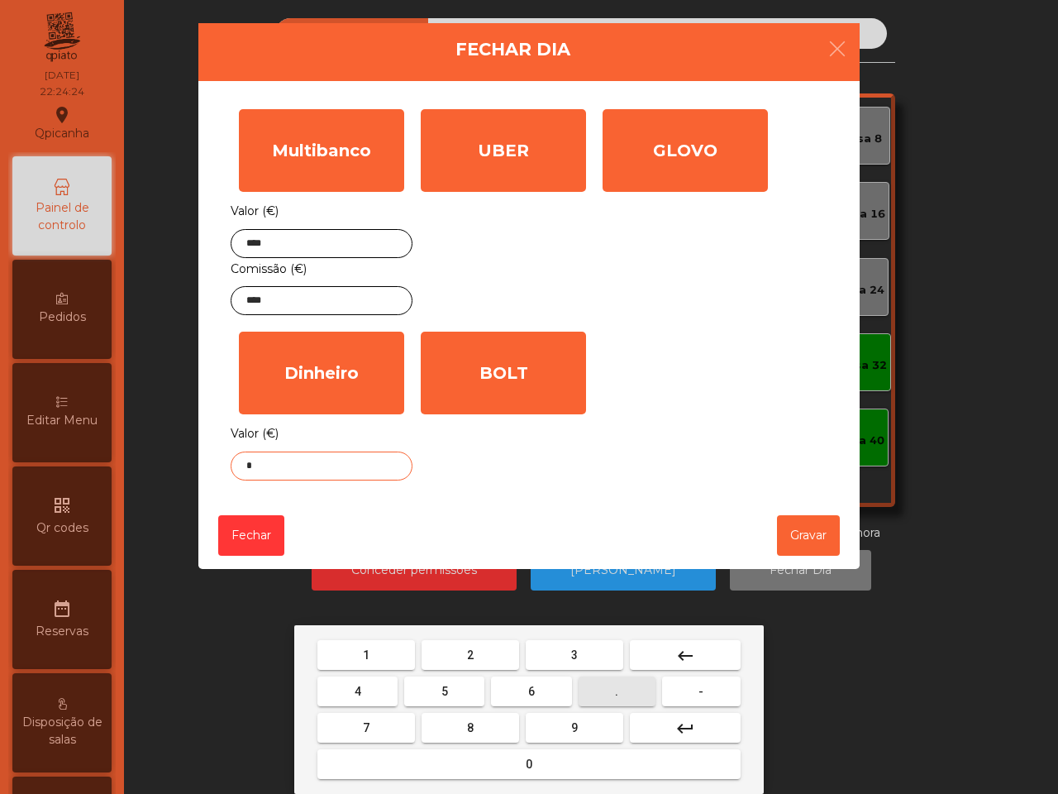
drag, startPoint x: 633, startPoint y: 683, endPoint x: 501, endPoint y: 684, distance: 132.3
click at [634, 683] on button "." at bounding box center [617, 691] width 77 height 30
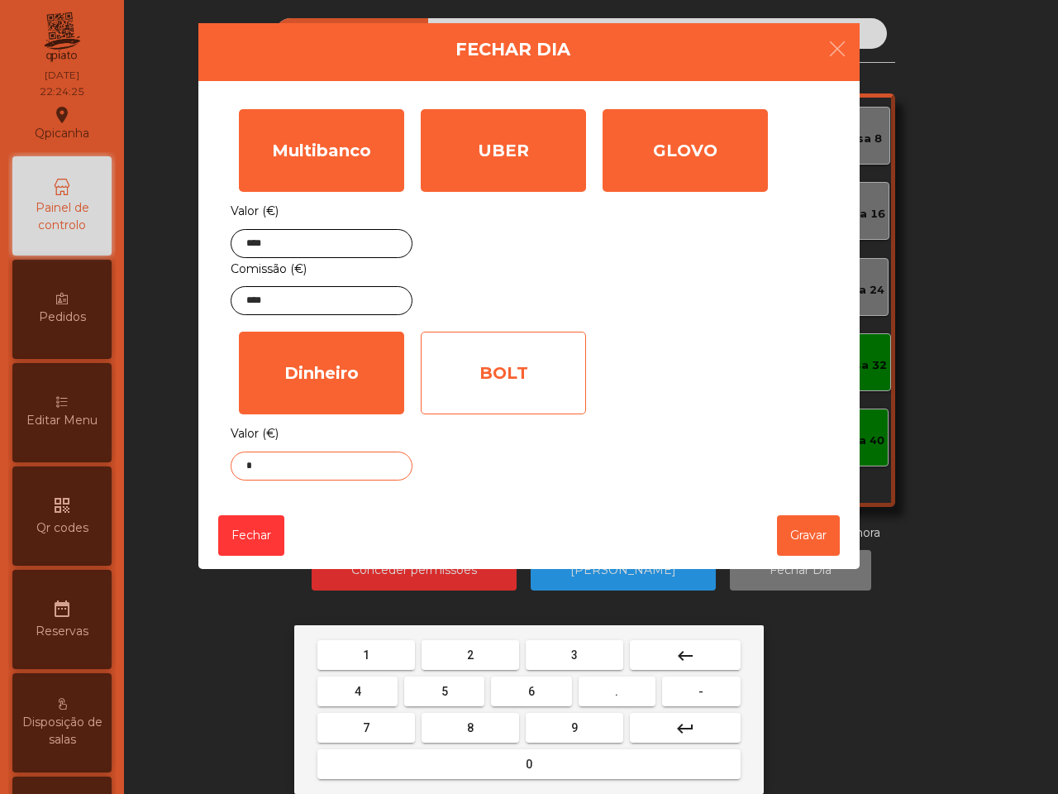
click at [523, 701] on button "6" at bounding box center [531, 691] width 80 height 30
type input "**"
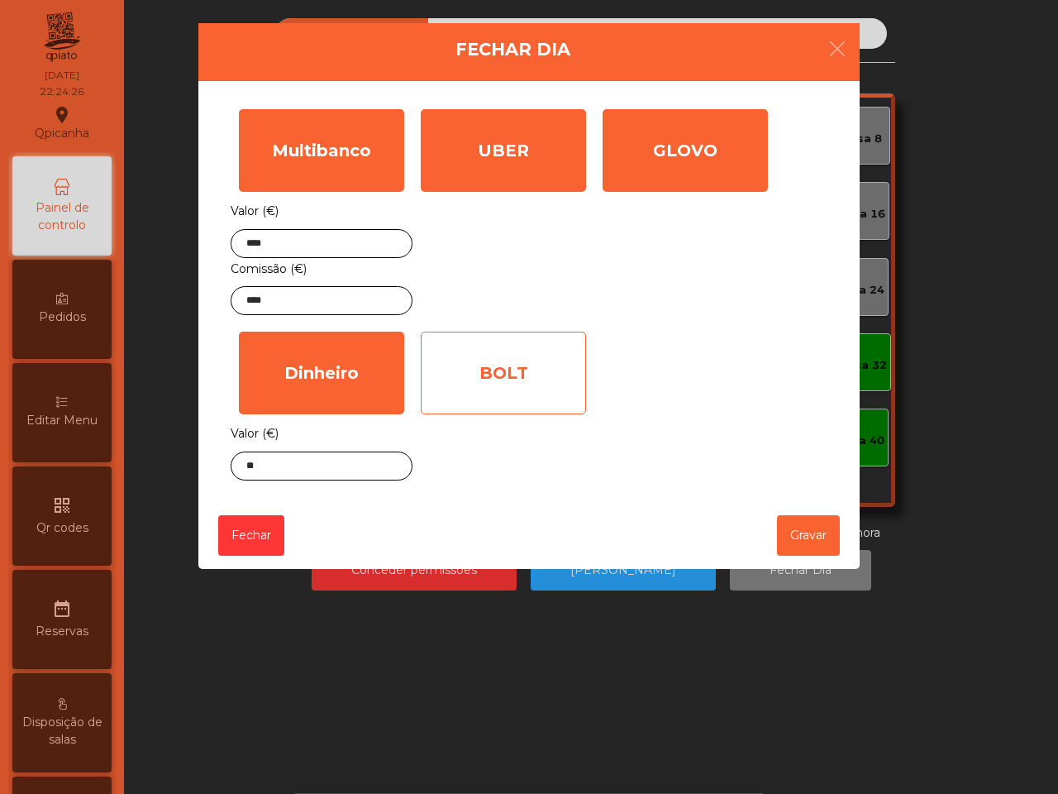
click at [461, 389] on div "BOLT" at bounding box center [503, 372] width 165 height 83
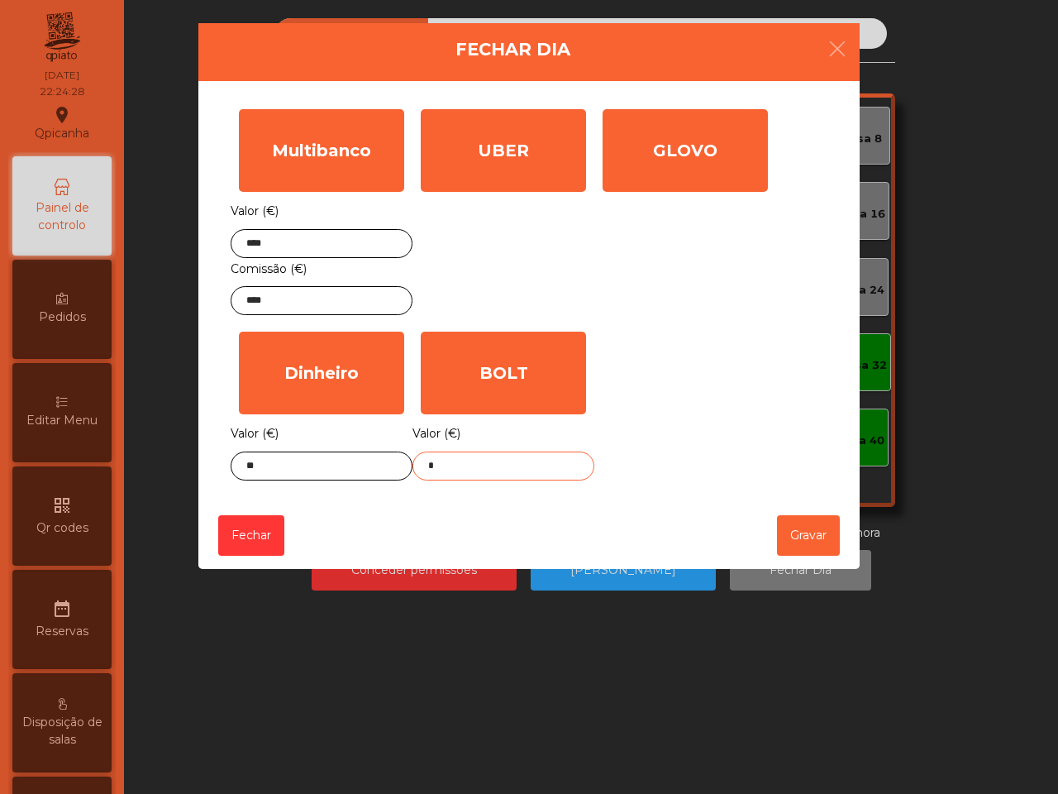
click at [443, 474] on input "*" at bounding box center [503, 465] width 182 height 29
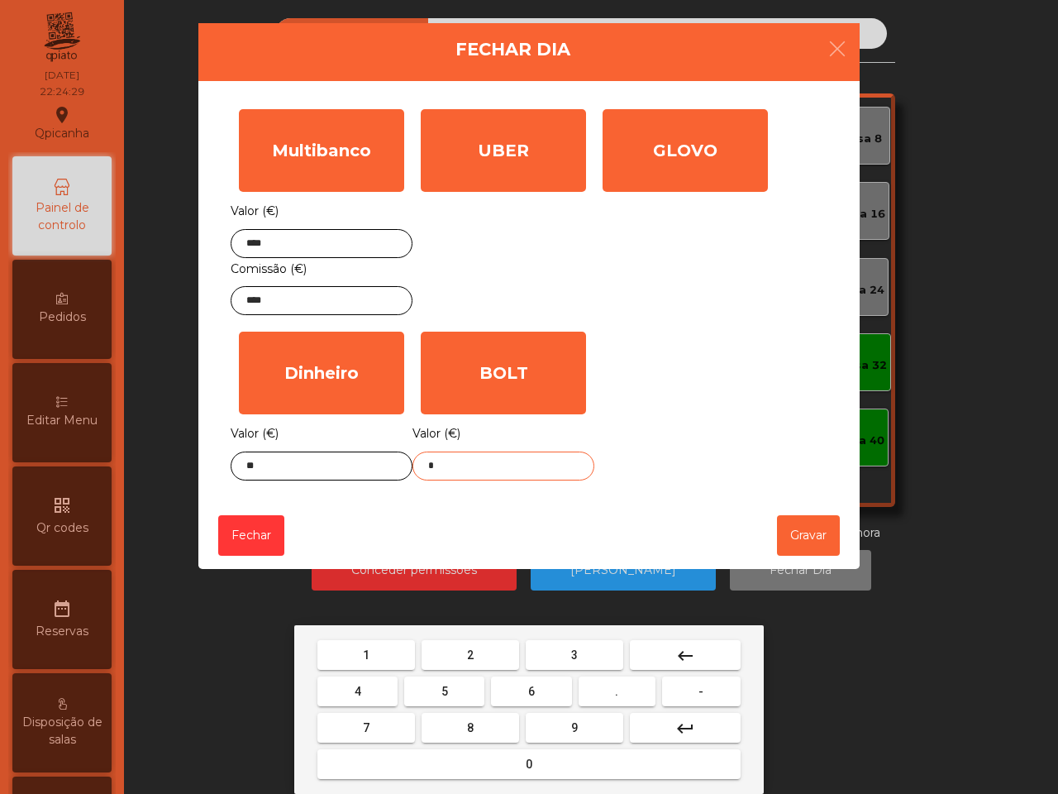
drag, startPoint x: 389, startPoint y: 642, endPoint x: 386, endPoint y: 680, distance: 38.2
click at [390, 642] on button "1" at bounding box center [366, 655] width 98 height 30
click at [376, 703] on button "4" at bounding box center [357, 691] width 80 height 30
click at [651, 662] on button "keyboard_backspace" at bounding box center [685, 655] width 111 height 30
drag, startPoint x: 376, startPoint y: 728, endPoint x: 387, endPoint y: 728, distance: 10.7
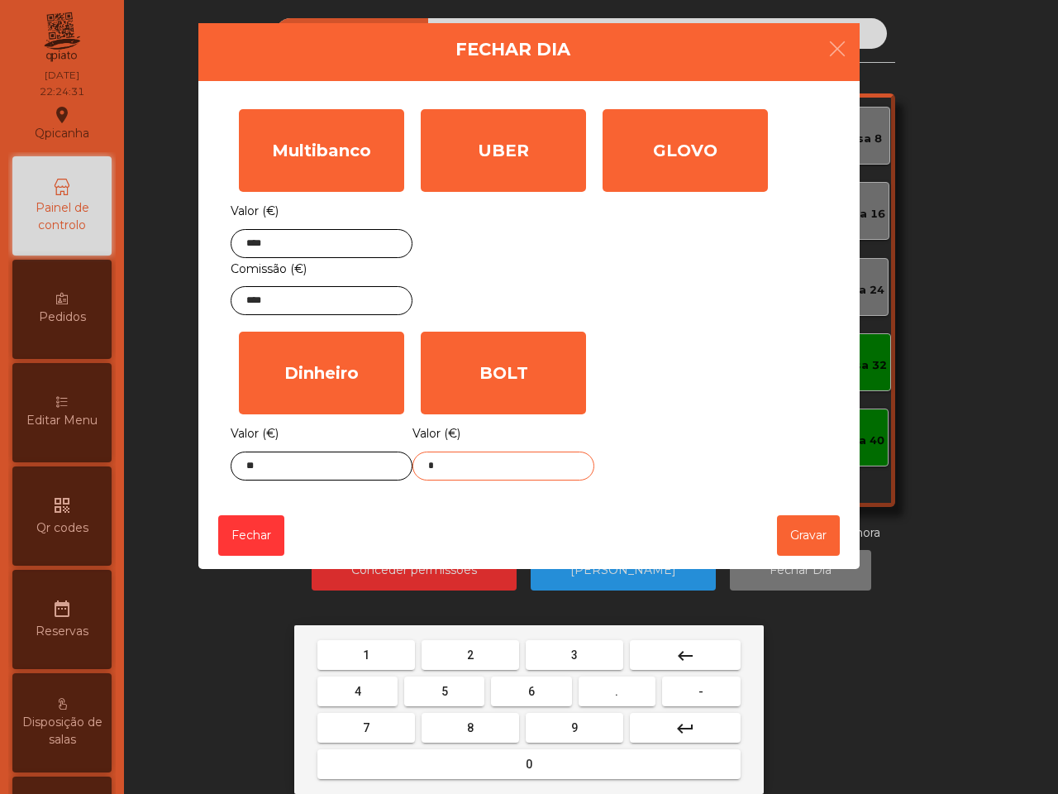
click at [377, 728] on button "7" at bounding box center [366, 728] width 98 height 30
click at [592, 700] on button "." at bounding box center [617, 691] width 77 height 30
click at [469, 642] on button "2" at bounding box center [471, 655] width 98 height 30
type input "****"
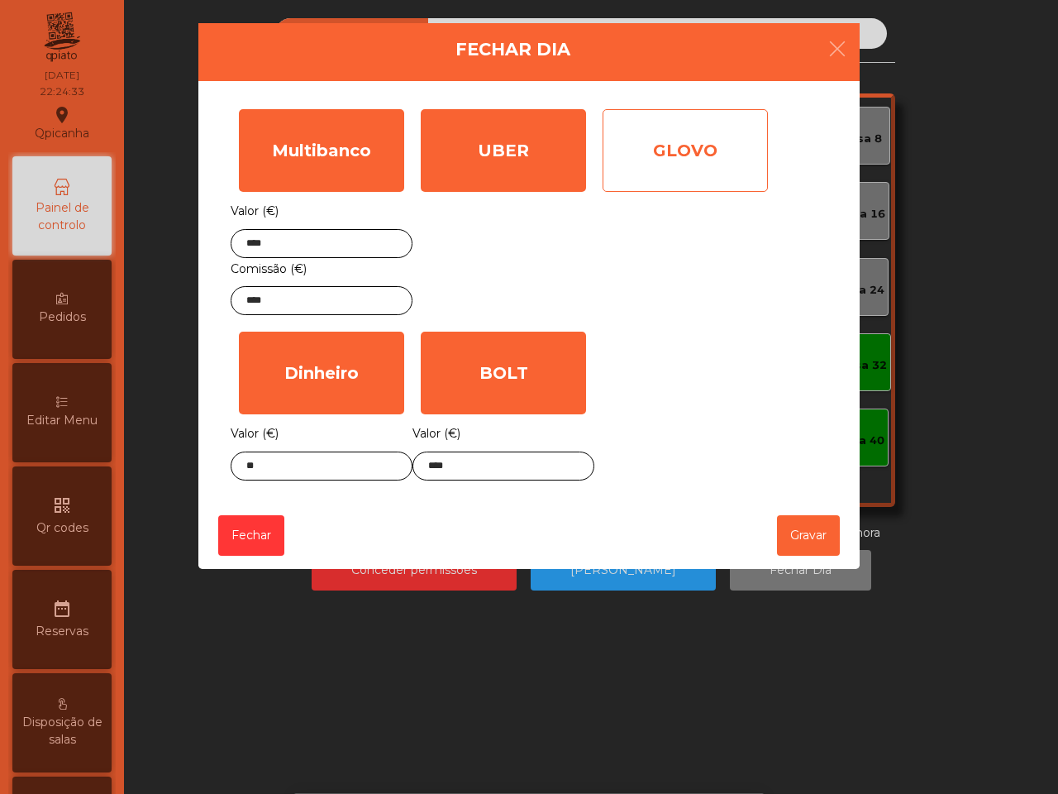
click at [655, 158] on div "GLOVO" at bounding box center [685, 150] width 165 height 83
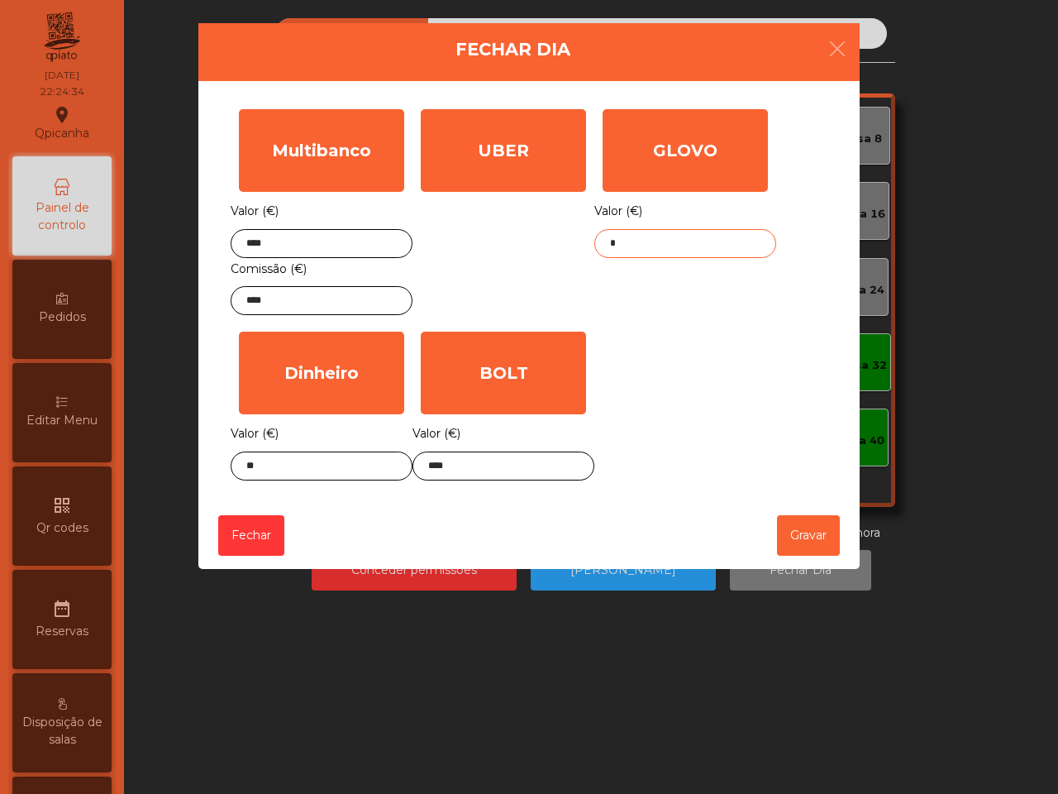
click at [636, 250] on input "*" at bounding box center [685, 243] width 182 height 29
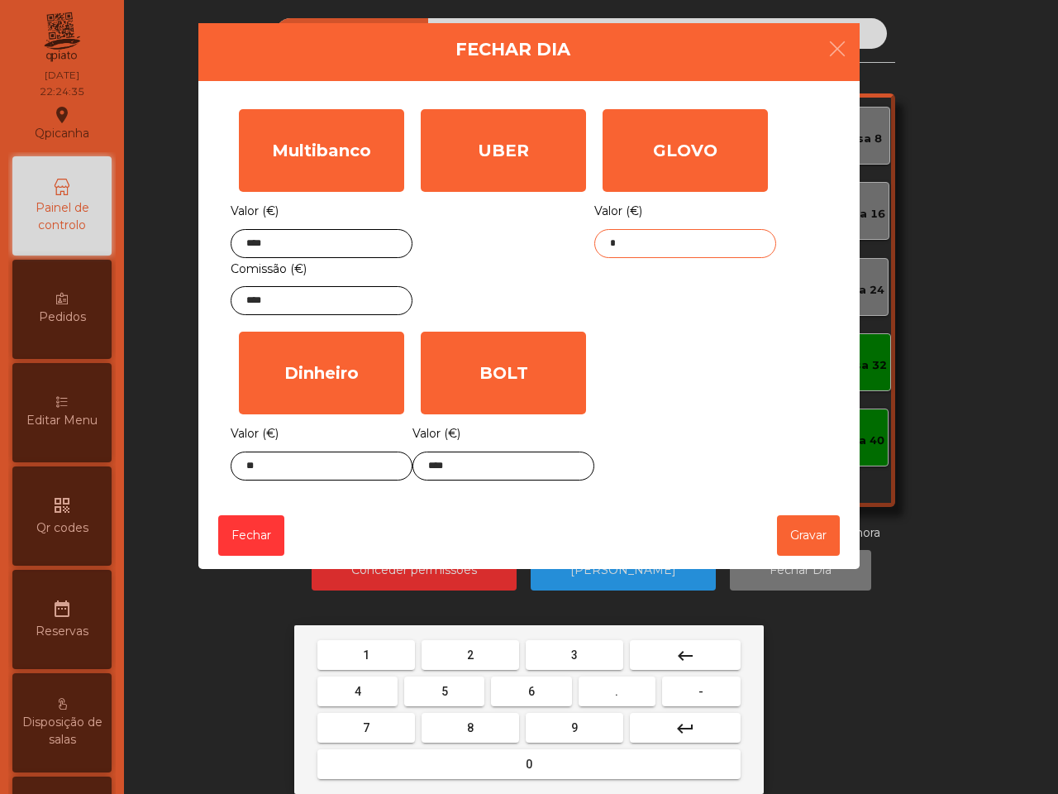
click at [560, 643] on button "3" at bounding box center [575, 655] width 98 height 30
drag, startPoint x: 389, startPoint y: 733, endPoint x: 546, endPoint y: 697, distance: 161.2
click at [390, 733] on button "7" at bounding box center [366, 728] width 98 height 30
click at [603, 684] on button "." at bounding box center [617, 691] width 77 height 30
drag, startPoint x: 584, startPoint y: 657, endPoint x: 579, endPoint y: 690, distance: 33.3
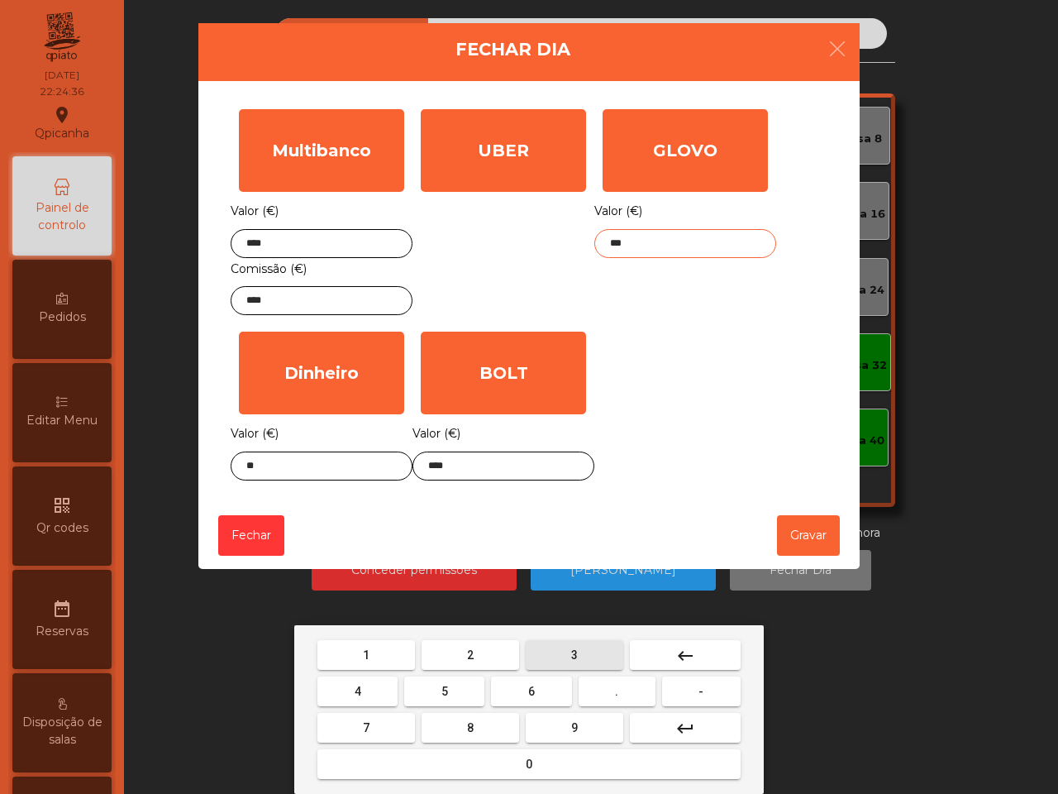
click at [584, 658] on button "3" at bounding box center [575, 655] width 98 height 30
click at [576, 721] on span "9" at bounding box center [574, 727] width 7 height 13
type input "*****"
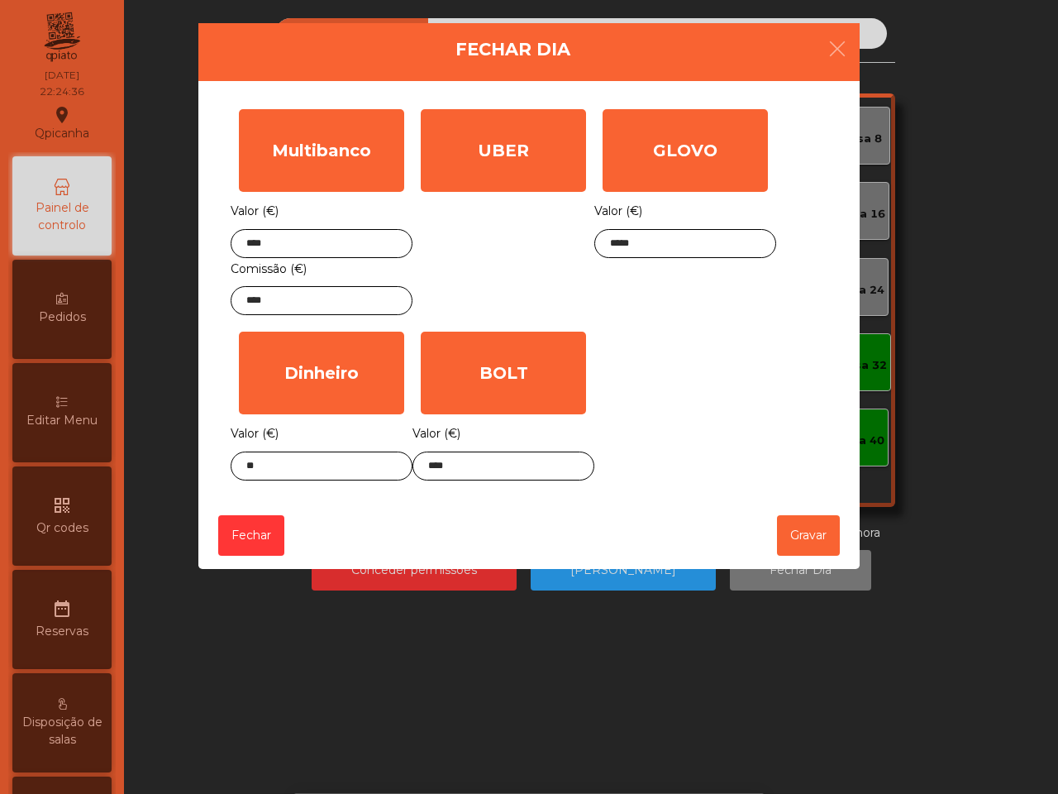
click at [649, 447] on div "Multibanco Valor (€) **** Comissão (€) **** UBER Valor (€) * GLOVO Valor (€) **…" at bounding box center [529, 295] width 597 height 388
click at [767, 530] on div "[PERSON_NAME]" at bounding box center [528, 535] width 661 height 67
click at [786, 531] on button "Gravar" at bounding box center [808, 535] width 63 height 41
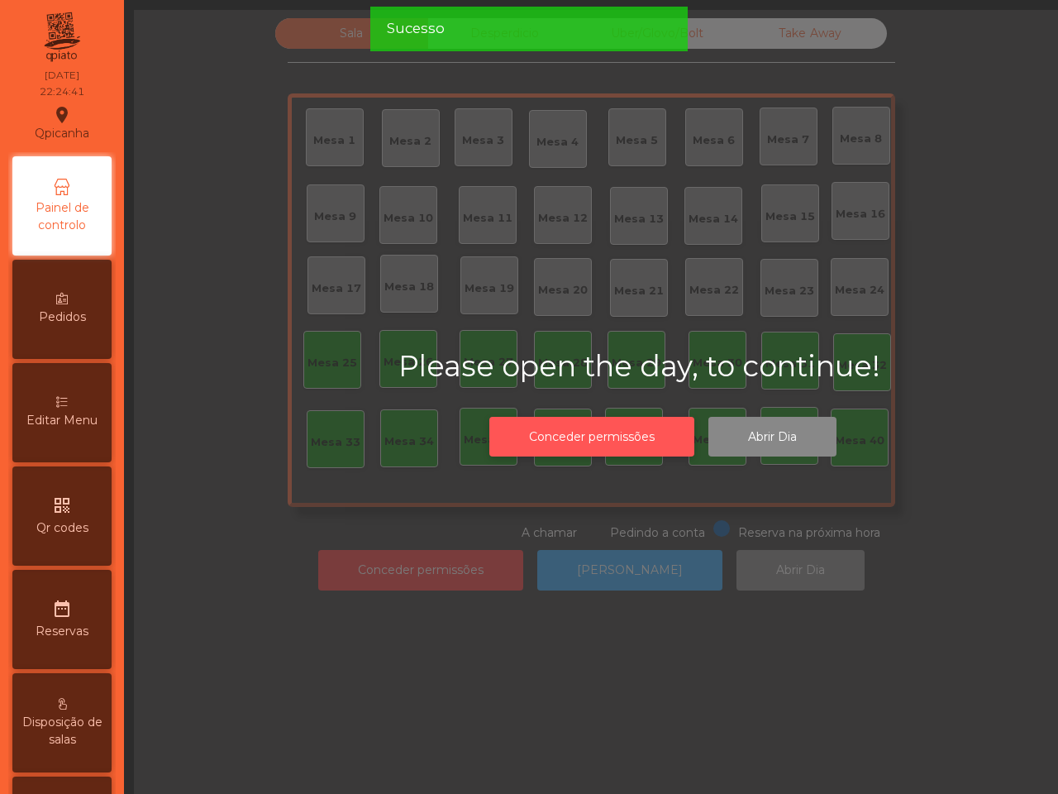
click at [584, 428] on button "Conceder permissões" at bounding box center [591, 437] width 205 height 41
